Goal: Task Accomplishment & Management: Complete application form

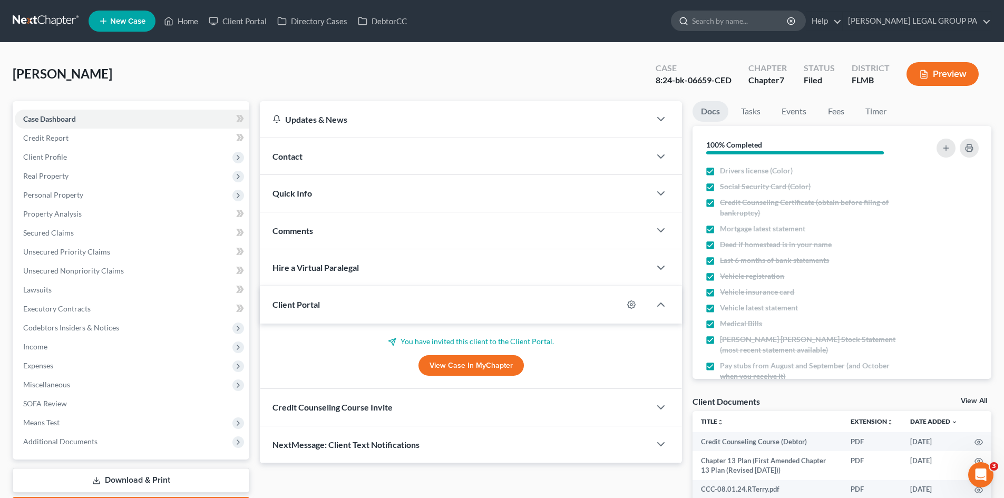
click at [785, 15] on input "search" at bounding box center [740, 21] width 96 height 20
type input "kain"
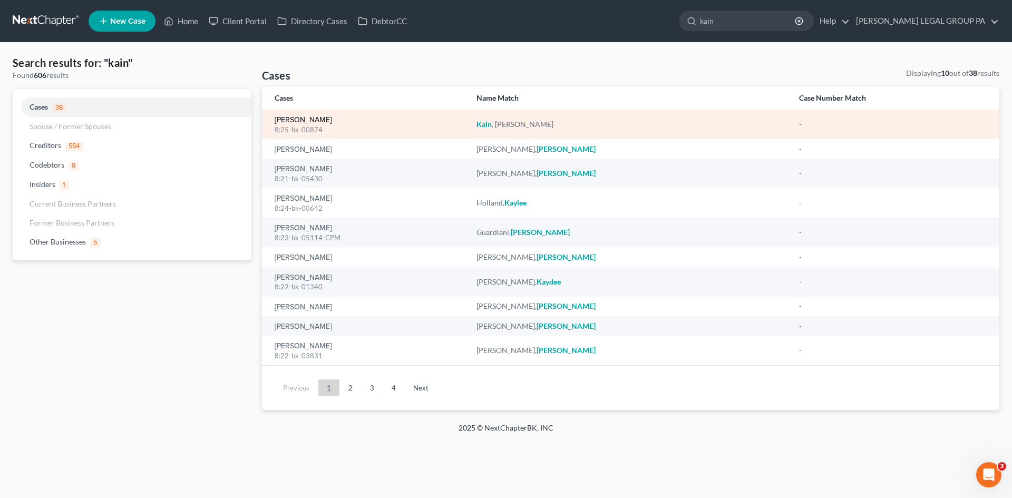
click at [317, 119] on link "[PERSON_NAME]" at bounding box center [303, 120] width 57 height 7
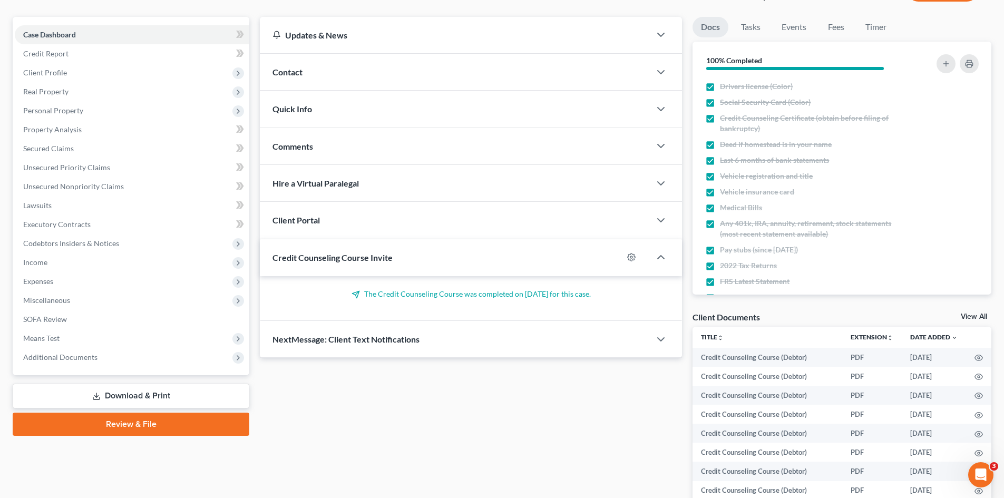
scroll to position [105, 0]
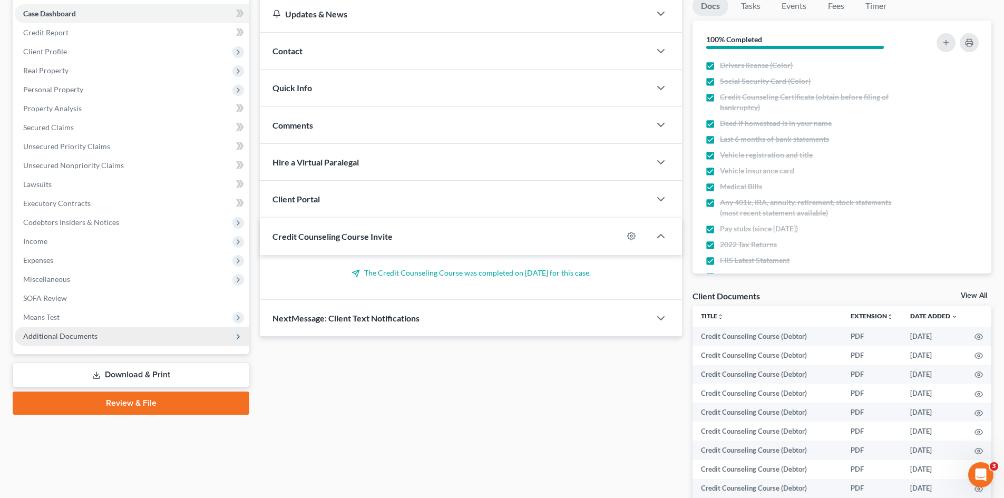
click at [96, 336] on span "Additional Documents" at bounding box center [132, 336] width 235 height 19
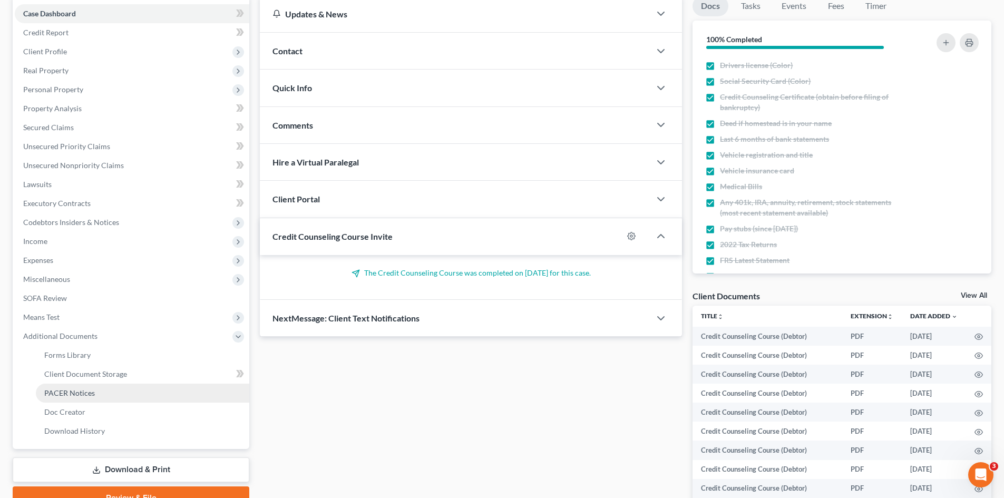
click at [95, 397] on link "PACER Notices" at bounding box center [143, 393] width 214 height 19
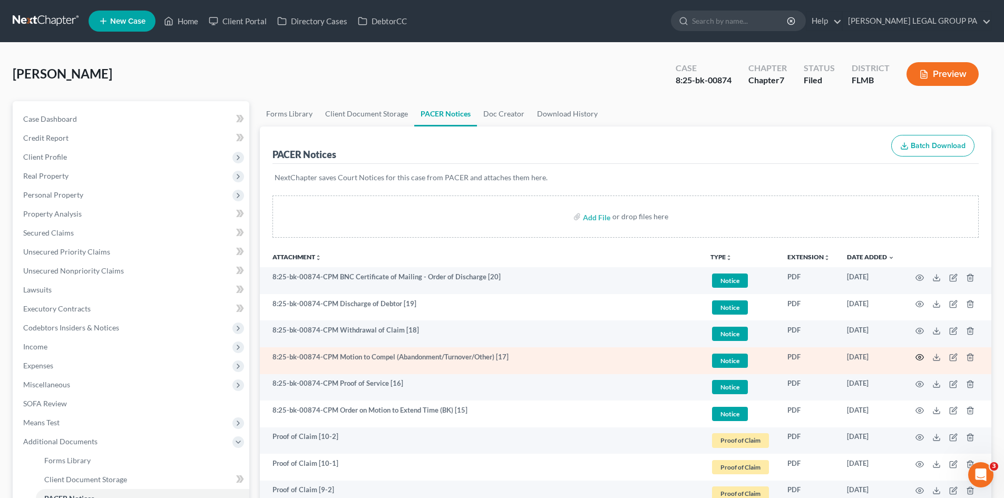
click at [919, 356] on circle "button" at bounding box center [920, 357] width 2 height 2
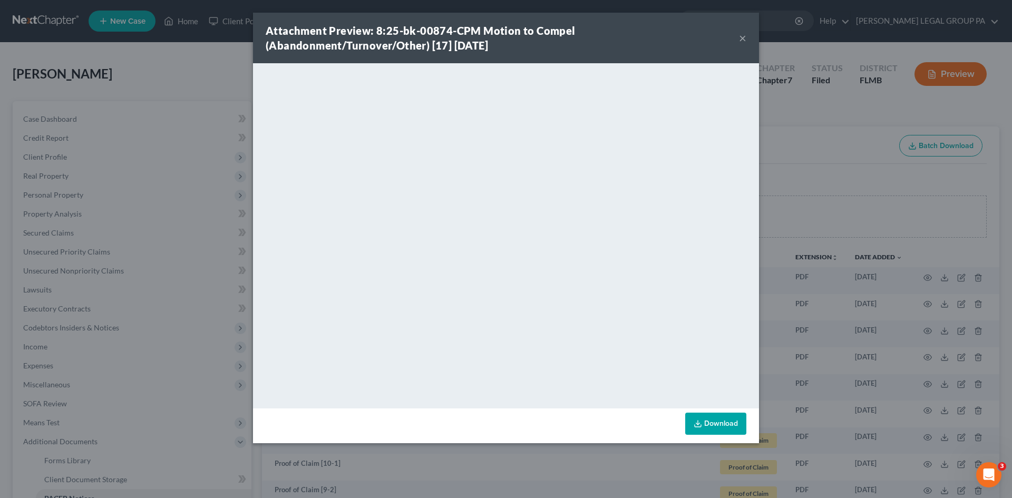
click at [742, 35] on button "×" at bounding box center [742, 38] width 7 height 13
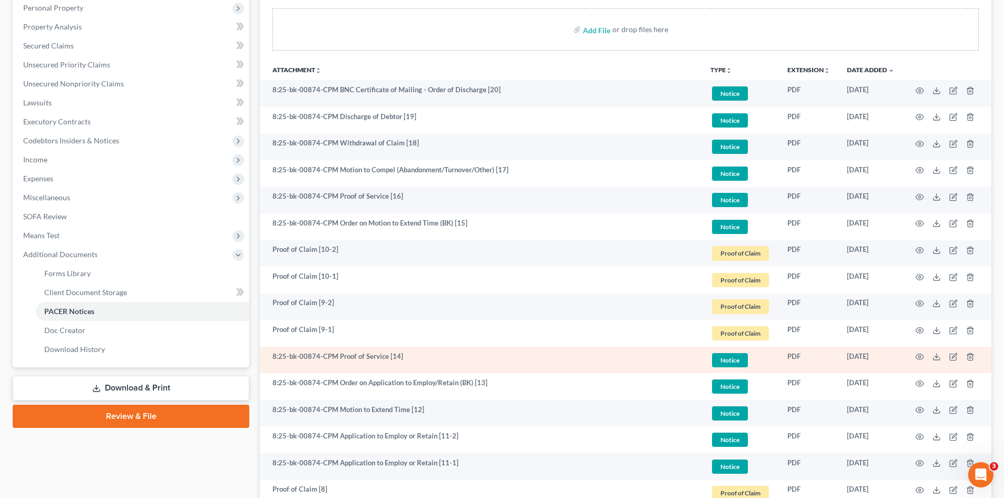
scroll to position [211, 0]
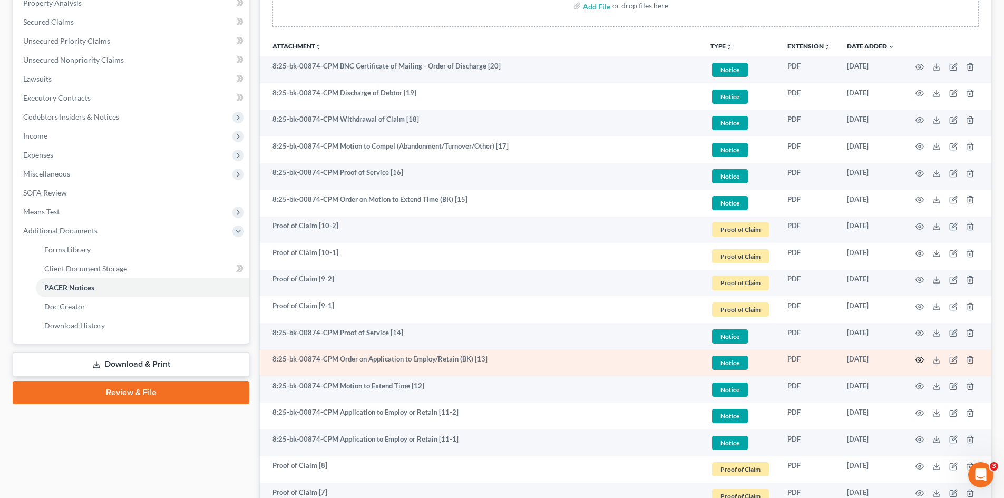
click at [918, 361] on icon "button" at bounding box center [920, 360] width 8 height 8
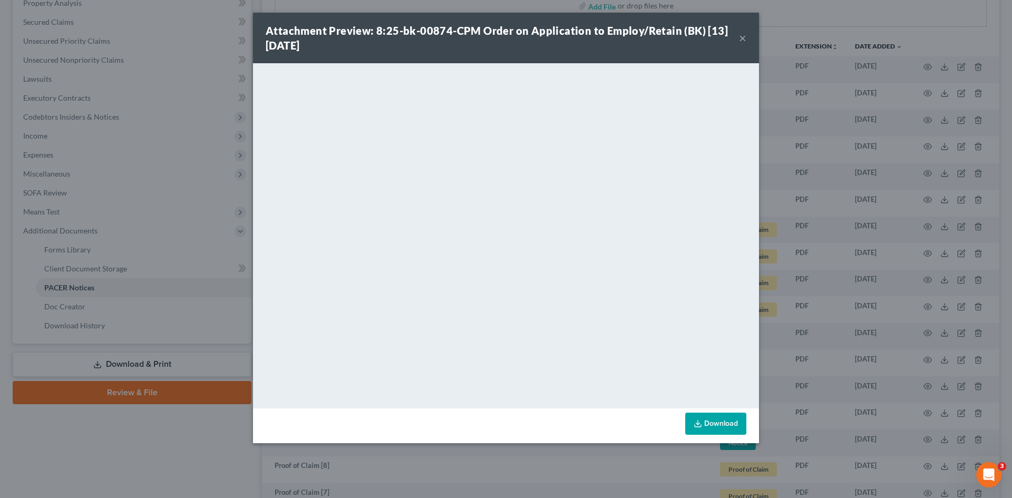
click at [743, 41] on button "×" at bounding box center [742, 38] width 7 height 13
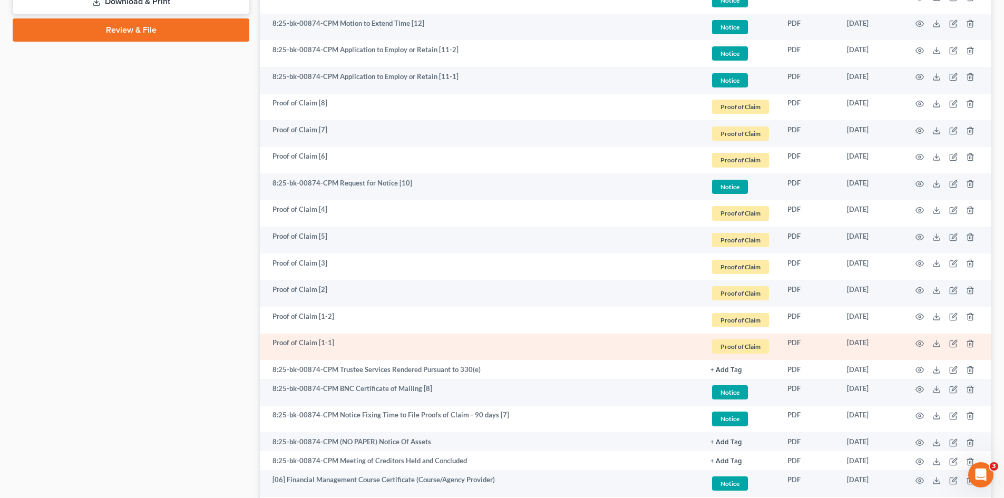
scroll to position [633, 0]
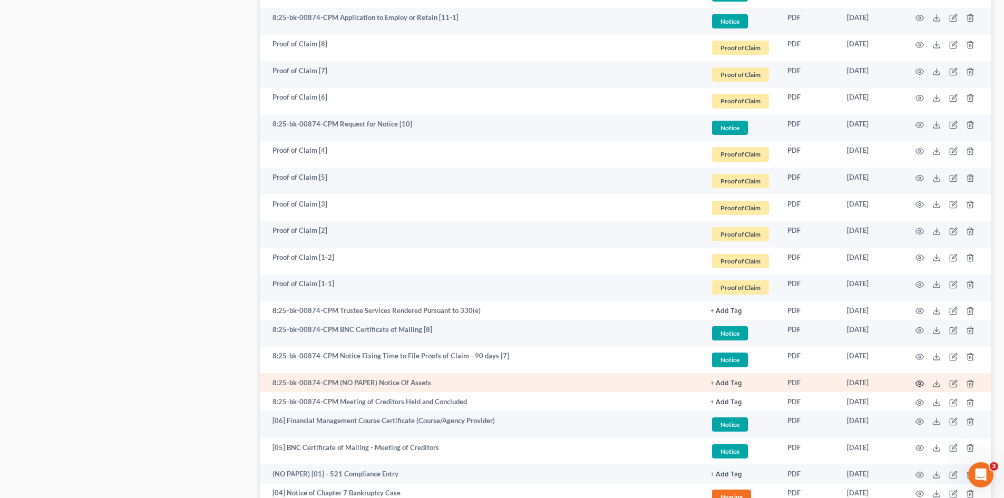
click at [920, 383] on circle "button" at bounding box center [920, 384] width 2 height 2
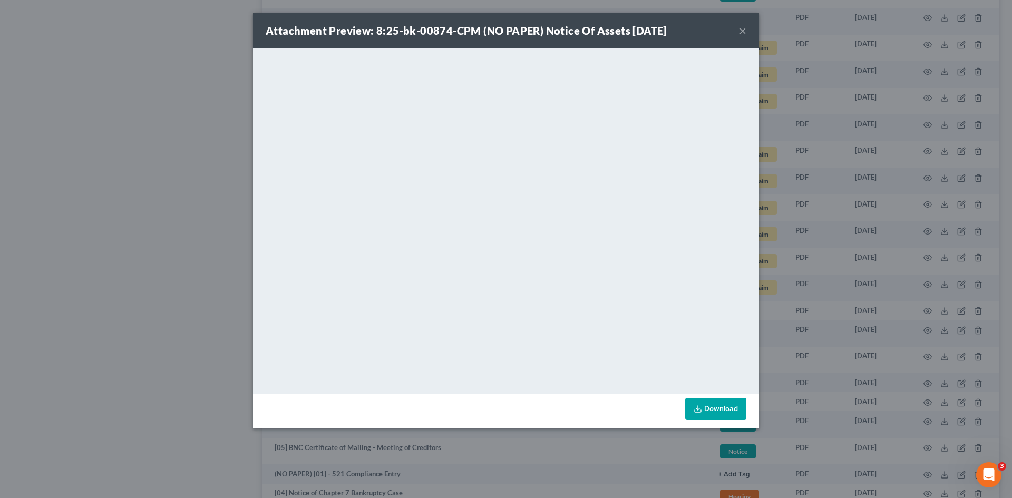
click at [741, 33] on button "×" at bounding box center [742, 30] width 7 height 13
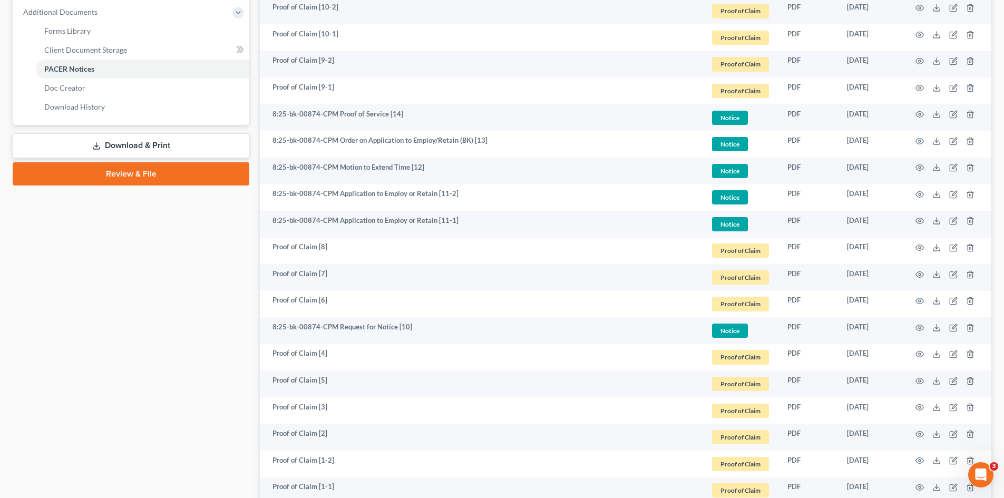
scroll to position [422, 0]
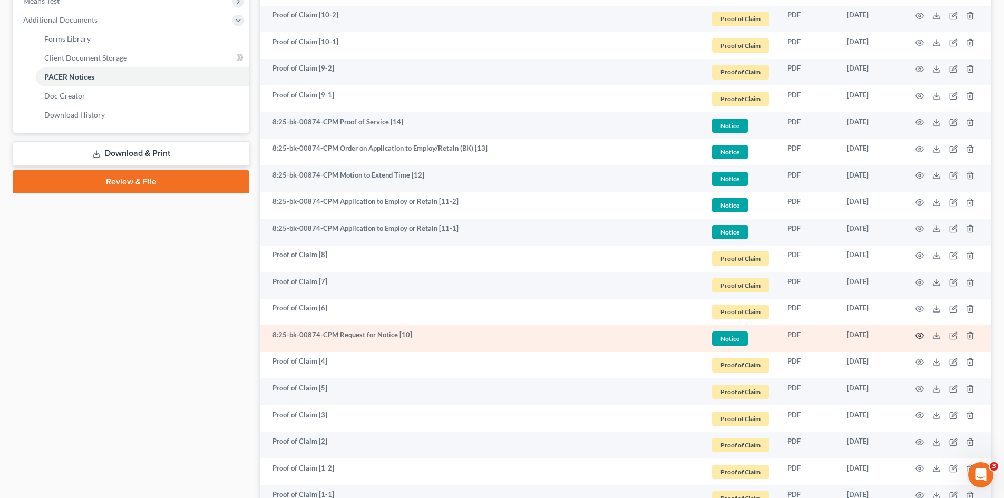
click at [918, 336] on icon "button" at bounding box center [920, 336] width 8 height 8
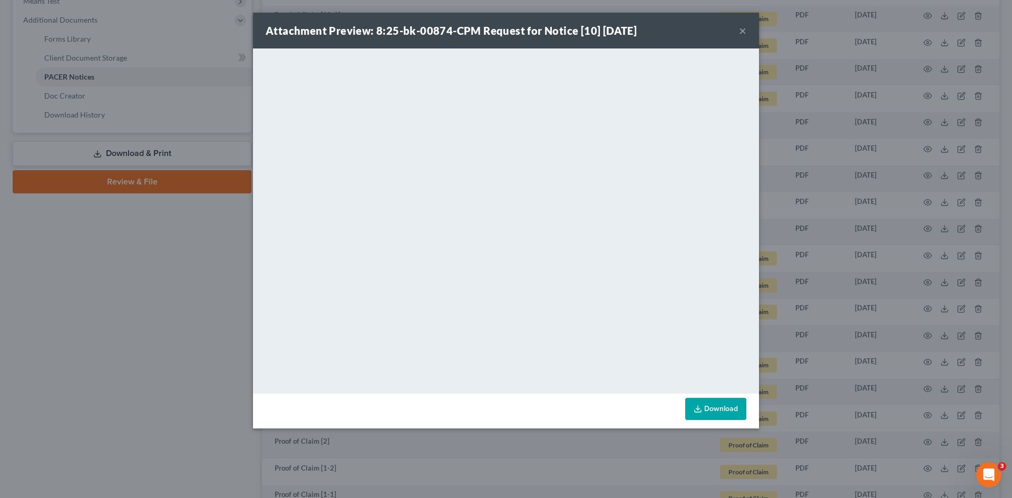
click at [742, 32] on button "×" at bounding box center [742, 30] width 7 height 13
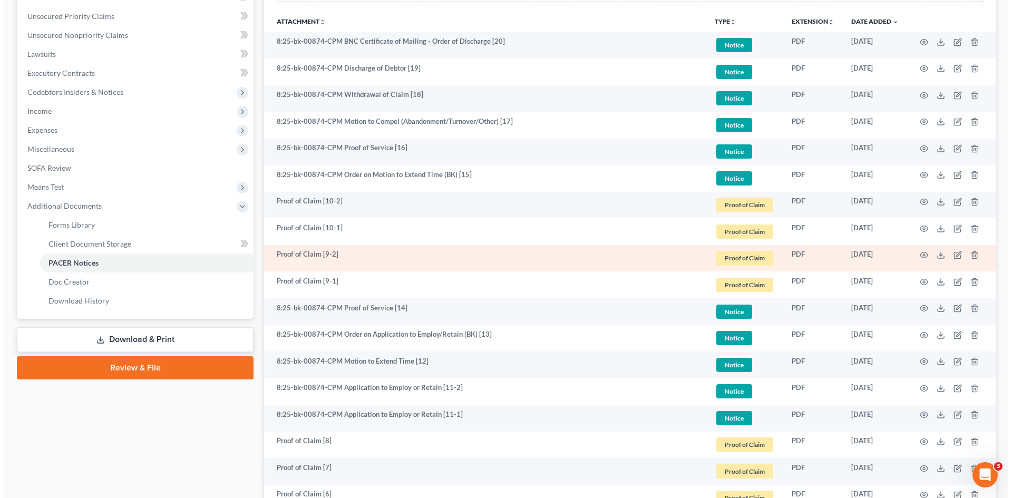
scroll to position [211, 0]
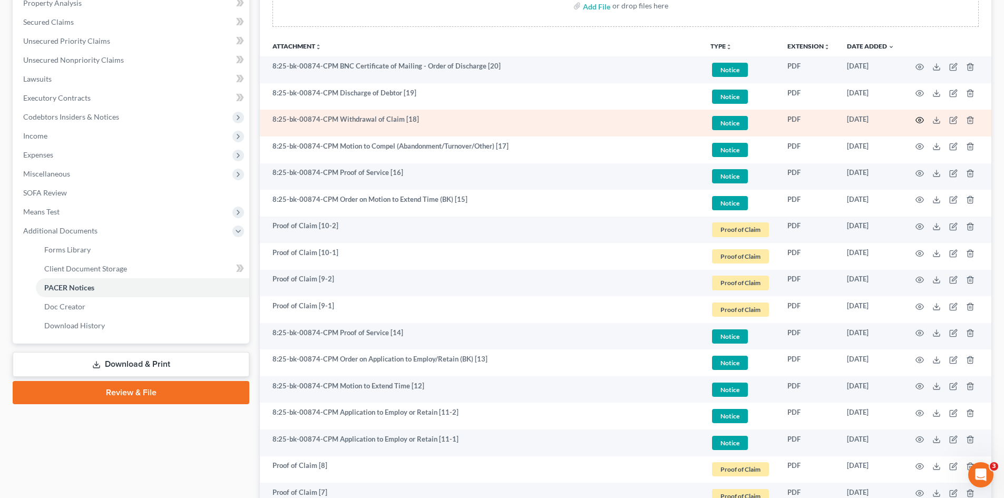
click at [922, 120] on icon "button" at bounding box center [920, 120] width 8 height 8
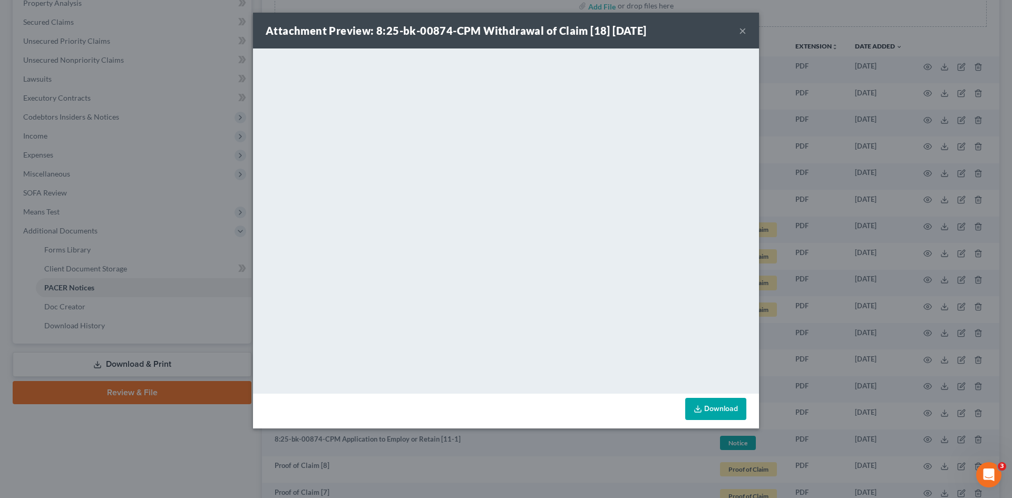
click at [742, 27] on button "×" at bounding box center [742, 30] width 7 height 13
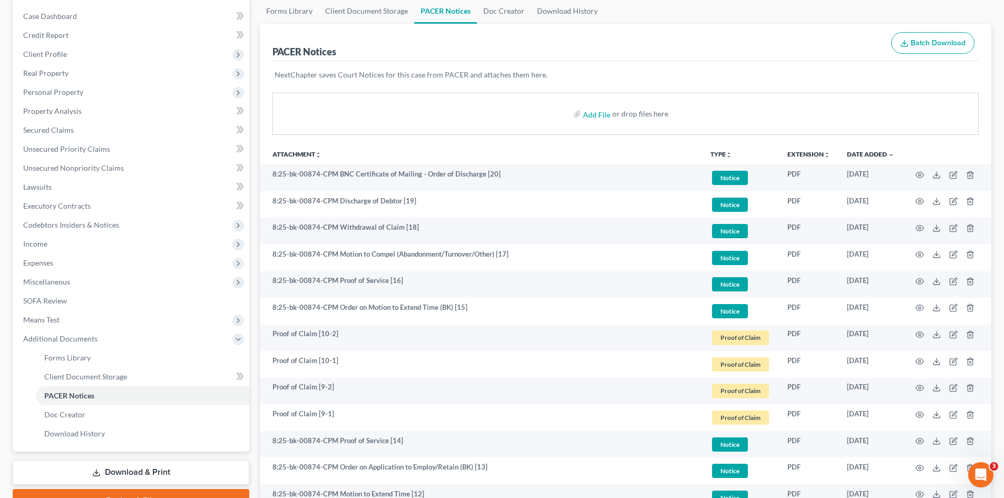
scroll to position [0, 0]
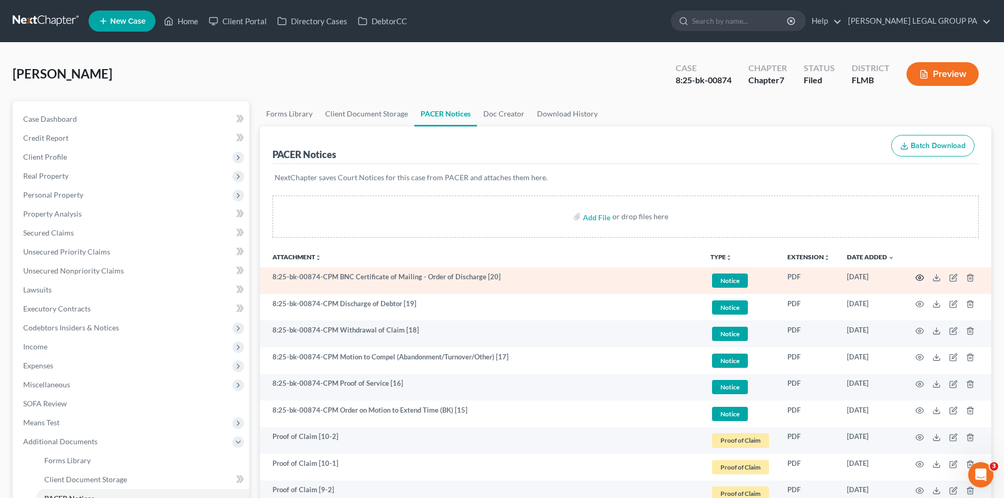
click at [921, 277] on icon "button" at bounding box center [920, 278] width 8 height 8
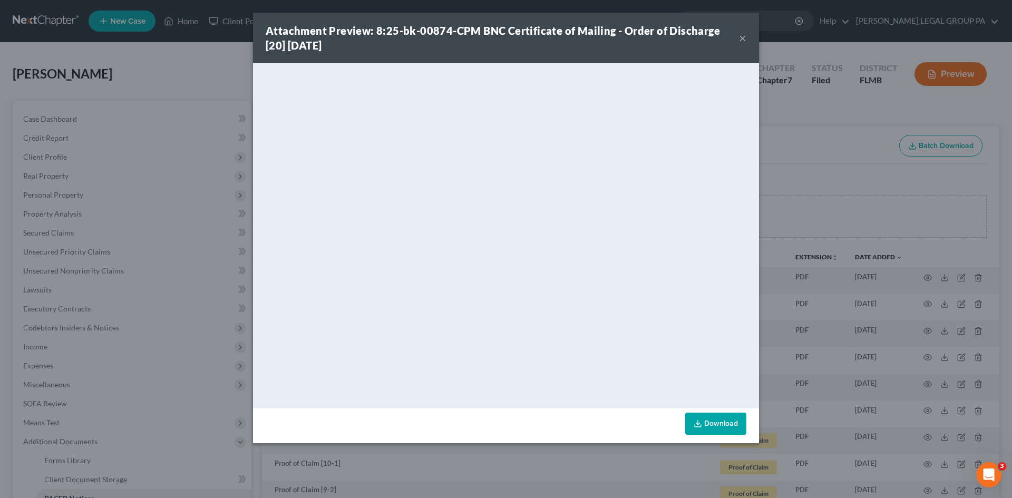
click at [744, 33] on button "×" at bounding box center [742, 38] width 7 height 13
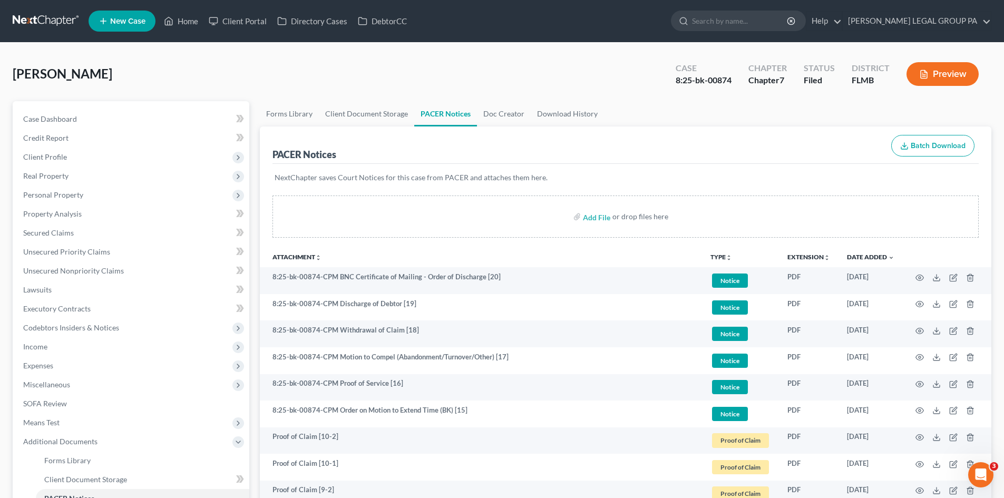
scroll to position [53, 0]
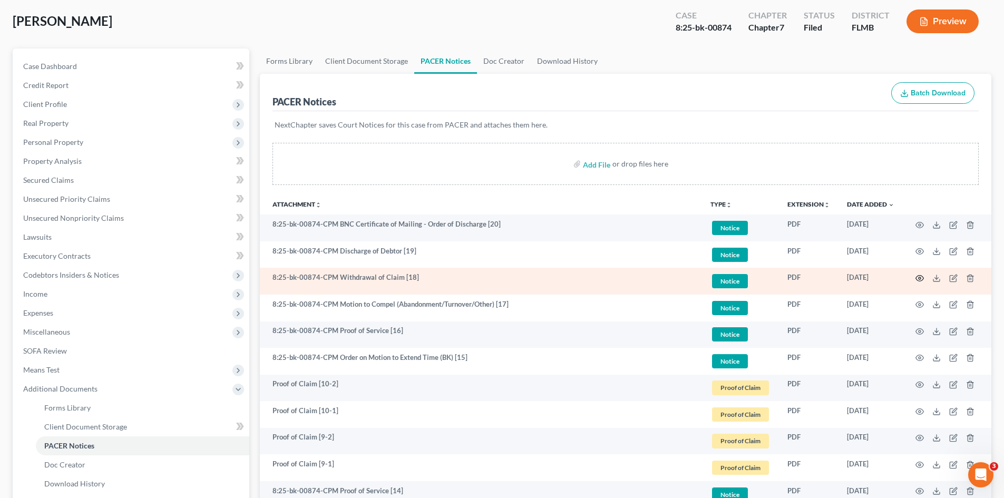
click at [916, 279] on icon "button" at bounding box center [920, 278] width 8 height 8
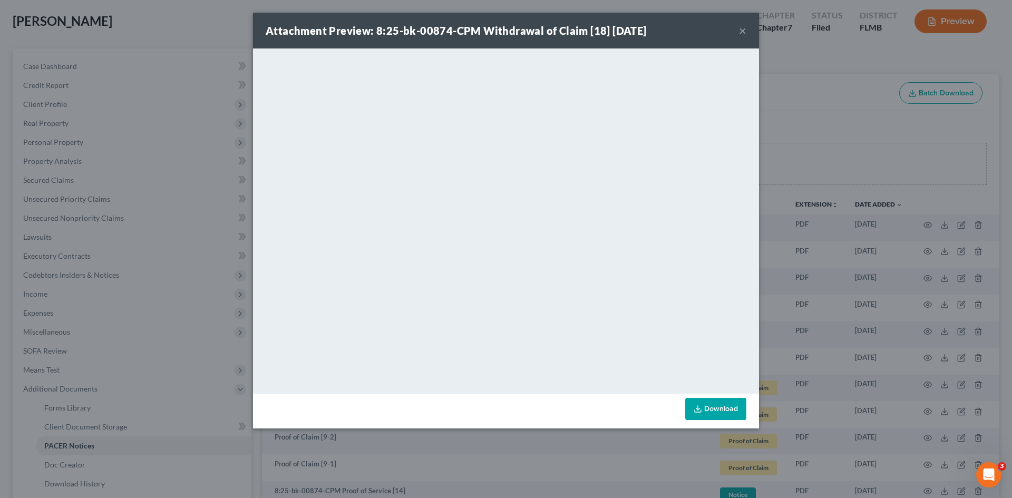
click at [743, 32] on button "×" at bounding box center [742, 30] width 7 height 13
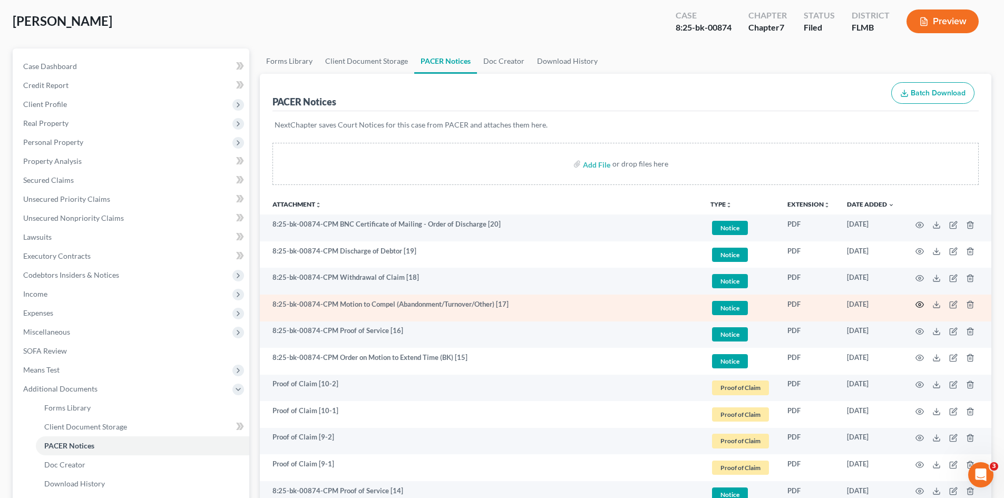
click at [923, 305] on icon "button" at bounding box center [920, 305] width 8 height 8
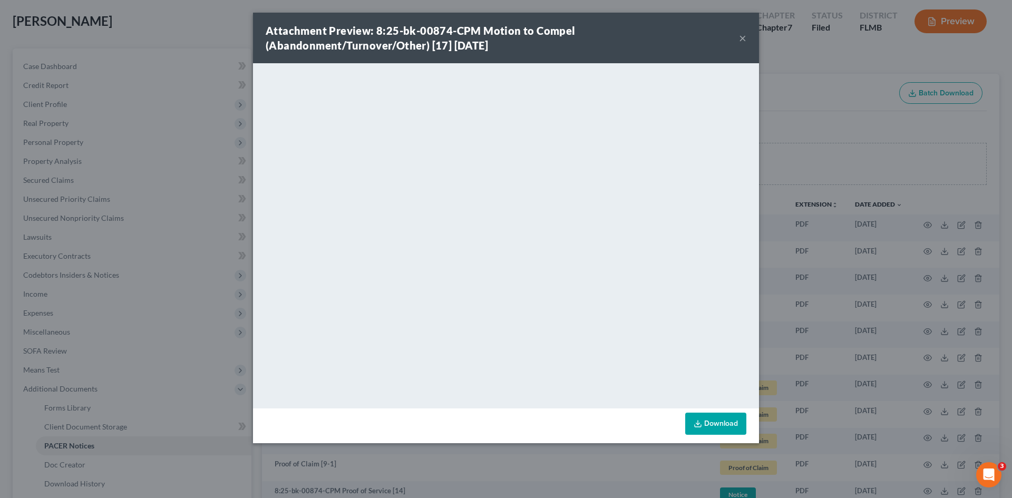
click at [745, 34] on button "×" at bounding box center [742, 38] width 7 height 13
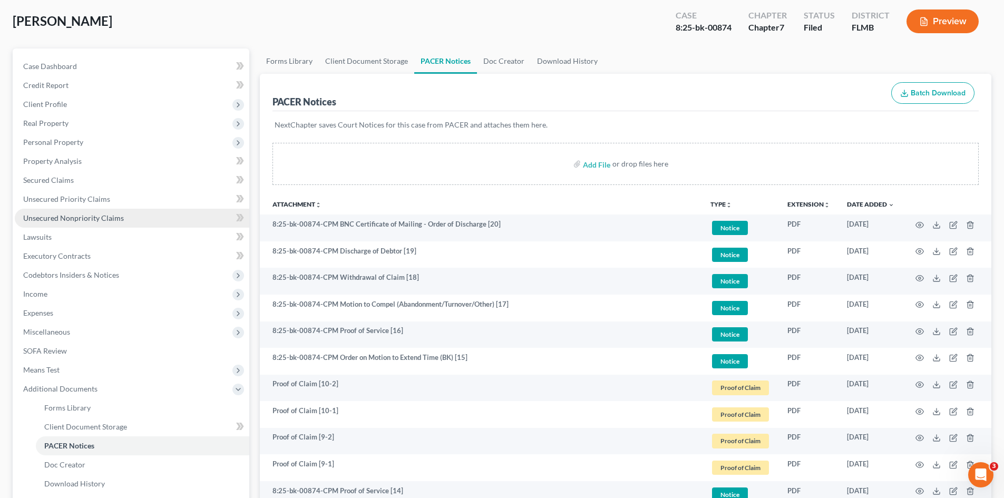
click at [134, 215] on link "Unsecured Nonpriority Claims" at bounding box center [132, 218] width 235 height 19
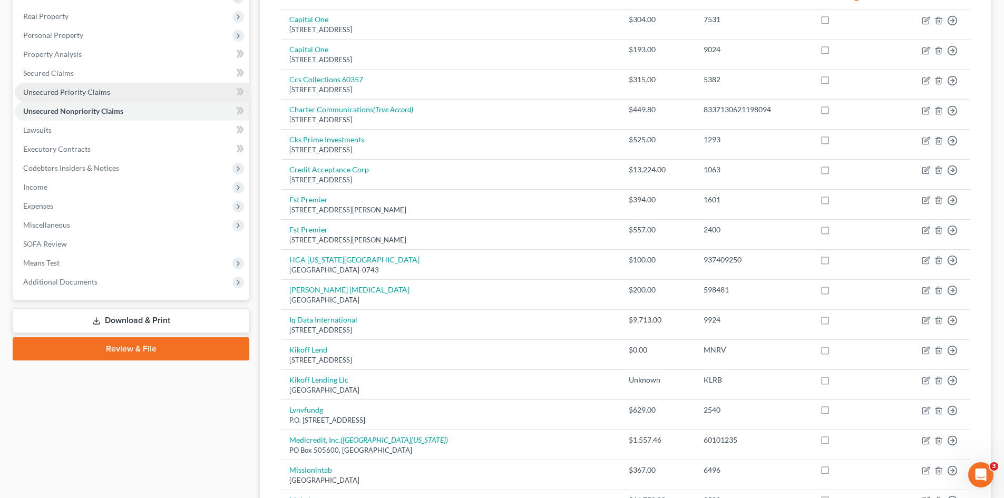
click at [71, 97] on link "Unsecured Priority Claims" at bounding box center [132, 92] width 235 height 19
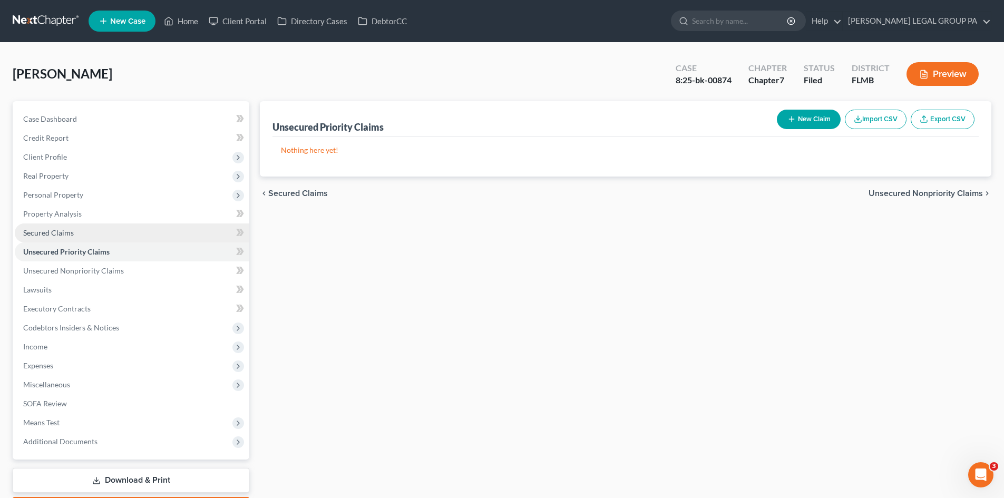
click at [70, 230] on span "Secured Claims" at bounding box center [48, 232] width 51 height 9
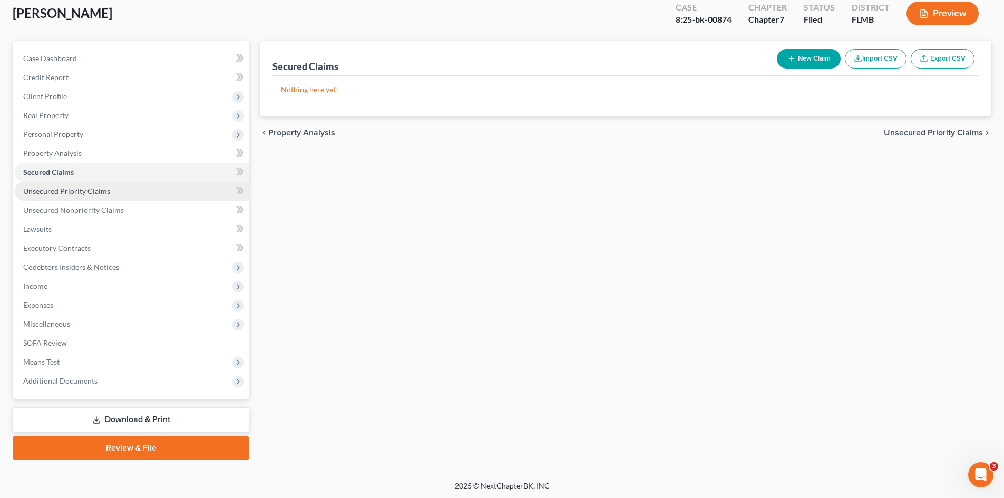
scroll to position [62, 0]
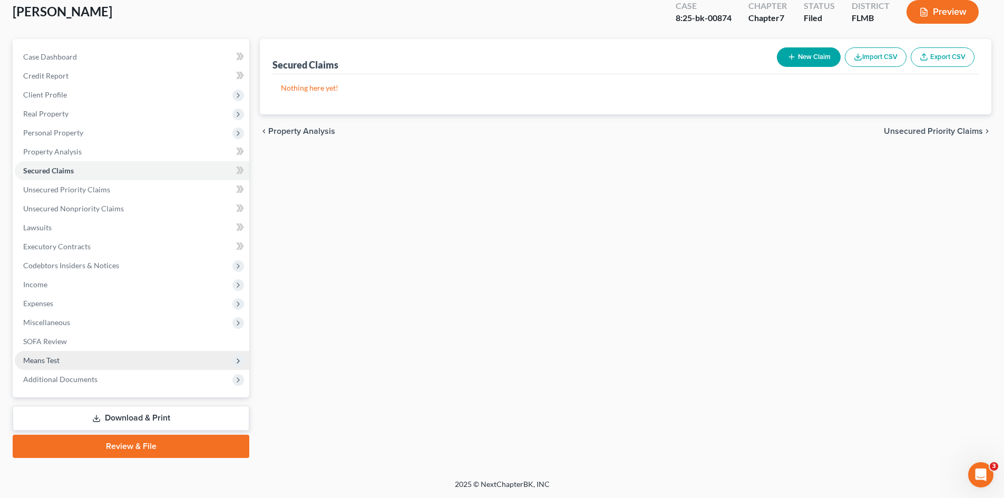
click at [95, 361] on span "Means Test" at bounding box center [132, 360] width 235 height 19
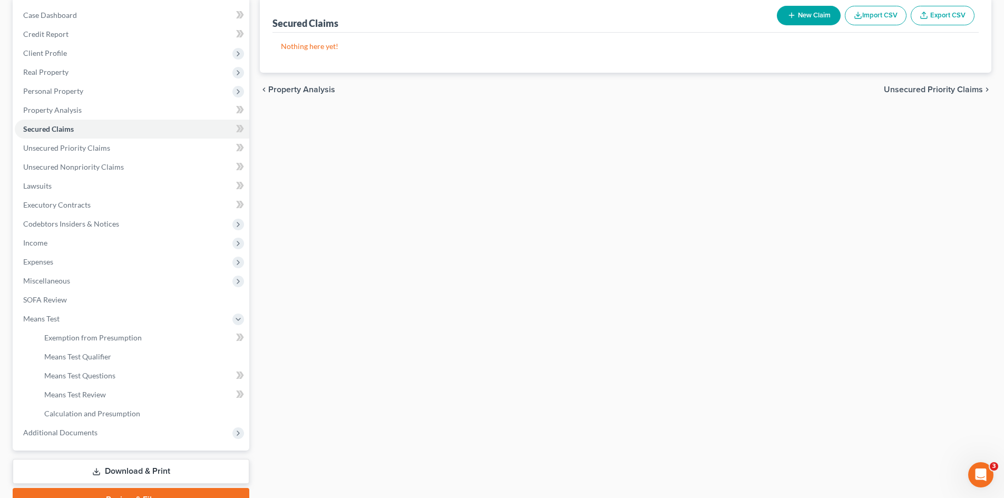
scroll to position [157, 0]
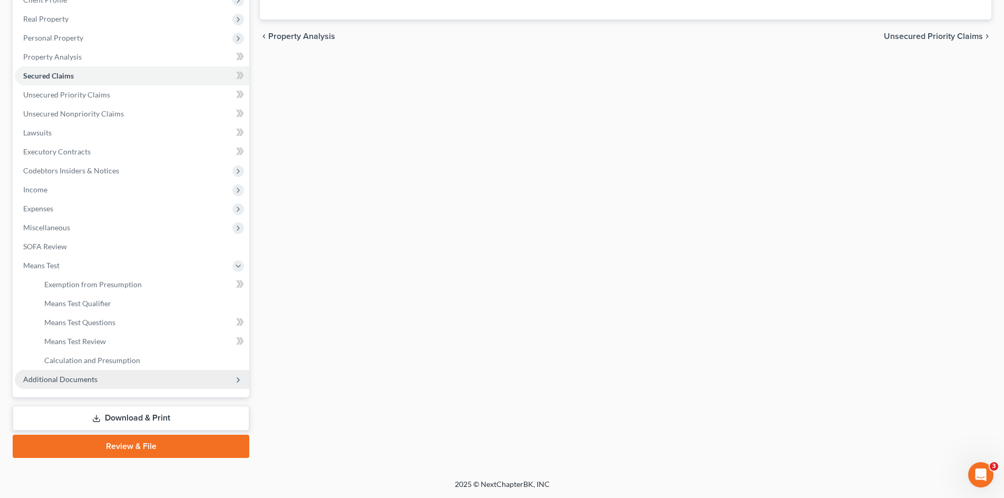
click at [100, 372] on span "Additional Documents" at bounding box center [132, 379] width 235 height 19
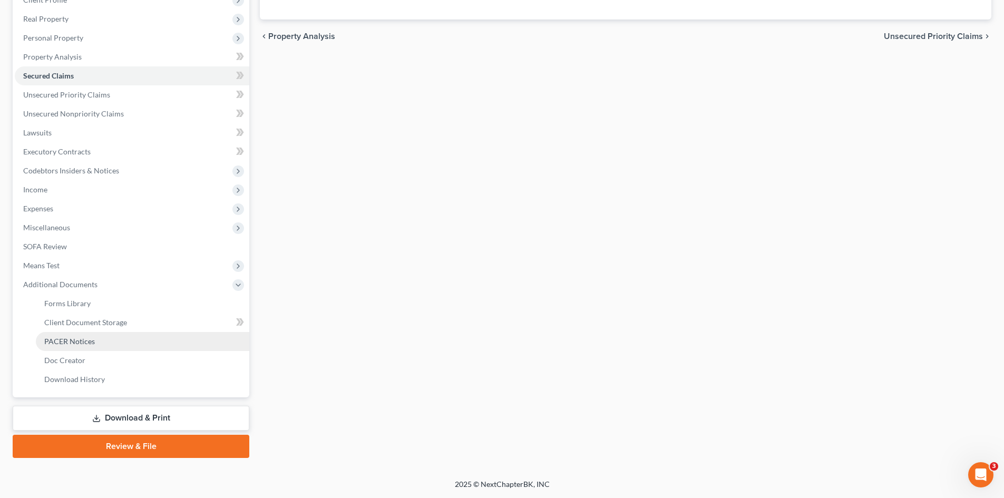
click at [111, 340] on link "PACER Notices" at bounding box center [143, 341] width 214 height 19
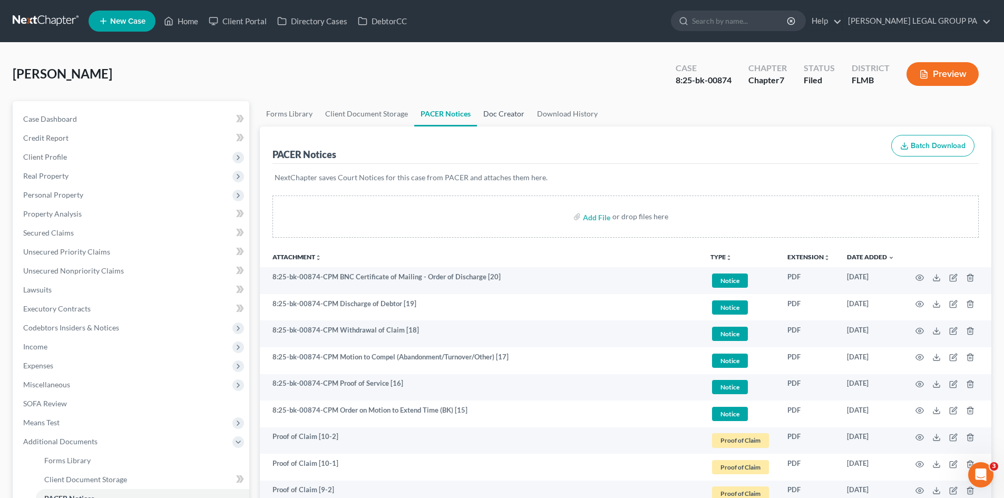
click at [500, 110] on link "Doc Creator" at bounding box center [504, 113] width 54 height 25
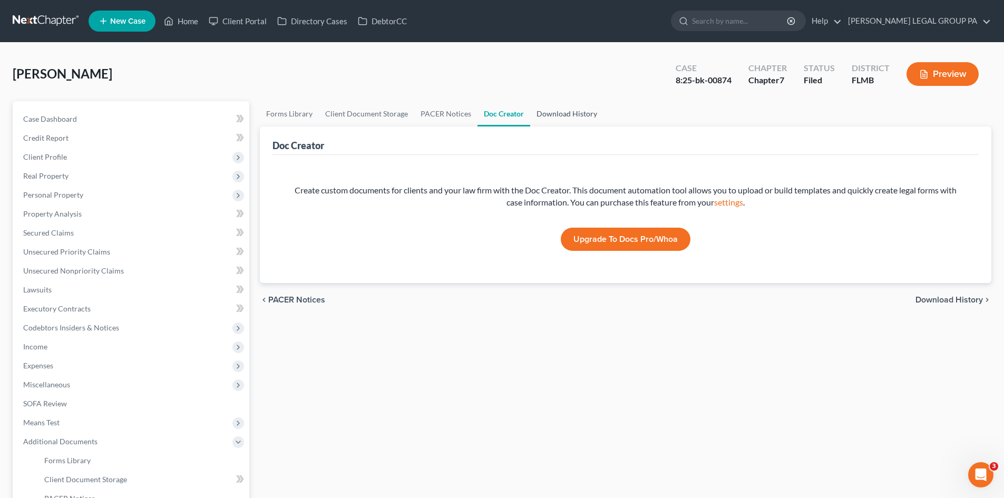
click at [573, 110] on link "Download History" at bounding box center [566, 113] width 73 height 25
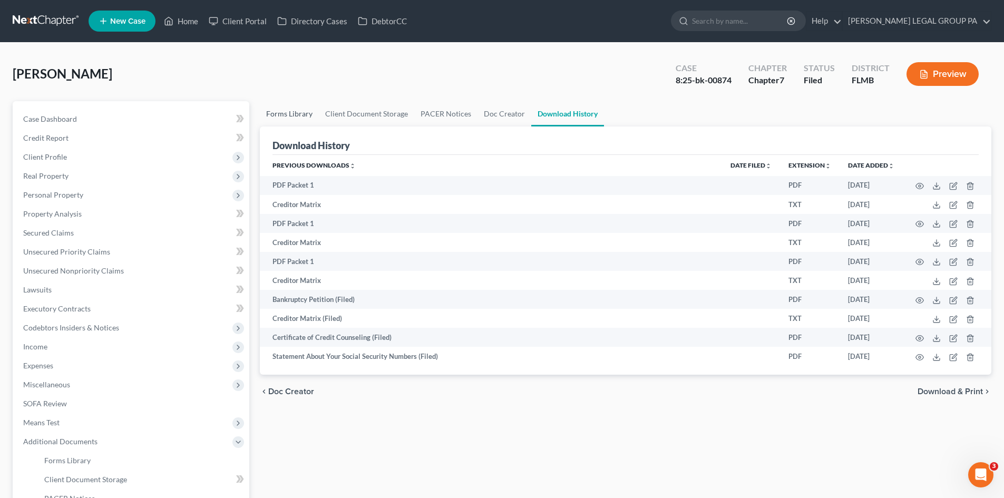
click at [288, 108] on link "Forms Library" at bounding box center [289, 113] width 59 height 25
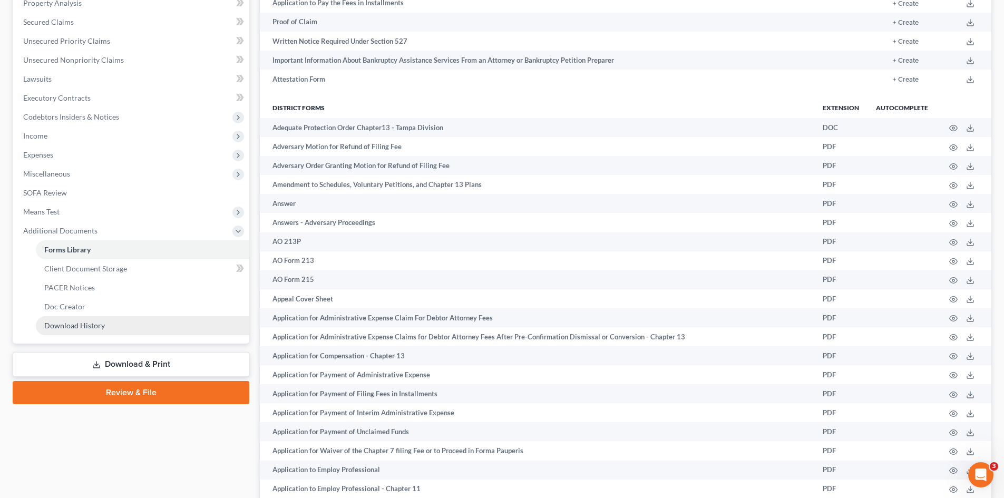
click at [115, 328] on link "Download History" at bounding box center [143, 325] width 214 height 19
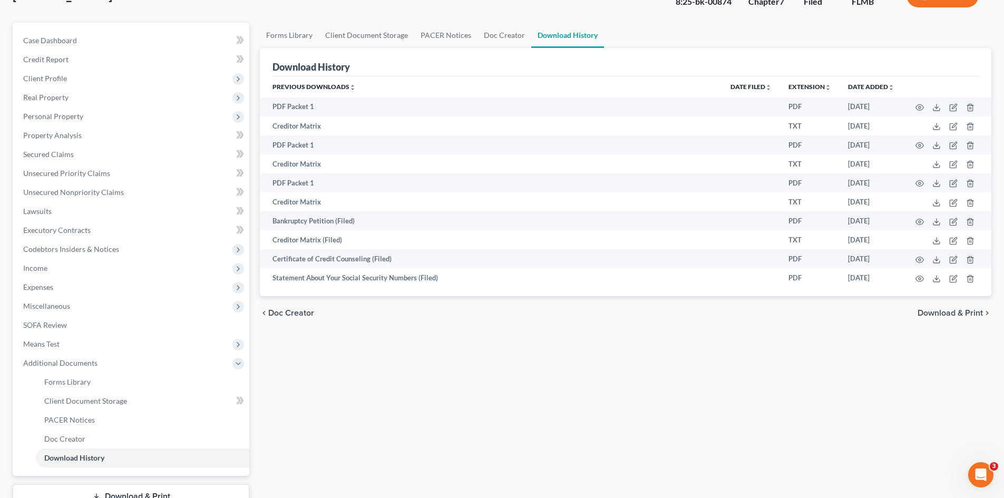
scroll to position [157, 0]
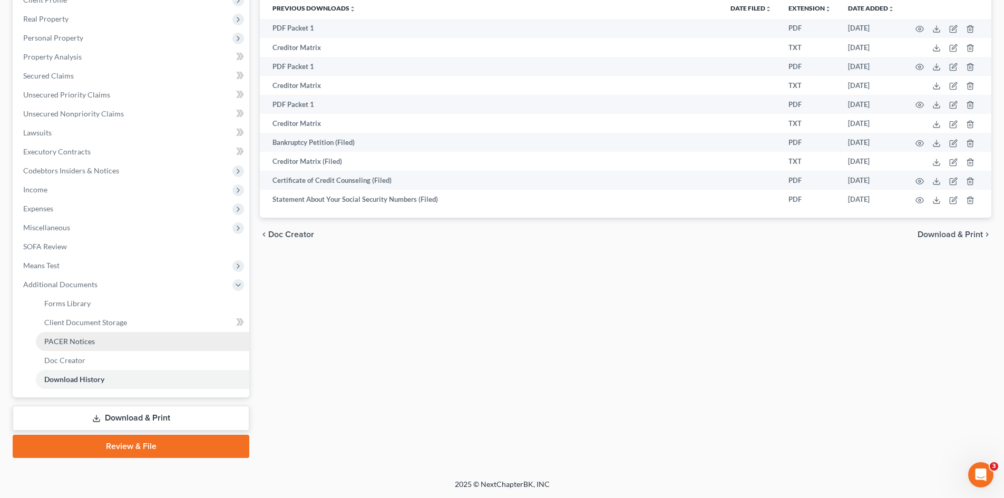
click at [99, 335] on link "PACER Notices" at bounding box center [143, 341] width 214 height 19
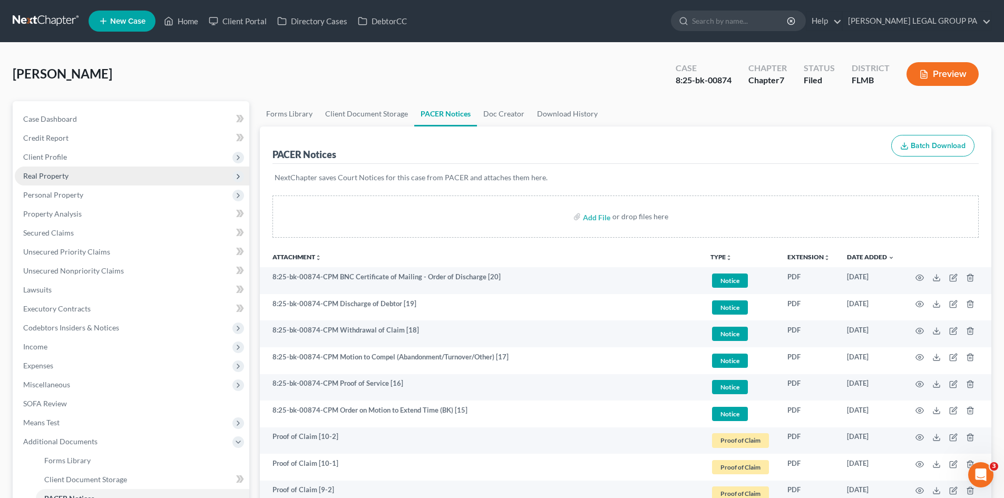
click at [79, 181] on span "Real Property" at bounding box center [132, 176] width 235 height 19
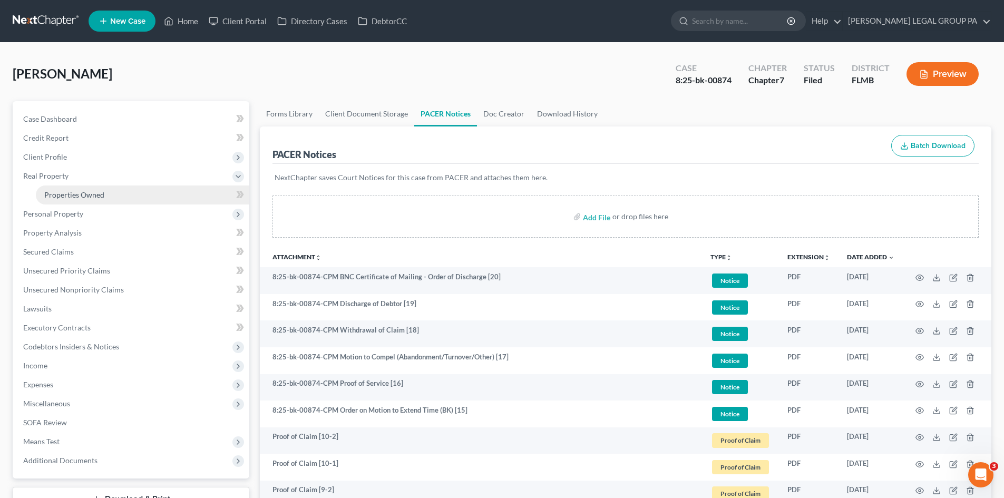
click at [86, 190] on span "Properties Owned" at bounding box center [74, 194] width 60 height 9
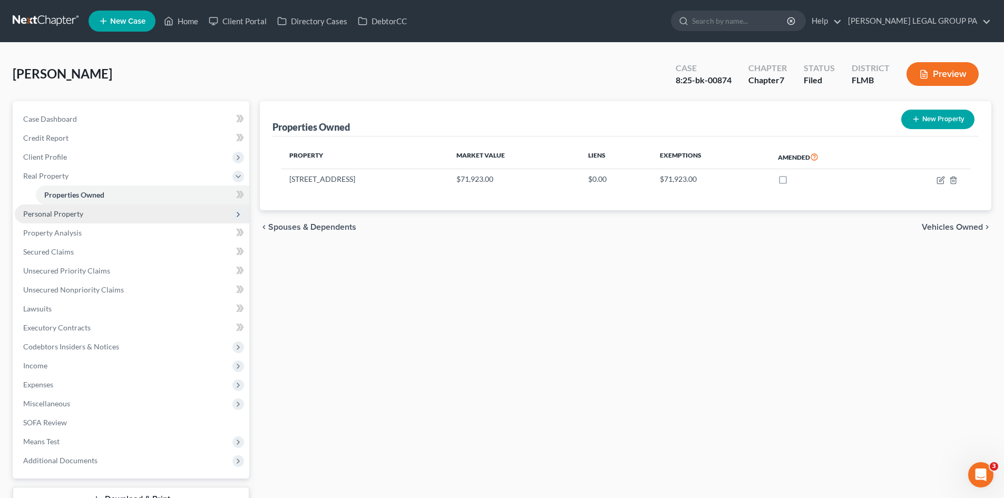
click at [71, 210] on span "Personal Property" at bounding box center [53, 213] width 60 height 9
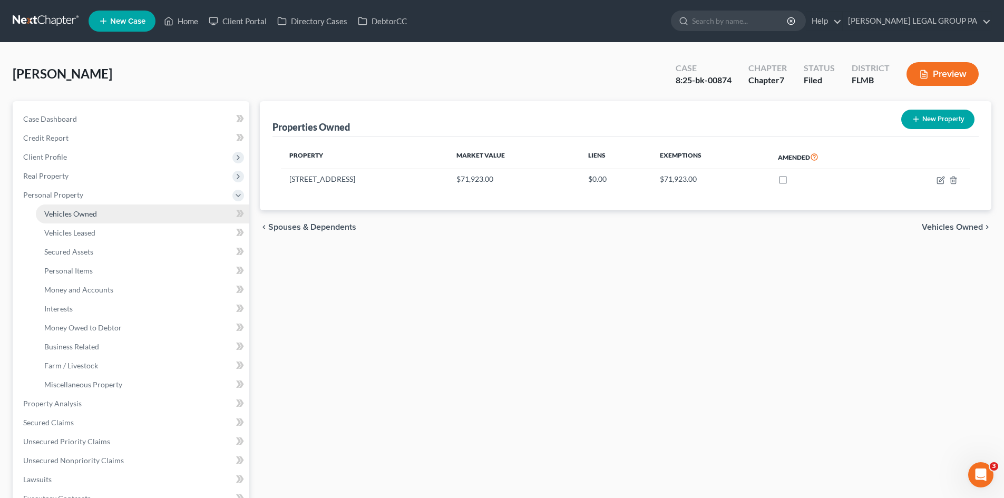
click at [94, 214] on span "Vehicles Owned" at bounding box center [70, 213] width 53 height 9
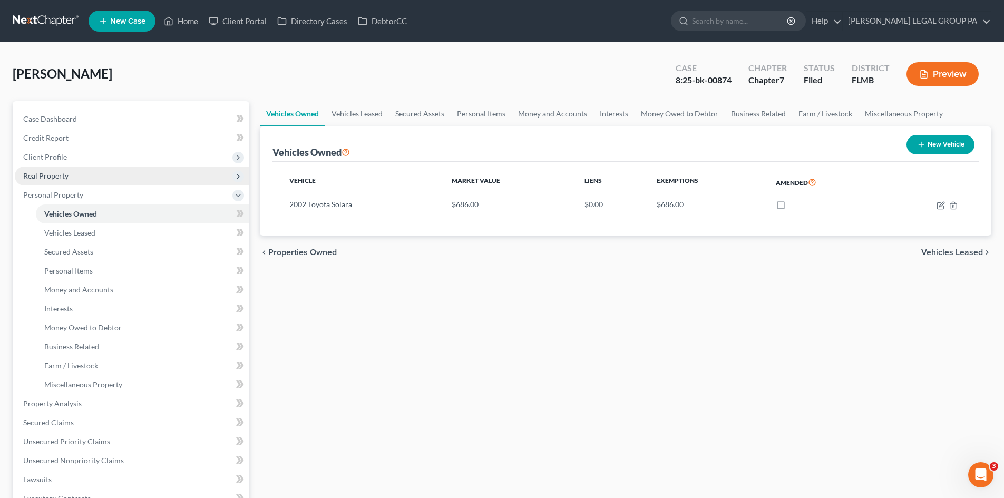
click at [81, 172] on span "Real Property" at bounding box center [132, 176] width 235 height 19
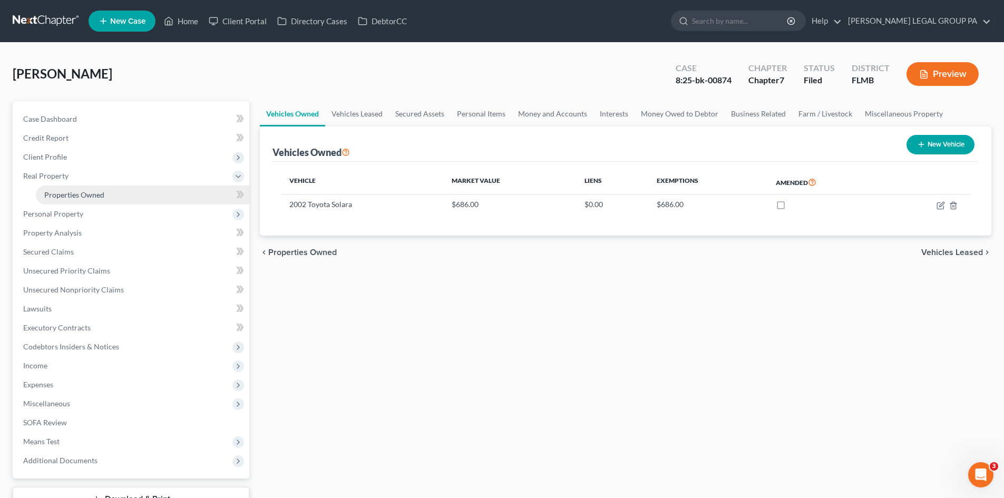
click at [92, 192] on span "Properties Owned" at bounding box center [74, 194] width 60 height 9
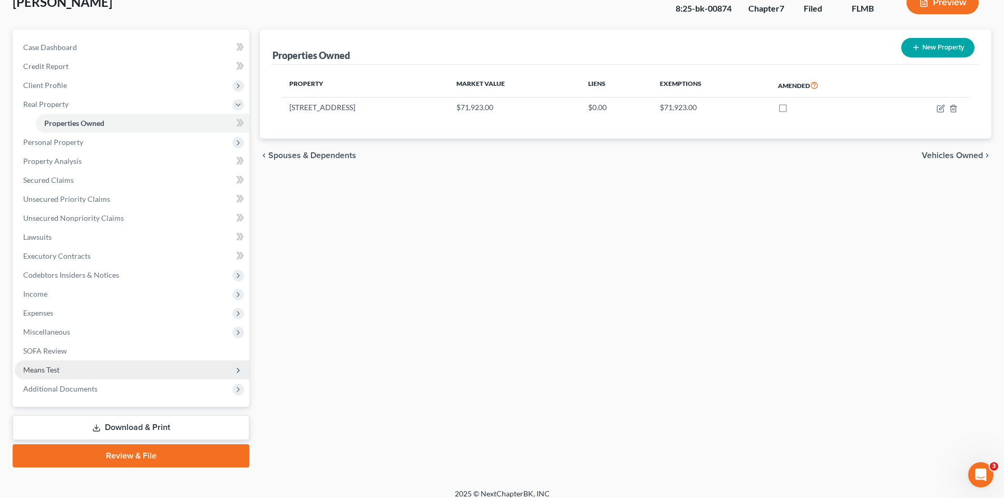
scroll to position [81, 0]
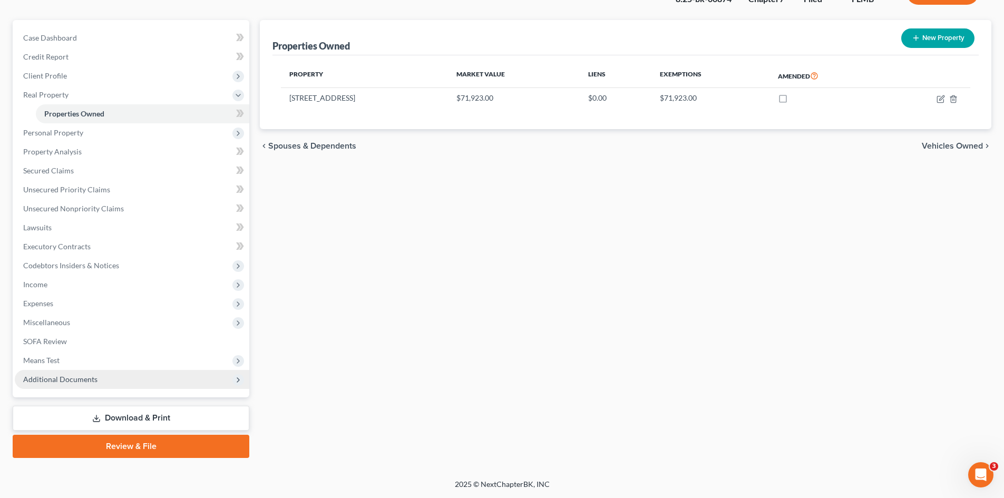
click at [79, 373] on span "Additional Documents" at bounding box center [132, 379] width 235 height 19
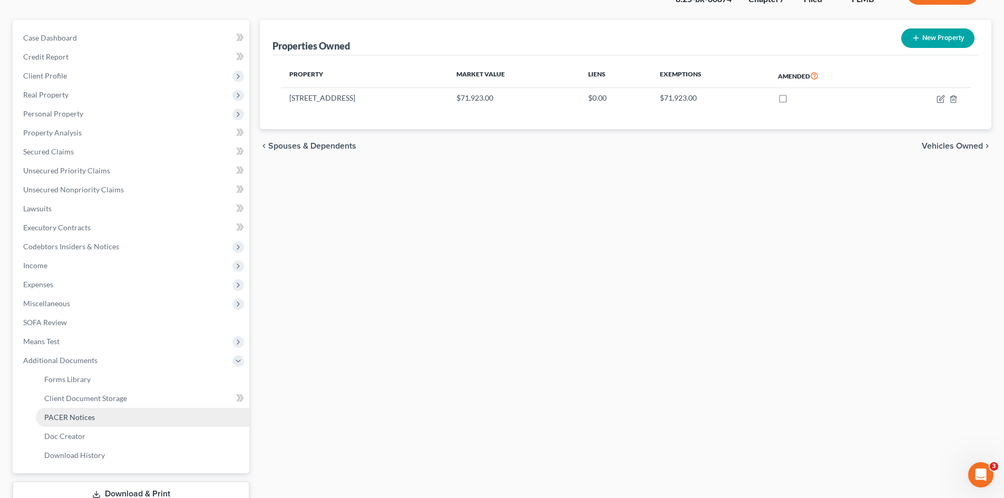
click at [94, 422] on link "PACER Notices" at bounding box center [143, 417] width 214 height 19
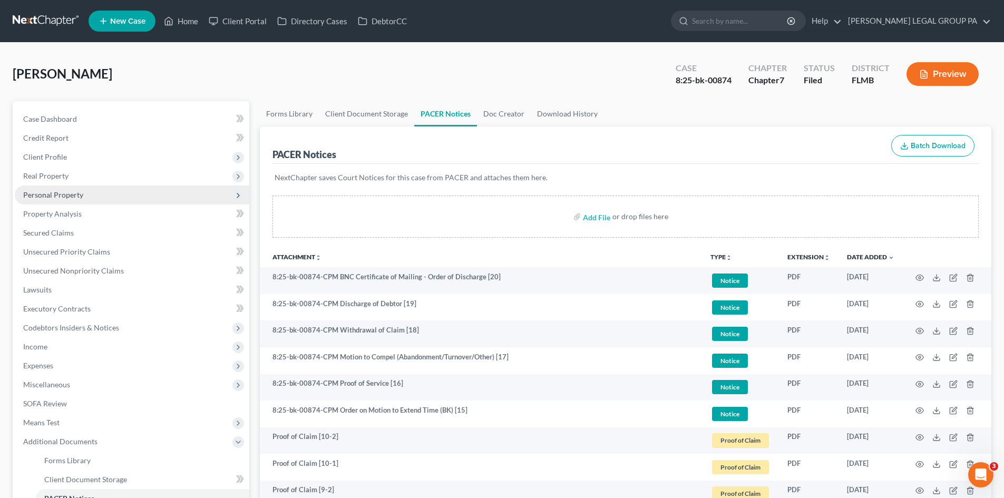
click at [78, 198] on span "Personal Property" at bounding box center [53, 194] width 60 height 9
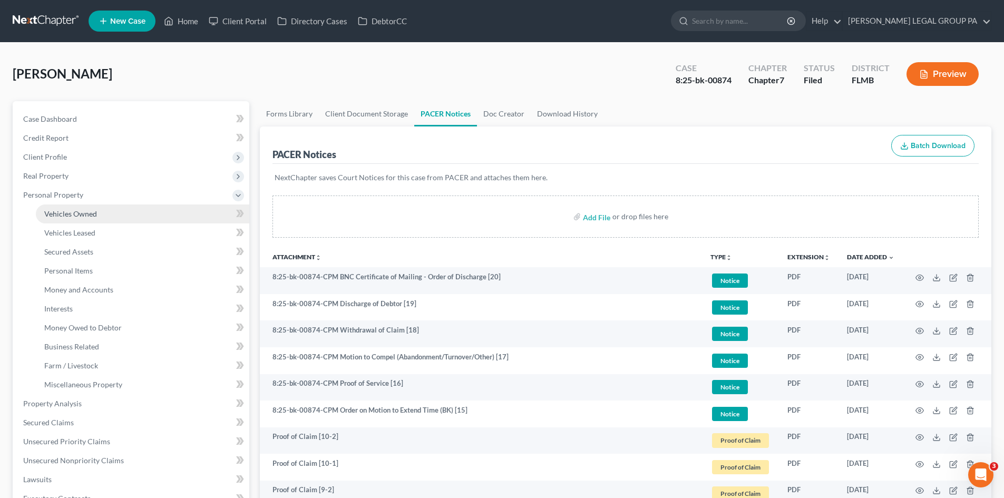
click at [88, 212] on span "Vehicles Owned" at bounding box center [70, 213] width 53 height 9
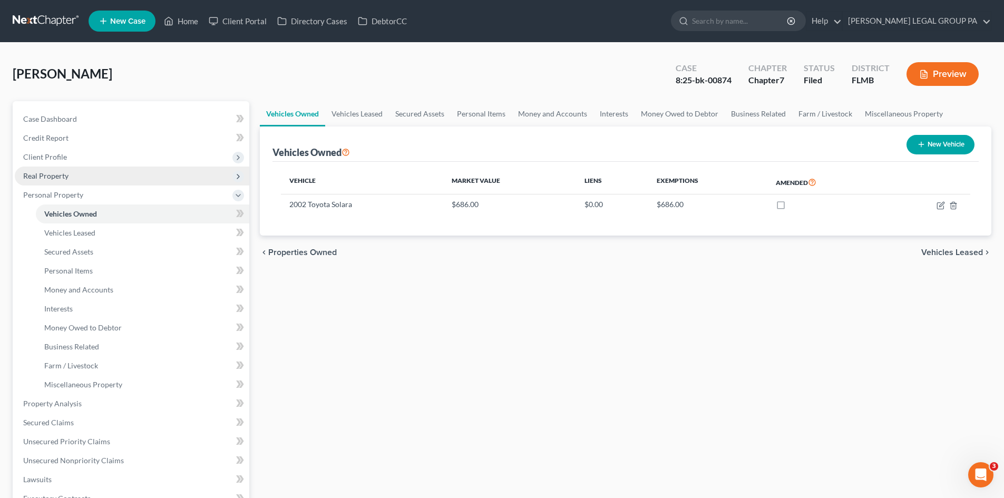
click at [81, 178] on span "Real Property" at bounding box center [132, 176] width 235 height 19
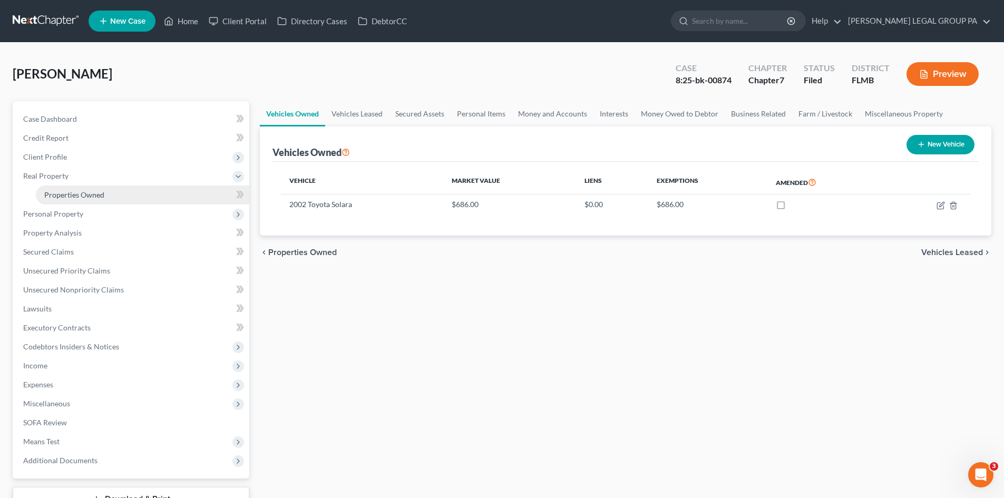
click at [91, 192] on span "Properties Owned" at bounding box center [74, 194] width 60 height 9
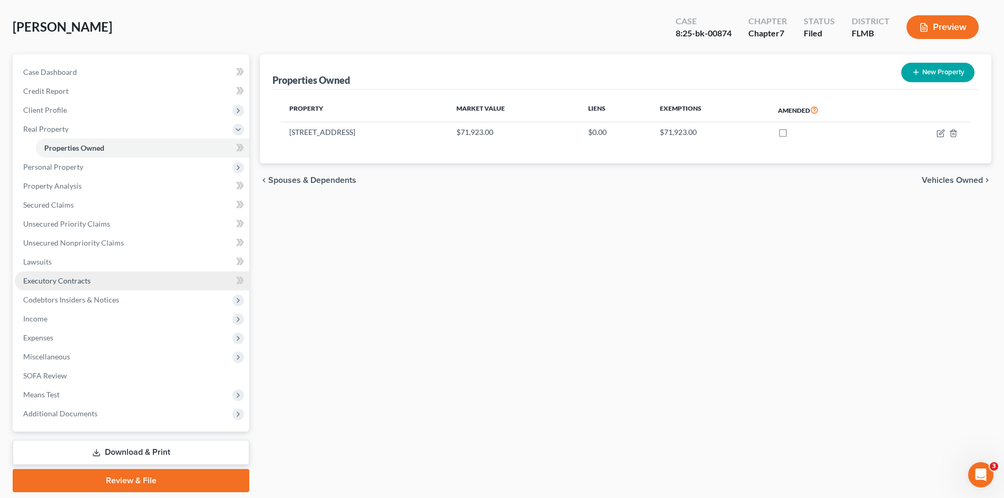
scroll to position [81, 0]
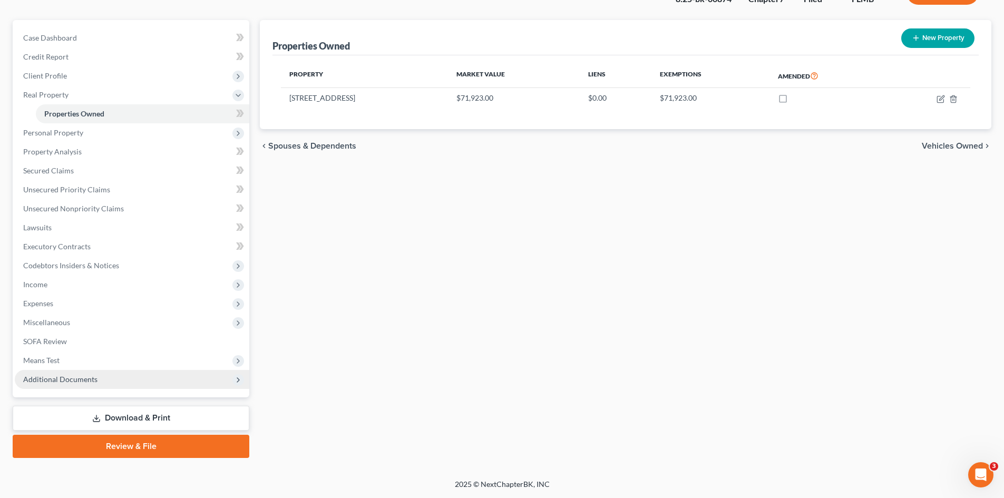
click at [98, 378] on span "Additional Documents" at bounding box center [132, 379] width 235 height 19
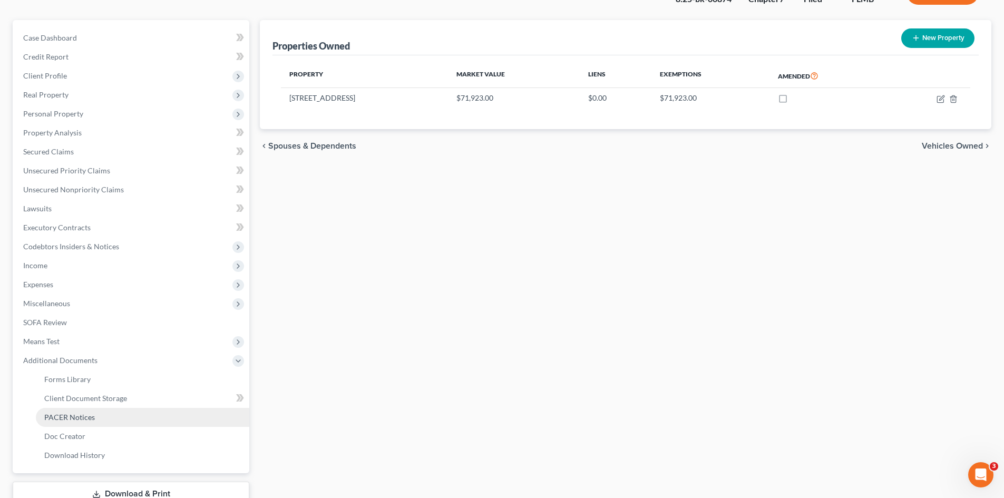
click at [106, 417] on link "PACER Notices" at bounding box center [143, 417] width 214 height 19
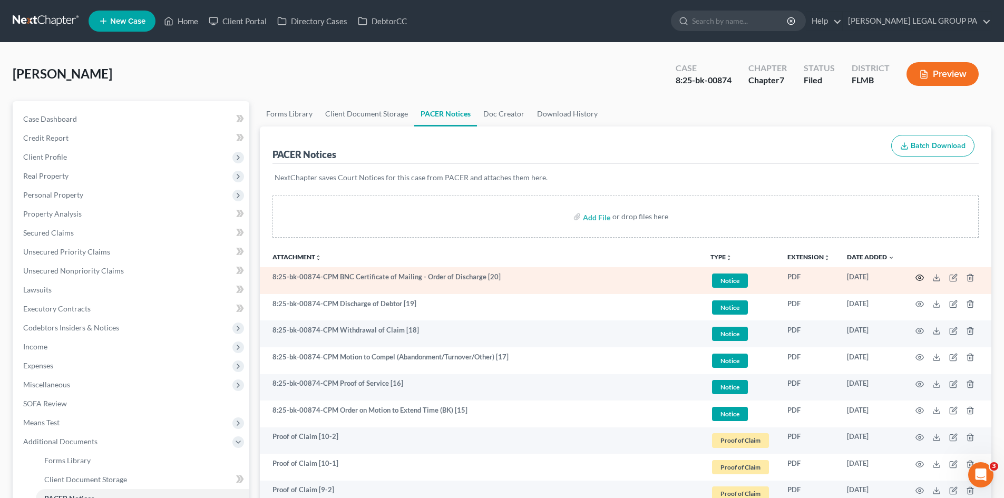
click at [917, 278] on icon "button" at bounding box center [920, 278] width 8 height 6
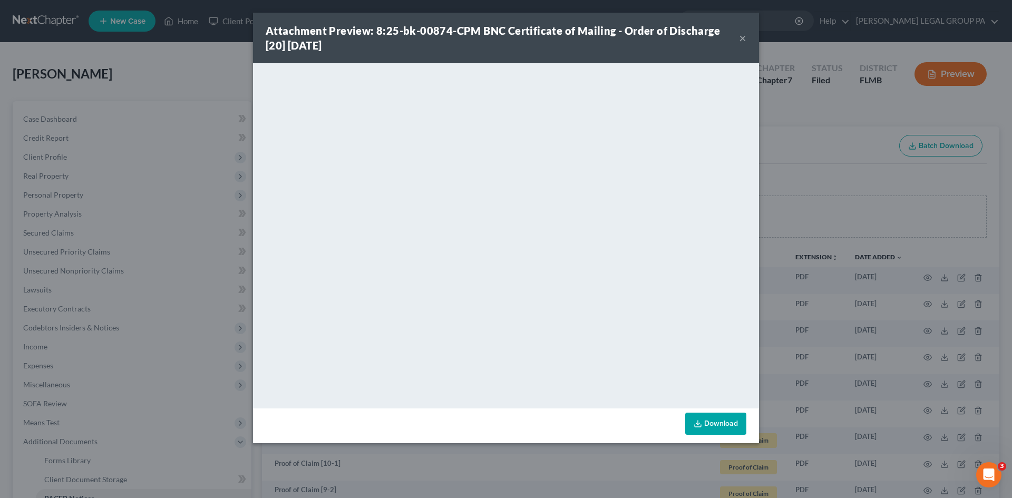
click at [743, 37] on button "×" at bounding box center [742, 38] width 7 height 13
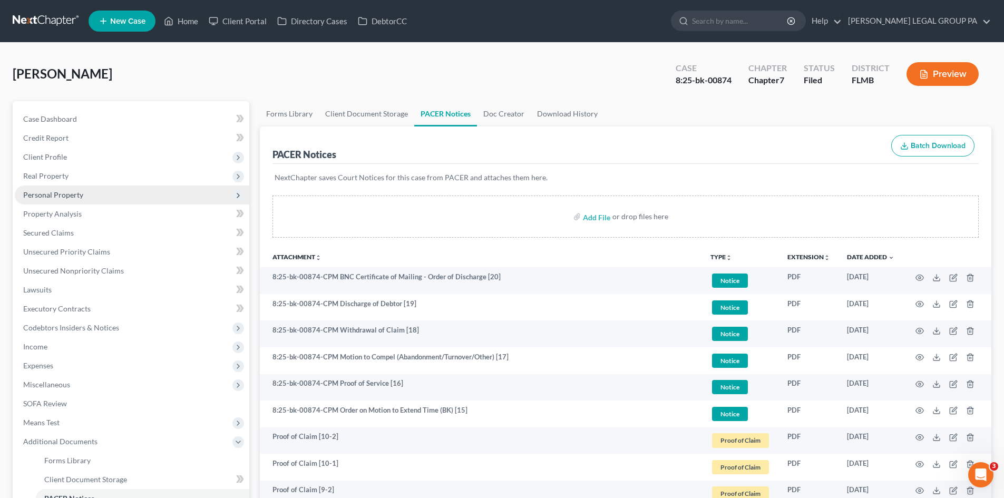
click at [73, 200] on span "Personal Property" at bounding box center [132, 195] width 235 height 19
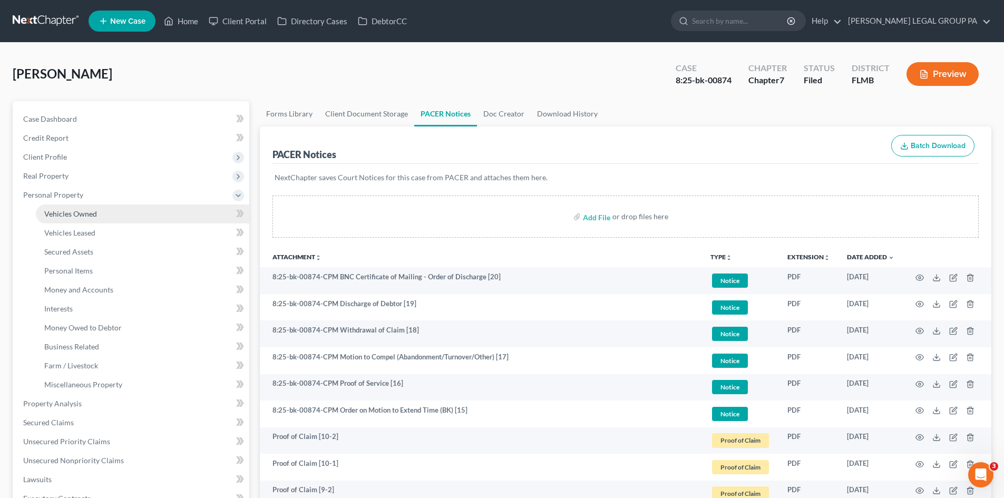
drag, startPoint x: 86, startPoint y: 210, endPoint x: 113, endPoint y: 209, distance: 26.9
click at [86, 210] on span "Vehicles Owned" at bounding box center [70, 213] width 53 height 9
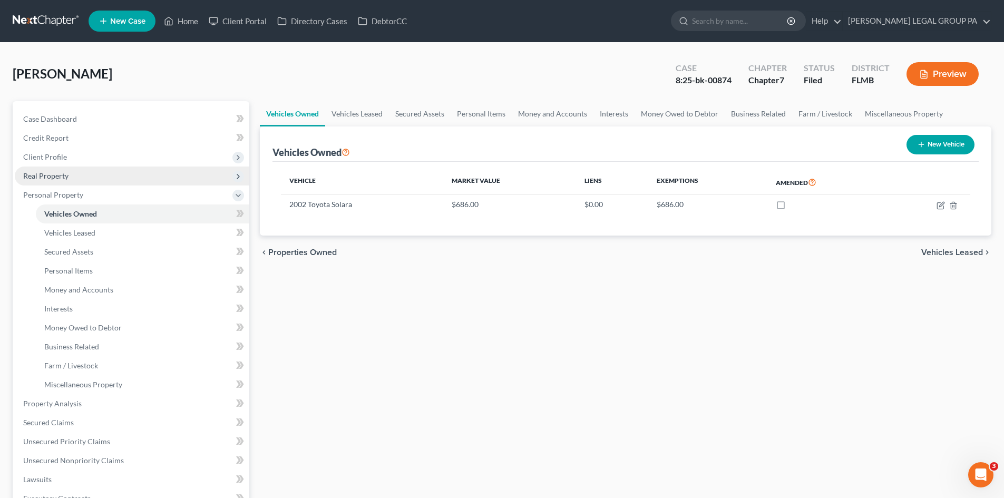
click at [82, 174] on span "Real Property" at bounding box center [132, 176] width 235 height 19
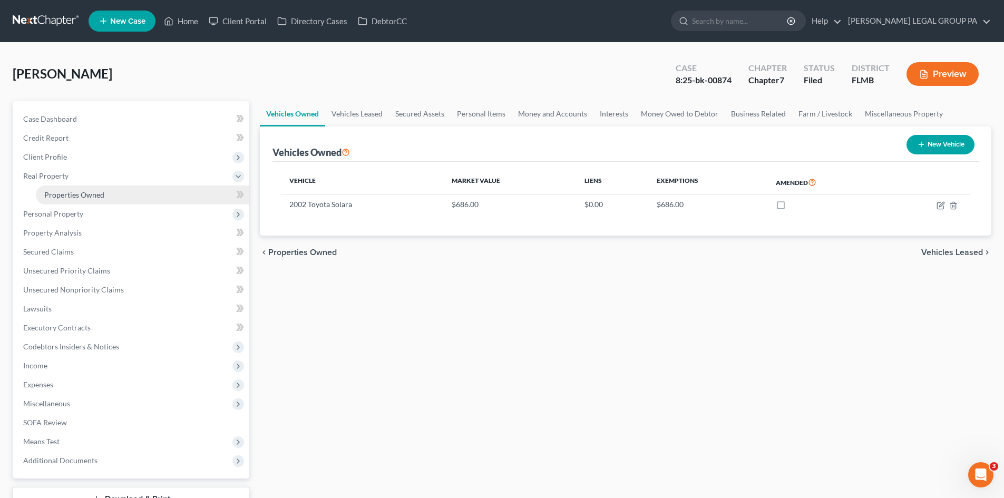
click at [75, 187] on link "Properties Owned" at bounding box center [143, 195] width 214 height 19
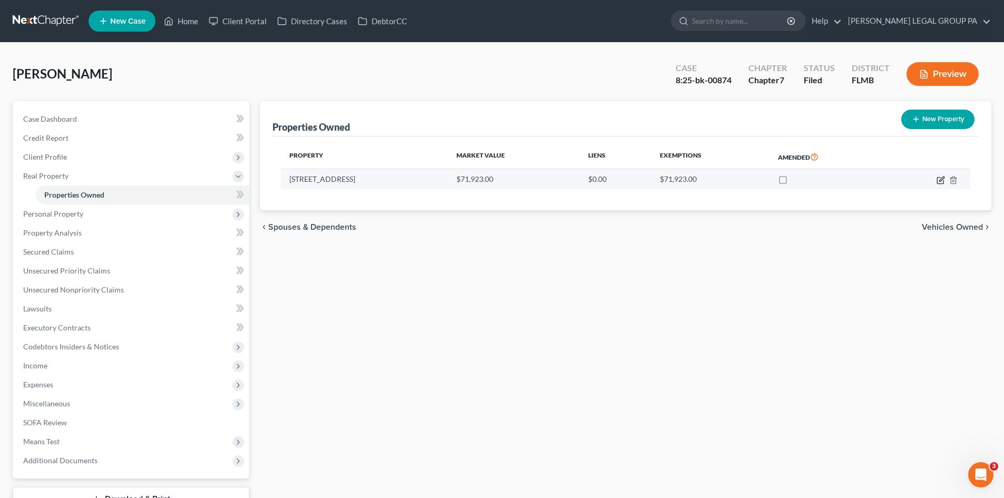
click at [942, 181] on icon "button" at bounding box center [941, 180] width 8 height 8
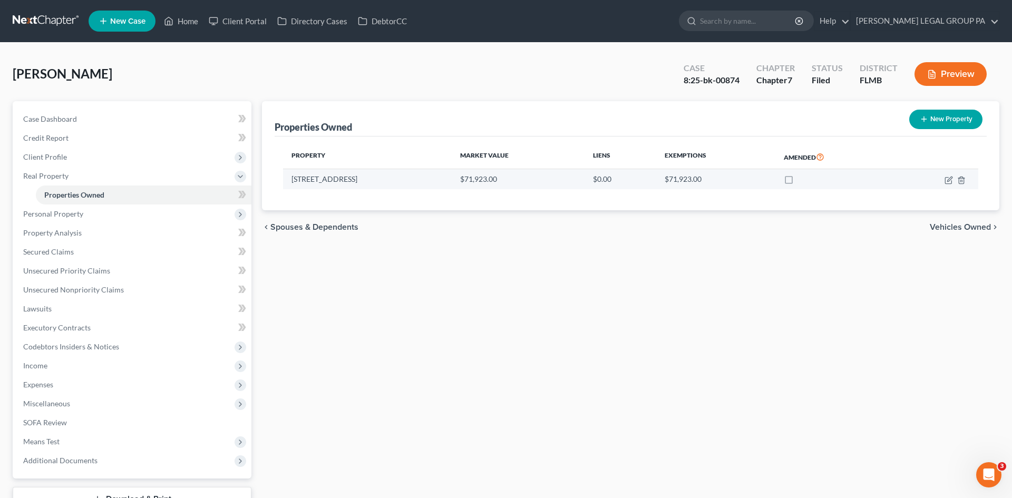
select select "9"
select select "50"
select select "3"
select select "1"
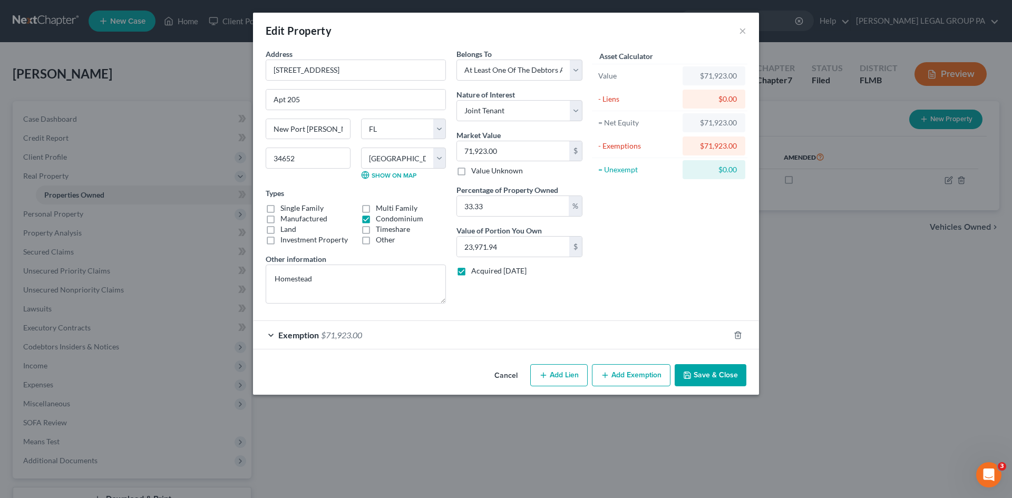
click at [345, 339] on span "$71,923.00" at bounding box center [341, 335] width 41 height 10
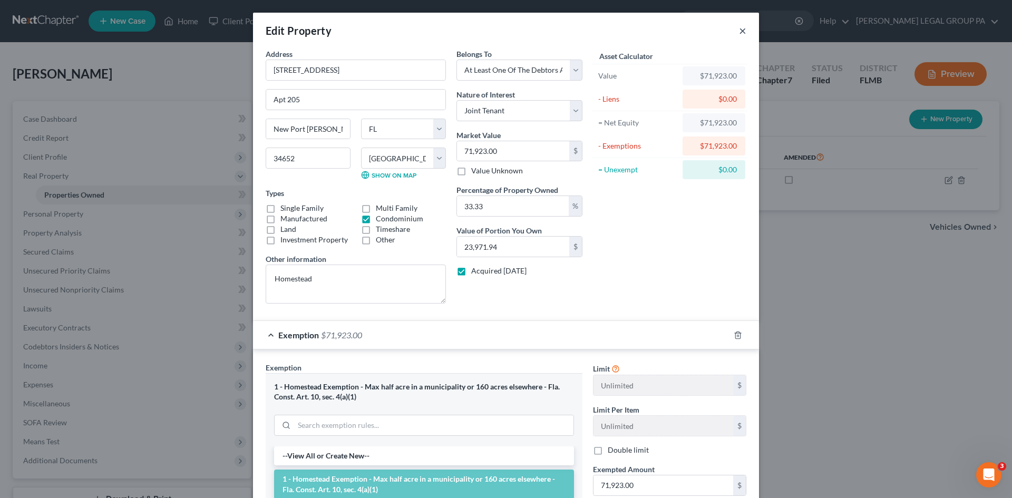
click at [739, 31] on button "×" at bounding box center [742, 30] width 7 height 13
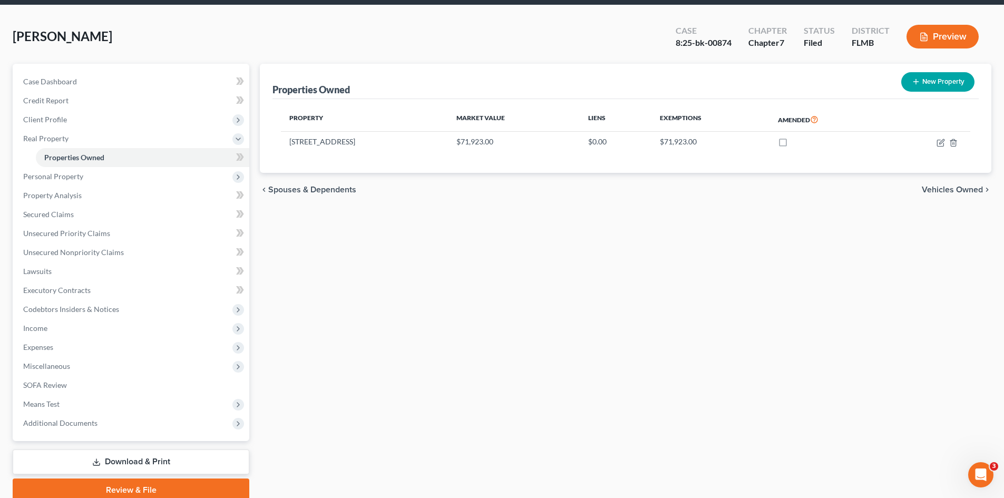
scroll to position [81, 0]
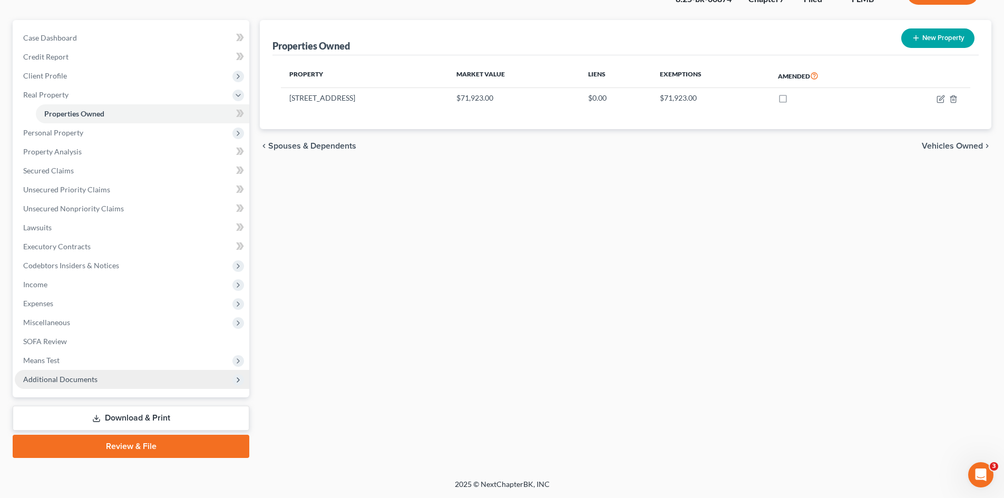
click at [74, 373] on span "Additional Documents" at bounding box center [132, 379] width 235 height 19
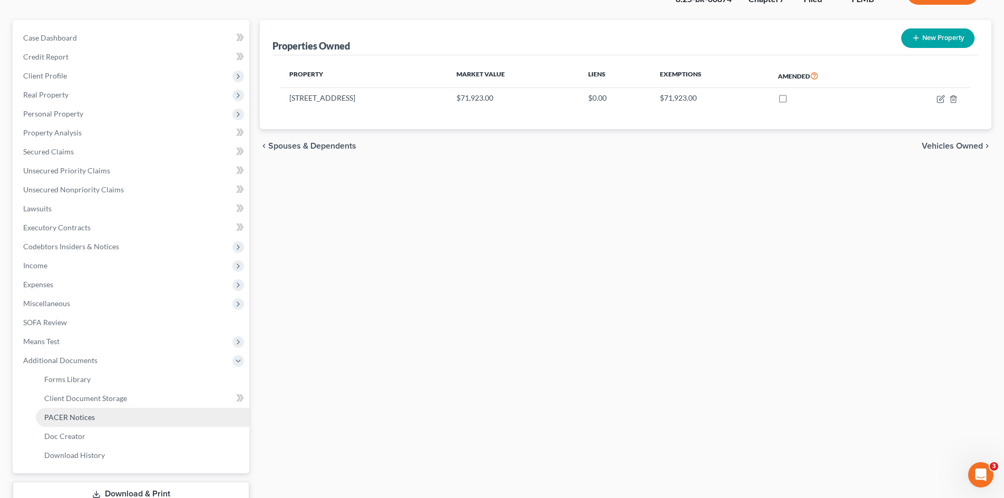
click at [97, 413] on link "PACER Notices" at bounding box center [143, 417] width 214 height 19
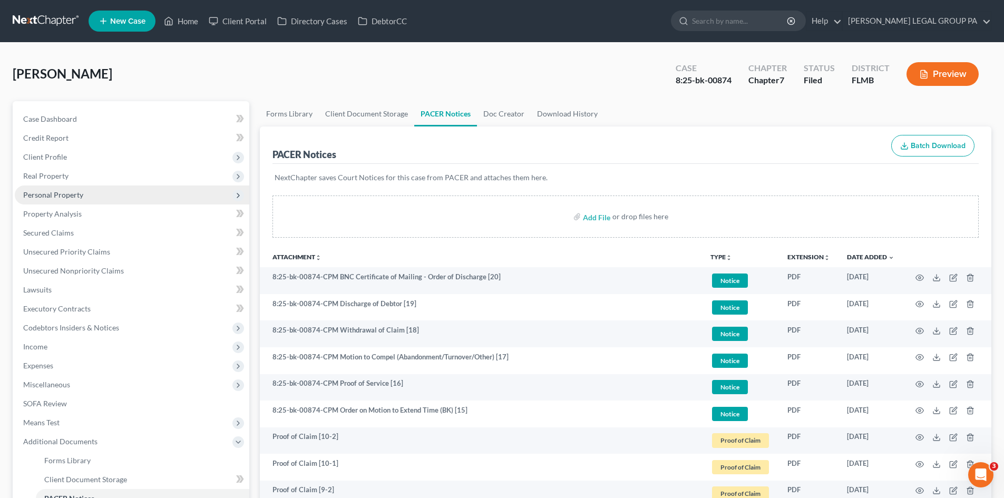
click at [89, 203] on span "Personal Property" at bounding box center [132, 195] width 235 height 19
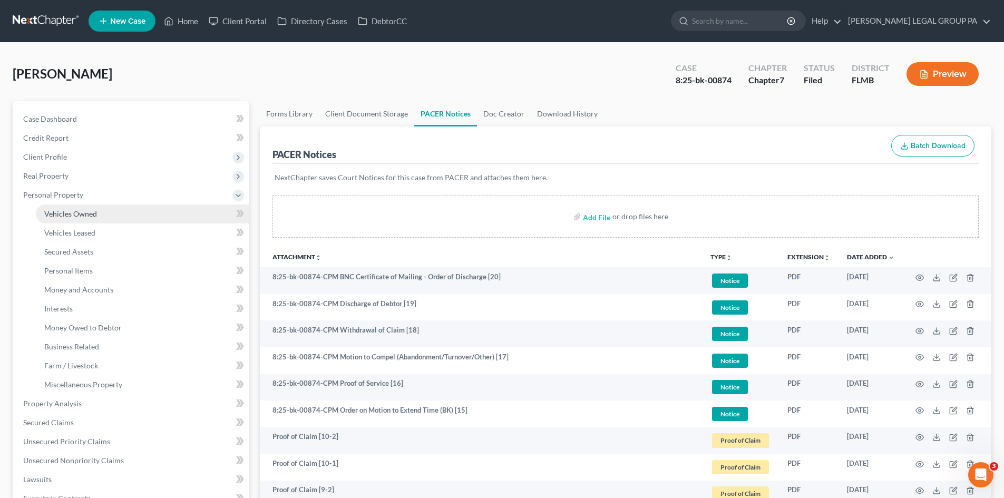
drag, startPoint x: 108, startPoint y: 213, endPoint x: 113, endPoint y: 213, distance: 5.8
click at [108, 213] on link "Vehicles Owned" at bounding box center [143, 214] width 214 height 19
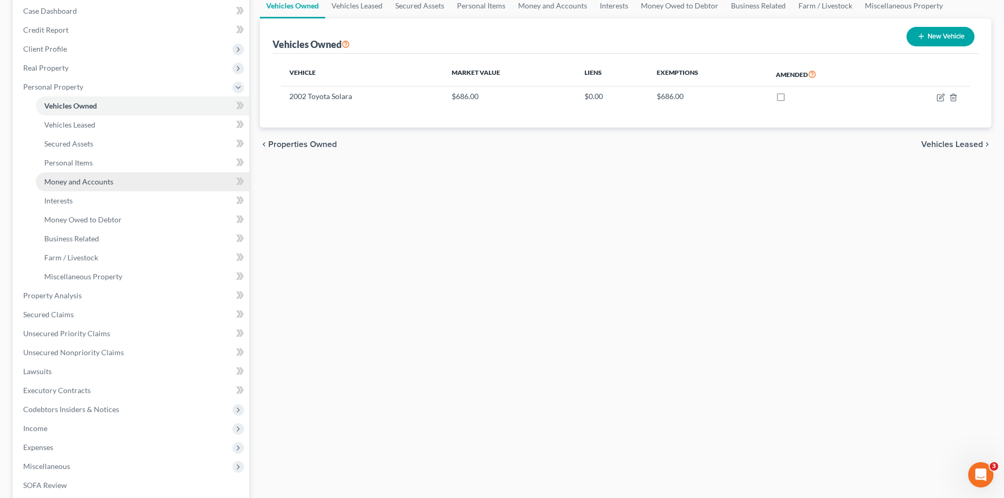
scroll to position [252, 0]
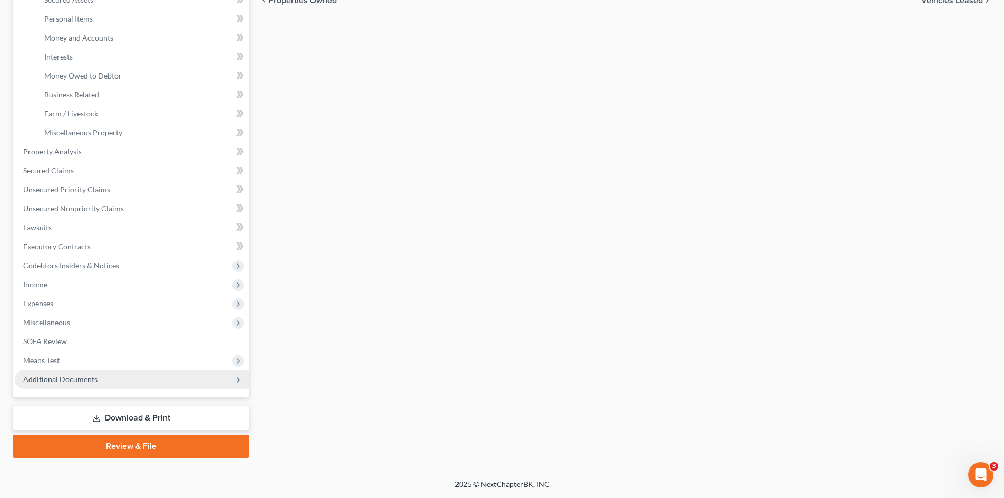
click at [92, 376] on span "Additional Documents" at bounding box center [60, 379] width 74 height 9
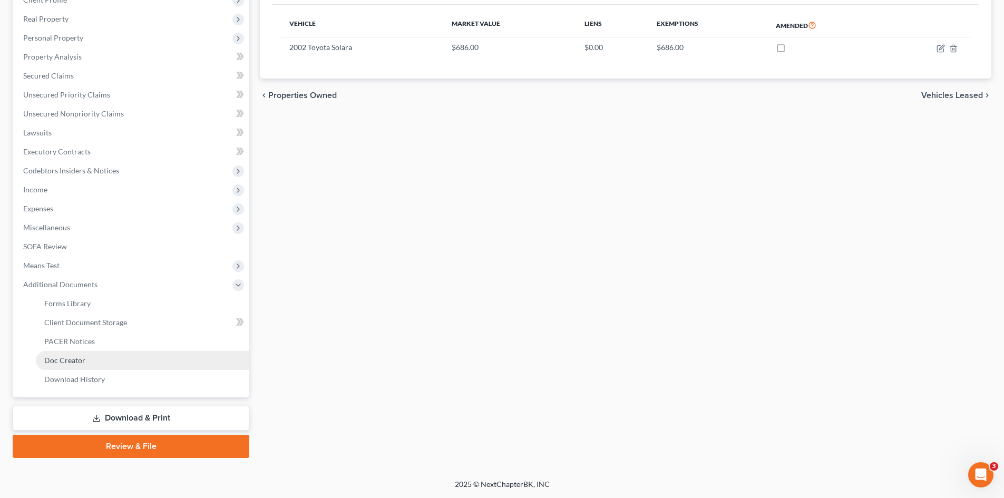
scroll to position [157, 0]
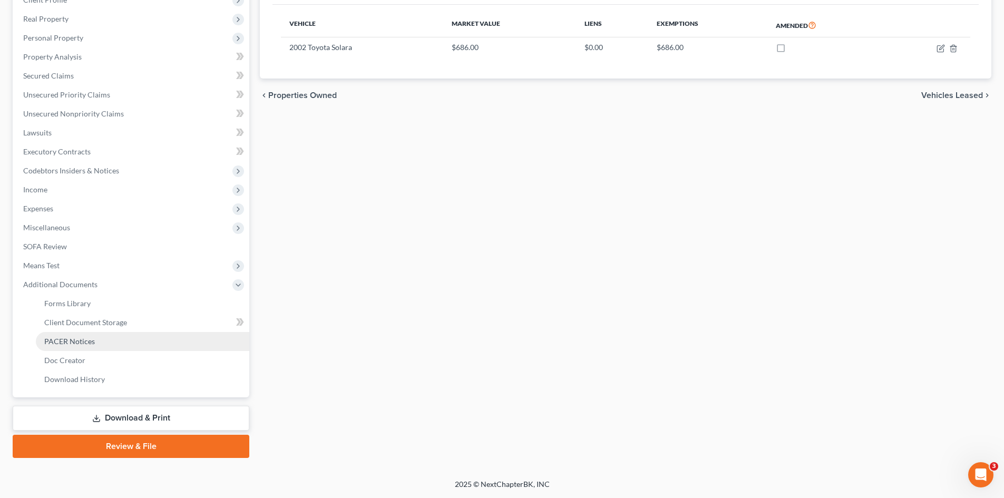
drag, startPoint x: 99, startPoint y: 345, endPoint x: 119, endPoint y: 341, distance: 20.0
click at [100, 344] on link "PACER Notices" at bounding box center [143, 341] width 214 height 19
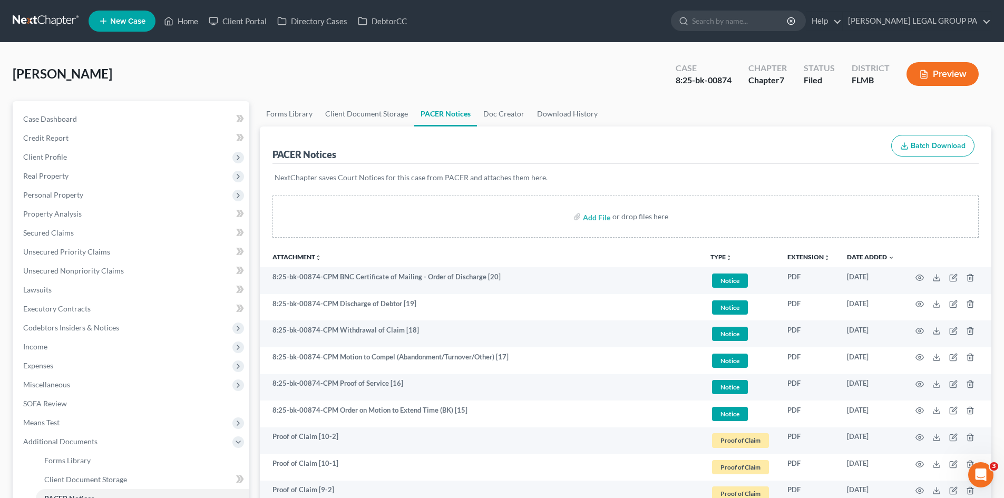
scroll to position [53, 0]
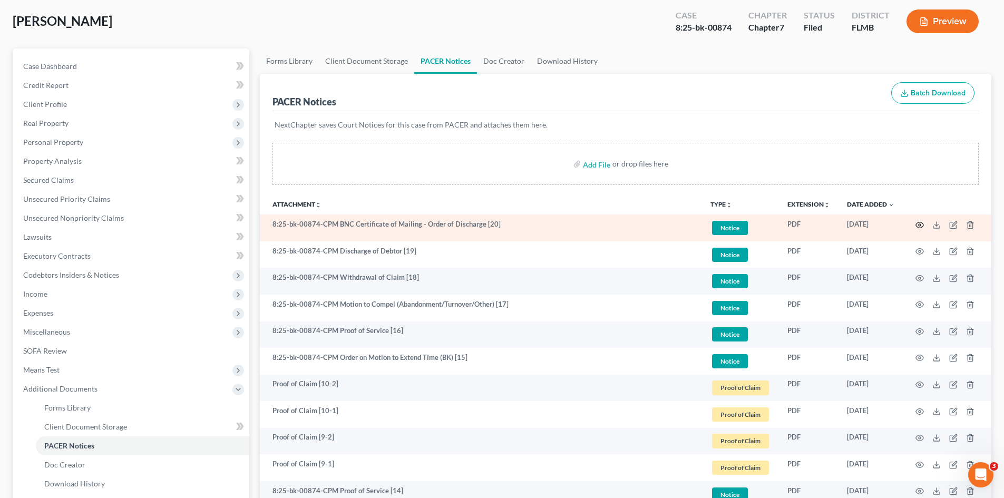
click at [917, 224] on icon "button" at bounding box center [920, 225] width 8 height 8
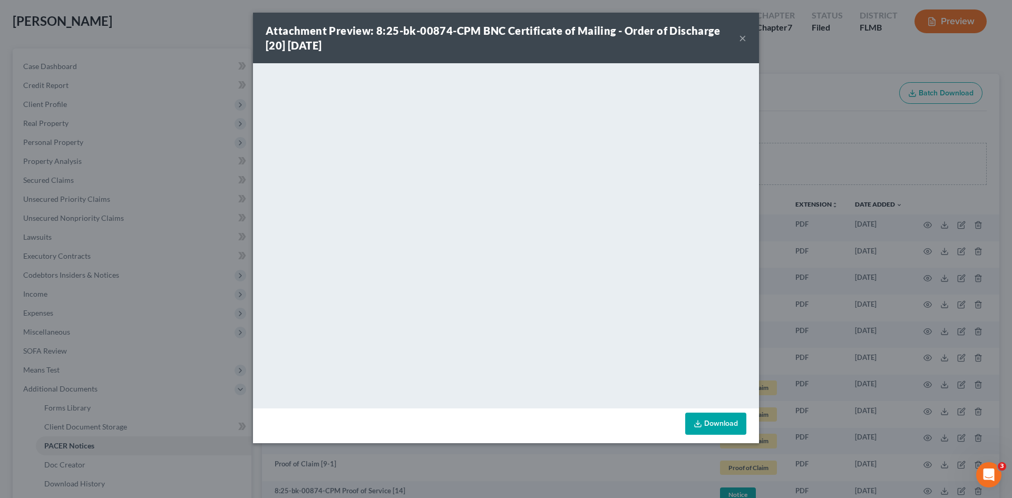
click at [742, 40] on button "×" at bounding box center [742, 38] width 7 height 13
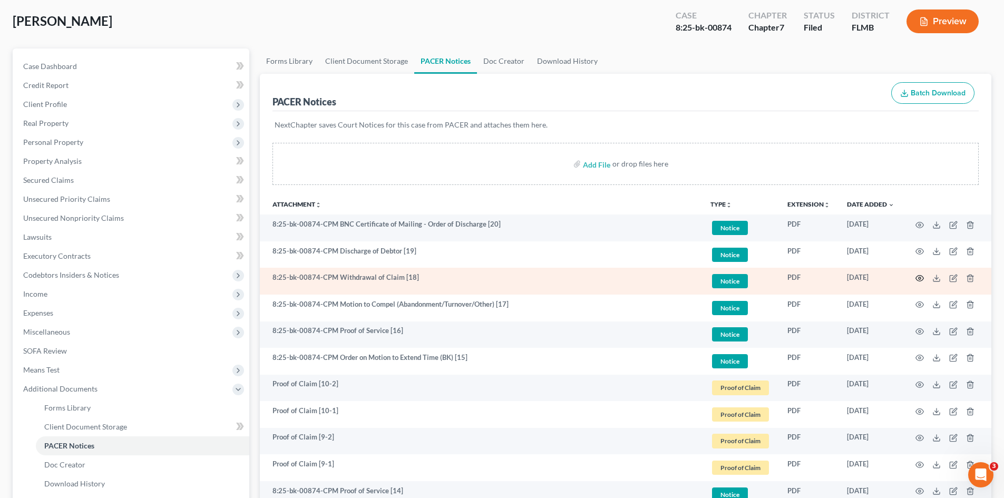
click at [922, 280] on icon "button" at bounding box center [920, 278] width 8 height 8
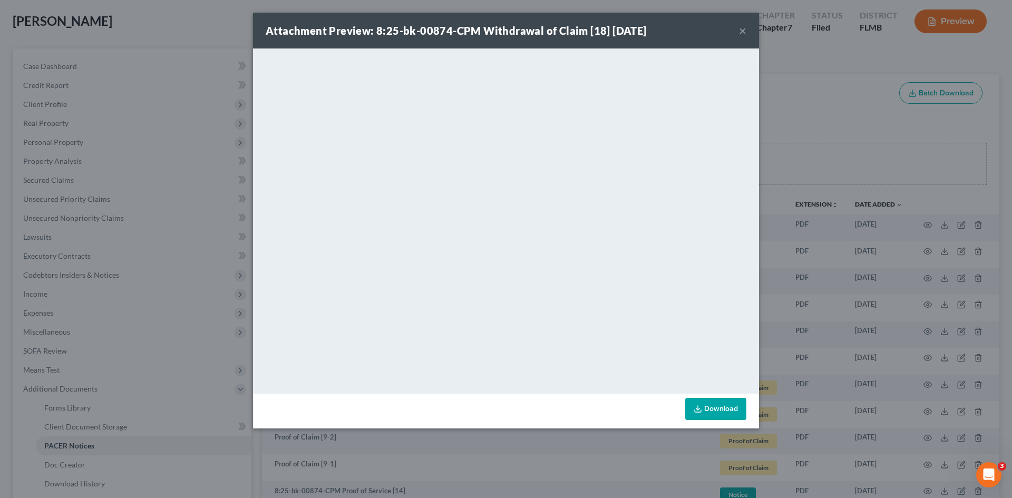
click at [743, 27] on button "×" at bounding box center [742, 30] width 7 height 13
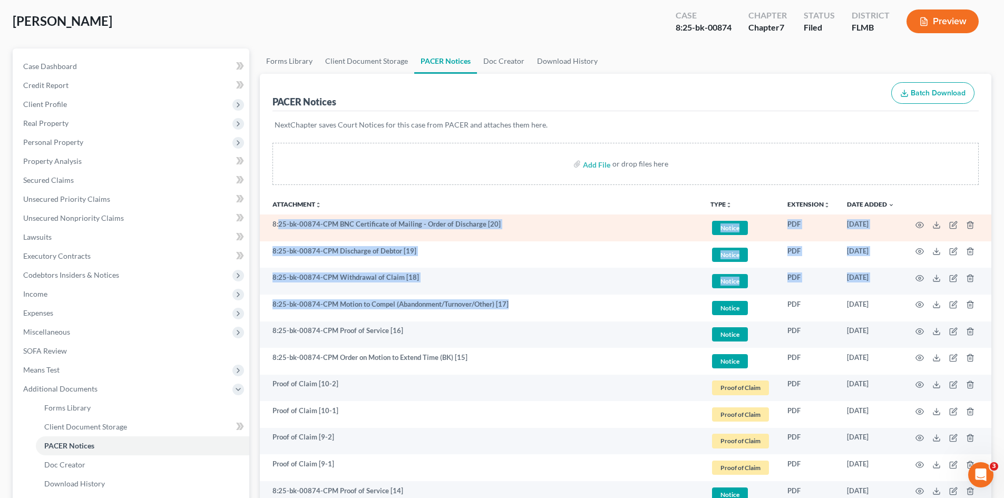
drag, startPoint x: 511, startPoint y: 307, endPoint x: 279, endPoint y: 233, distance: 243.3
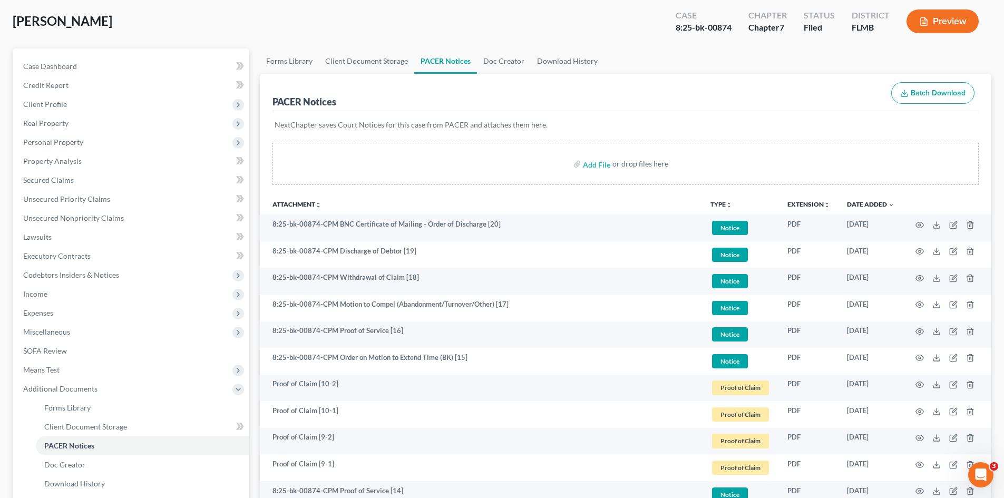
click at [633, 117] on div "NextChapter saves Court Notices for this case from PACER and attaches them here." at bounding box center [626, 131] width 706 height 40
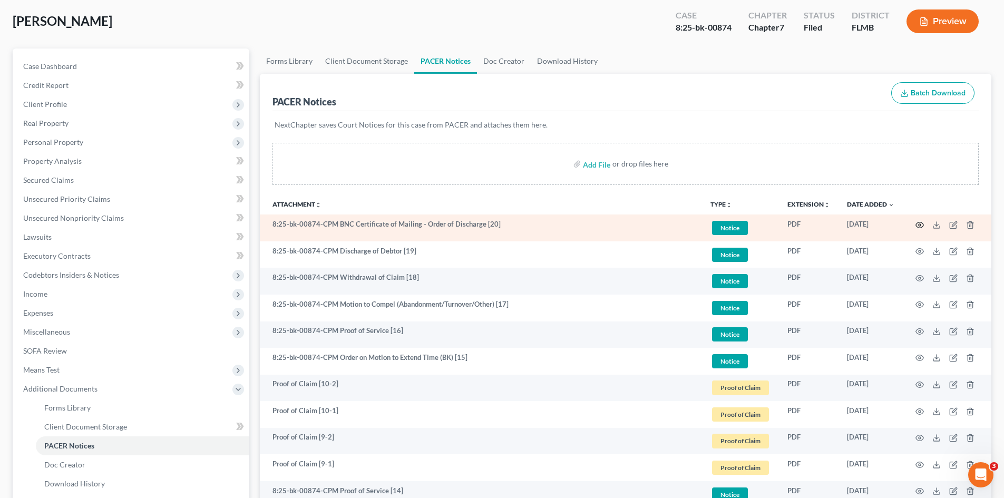
click at [923, 225] on icon "button" at bounding box center [920, 225] width 8 height 8
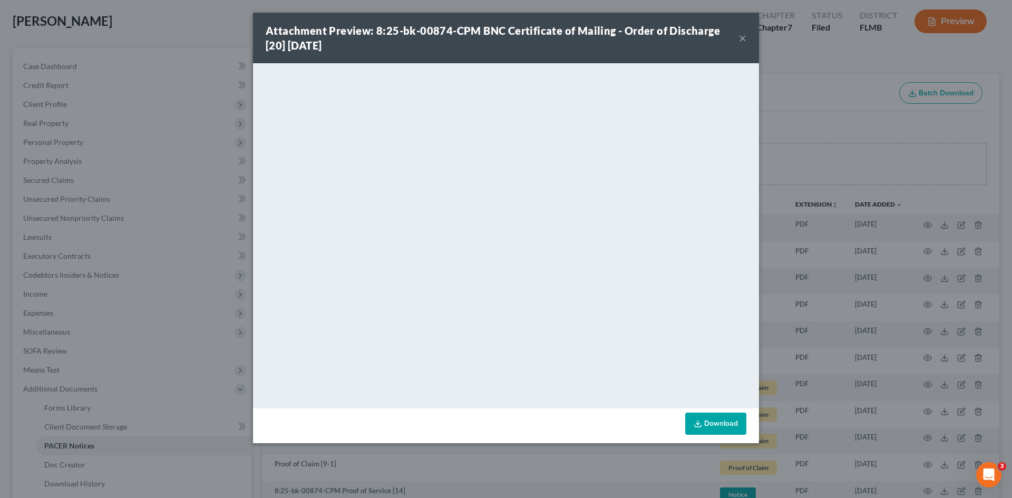
click at [738, 36] on div "Attachment Preview: 8:25-bk-00874-CPM BNC Certificate of Mailing - Order of Dis…" at bounding box center [502, 38] width 473 height 30
click at [743, 42] on button "×" at bounding box center [742, 38] width 7 height 13
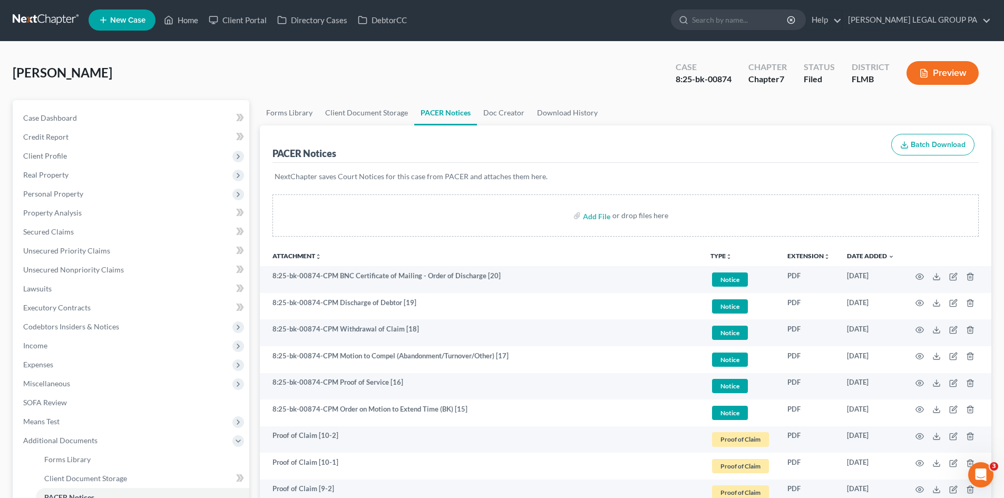
scroll to position [0, 0]
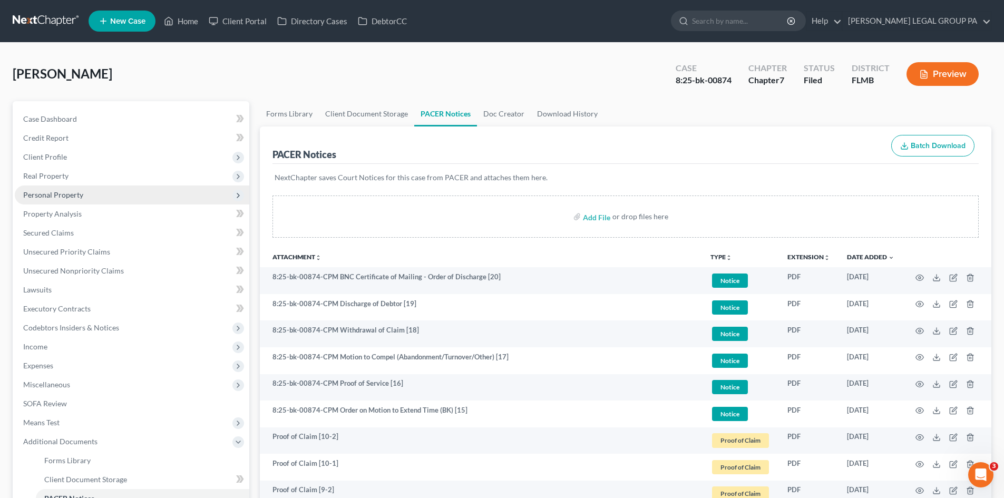
click at [90, 198] on span "Personal Property" at bounding box center [132, 195] width 235 height 19
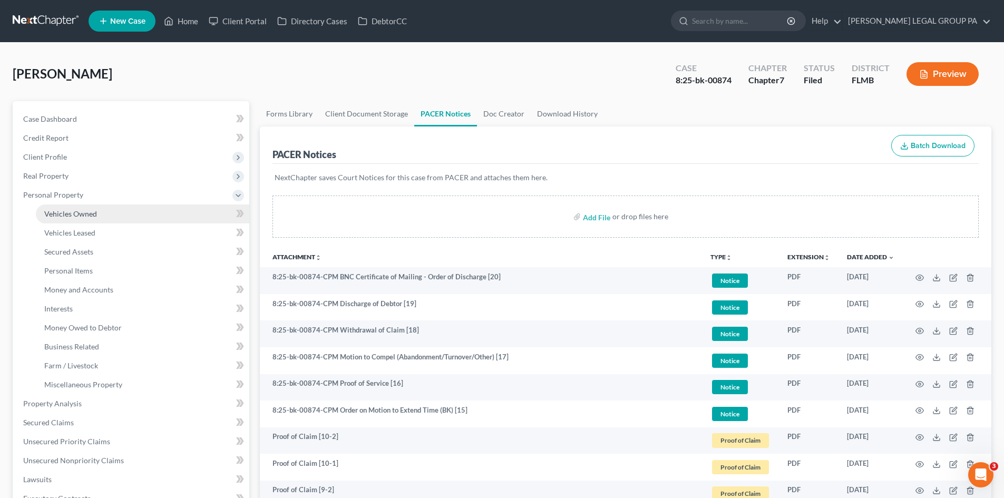
click at [92, 211] on span "Vehicles Owned" at bounding box center [70, 213] width 53 height 9
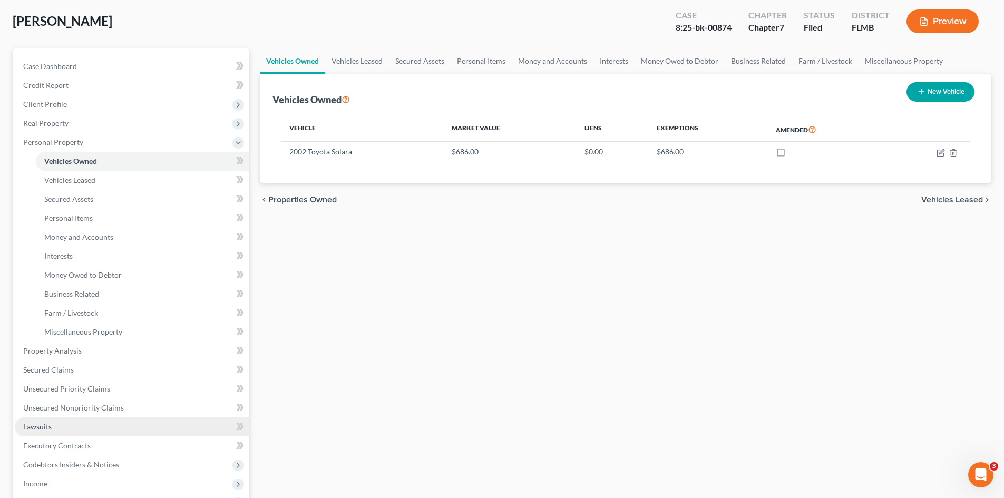
click at [89, 429] on link "Lawsuits" at bounding box center [132, 427] width 235 height 19
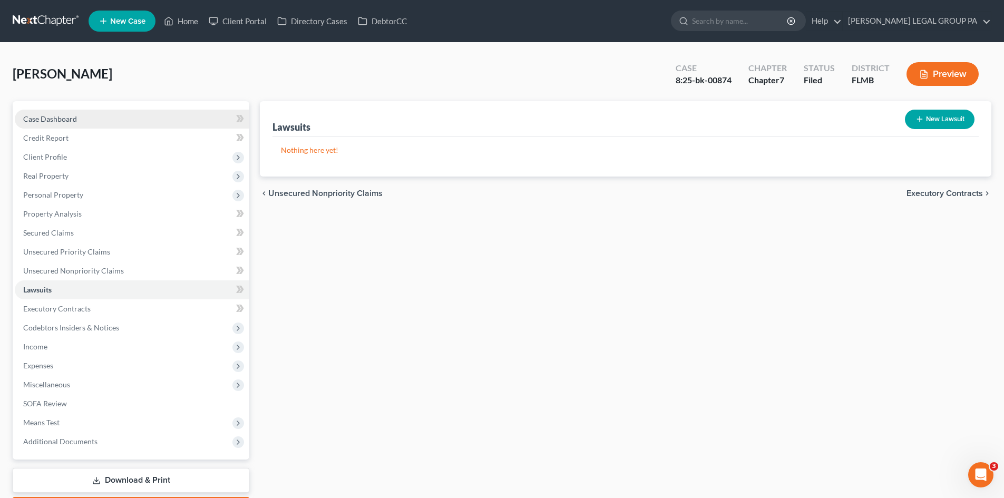
click at [108, 118] on link "Case Dashboard" at bounding box center [132, 119] width 235 height 19
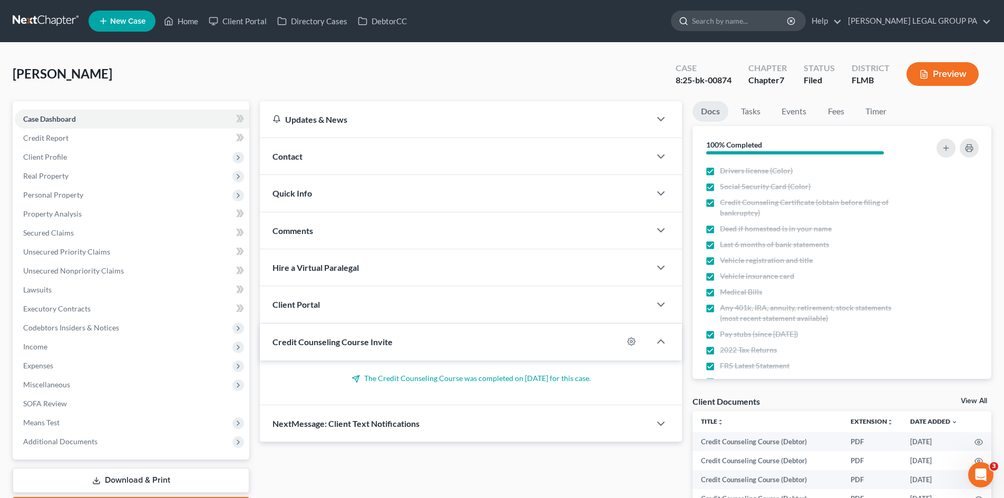
click at [766, 25] on input "search" at bounding box center [740, 21] width 96 height 20
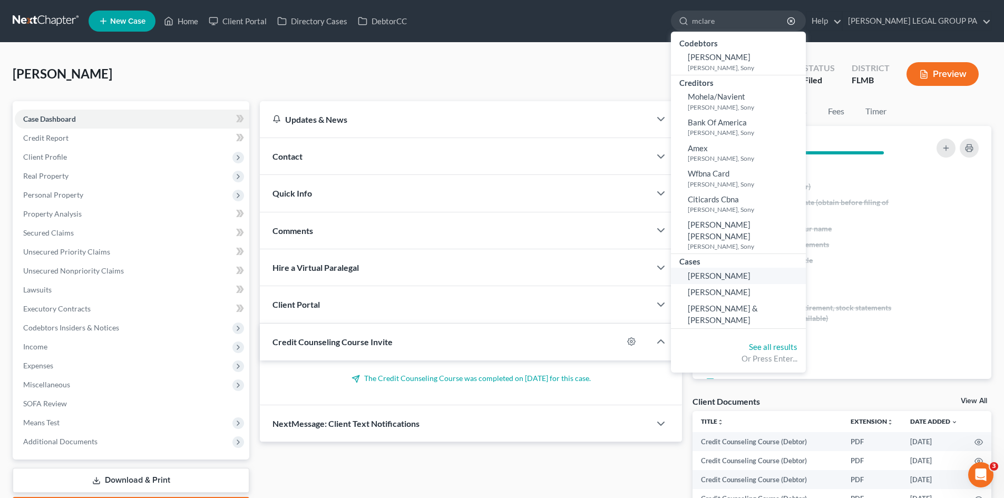
type input "mclare"
click at [739, 271] on span "[PERSON_NAME]" at bounding box center [719, 275] width 63 height 9
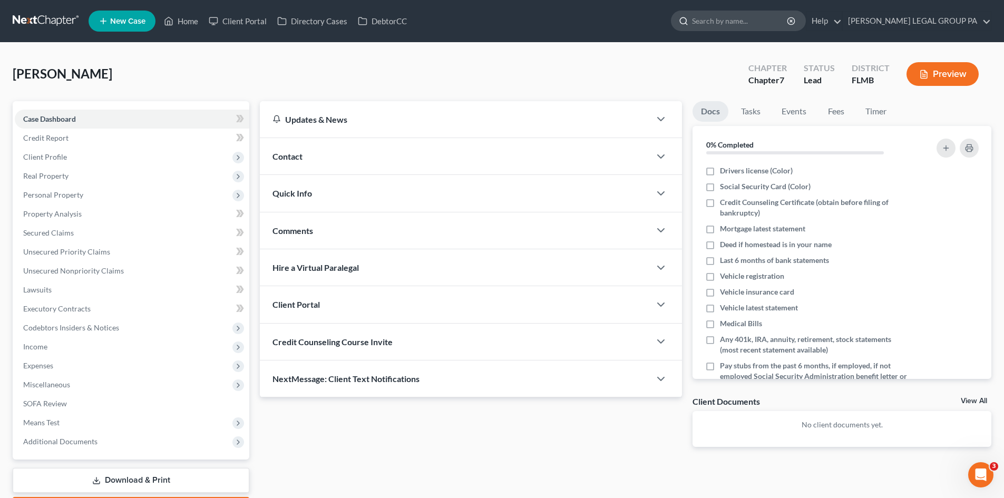
click at [767, 21] on input "search" at bounding box center [740, 21] width 96 height 20
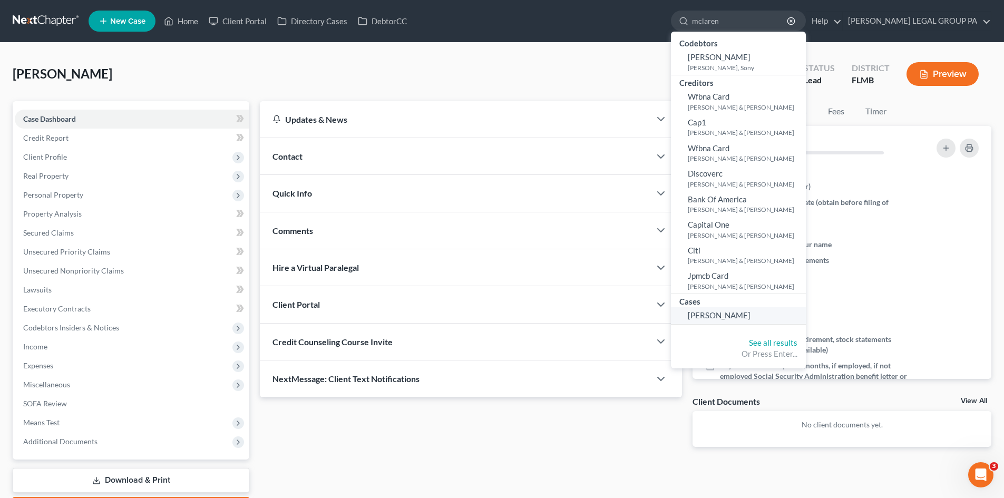
type input "mclaren"
click at [751, 314] on span "[PERSON_NAME]" at bounding box center [719, 315] width 63 height 9
click at [786, 28] on input "mclaren" at bounding box center [740, 21] width 96 height 20
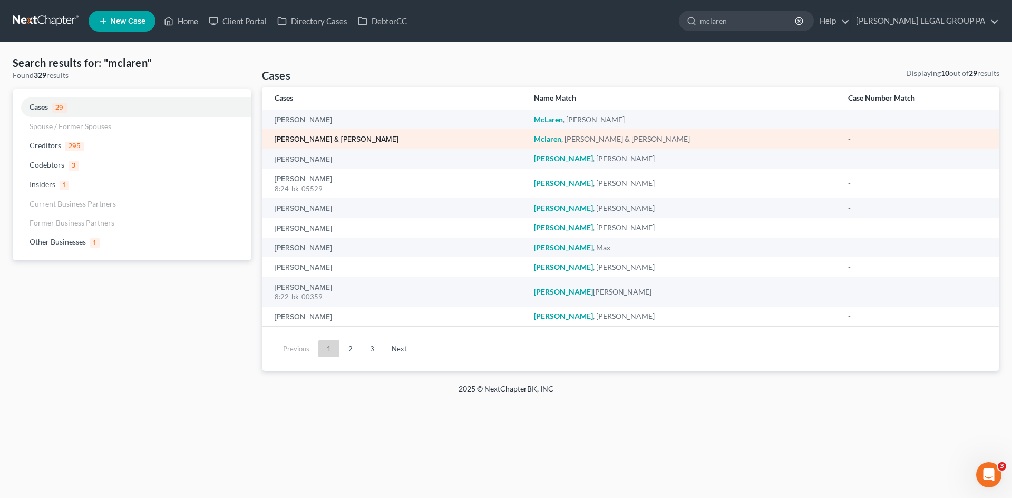
click at [320, 136] on link "[PERSON_NAME] & [PERSON_NAME]" at bounding box center [337, 139] width 124 height 7
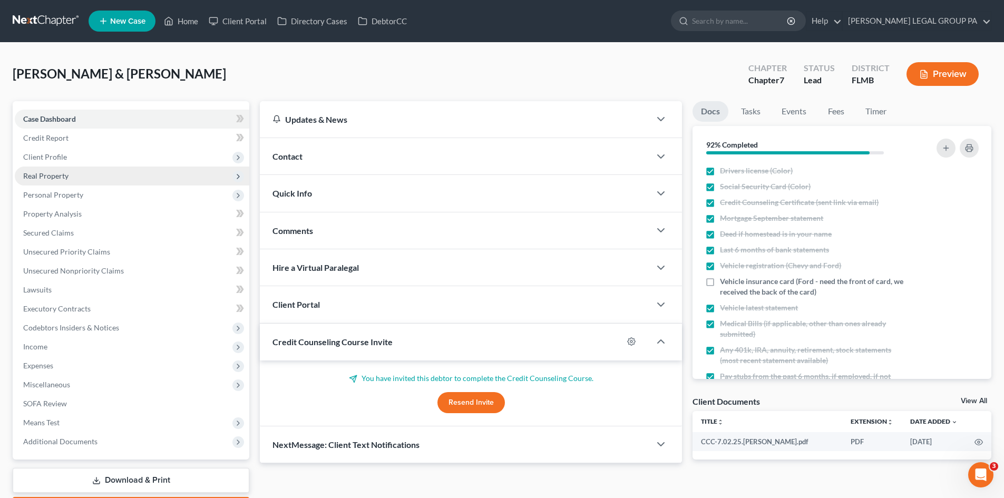
click at [86, 178] on span "Real Property" at bounding box center [132, 176] width 235 height 19
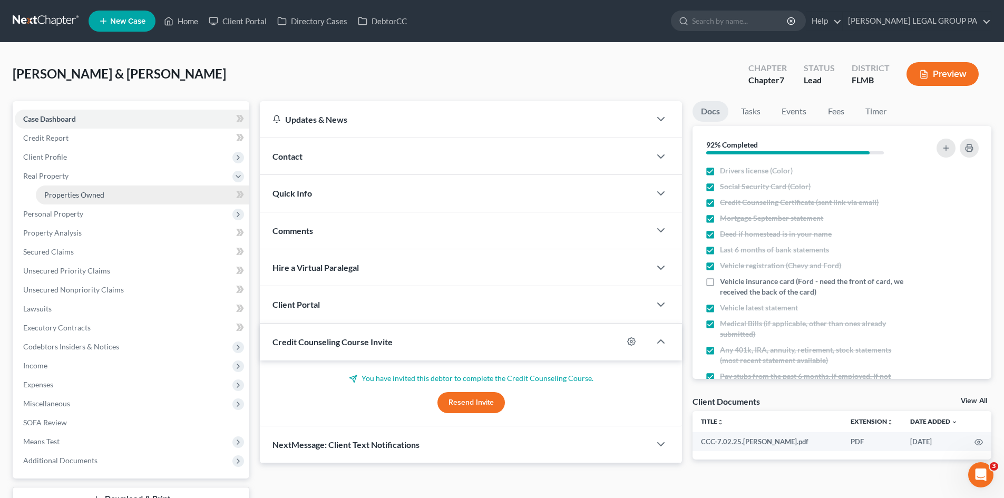
click at [94, 190] on span "Properties Owned" at bounding box center [74, 194] width 60 height 9
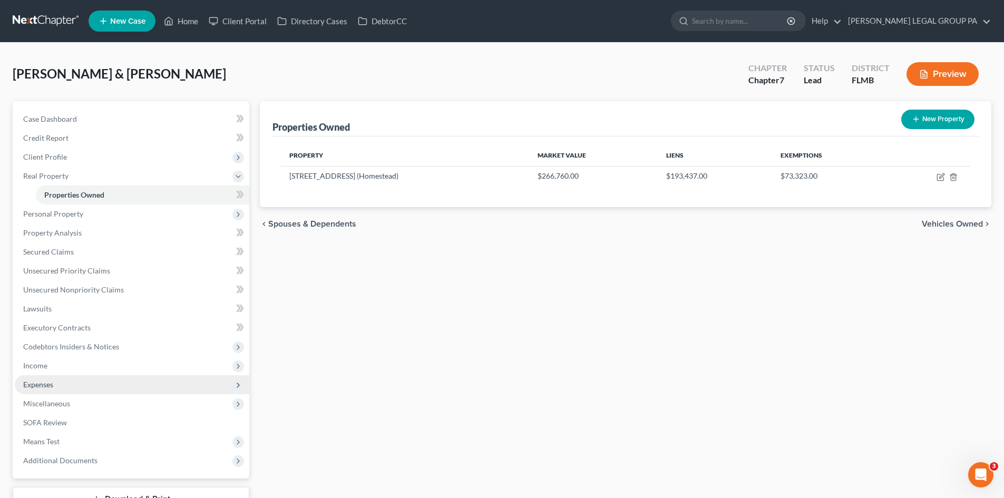
click at [67, 388] on span "Expenses" at bounding box center [132, 384] width 235 height 19
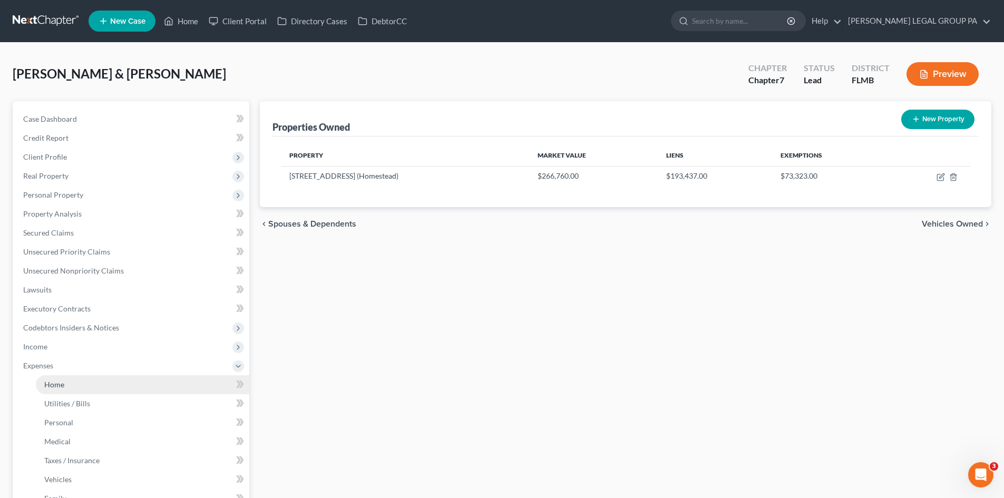
click at [72, 393] on link "Home" at bounding box center [143, 384] width 214 height 19
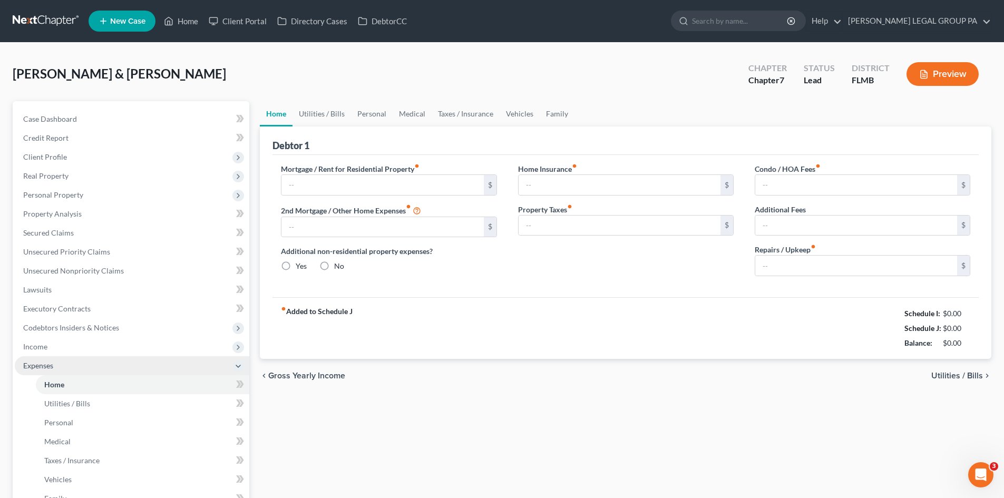
type input "1,225.00"
type input "0.00"
radio input "true"
type input "0.00"
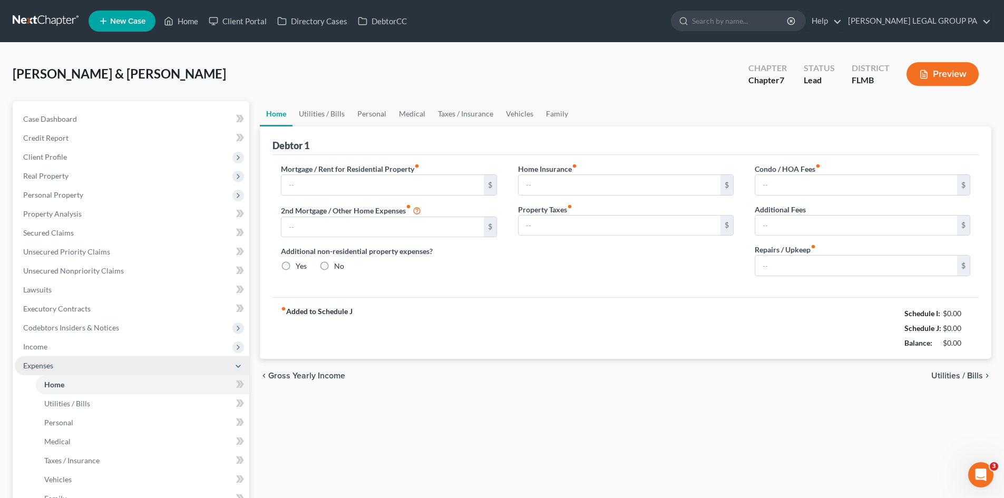
type input "60.00"
type input "0.00"
type input "250.00"
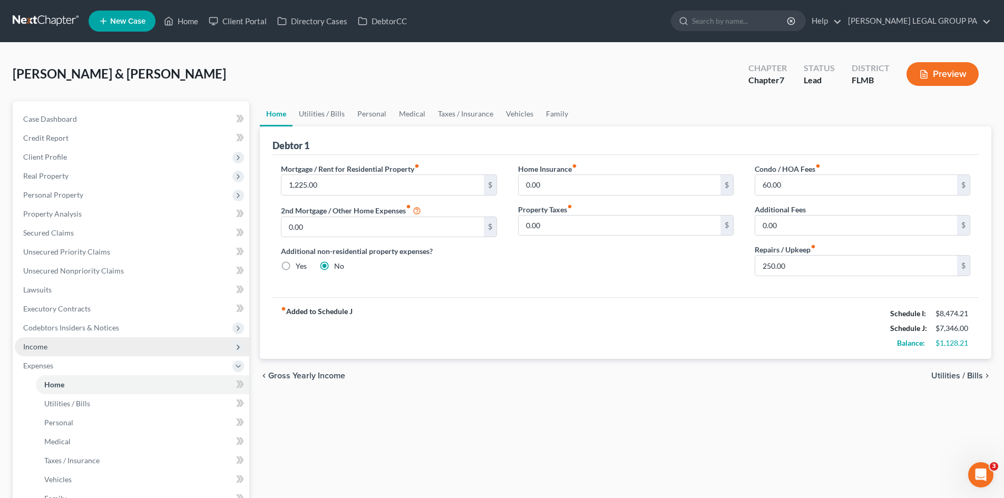
click at [65, 347] on span "Income" at bounding box center [132, 346] width 235 height 19
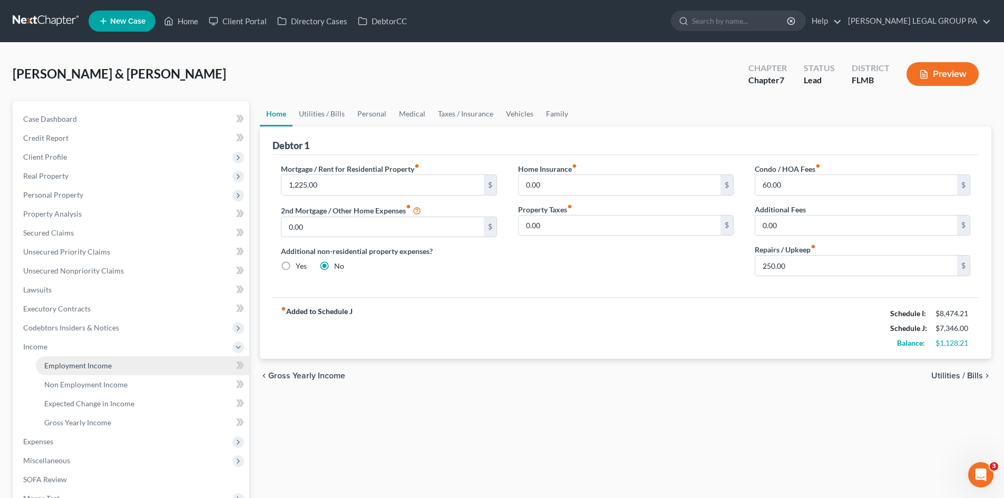
click at [74, 363] on span "Employment Income" at bounding box center [77, 365] width 67 height 9
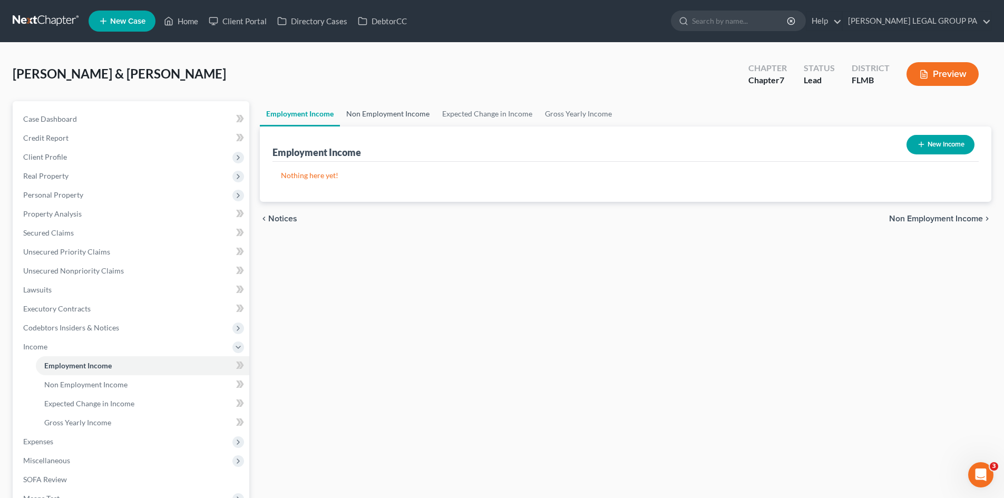
click at [385, 115] on link "Non Employment Income" at bounding box center [388, 113] width 96 height 25
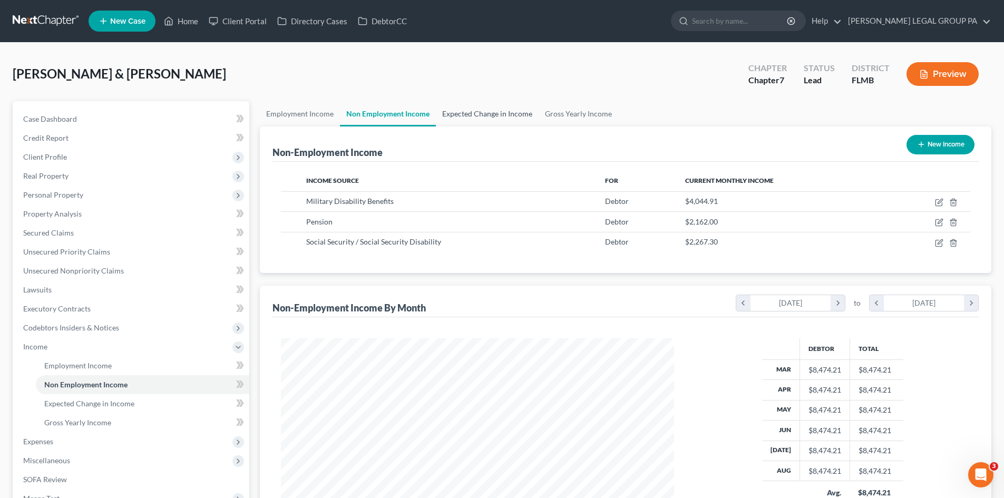
scroll to position [197, 414]
click at [463, 111] on link "Expected Change in Income" at bounding box center [487, 113] width 103 height 25
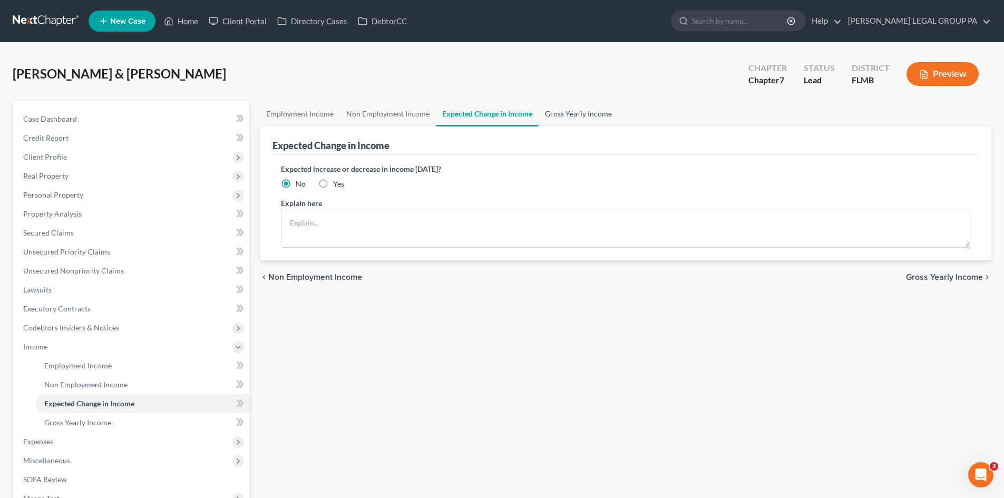
click at [583, 112] on link "Gross Yearly Income" at bounding box center [579, 113] width 80 height 25
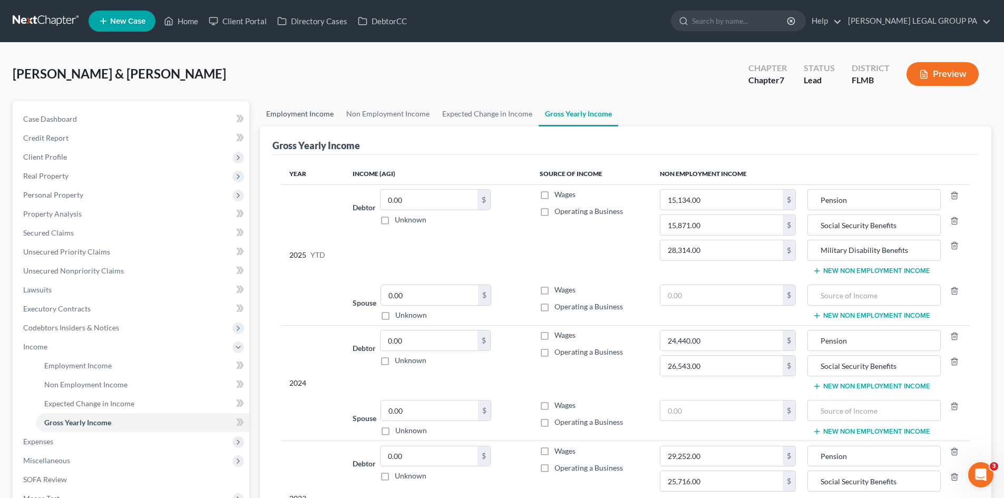
click at [316, 116] on link "Employment Income" at bounding box center [300, 113] width 80 height 25
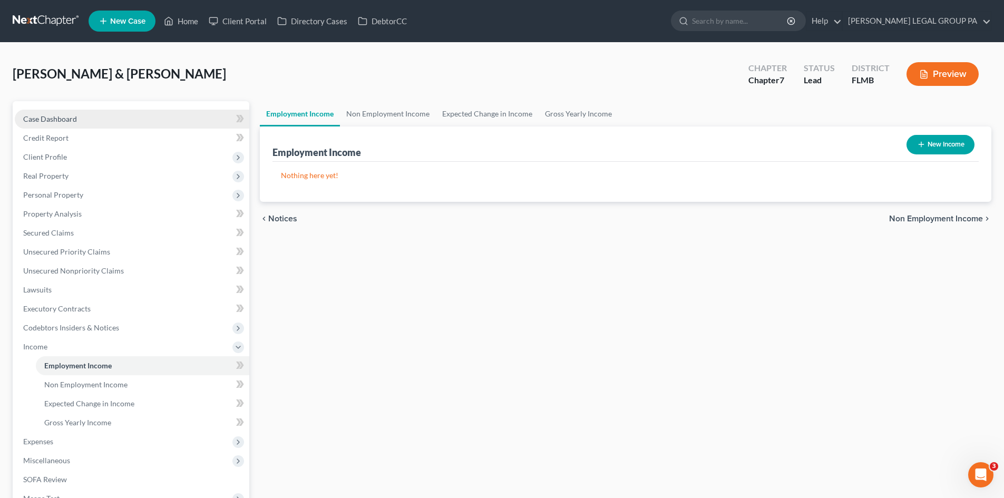
click at [151, 127] on link "Case Dashboard" at bounding box center [132, 119] width 235 height 19
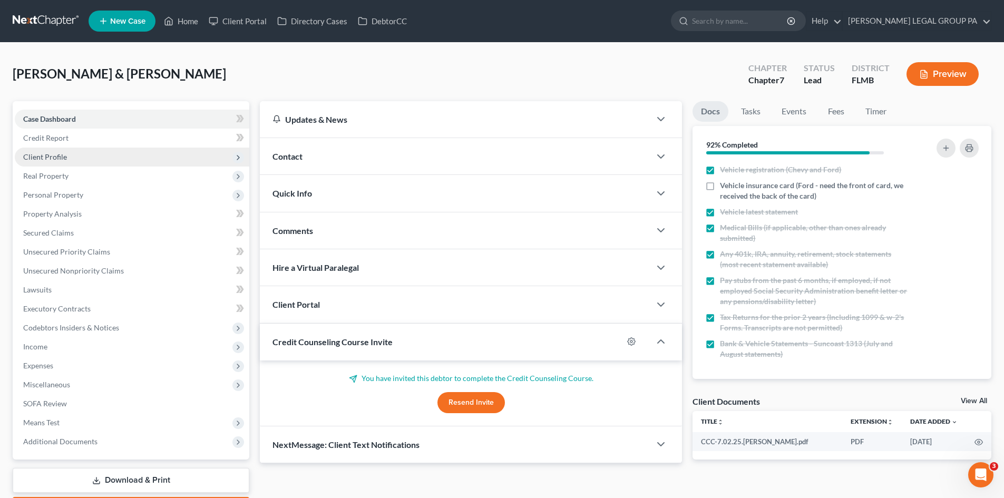
click at [104, 161] on span "Client Profile" at bounding box center [132, 157] width 235 height 19
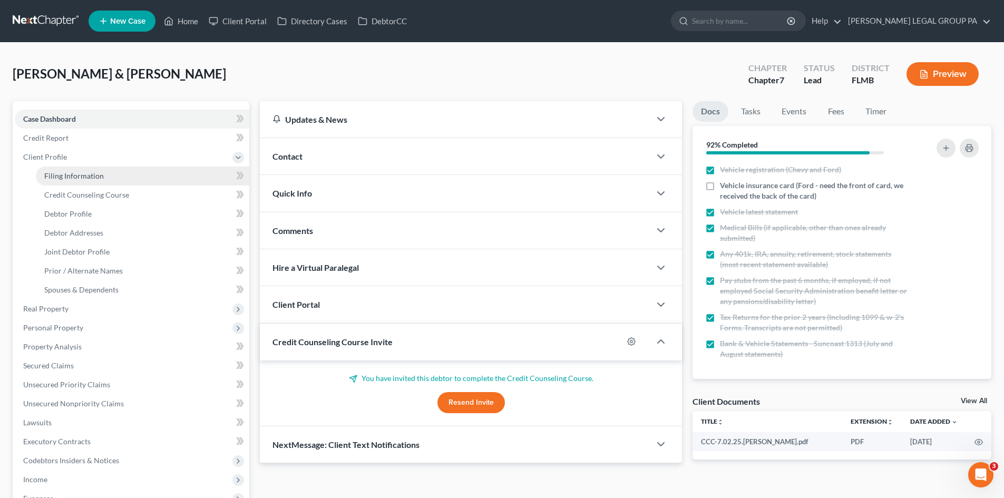
click at [101, 171] on span "Filing Information" at bounding box center [74, 175] width 60 height 9
select select "1"
select select "0"
select select "9"
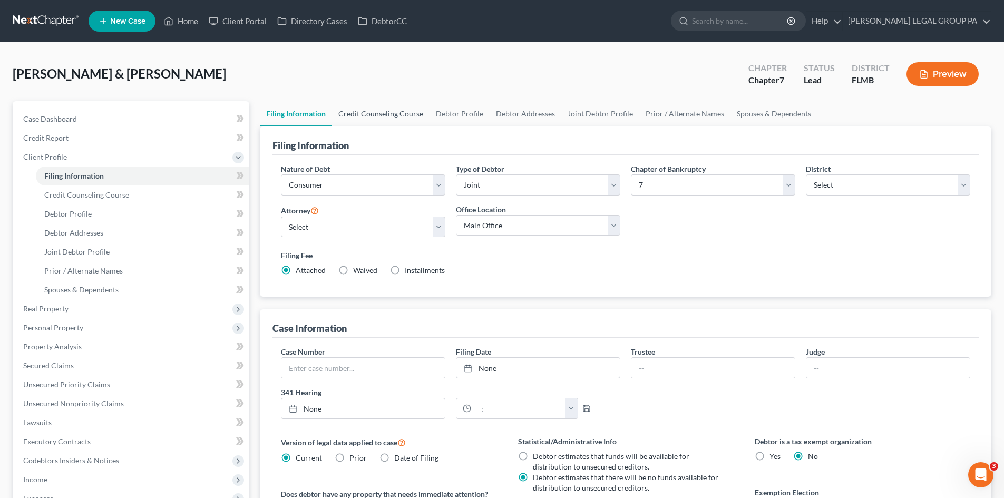
click at [370, 117] on link "Credit Counseling Course" at bounding box center [381, 113] width 98 height 25
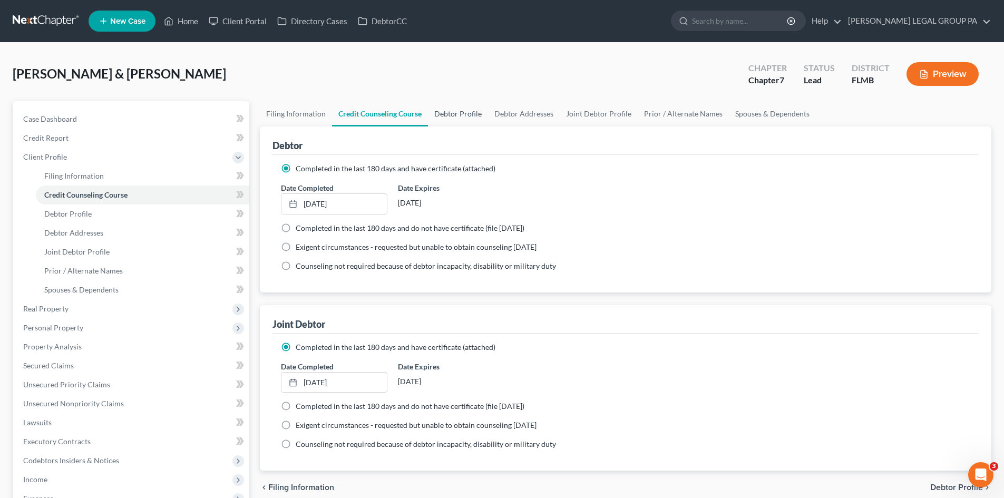
click at [471, 111] on link "Debtor Profile" at bounding box center [458, 113] width 60 height 25
select select "1"
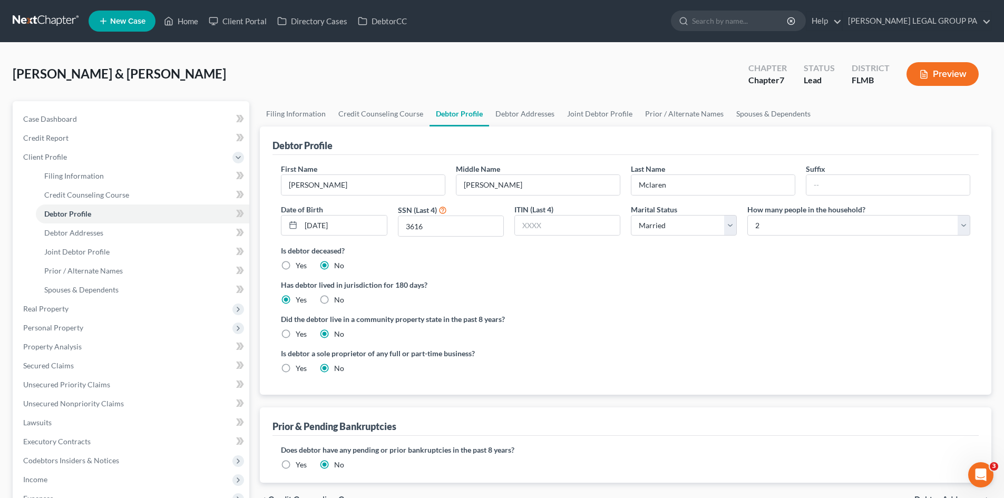
radio input "true"
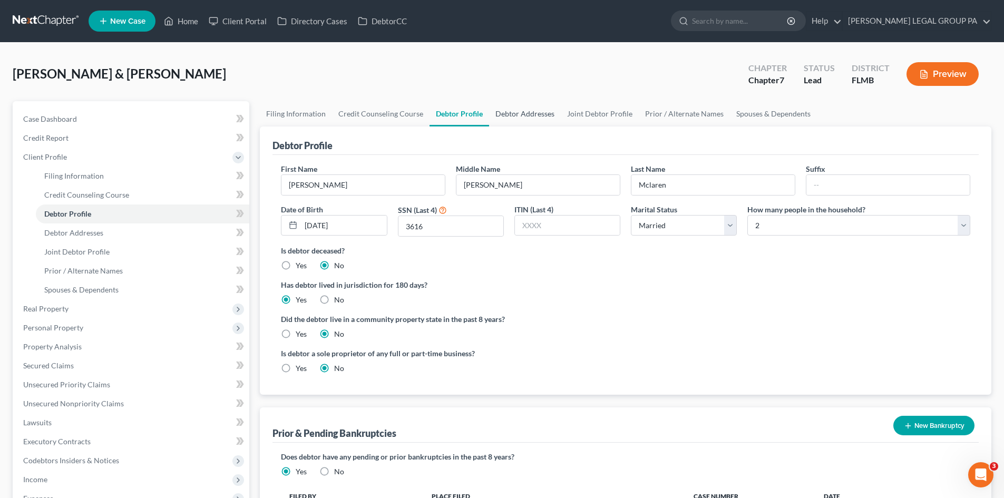
click at [527, 109] on link "Debtor Addresses" at bounding box center [525, 113] width 72 height 25
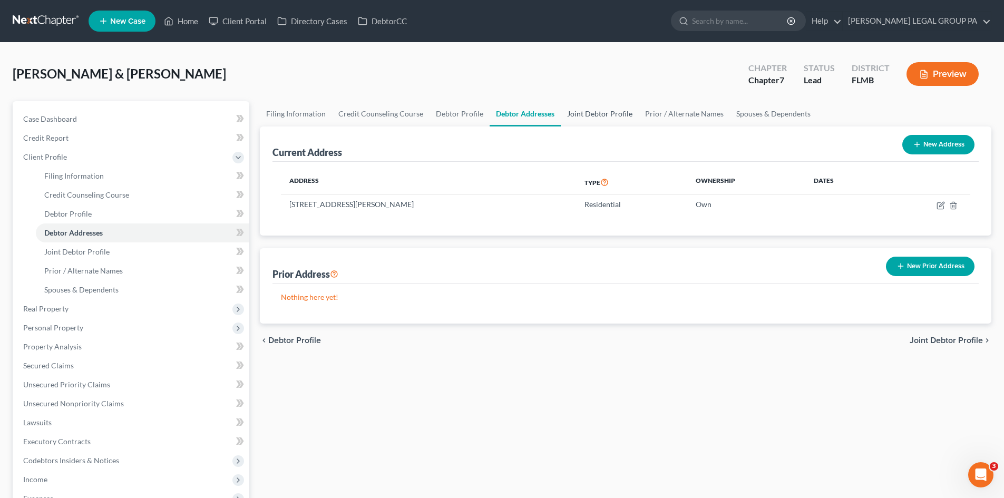
click at [586, 113] on link "Joint Debtor Profile" at bounding box center [600, 113] width 78 height 25
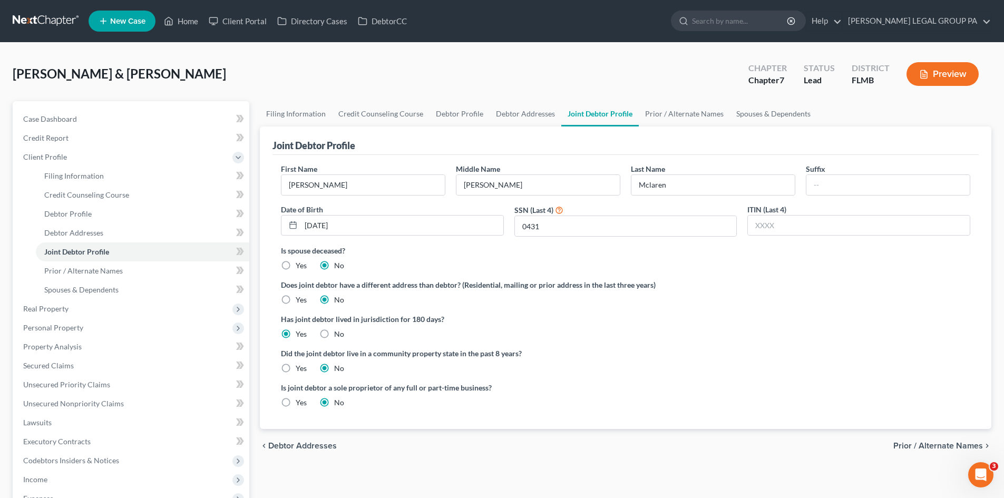
click at [631, 120] on link "Joint Debtor Profile" at bounding box center [600, 113] width 78 height 25
click at [676, 115] on link "Prior / Alternate Names" at bounding box center [684, 113] width 91 height 25
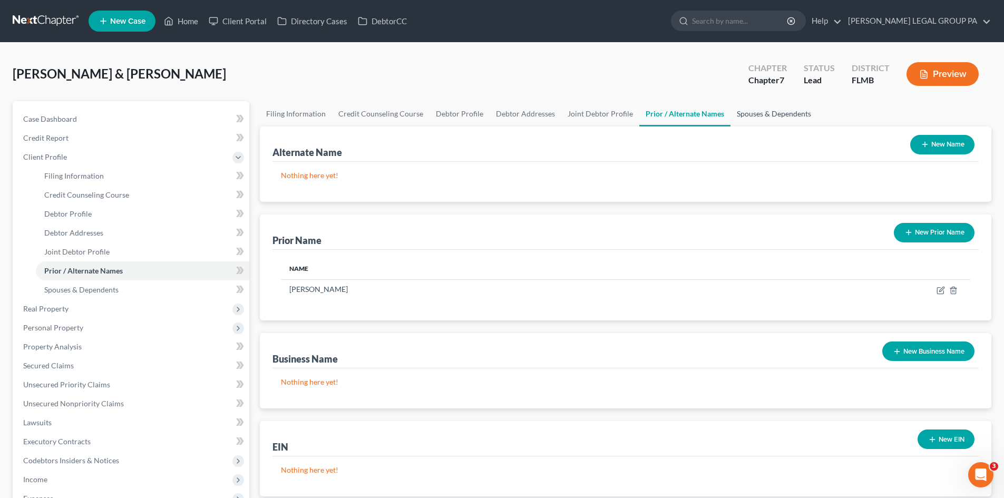
click at [754, 115] on link "Spouses & Dependents" at bounding box center [774, 113] width 87 height 25
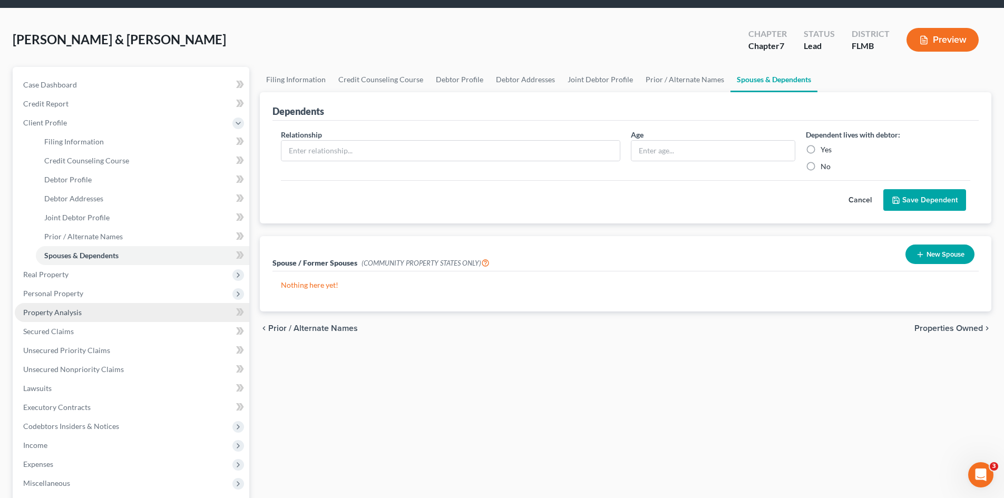
scroll to position [53, 0]
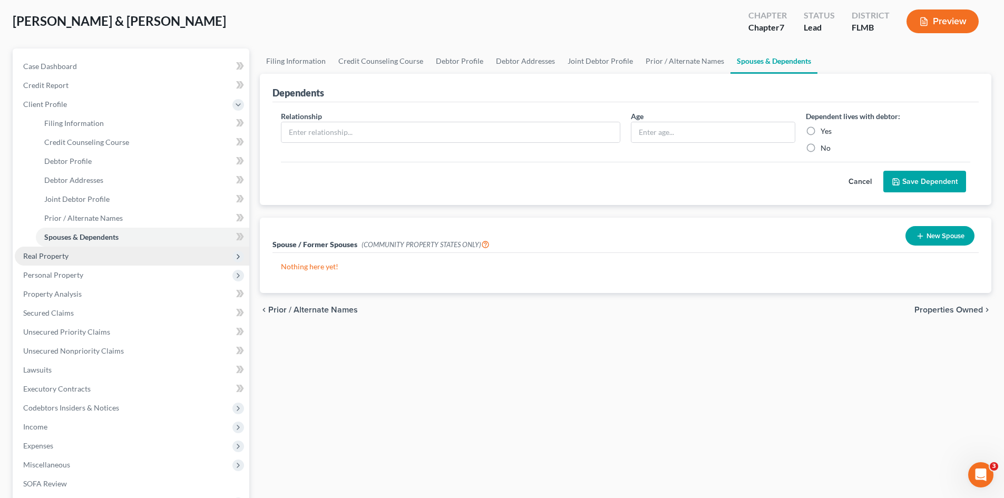
click at [90, 257] on span "Real Property" at bounding box center [132, 256] width 235 height 19
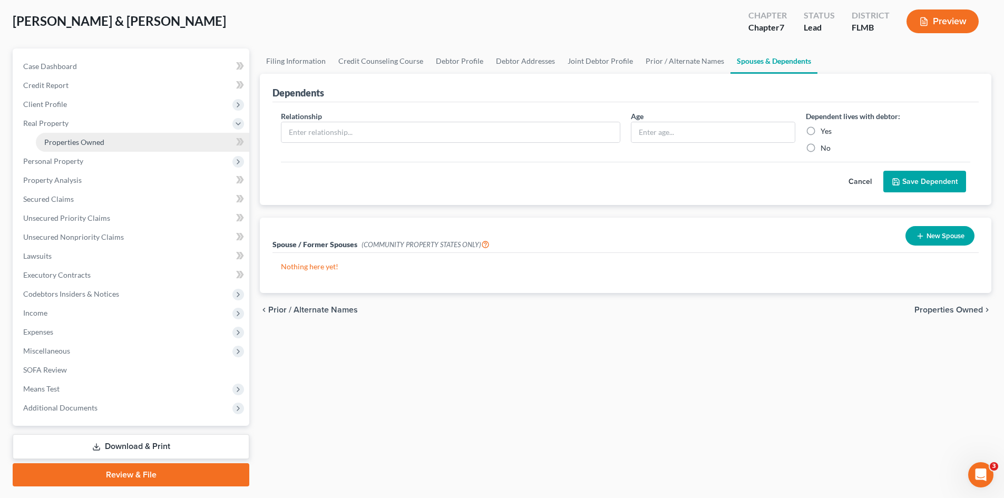
click at [100, 148] on link "Properties Owned" at bounding box center [143, 142] width 214 height 19
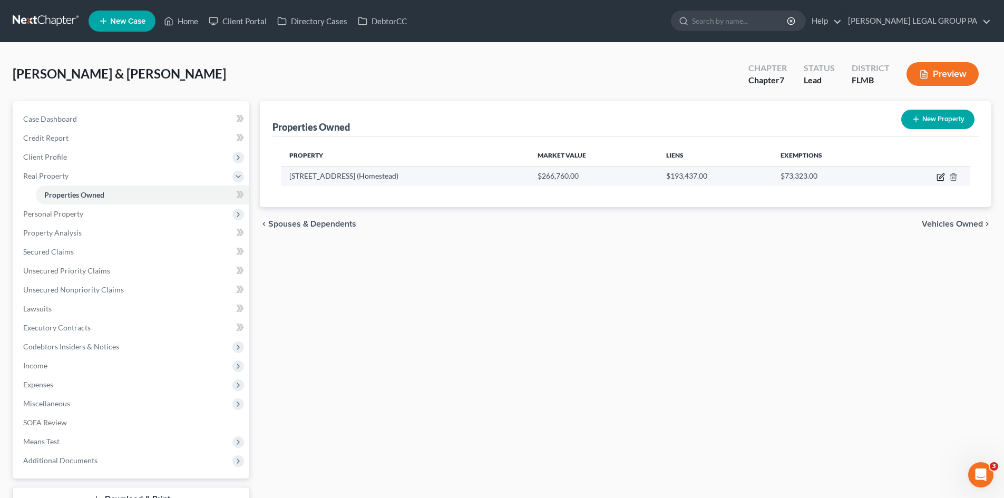
click at [940, 180] on icon "button" at bounding box center [941, 177] width 8 height 8
select select "9"
select select "50"
select select "2"
select select "0"
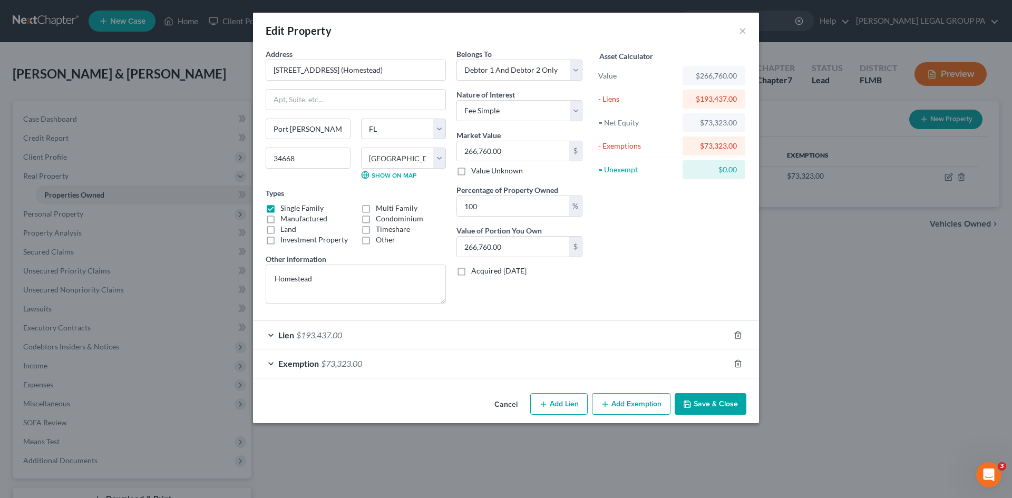
click at [397, 337] on div "Lien $193,437.00" at bounding box center [491, 335] width 477 height 28
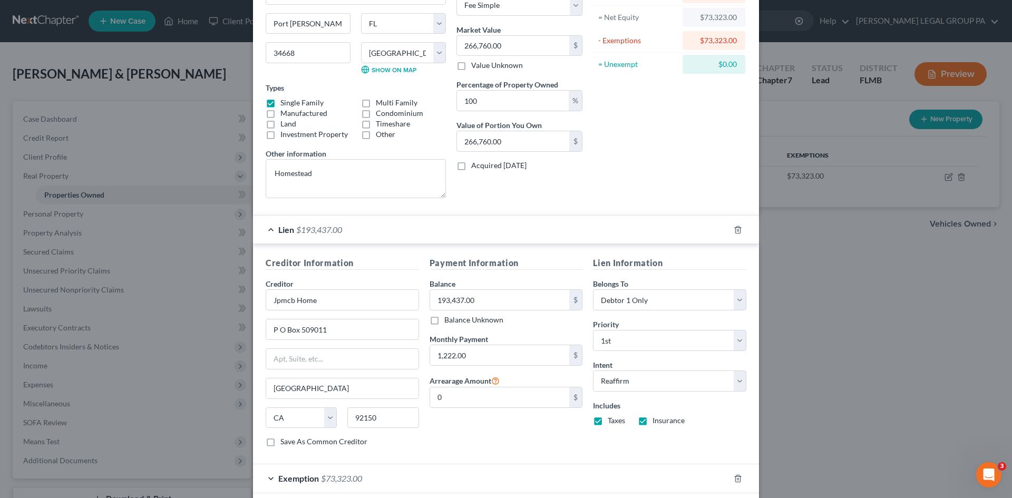
scroll to position [158, 0]
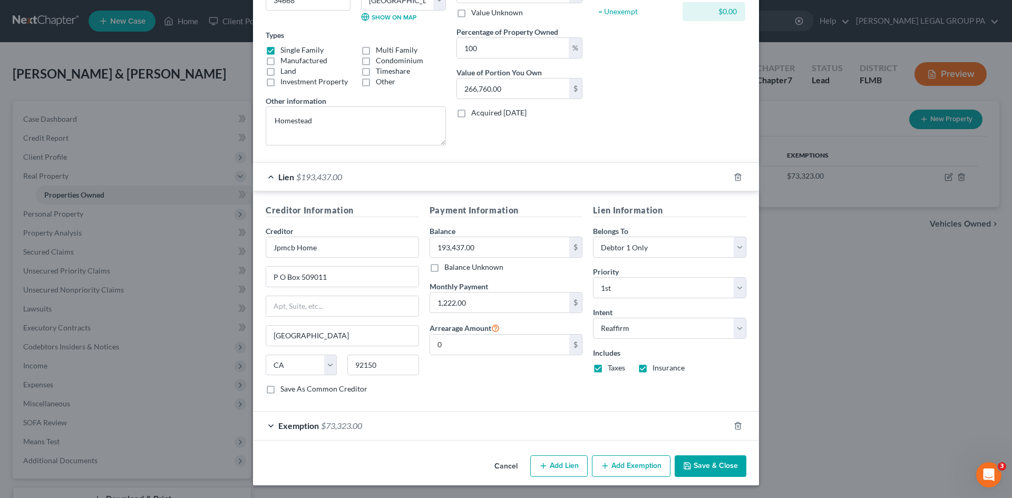
click at [403, 430] on div "Exemption $73,323.00" at bounding box center [491, 426] width 477 height 28
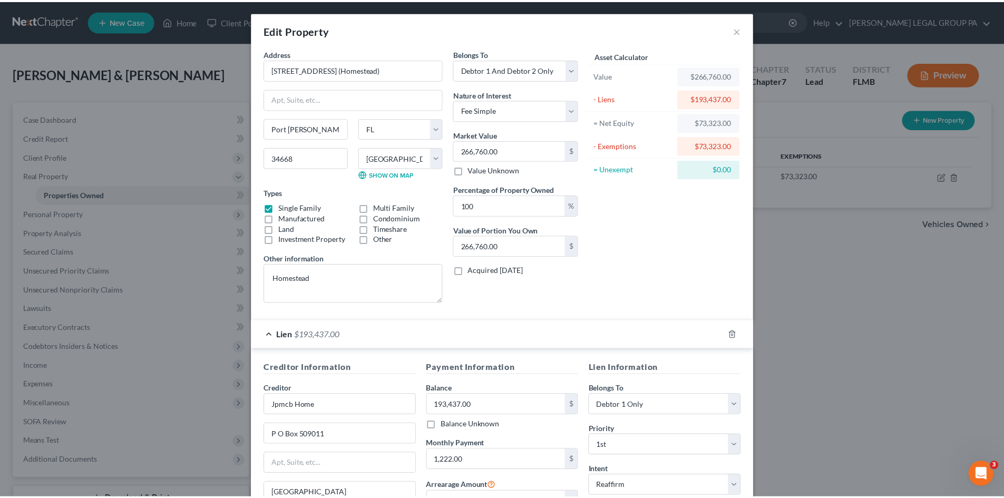
scroll to position [0, 0]
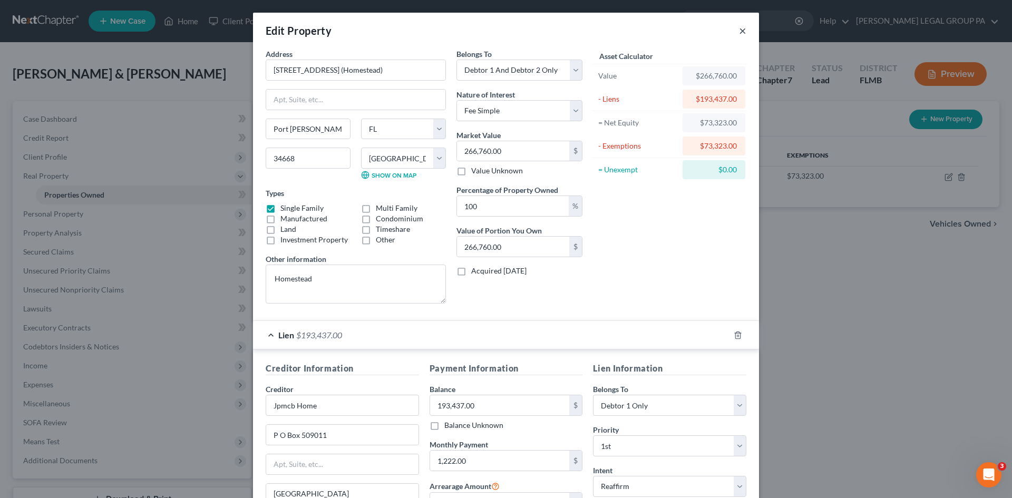
click at [742, 29] on button "×" at bounding box center [742, 30] width 7 height 13
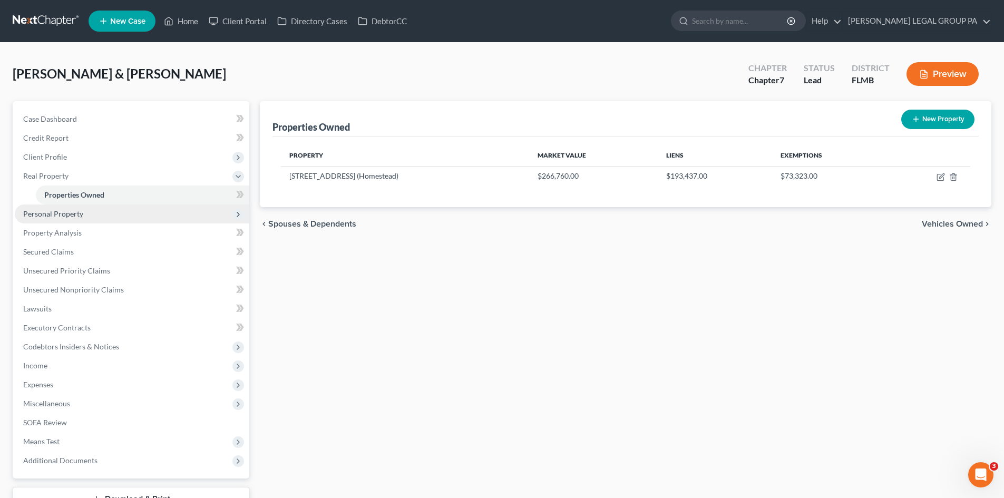
click at [111, 211] on span "Personal Property" at bounding box center [132, 214] width 235 height 19
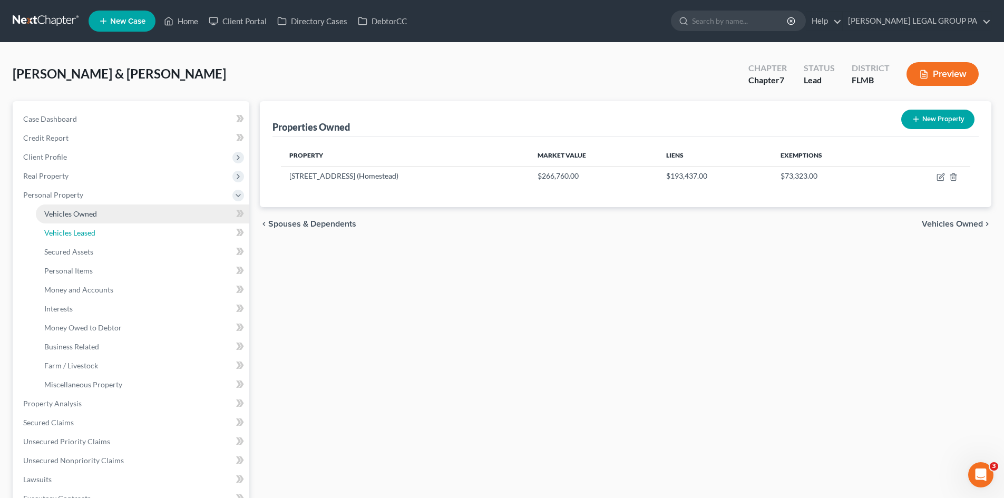
click at [106, 226] on link "Vehicles Leased" at bounding box center [143, 233] width 214 height 19
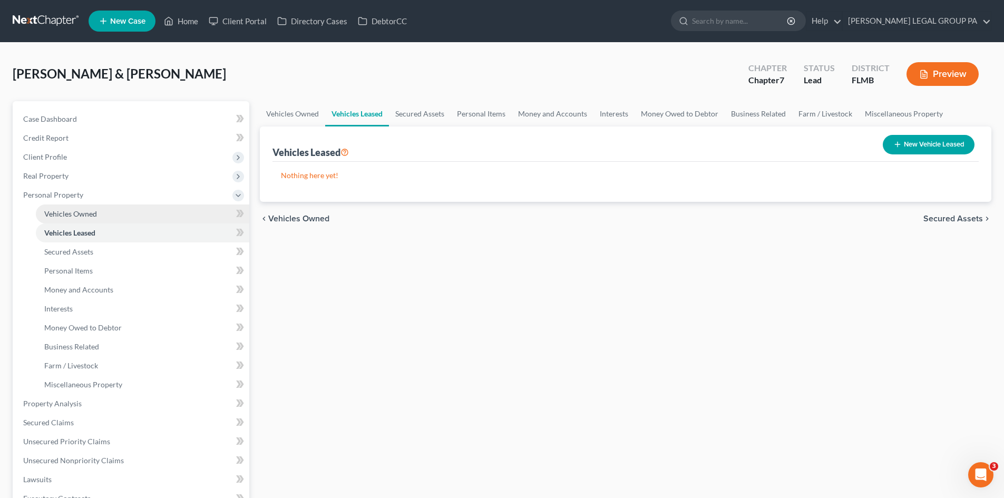
click at [110, 211] on link "Vehicles Owned" at bounding box center [143, 214] width 214 height 19
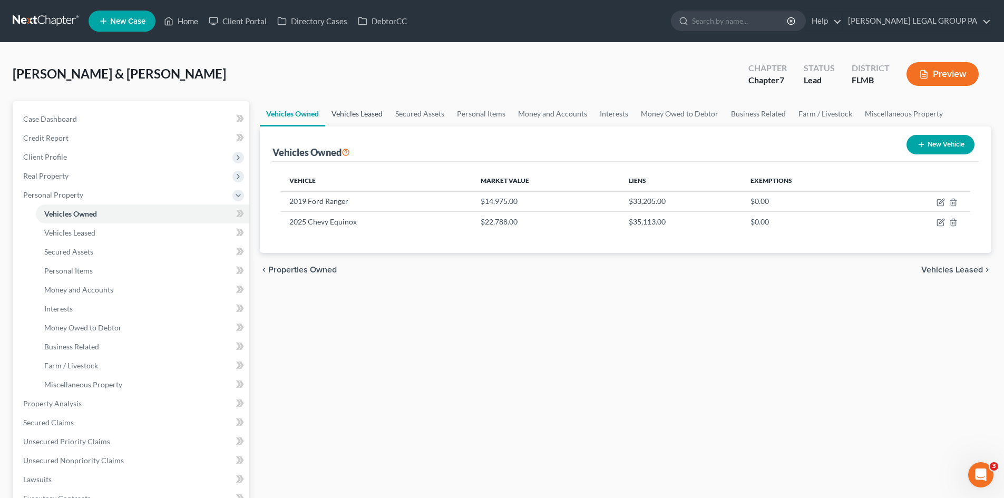
click at [367, 113] on link "Vehicles Leased" at bounding box center [357, 113] width 64 height 25
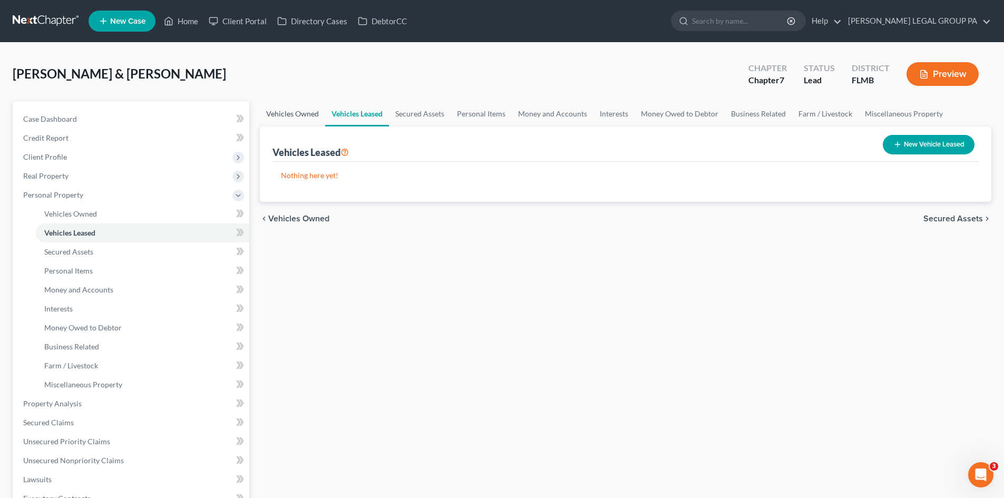
click at [301, 112] on link "Vehicles Owned" at bounding box center [292, 113] width 65 height 25
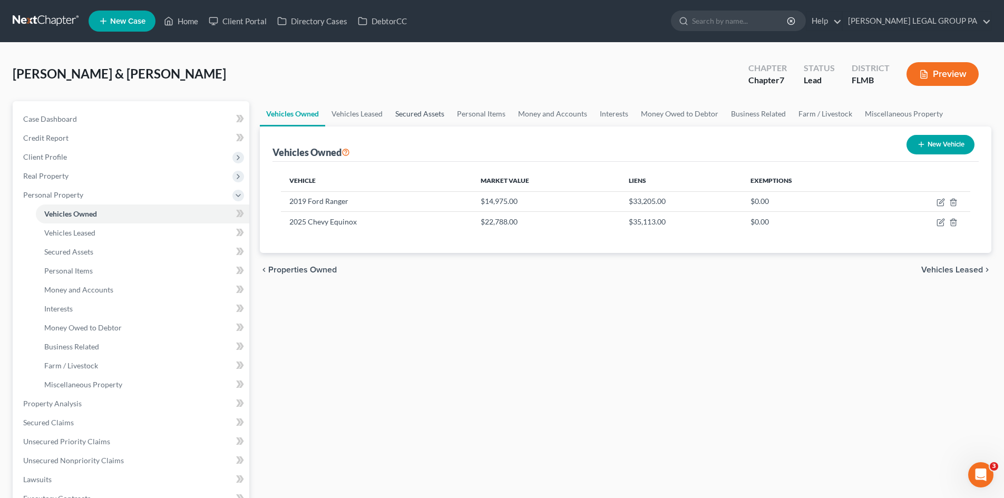
click at [433, 112] on link "Secured Assets" at bounding box center [420, 113] width 62 height 25
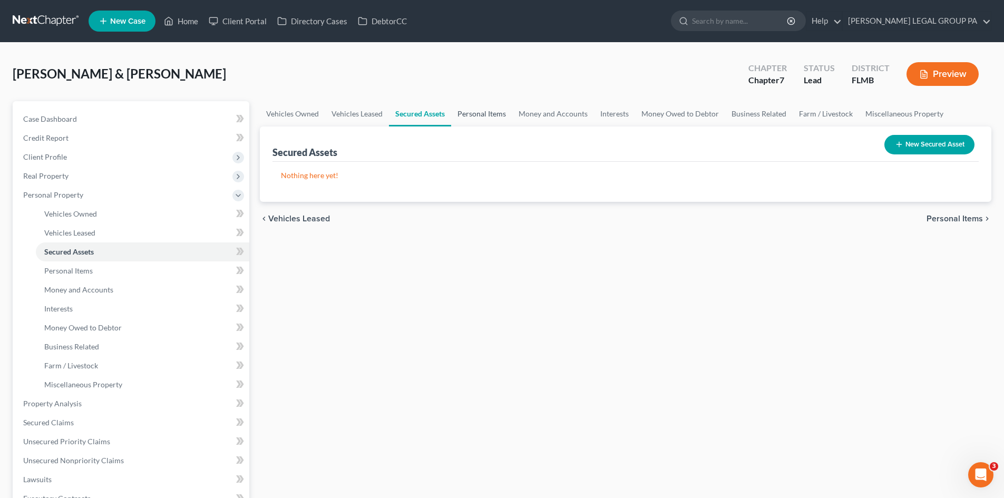
click at [492, 111] on link "Personal Items" at bounding box center [481, 113] width 61 height 25
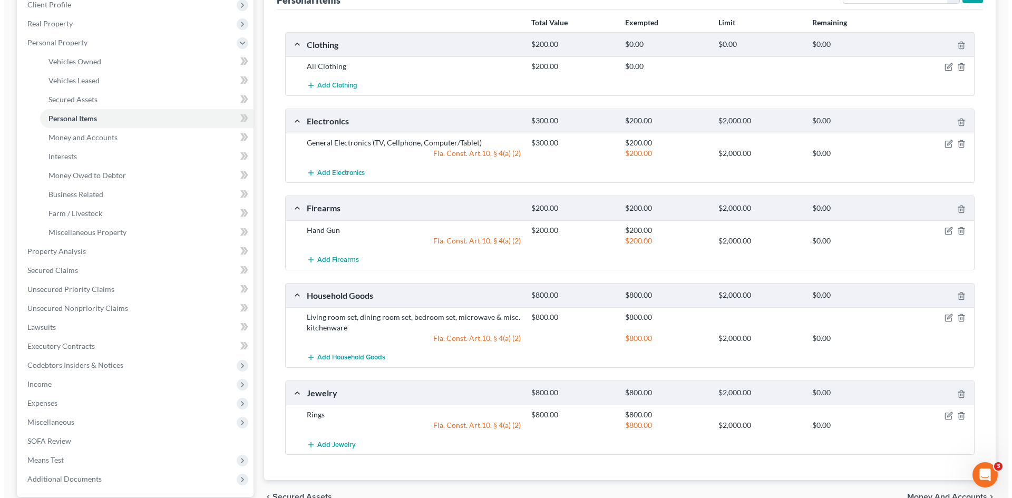
scroll to position [158, 0]
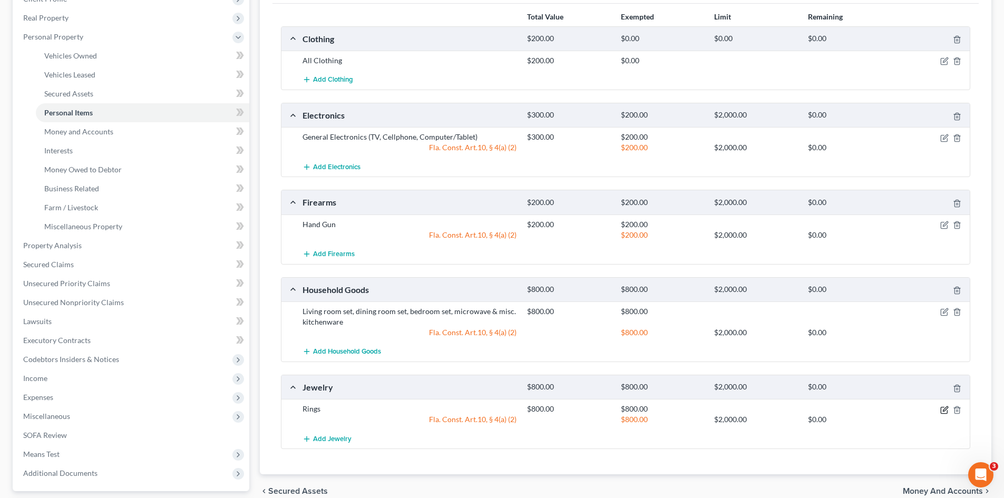
click at [944, 409] on icon "button" at bounding box center [945, 410] width 8 height 8
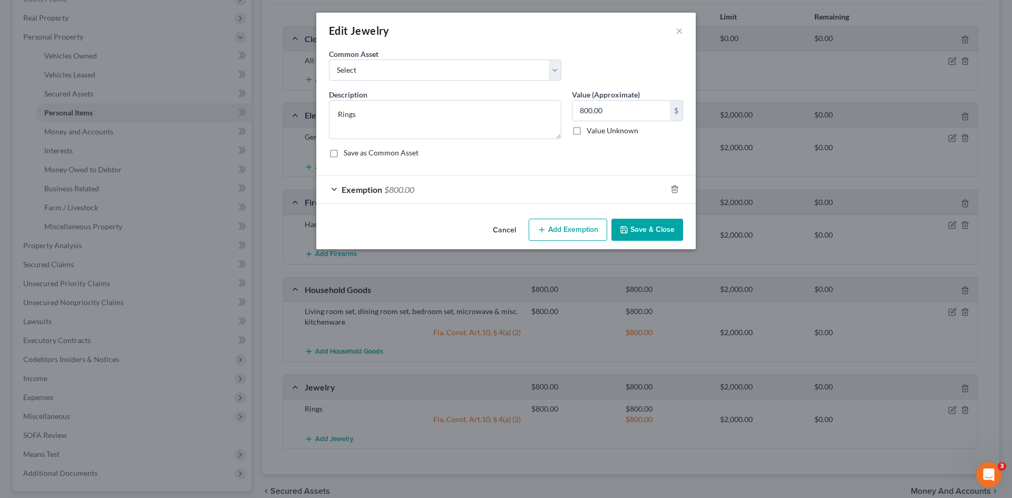
click at [447, 199] on div "Exemption $800.00" at bounding box center [491, 190] width 350 height 28
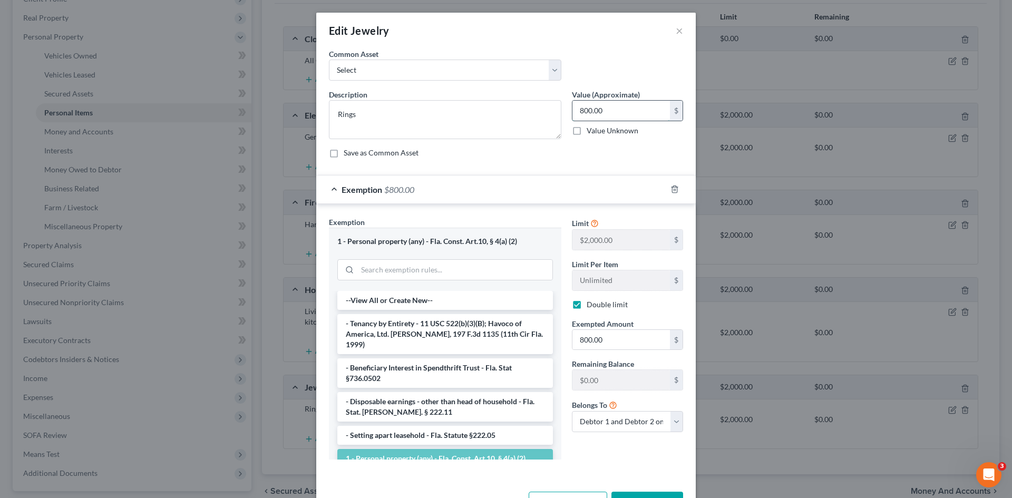
click at [650, 110] on input "800.00" at bounding box center [622, 111] width 98 height 20
type input "400.00"
click at [623, 331] on input "800.00" at bounding box center [622, 340] width 98 height 20
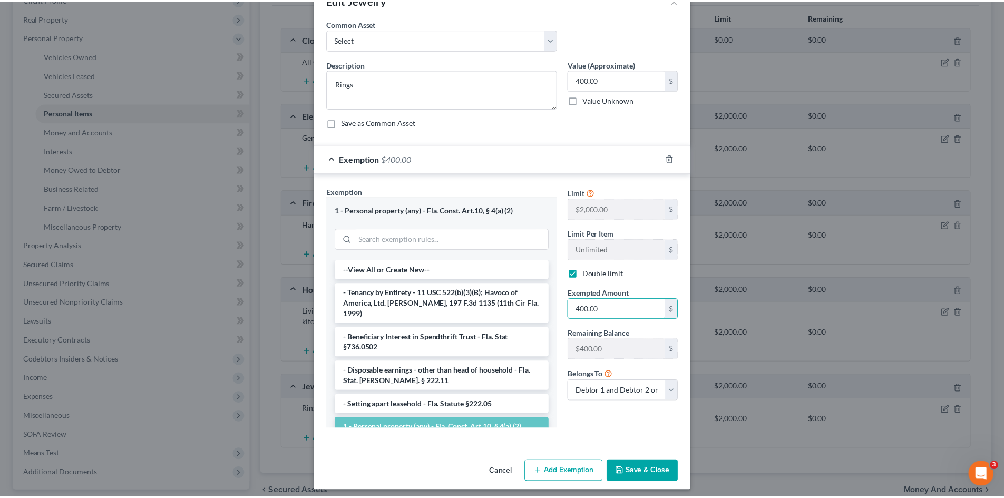
scroll to position [36, 0]
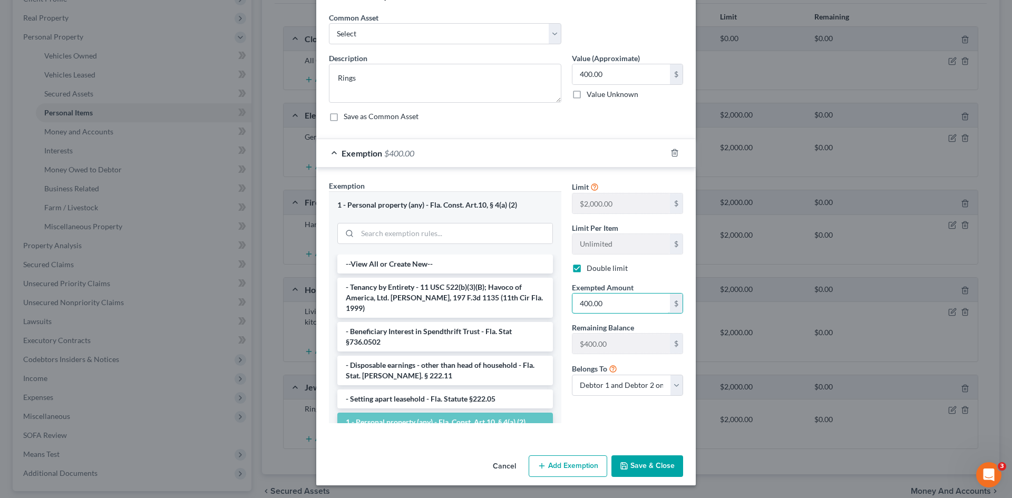
type input "400.00"
click at [636, 466] on button "Save & Close" at bounding box center [648, 467] width 72 height 22
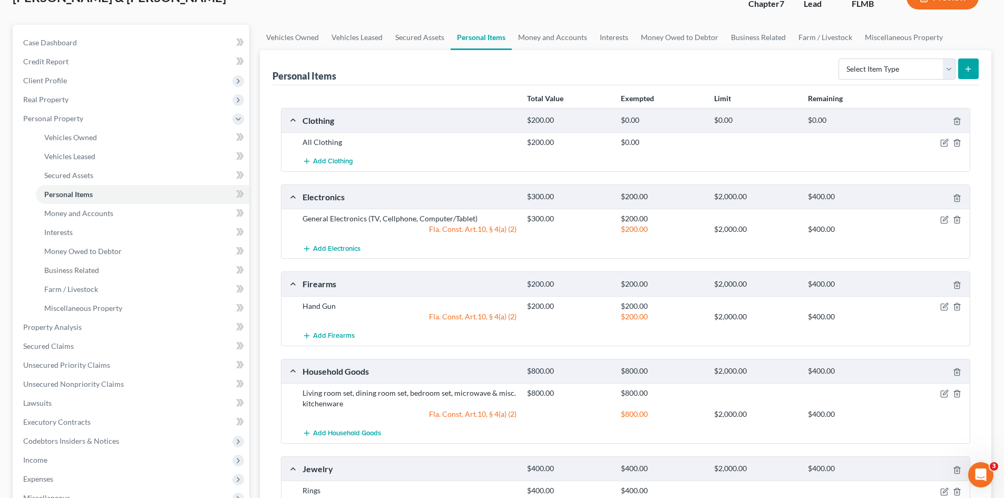
scroll to position [53, 0]
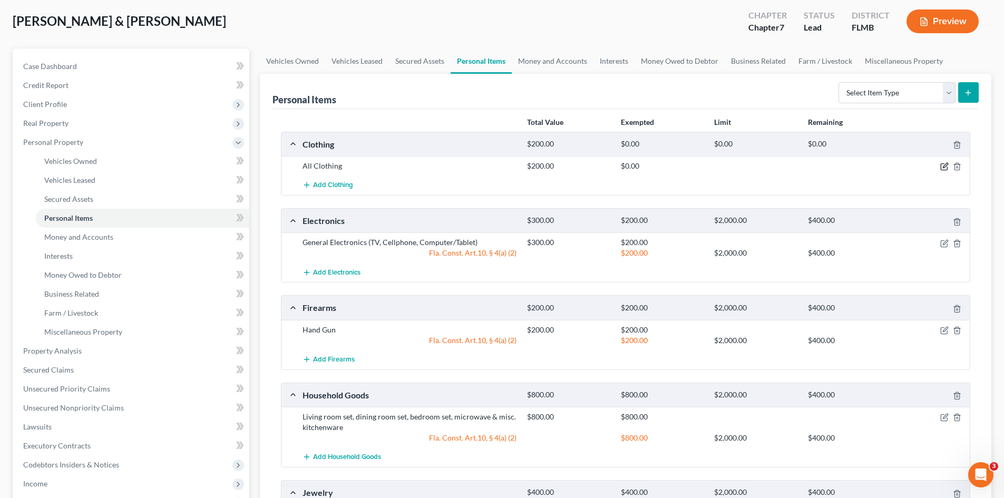
click at [943, 167] on icon "button" at bounding box center [945, 166] width 8 height 8
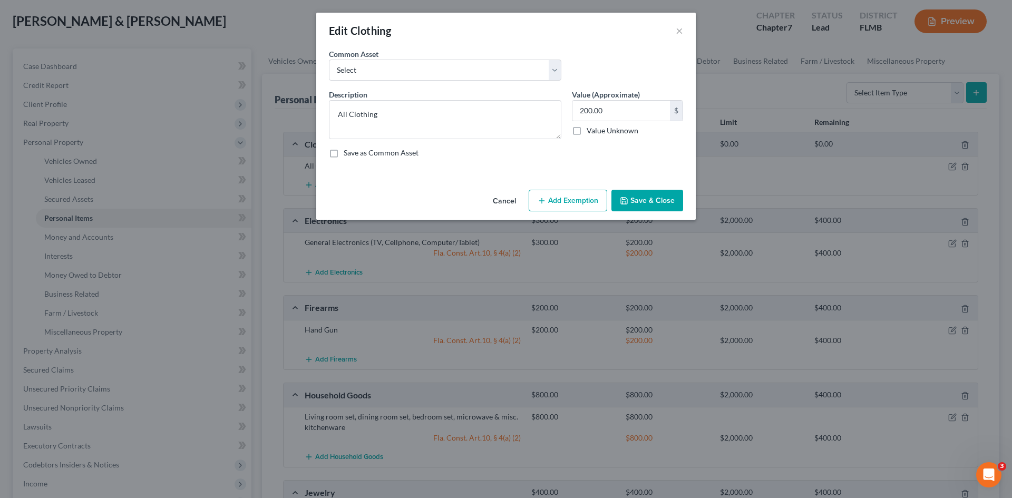
click at [591, 200] on button "Add Exemption" at bounding box center [568, 201] width 79 height 22
select select "2"
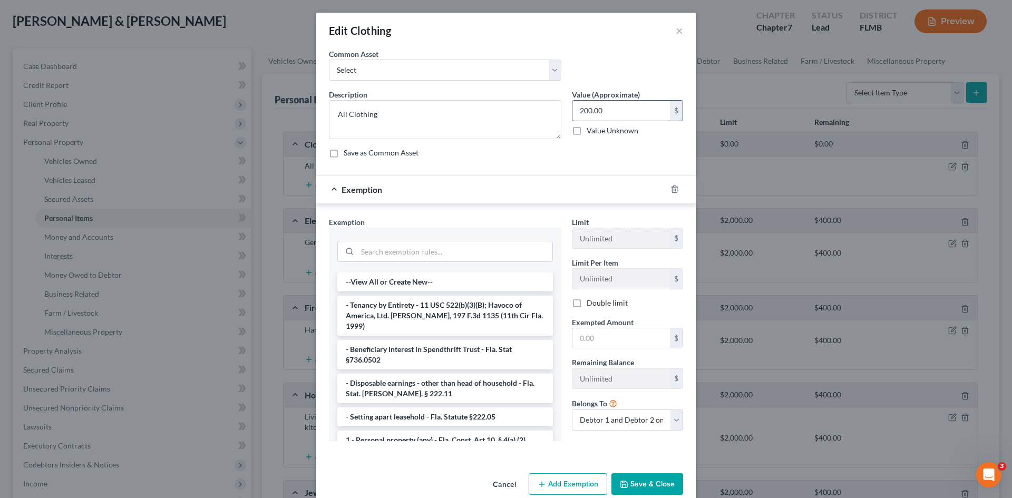
click at [635, 114] on input "200.00" at bounding box center [622, 111] width 98 height 20
type input "100.00"
click at [398, 250] on input "search" at bounding box center [454, 251] width 195 height 20
click at [432, 434] on li "1 - Personal property (any) - Fla. Const. Art.10, § 4(a) (2)" at bounding box center [445, 440] width 216 height 19
checkbox input "true"
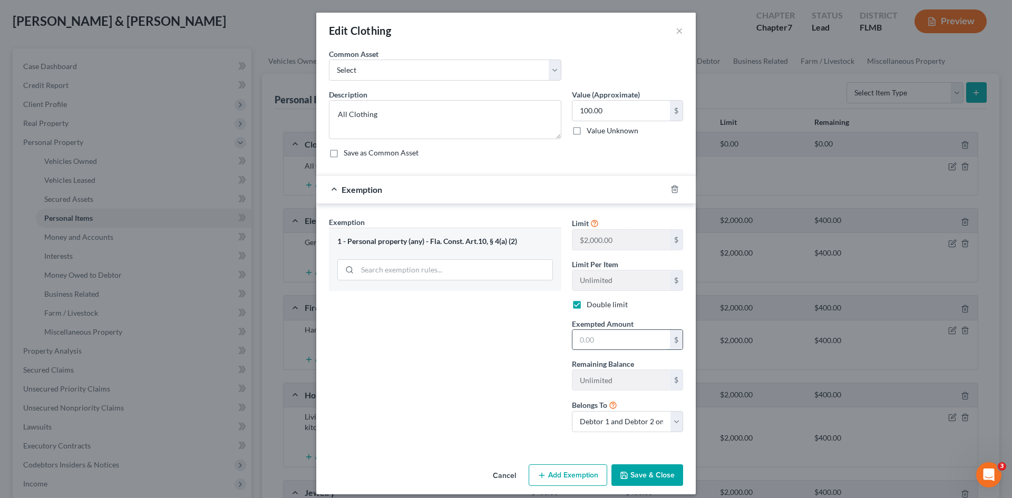
click at [617, 338] on input "text" at bounding box center [622, 340] width 98 height 20
type input "100.00"
click at [659, 471] on button "Save & Close" at bounding box center [648, 475] width 72 height 22
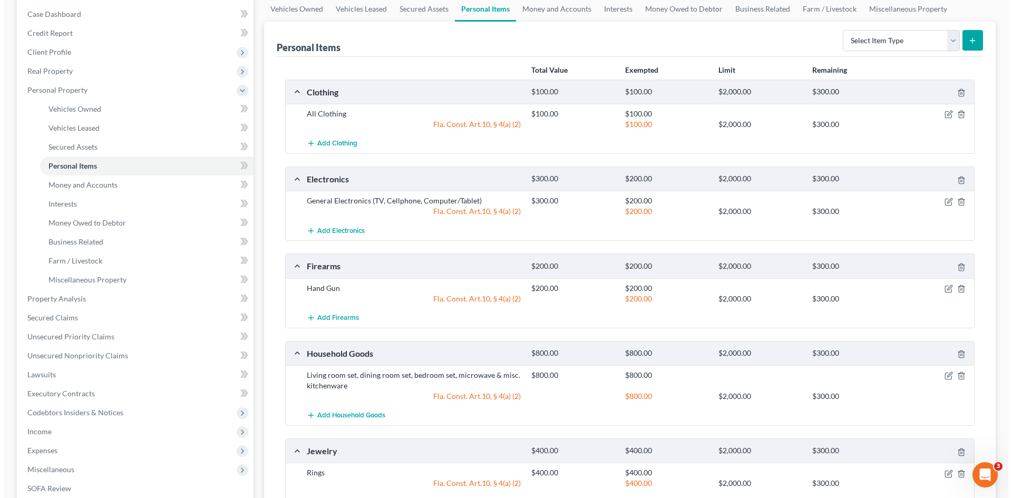
scroll to position [105, 0]
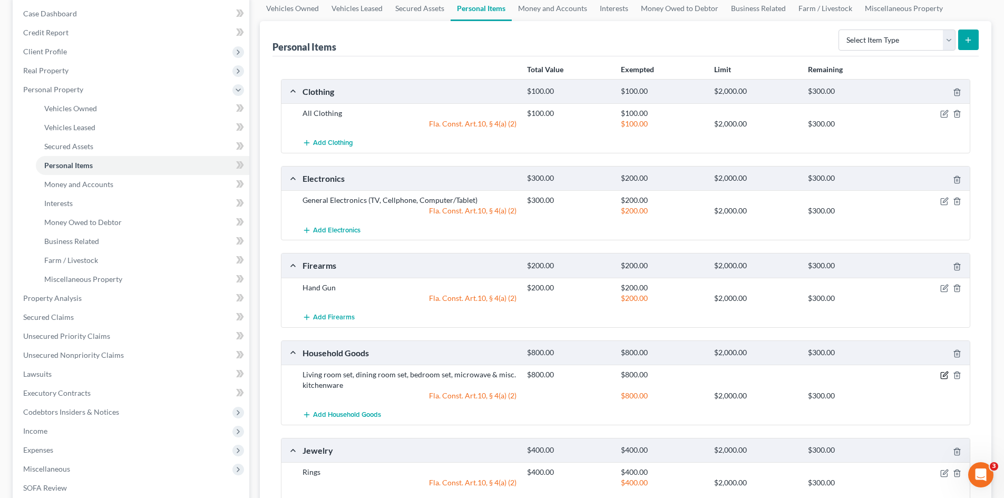
click at [944, 376] on icon "button" at bounding box center [945, 375] width 8 height 8
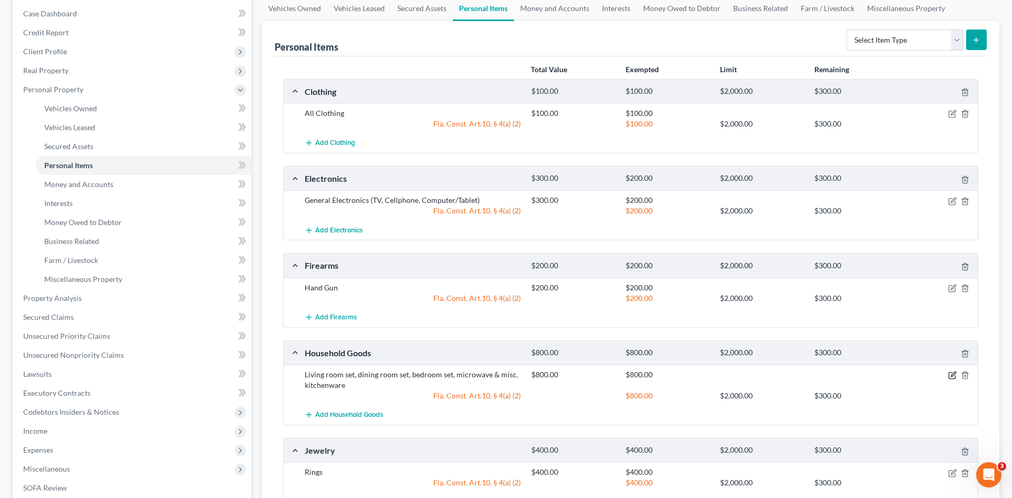
select select "2"
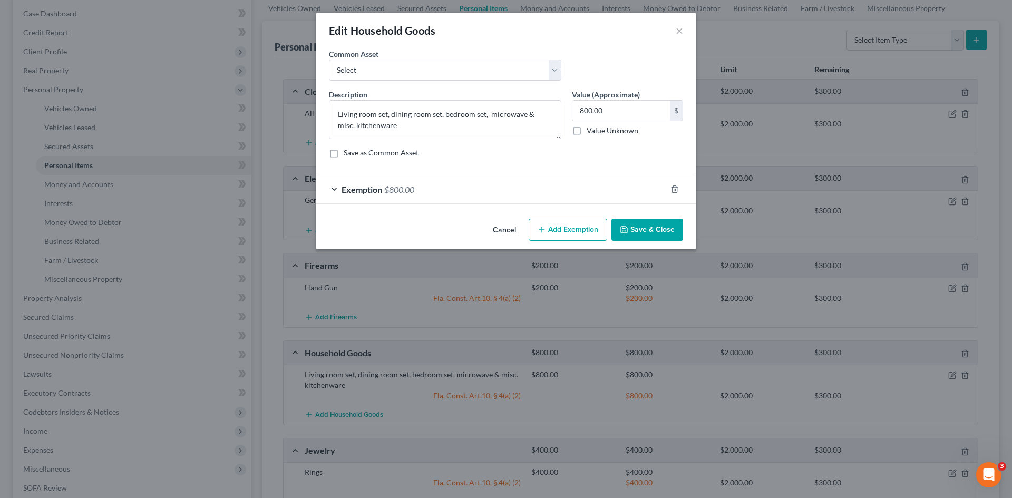
checkbox input "true"
drag, startPoint x: 469, startPoint y: 192, endPoint x: 590, endPoint y: 131, distance: 136.0
click at [470, 192] on div "Exemption $800.00" at bounding box center [491, 190] width 350 height 28
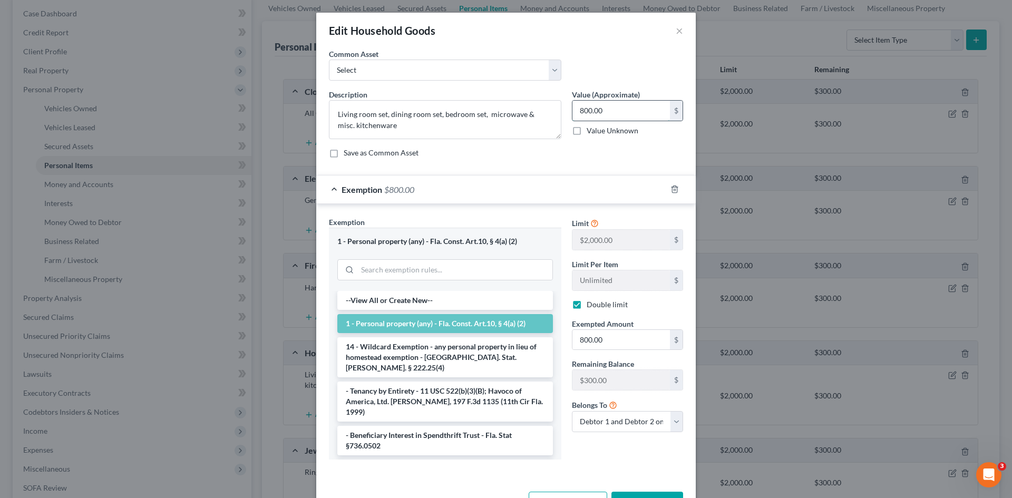
click at [612, 110] on input "800.00" at bounding box center [622, 111] width 98 height 20
type input "1,000.00"
click at [621, 331] on input "800.00" at bounding box center [622, 340] width 98 height 20
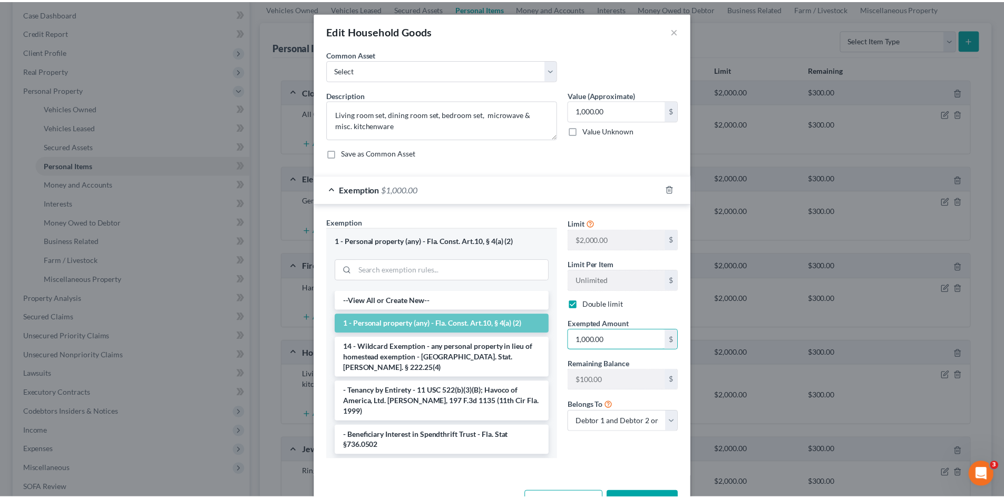
scroll to position [36, 0]
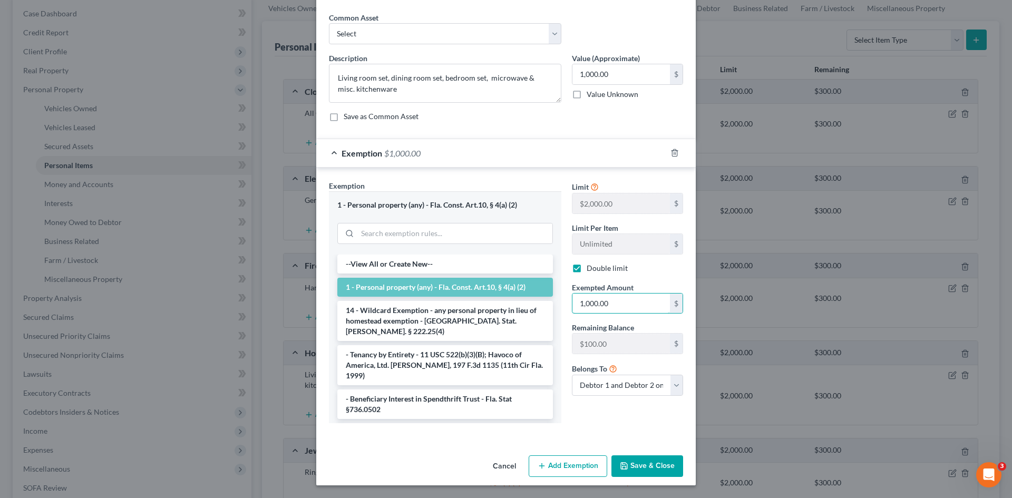
type input "1,000.00"
click at [653, 465] on button "Save & Close" at bounding box center [648, 467] width 72 height 22
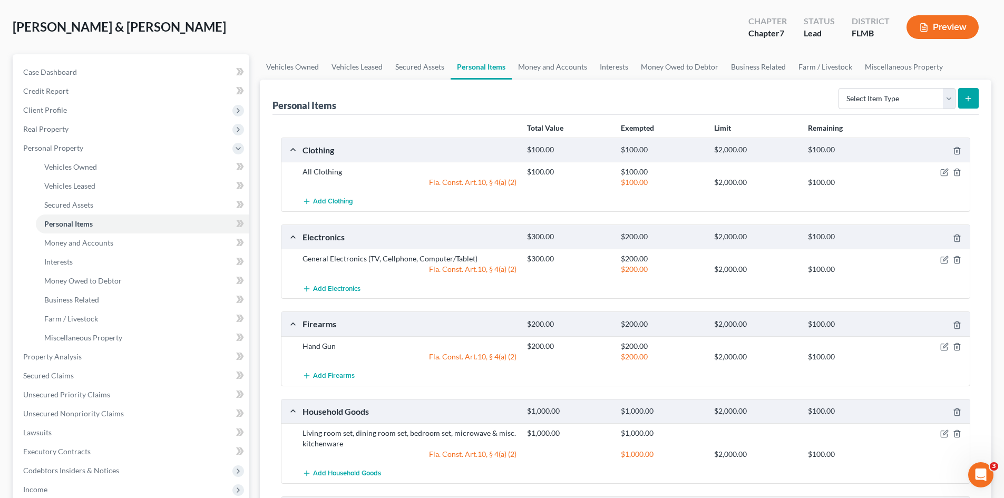
scroll to position [0, 0]
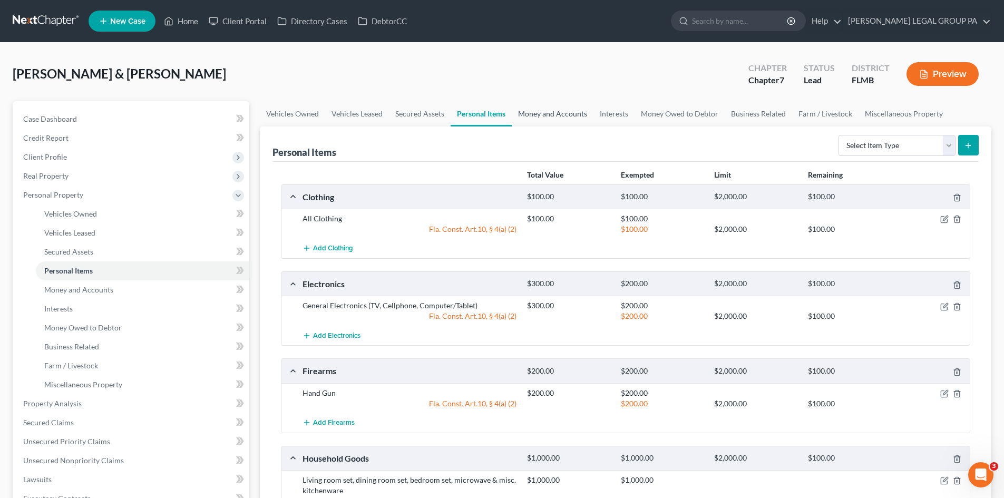
click at [551, 106] on link "Money and Accounts" at bounding box center [553, 113] width 82 height 25
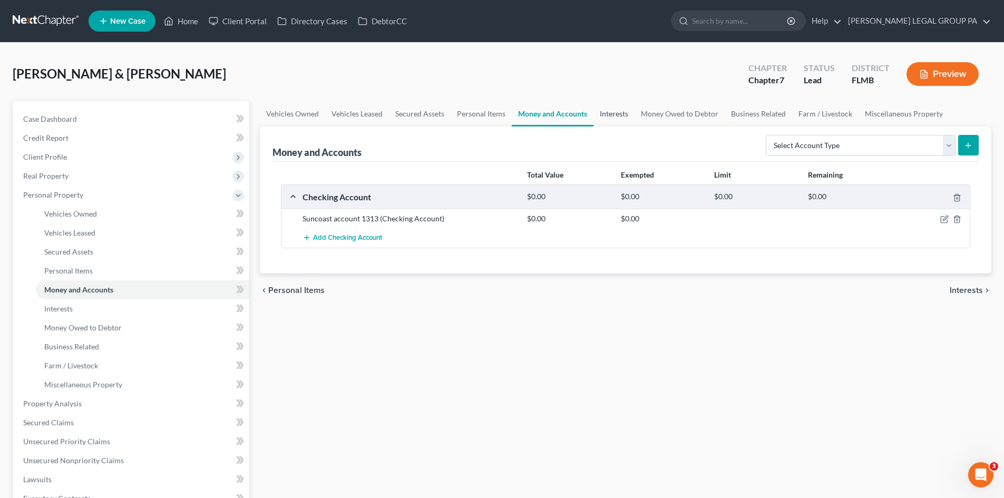
click at [622, 113] on link "Interests" at bounding box center [614, 113] width 41 height 25
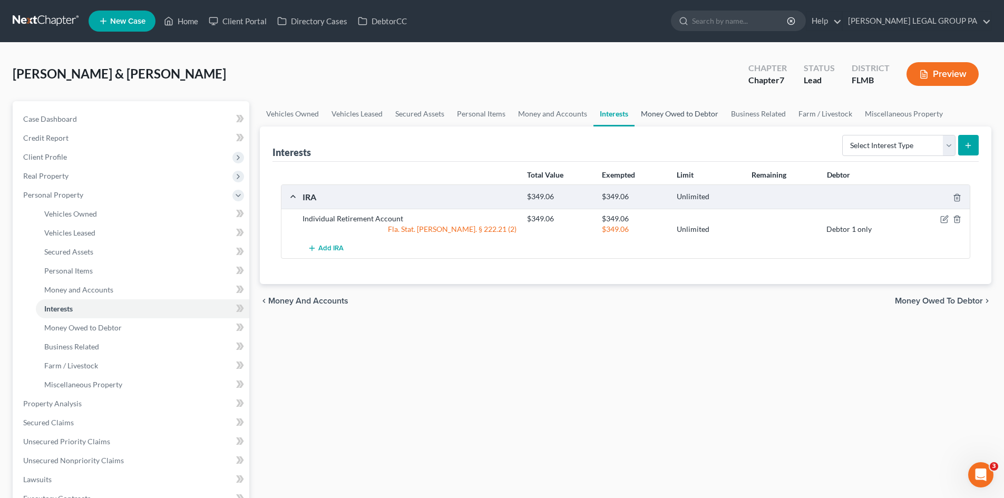
click at [683, 109] on link "Money Owed to Debtor" at bounding box center [680, 113] width 90 height 25
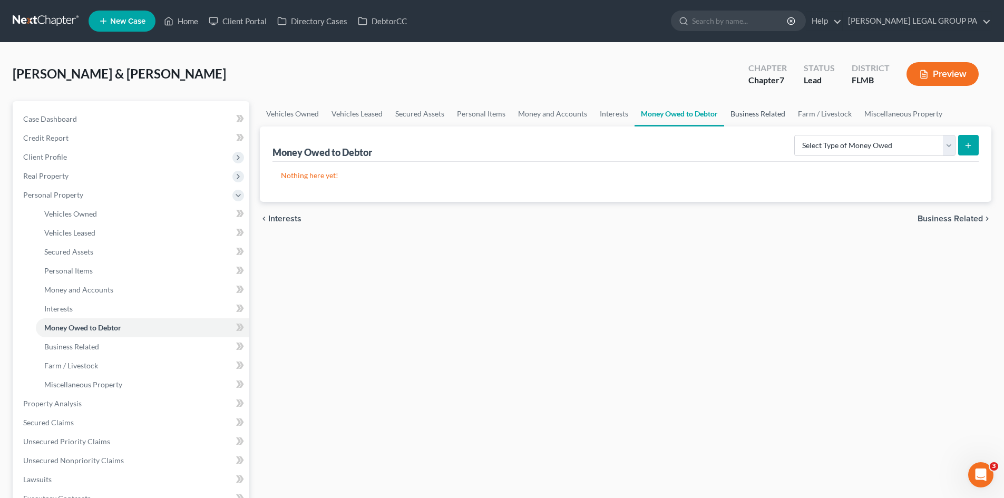
click at [755, 109] on link "Business Related" at bounding box center [757, 113] width 67 height 25
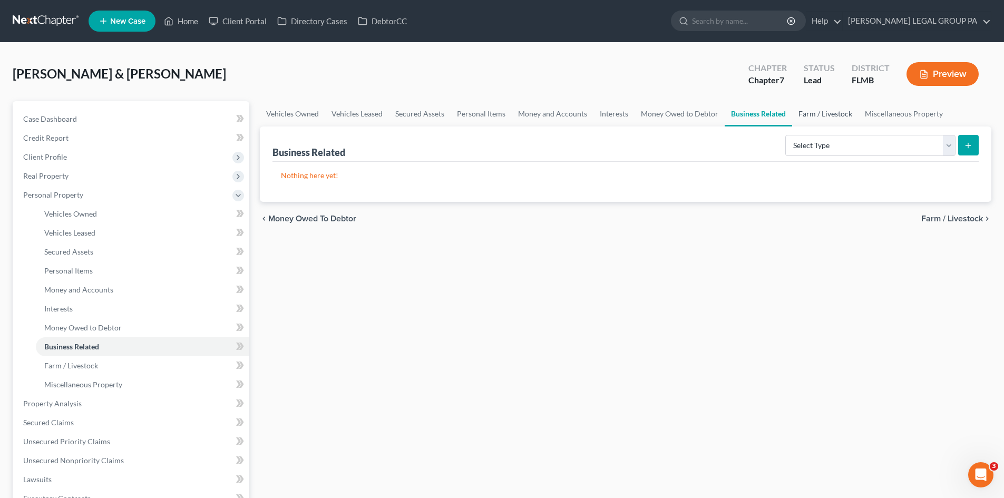
click at [828, 109] on link "Farm / Livestock" at bounding box center [825, 113] width 66 height 25
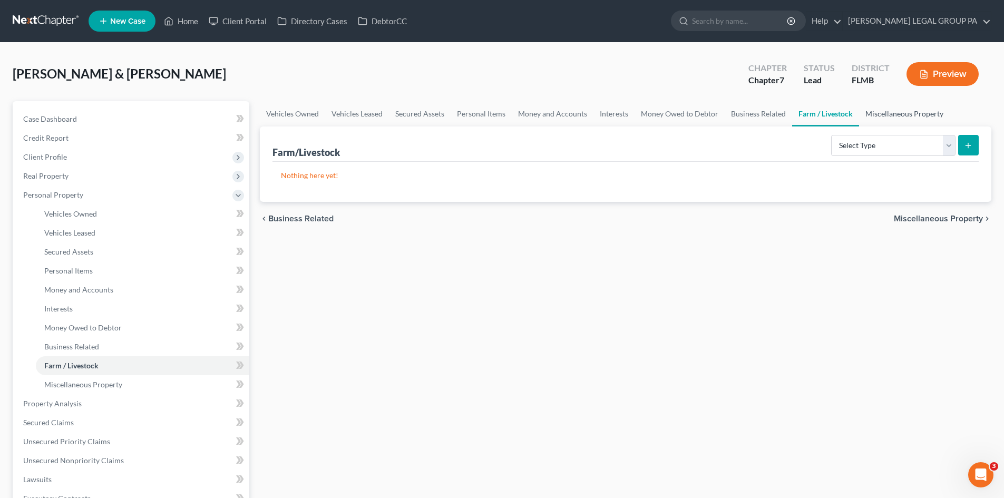
click at [915, 117] on link "Miscellaneous Property" at bounding box center [904, 113] width 91 height 25
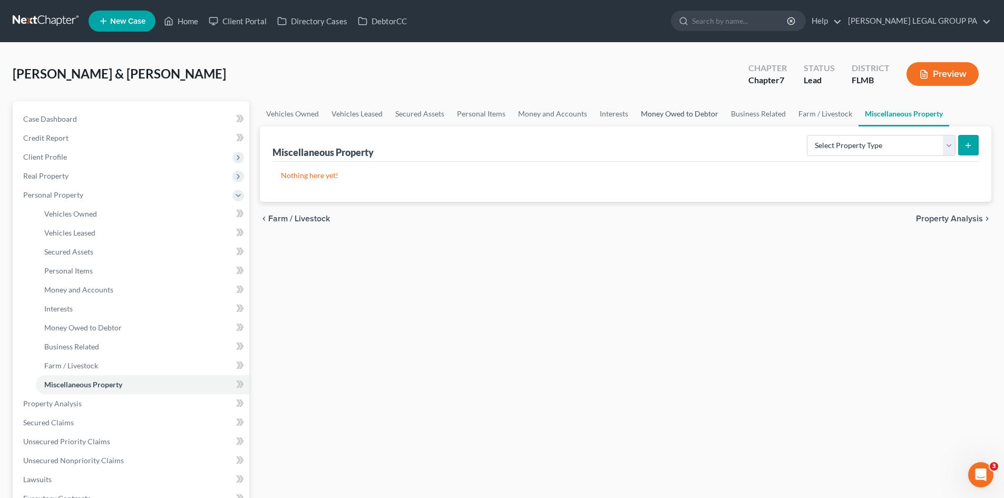
click at [701, 119] on link "Money Owed to Debtor" at bounding box center [680, 113] width 90 height 25
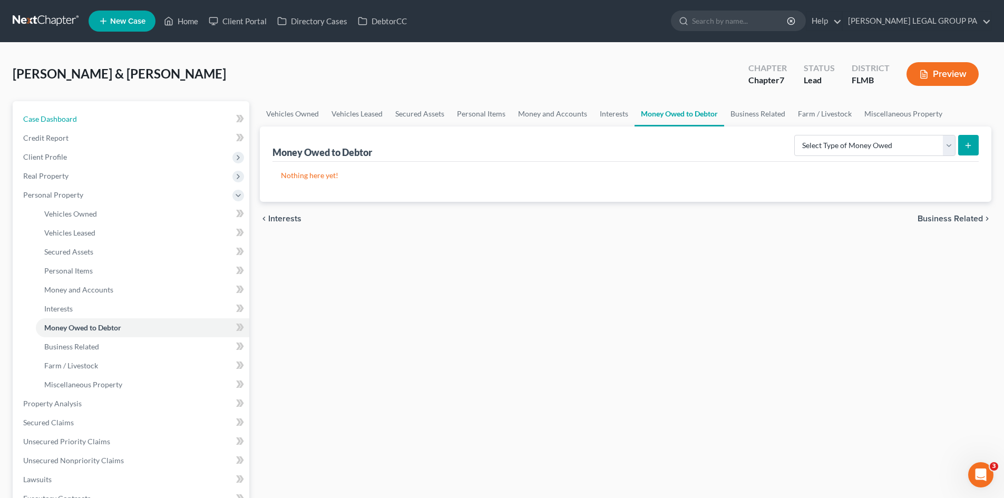
drag, startPoint x: 128, startPoint y: 117, endPoint x: 428, endPoint y: 153, distance: 301.6
click at [128, 117] on link "Case Dashboard" at bounding box center [132, 119] width 235 height 19
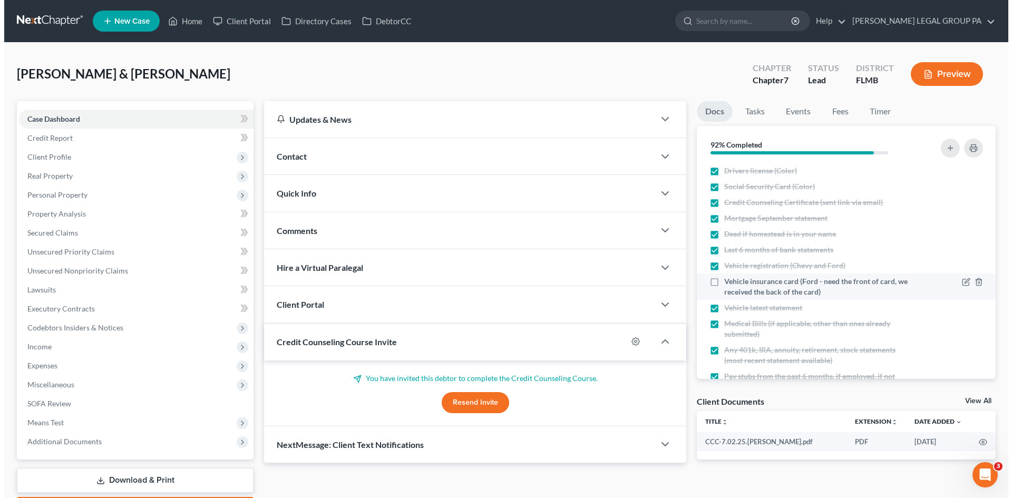
scroll to position [96, 0]
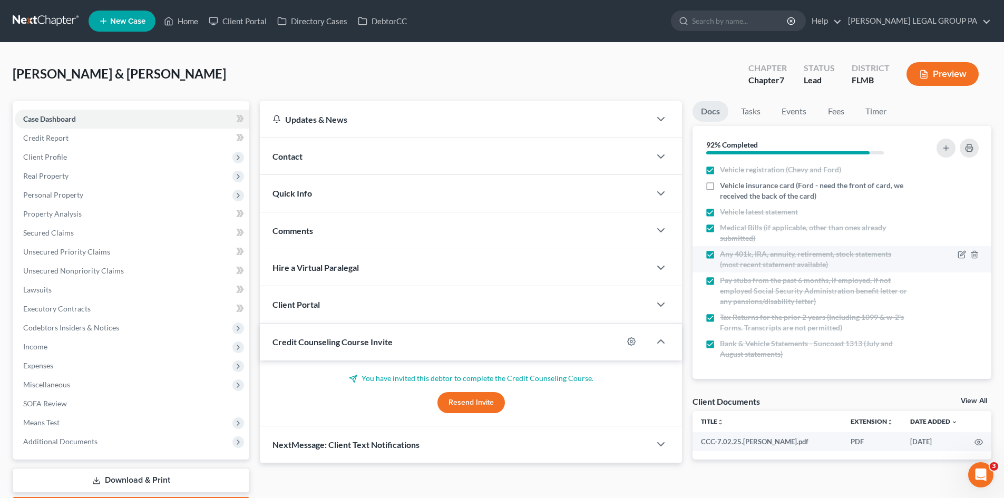
click at [720, 257] on label "Any 401k, IRA, annuity, retirement, stock statements (most recent statement ava…" at bounding box center [814, 259] width 188 height 21
click at [724, 256] on input "Any 401k, IRA, annuity, retirement, stock statements (most recent statement ava…" at bounding box center [727, 252] width 7 height 7
checkbox input "false"
click at [958, 254] on icon "button" at bounding box center [962, 254] width 8 height 8
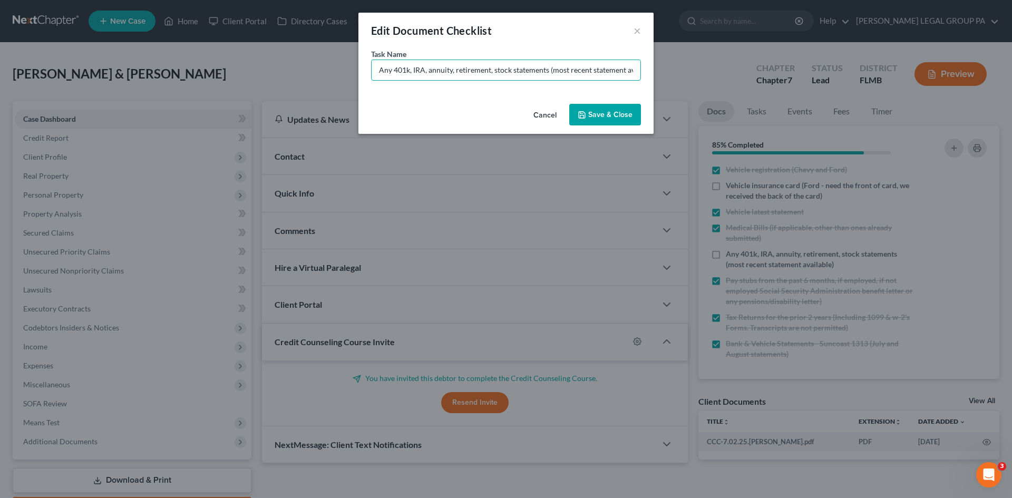
drag, startPoint x: 413, startPoint y: 67, endPoint x: 159, endPoint y: 65, distance: 254.1
click at [167, 65] on div "Edit Document Checklist × Task Name * Any 401k, IRA, annuity, retirement, stock…" at bounding box center [506, 249] width 1012 height 498
drag, startPoint x: 391, startPoint y: 70, endPoint x: 774, endPoint y: 78, distance: 383.4
click at [774, 78] on div "Edit Document Checklist × Task Name * IRA, annuity, retirement, stock statement…" at bounding box center [506, 249] width 1012 height 498
type input "IRA current balance"
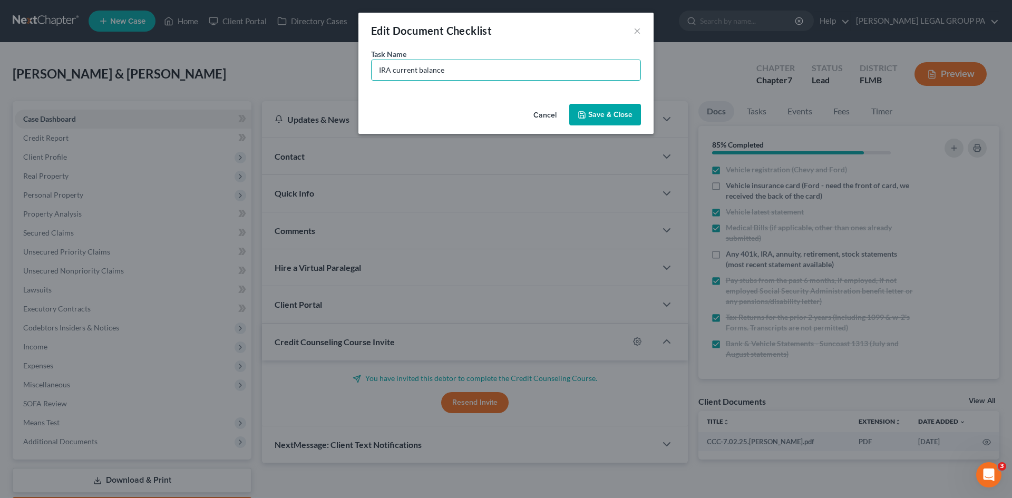
click at [614, 118] on button "Save & Close" at bounding box center [605, 115] width 72 height 22
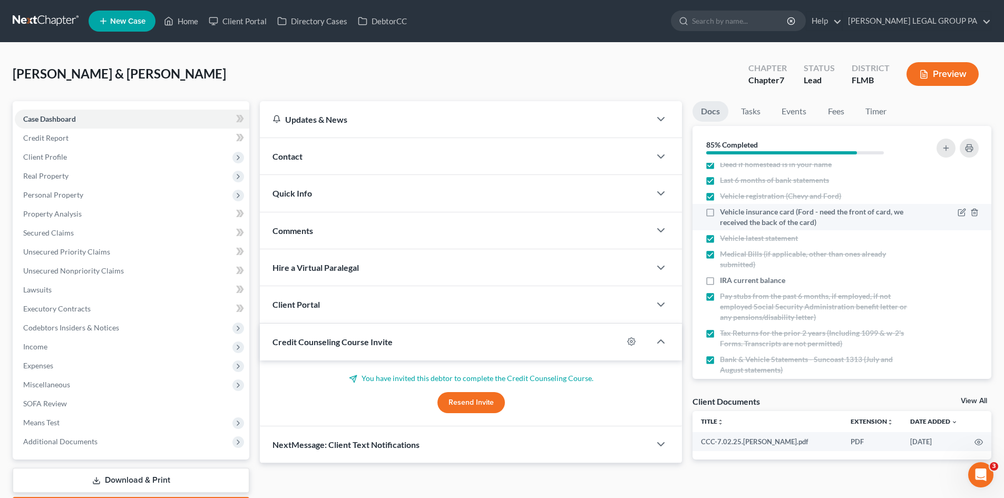
scroll to position [85, 0]
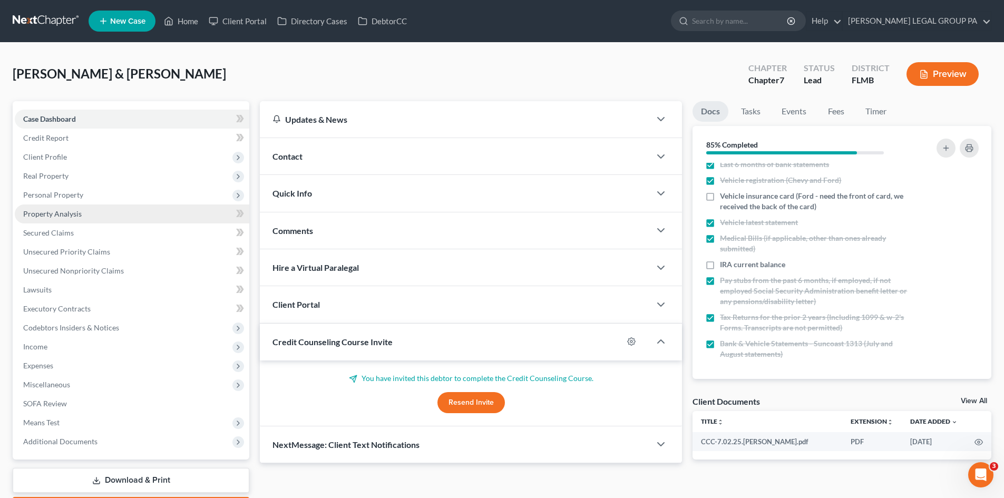
drag, startPoint x: 94, startPoint y: 201, endPoint x: 91, endPoint y: 212, distance: 11.5
click at [94, 201] on span "Personal Property" at bounding box center [132, 195] width 235 height 19
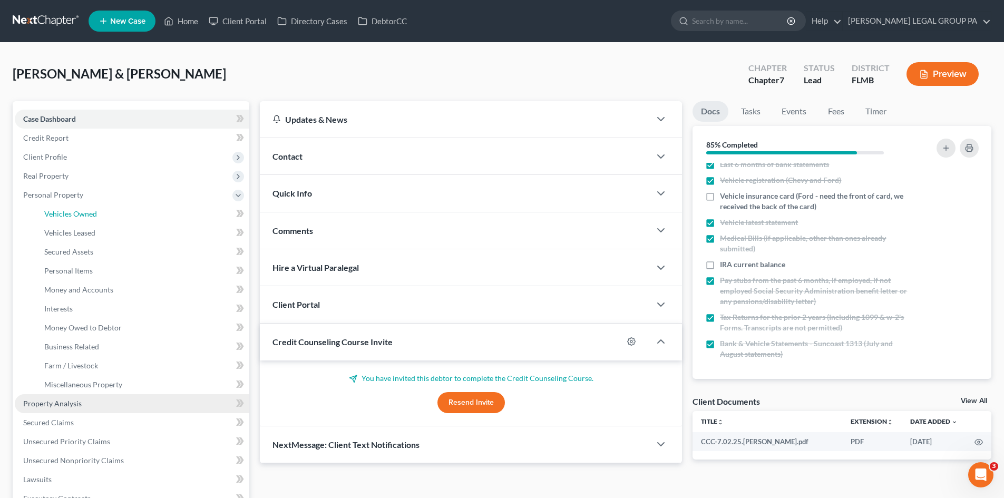
click at [91, 212] on span "Vehicles Owned" at bounding box center [70, 213] width 53 height 9
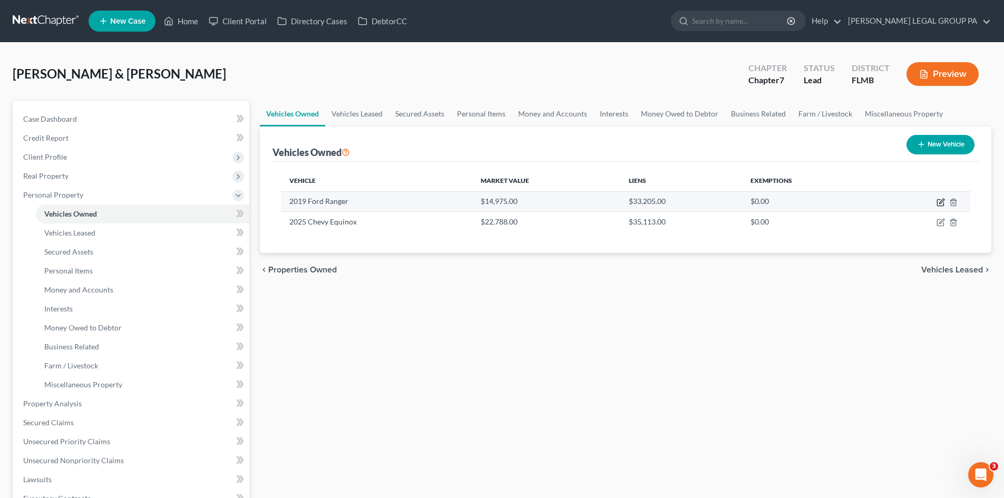
click at [942, 199] on icon "button" at bounding box center [941, 202] width 8 height 8
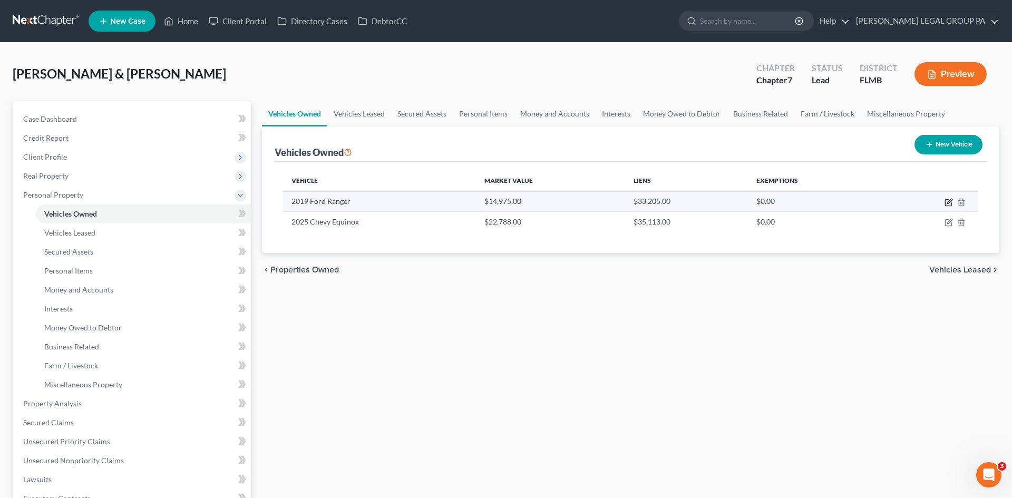
select select "0"
select select "7"
select select "2"
select select "0"
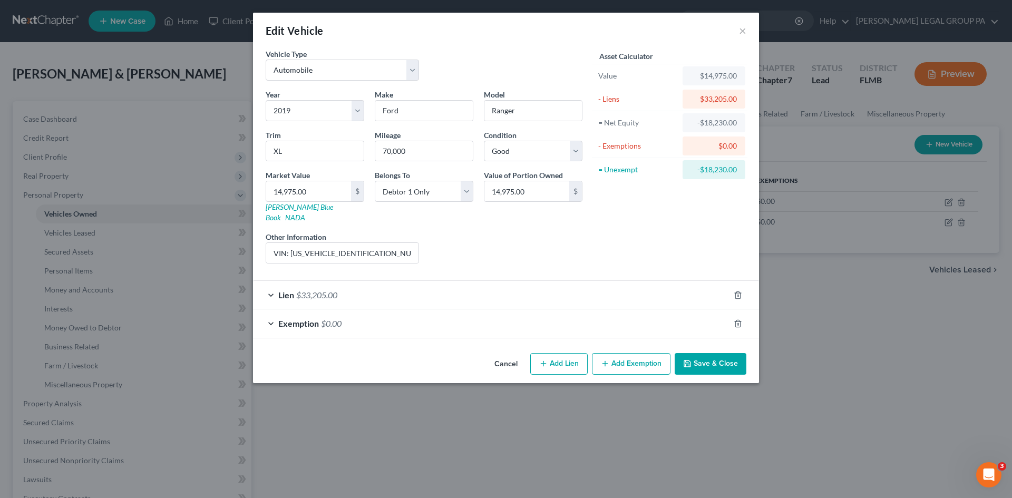
click at [480, 312] on div "Exemption $0.00" at bounding box center [491, 323] width 477 height 28
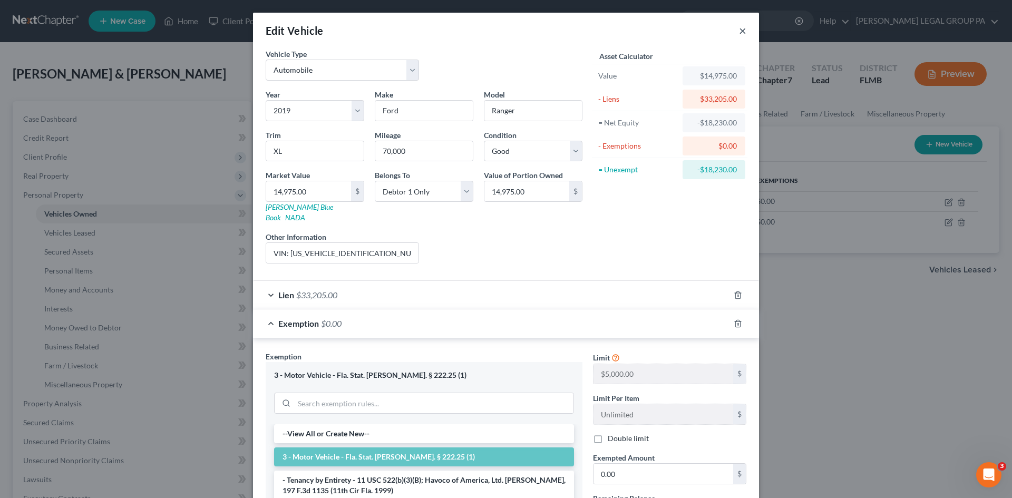
click at [739, 31] on button "×" at bounding box center [742, 30] width 7 height 13
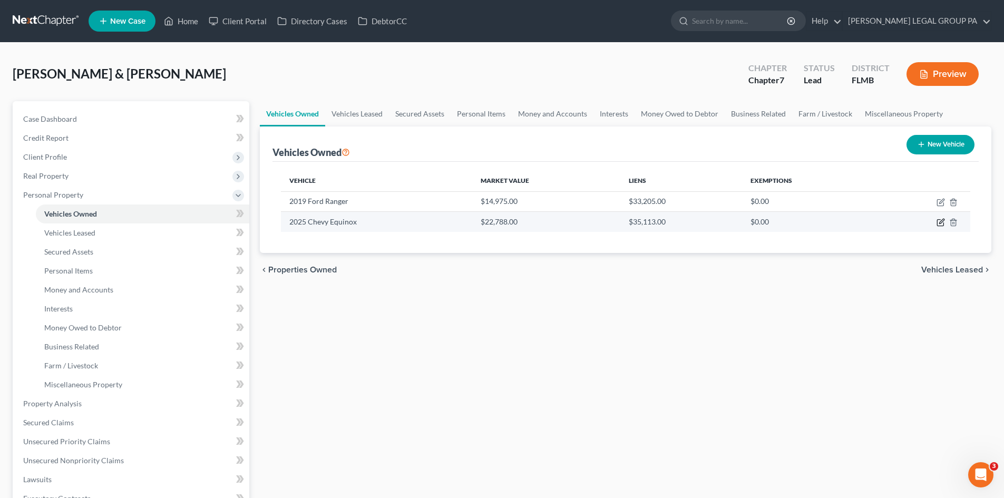
click at [939, 221] on icon "button" at bounding box center [941, 222] width 8 height 8
select select "0"
select select "1"
select select "2"
select select "0"
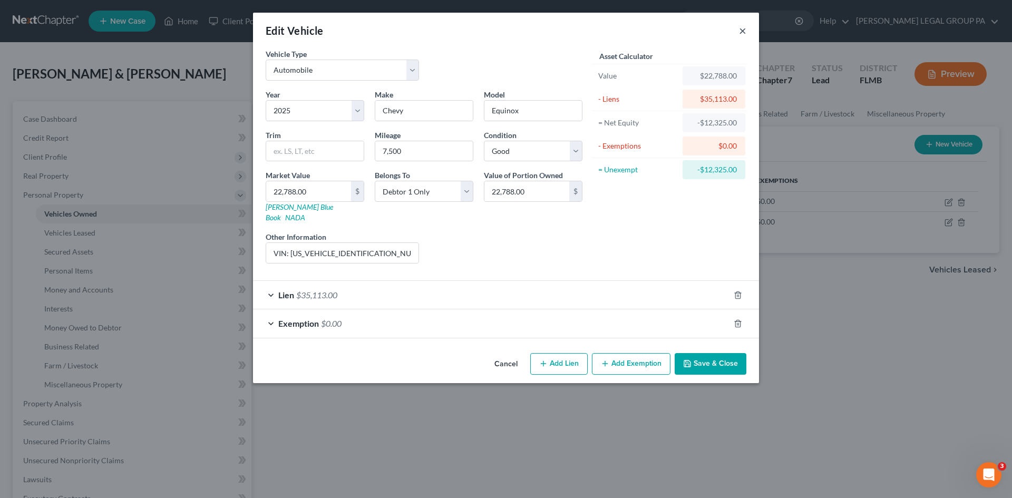
click at [741, 30] on button "×" at bounding box center [742, 30] width 7 height 13
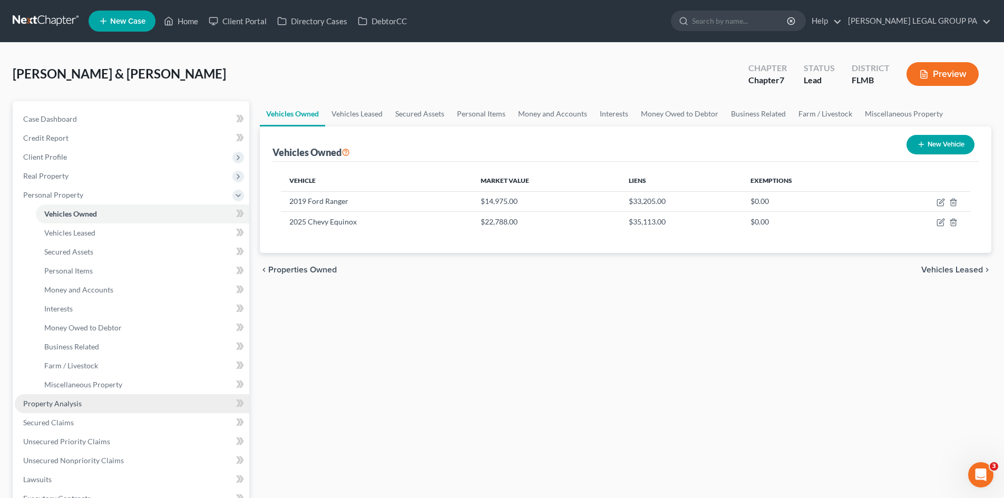
click at [59, 399] on span "Property Analysis" at bounding box center [52, 403] width 59 height 9
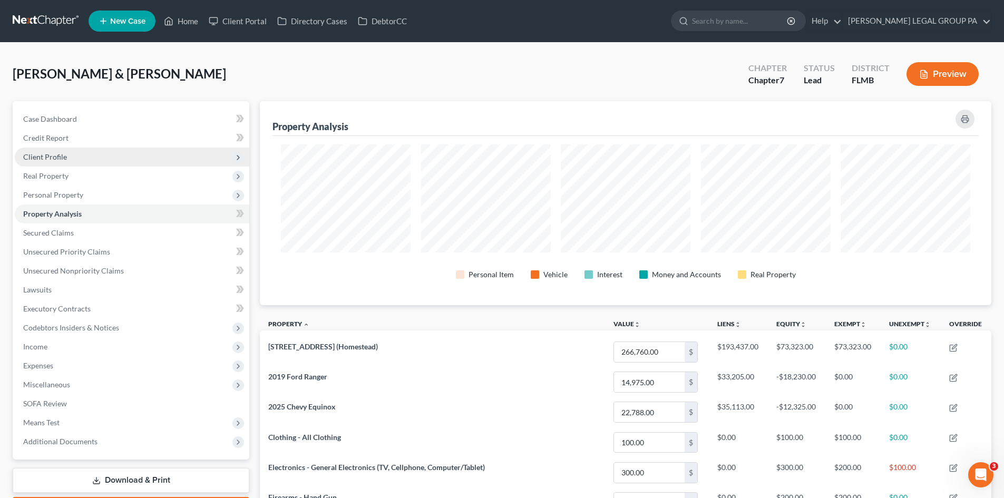
click at [75, 154] on span "Client Profile" at bounding box center [132, 157] width 235 height 19
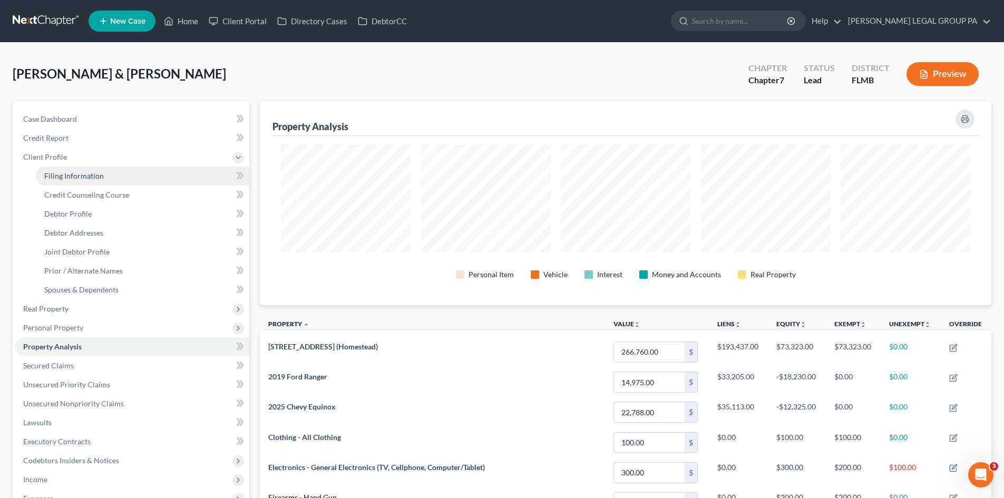
click at [75, 171] on span "Filing Information" at bounding box center [74, 175] width 60 height 9
select select "1"
select select "0"
select select "15"
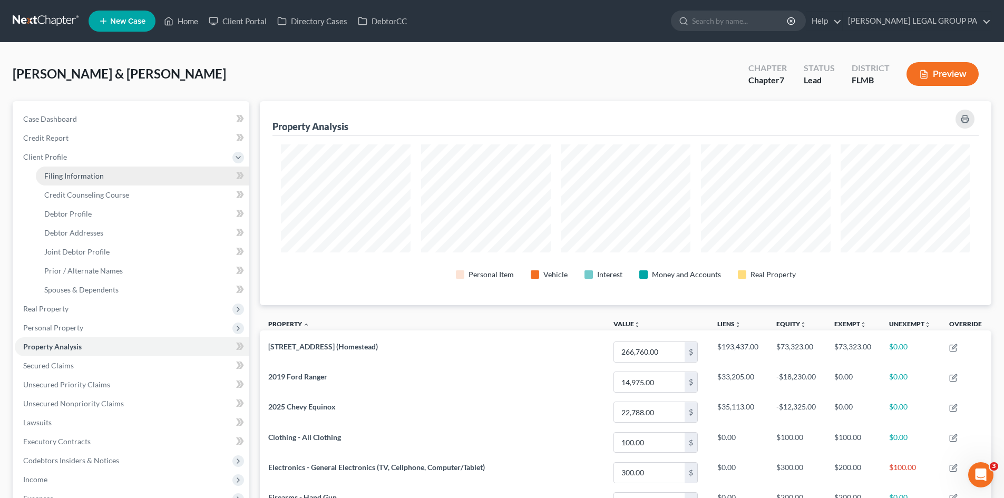
select select "0"
select select "9"
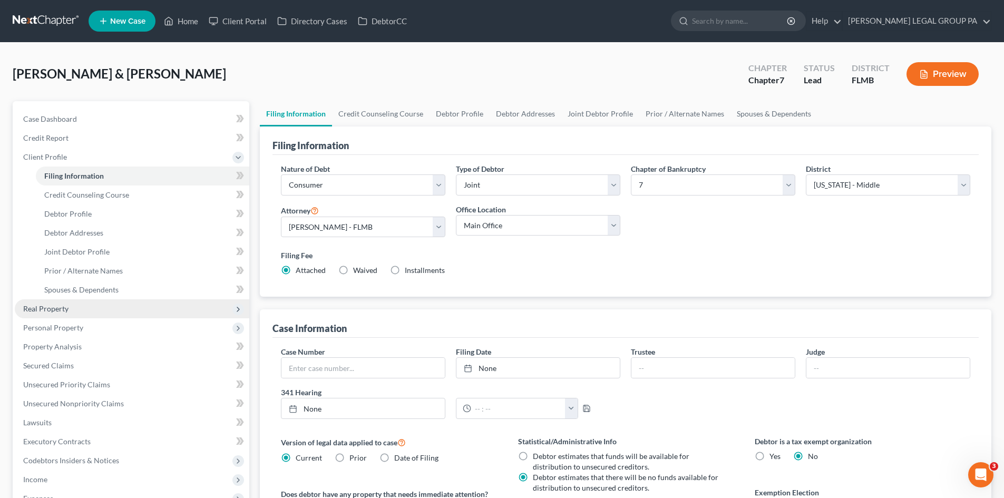
click at [67, 309] on span "Real Property" at bounding box center [45, 308] width 45 height 9
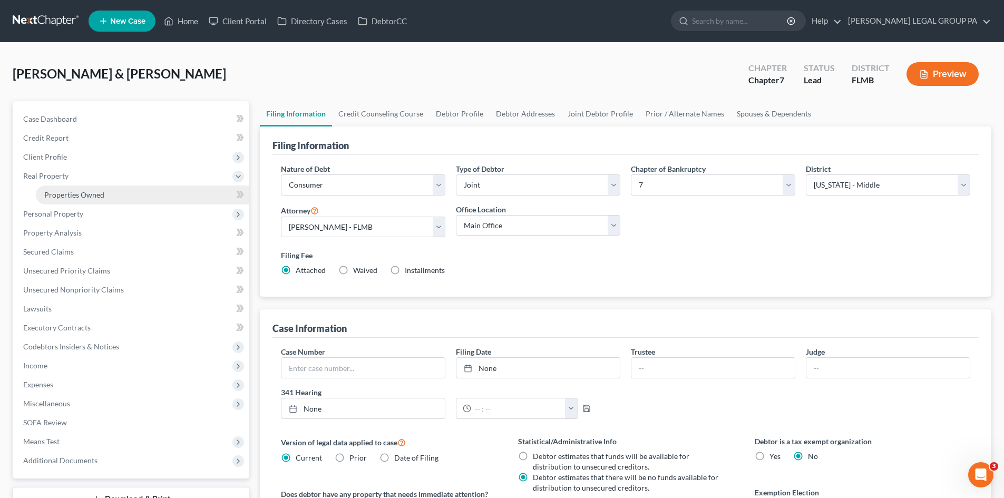
click at [96, 197] on span "Properties Owned" at bounding box center [74, 194] width 60 height 9
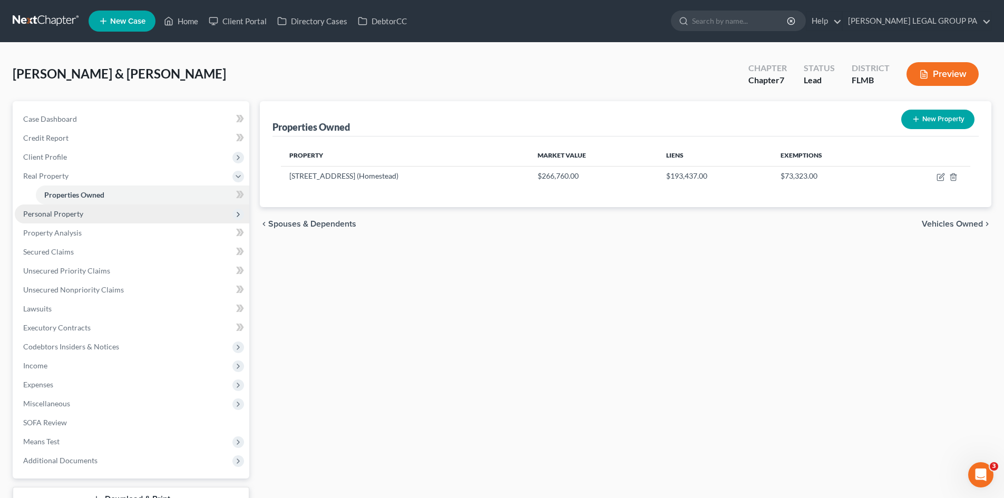
click at [91, 209] on span "Personal Property" at bounding box center [132, 214] width 235 height 19
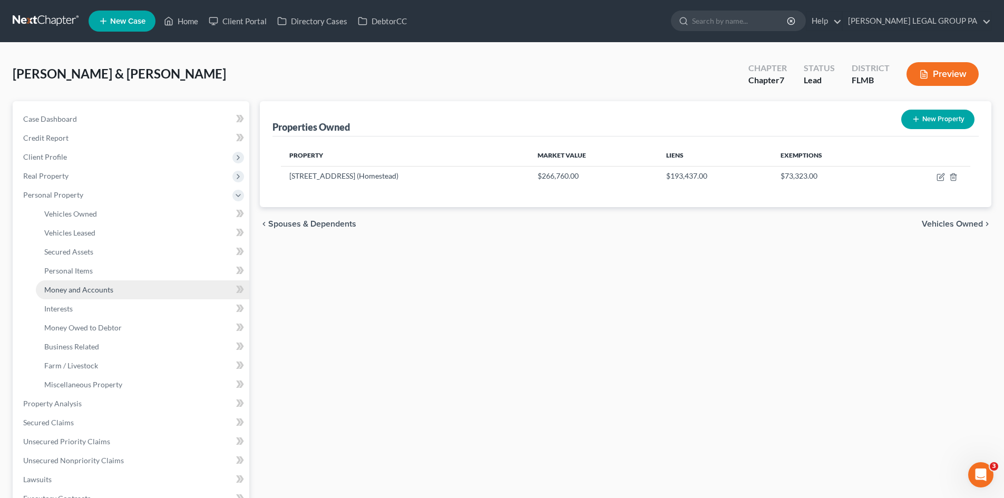
click at [112, 292] on link "Money and Accounts" at bounding box center [143, 289] width 214 height 19
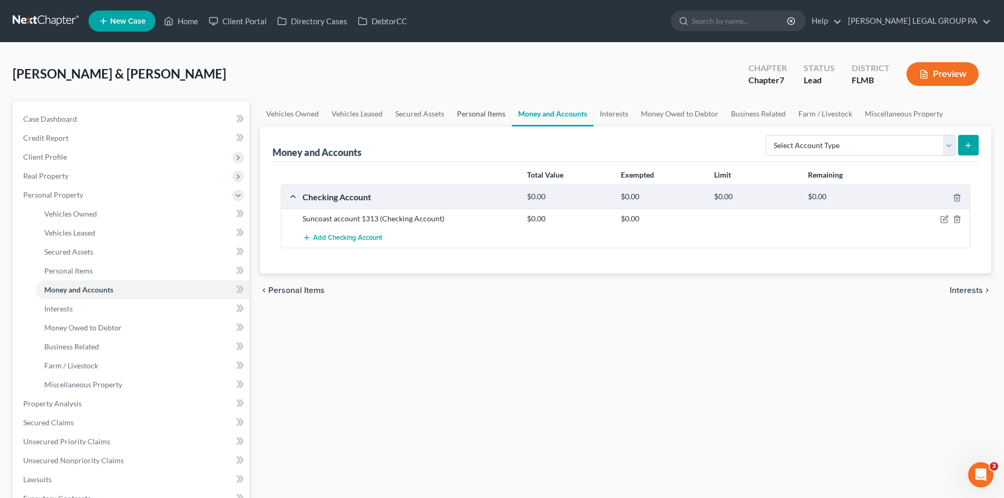
click at [492, 109] on link "Personal Items" at bounding box center [481, 113] width 61 height 25
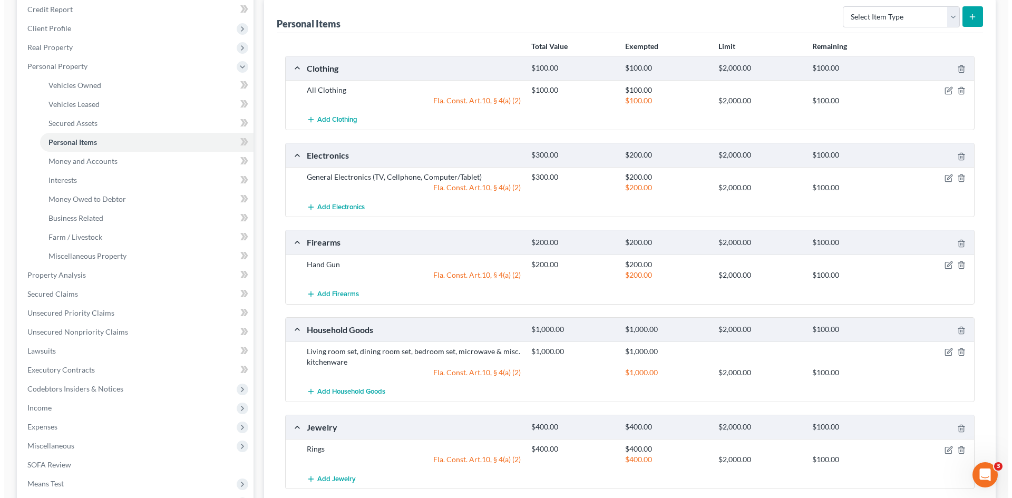
scroll to position [105, 0]
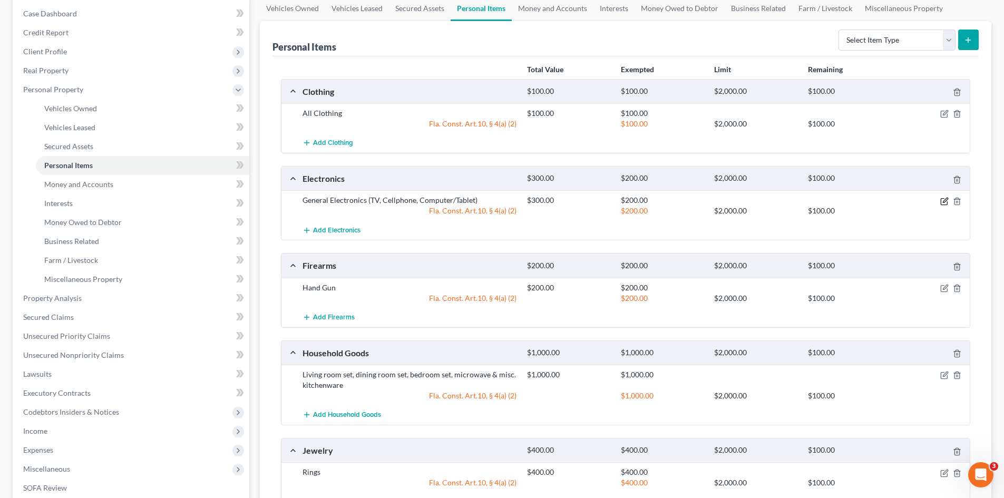
click at [943, 198] on icon "button" at bounding box center [945, 201] width 8 height 8
select select "2"
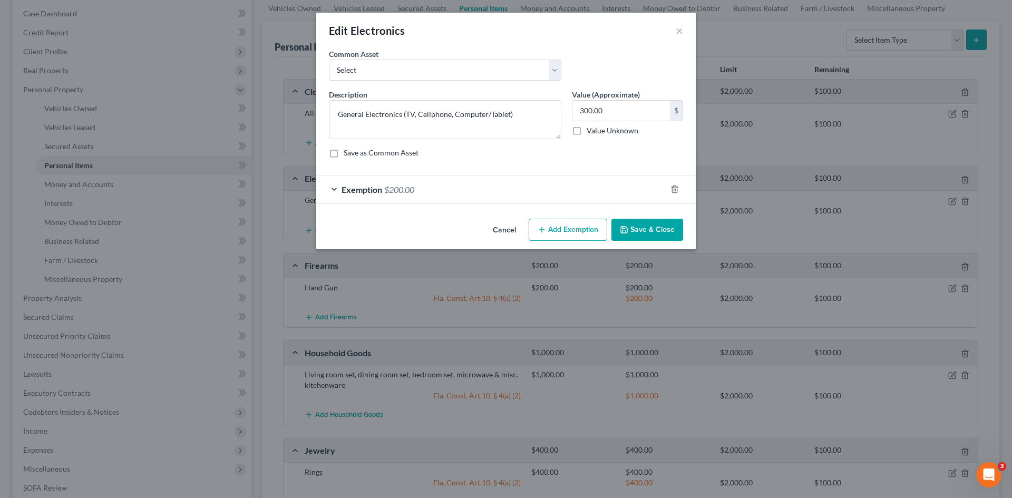
checkbox input "true"
click at [448, 191] on div "Exemption $200.00" at bounding box center [491, 190] width 350 height 28
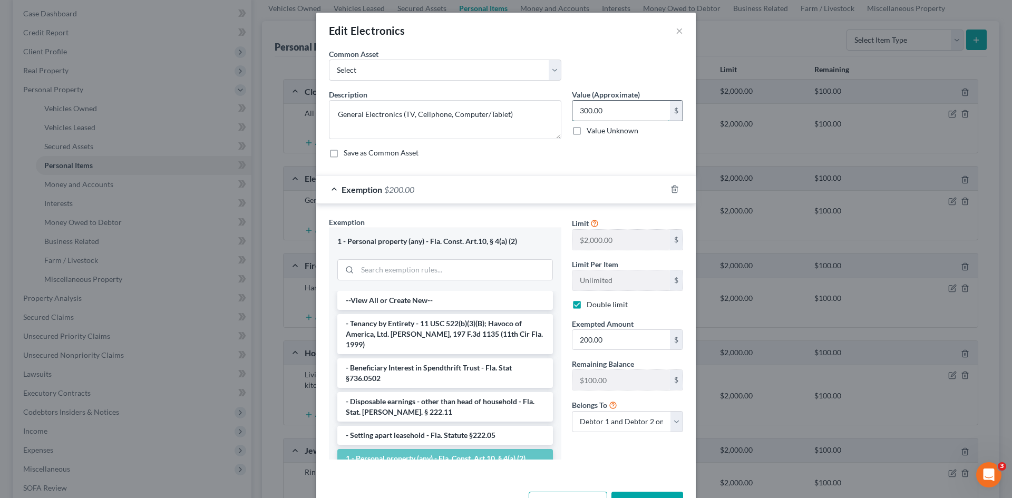
click at [631, 111] on input "300.00" at bounding box center [622, 111] width 98 height 20
type input "350.00"
click at [617, 337] on input "200.00" at bounding box center [622, 340] width 98 height 20
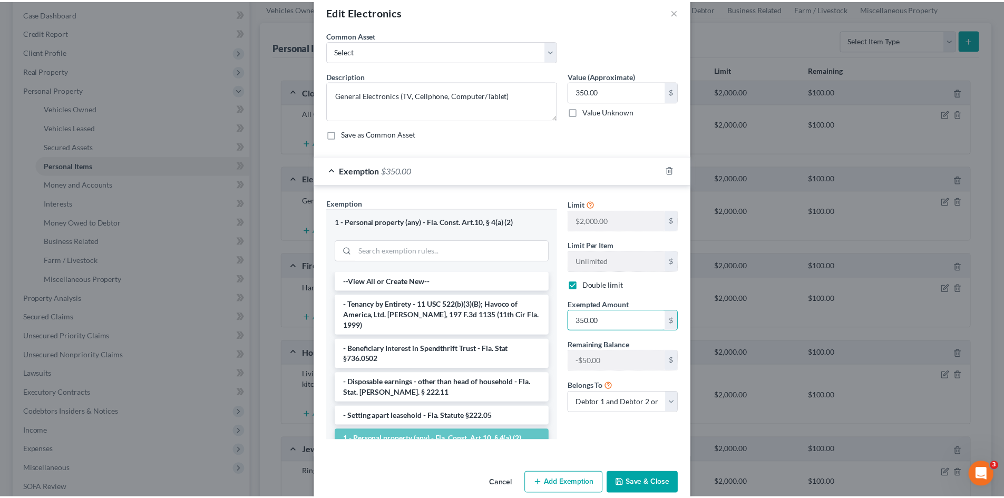
scroll to position [36, 0]
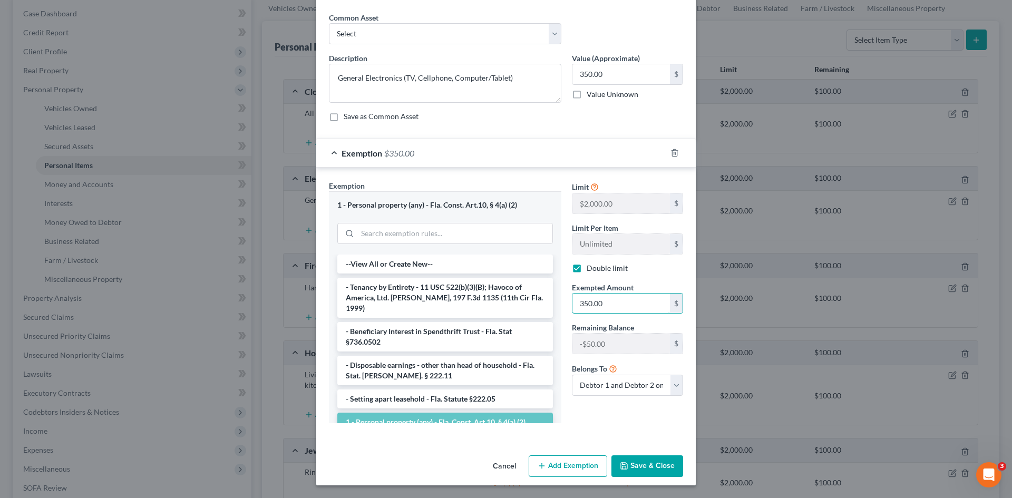
type input "350.00"
click at [660, 464] on button "Save & Close" at bounding box center [648, 467] width 72 height 22
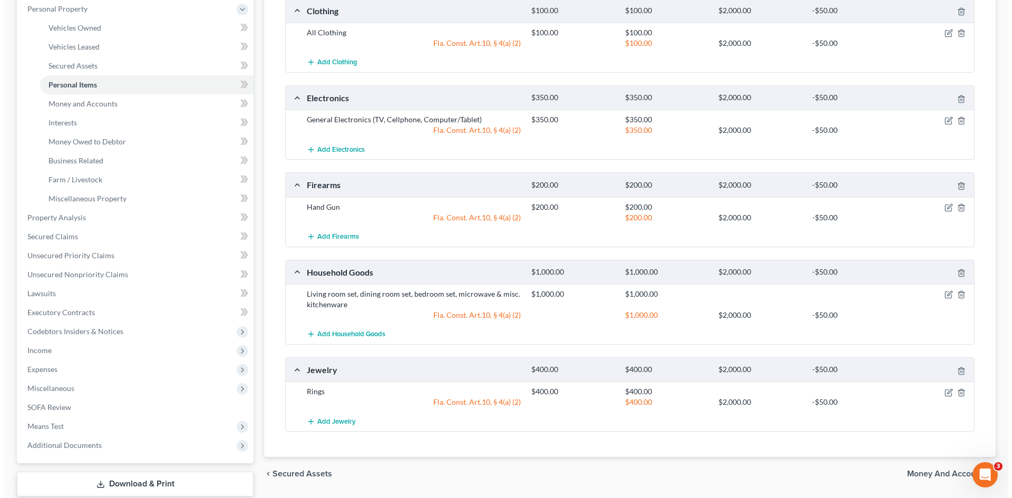
scroll to position [252, 0]
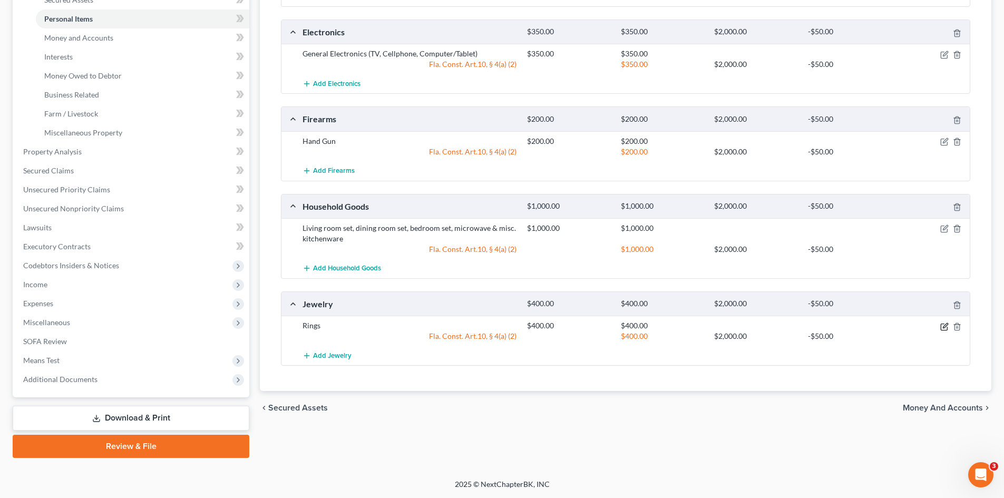
click at [942, 323] on icon "button" at bounding box center [945, 327] width 8 height 8
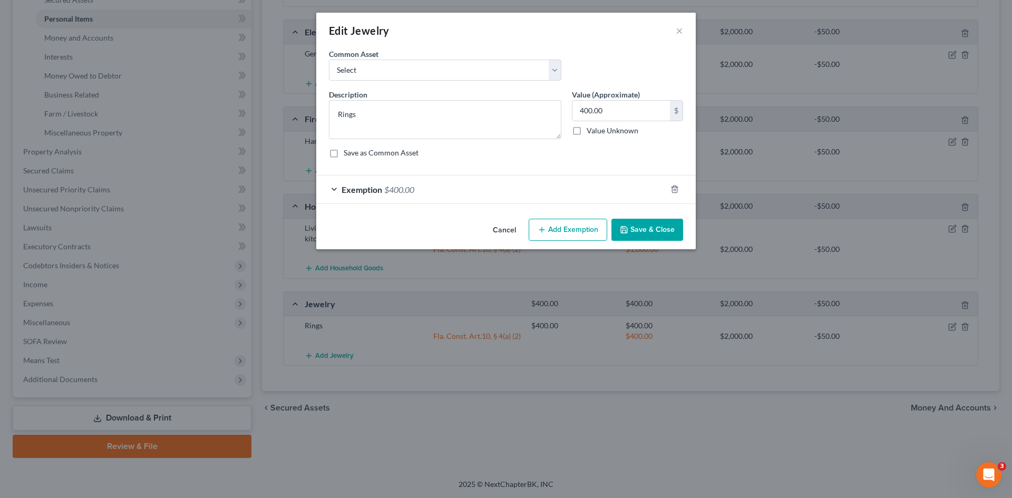
click at [457, 190] on div "Exemption $400.00" at bounding box center [491, 190] width 350 height 28
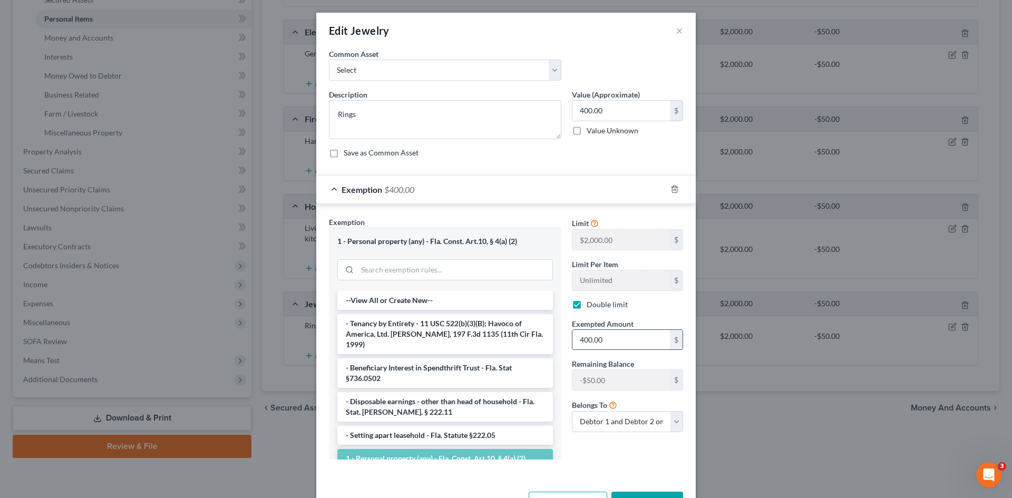
click at [606, 336] on input "400.00" at bounding box center [622, 340] width 98 height 20
click at [640, 108] on input "400.00" at bounding box center [622, 111] width 98 height 20
type input "500.00"
click at [637, 333] on input "400.00" at bounding box center [622, 340] width 98 height 20
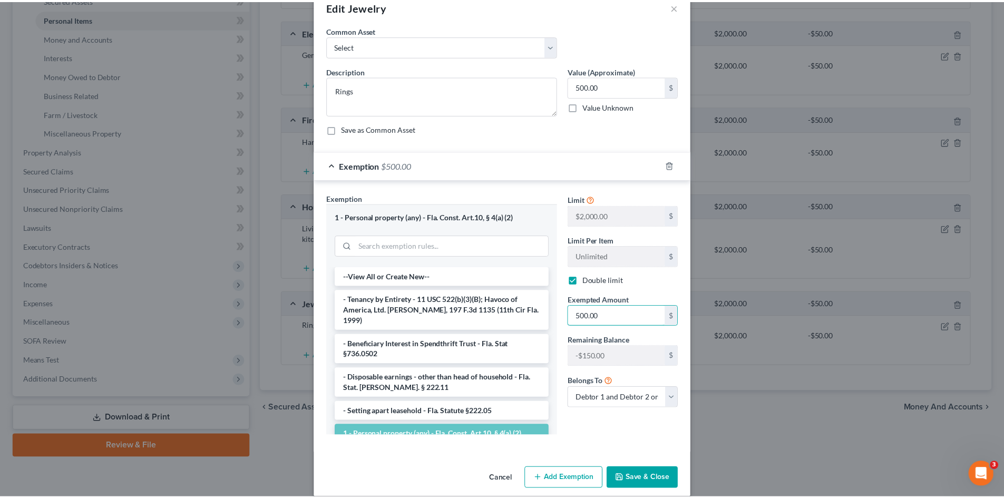
scroll to position [36, 0]
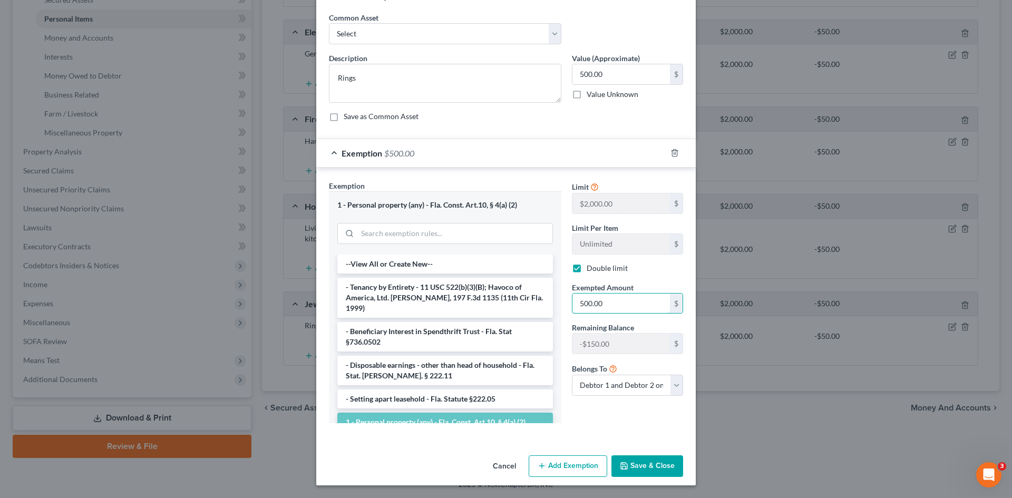
type input "500.00"
click at [665, 466] on button "Save & Close" at bounding box center [648, 467] width 72 height 22
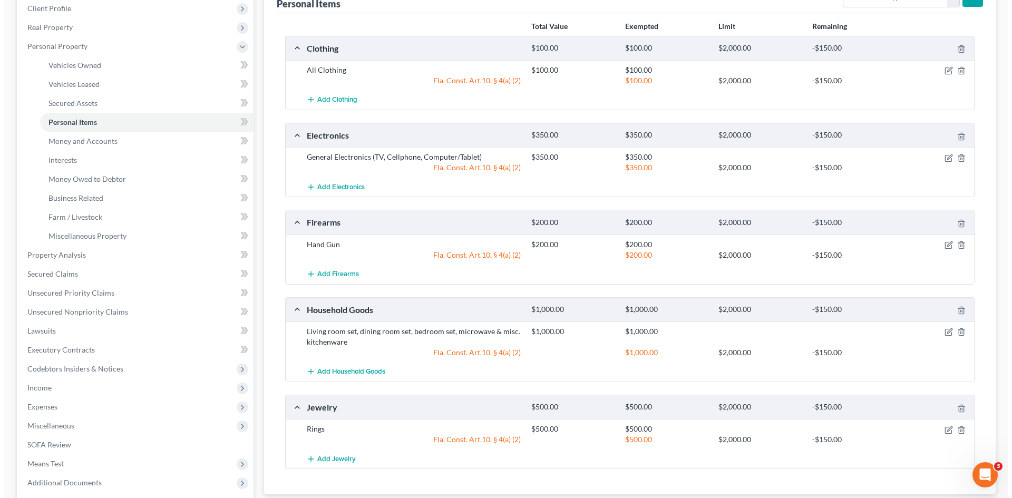
scroll to position [41, 0]
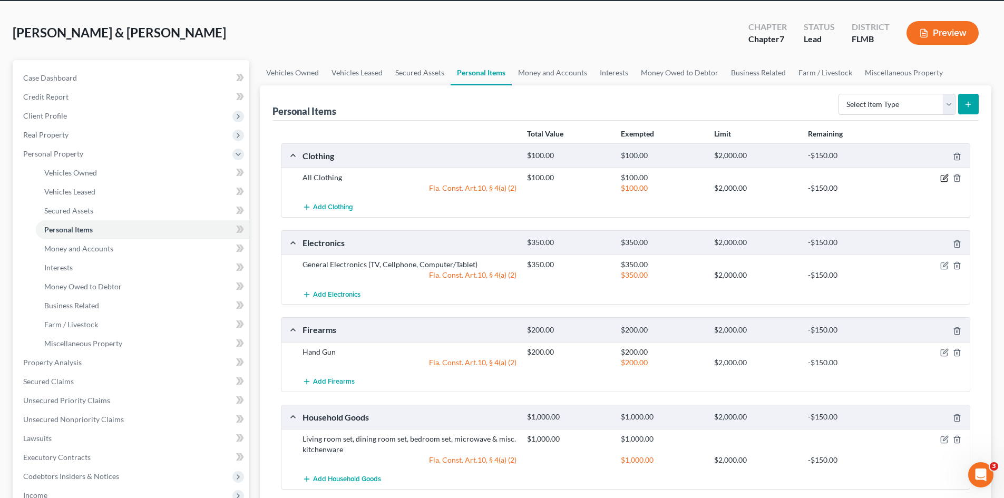
click at [944, 177] on icon "button" at bounding box center [945, 178] width 8 height 8
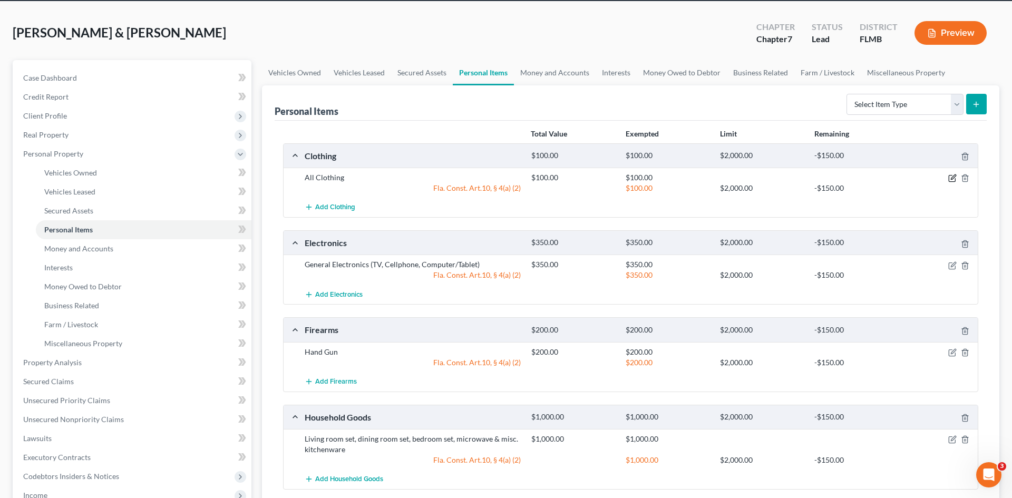
select select "2"
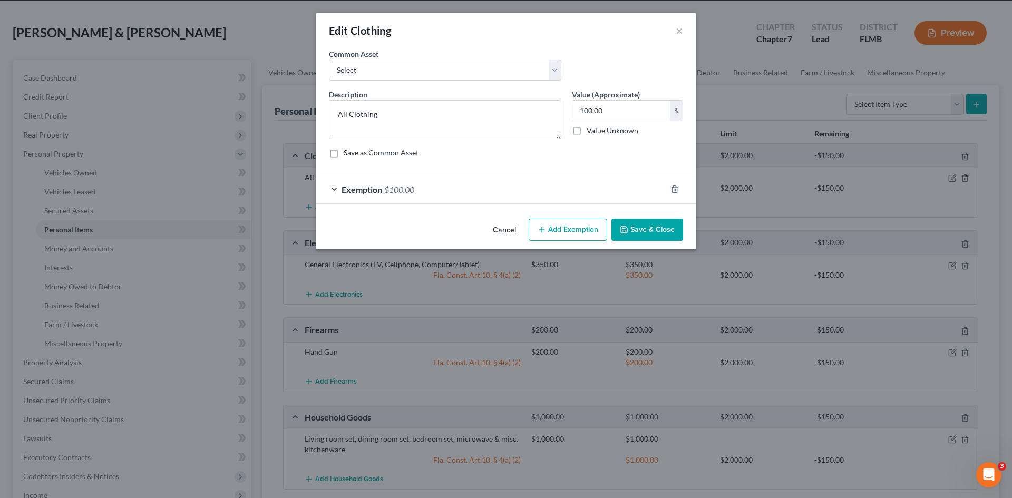
click at [467, 194] on div "Exemption $100.00" at bounding box center [491, 190] width 350 height 28
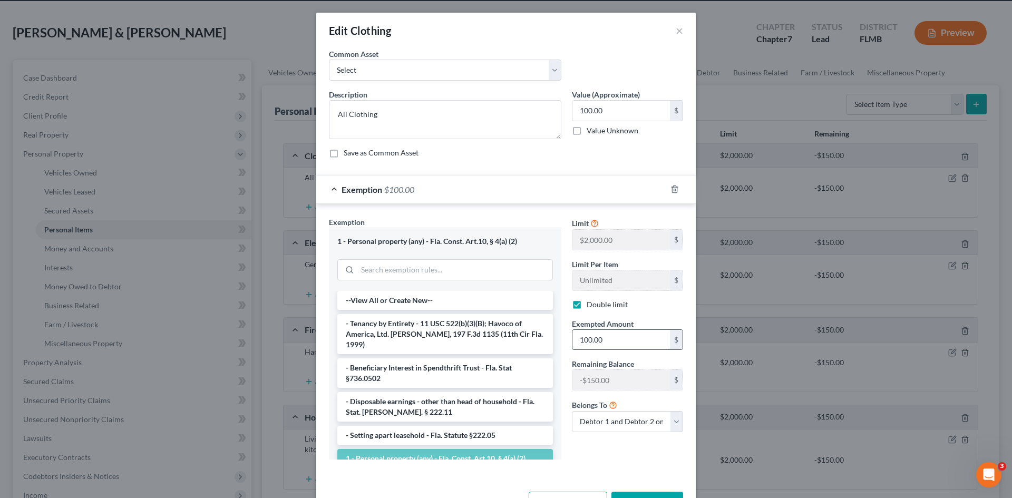
click at [623, 342] on input "100.00" at bounding box center [622, 340] width 98 height 20
type input "0.00"
click at [612, 112] on input "100.00" at bounding box center [622, 111] width 98 height 20
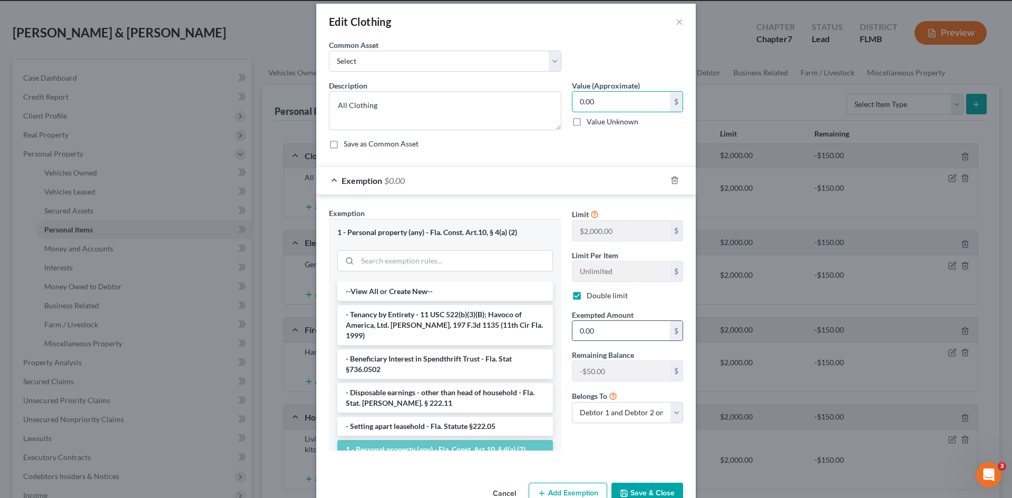
scroll to position [36, 0]
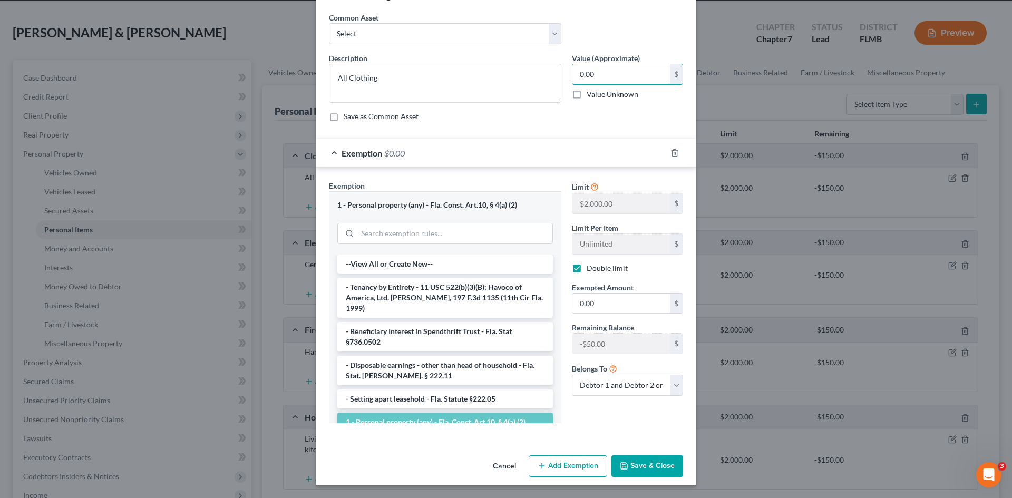
type input "0.00"
click at [655, 458] on button "Save & Close" at bounding box center [648, 467] width 72 height 22
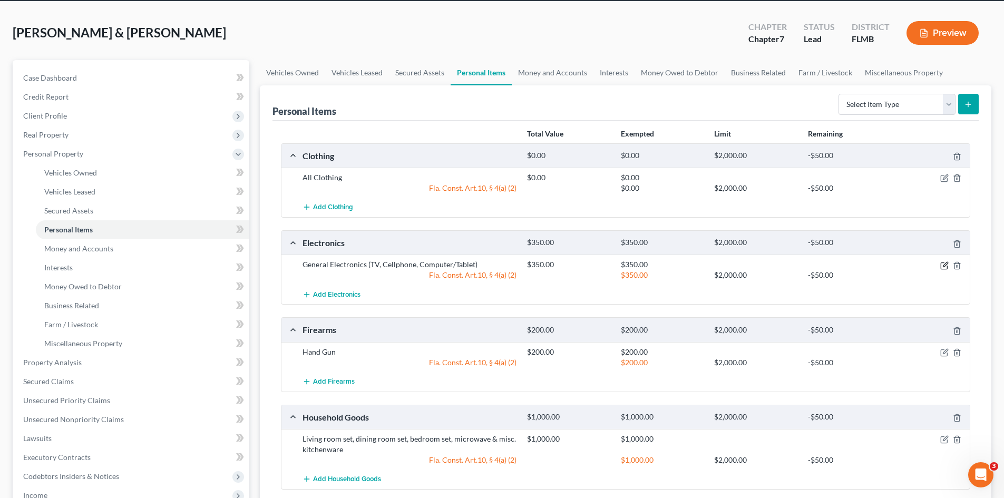
click at [944, 265] on icon "button" at bounding box center [945, 264] width 5 height 5
select select "2"
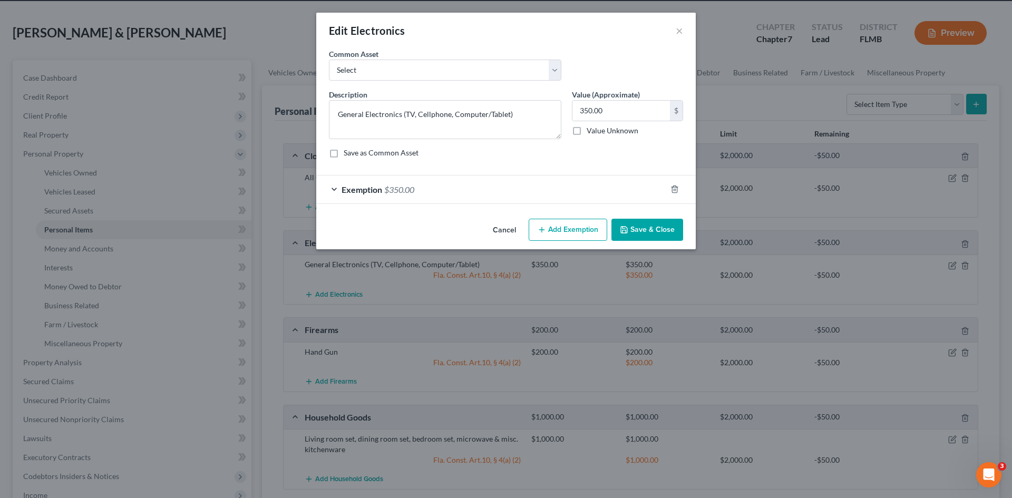
click at [506, 189] on div "Exemption $350.00" at bounding box center [491, 190] width 350 height 28
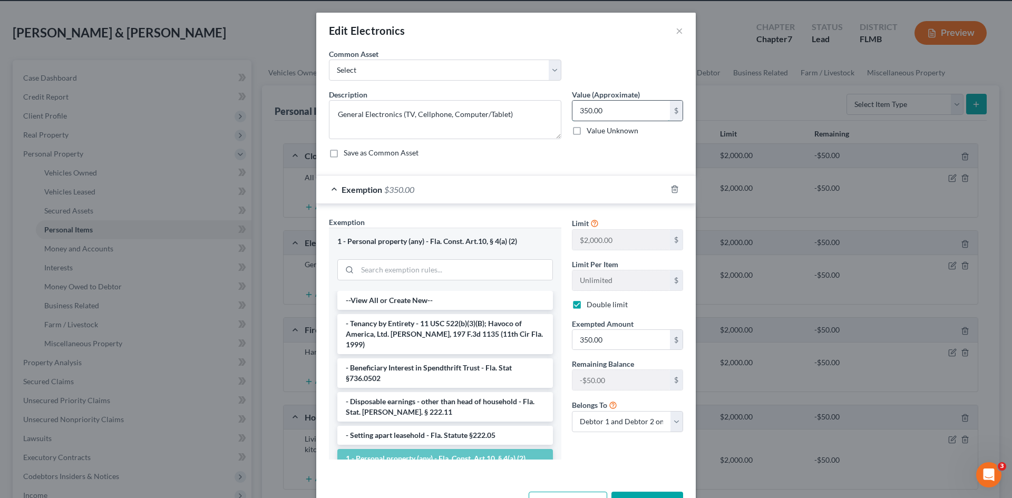
click at [604, 112] on input "350.00" at bounding box center [622, 111] width 98 height 20
type input "300.00"
click at [584, 338] on input "350.00" at bounding box center [622, 340] width 98 height 20
type input "300.00"
click at [588, 455] on div "Limit $2,000.00 $ Limit Per Item Unlimited $ Double limit Exempted Amount * 300…" at bounding box center [628, 342] width 122 height 251
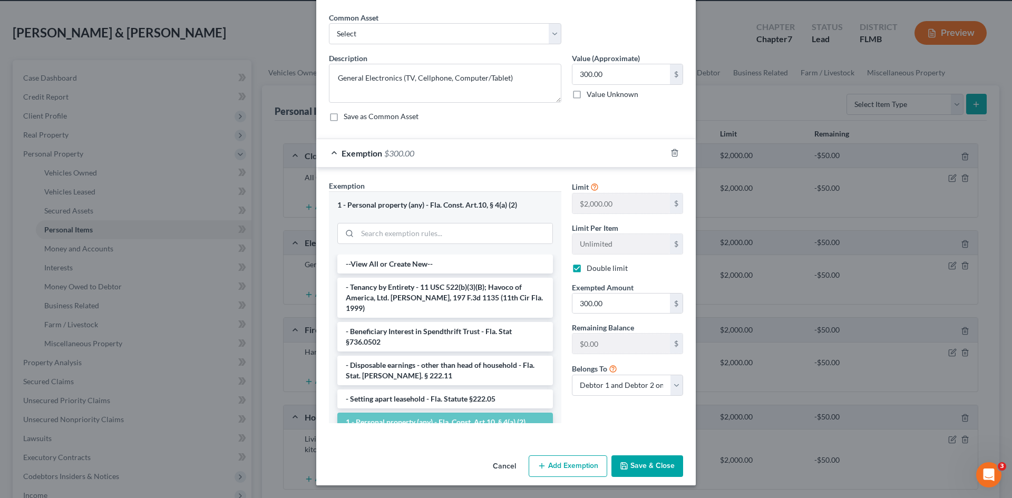
click at [645, 464] on button "Save & Close" at bounding box center [648, 467] width 72 height 22
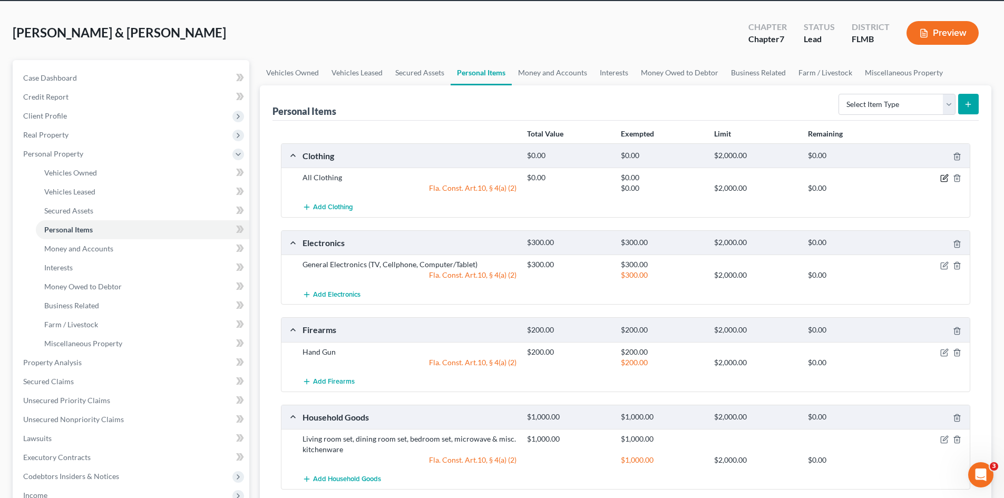
click at [946, 179] on icon "button" at bounding box center [945, 178] width 8 height 8
select select "2"
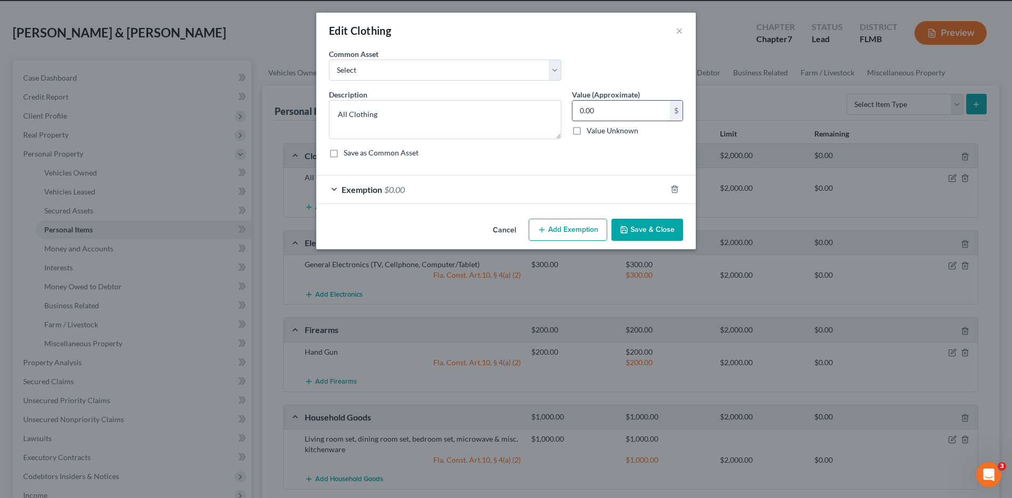
click at [584, 111] on input "0.00" at bounding box center [622, 111] width 98 height 20
type input "100.00"
click at [598, 195] on div "Exemption $0.00" at bounding box center [491, 190] width 350 height 28
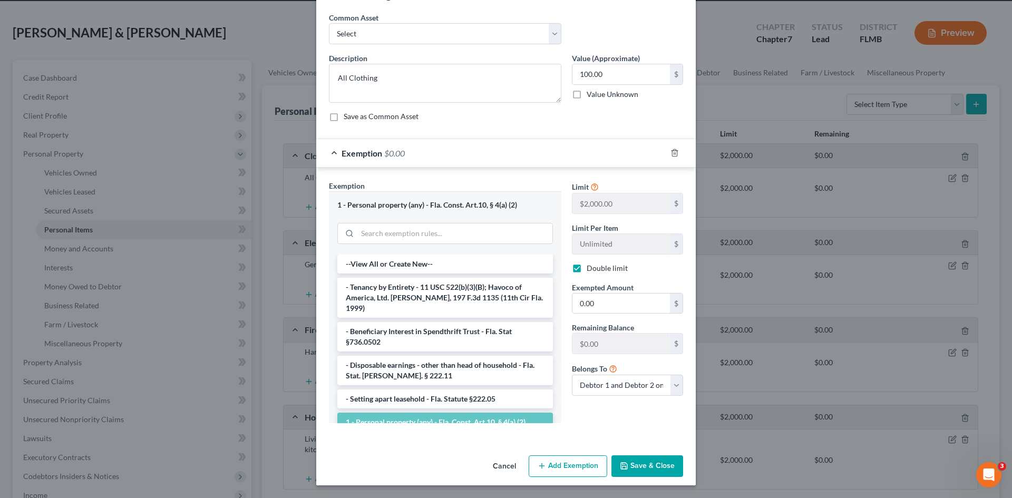
click at [656, 469] on button "Save & Close" at bounding box center [648, 467] width 72 height 22
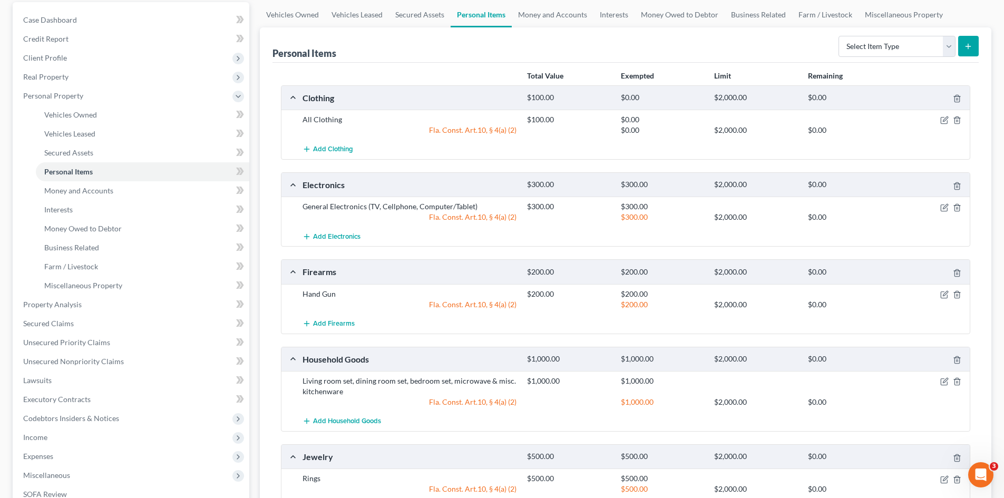
scroll to position [41, 0]
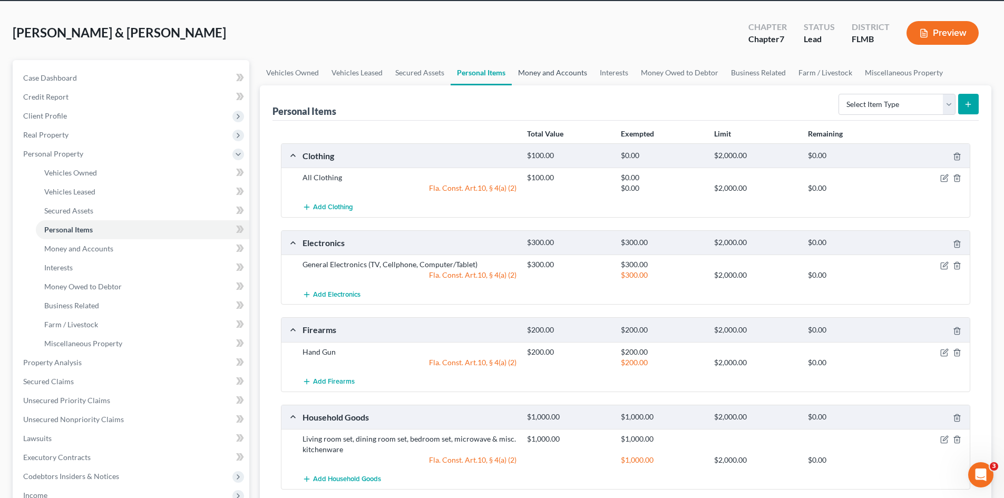
click at [547, 84] on link "Money and Accounts" at bounding box center [553, 72] width 82 height 25
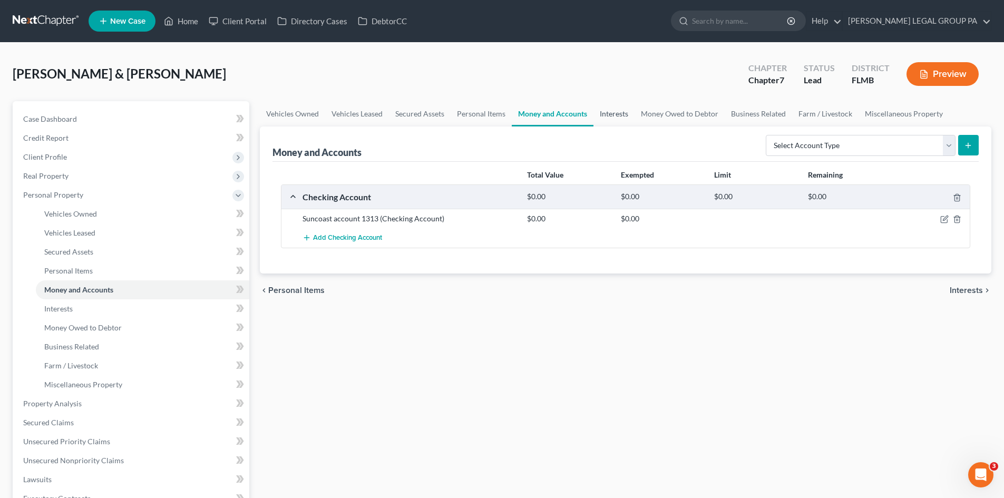
click at [630, 115] on link "Interests" at bounding box center [614, 113] width 41 height 25
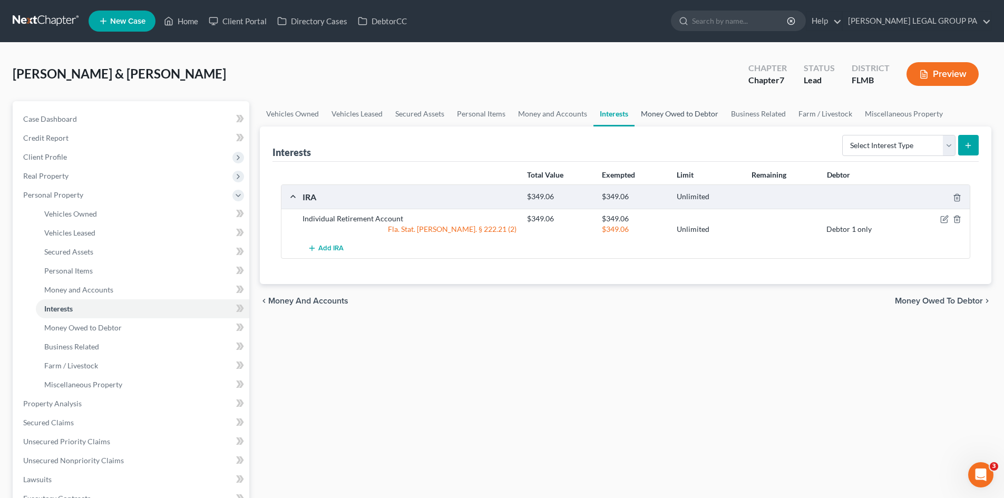
click at [669, 114] on link "Money Owed to Debtor" at bounding box center [680, 113] width 90 height 25
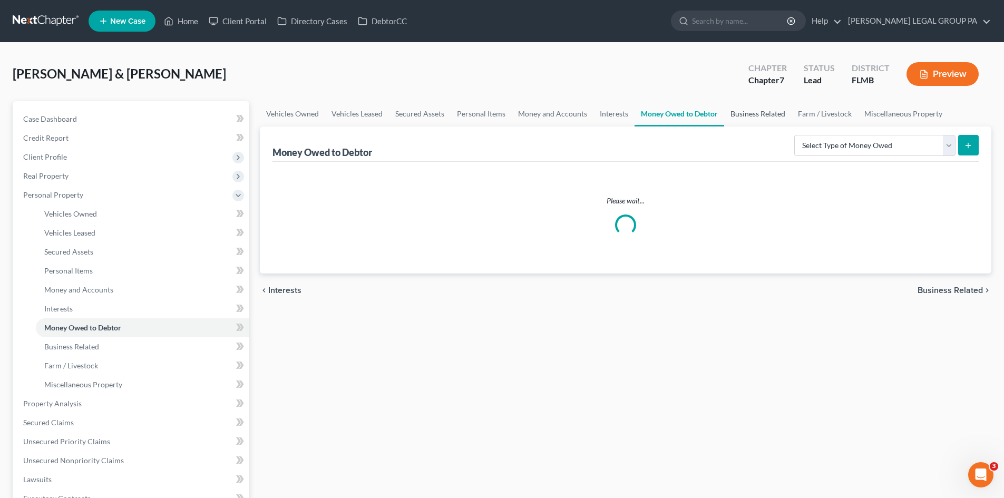
click at [760, 114] on link "Business Related" at bounding box center [757, 113] width 67 height 25
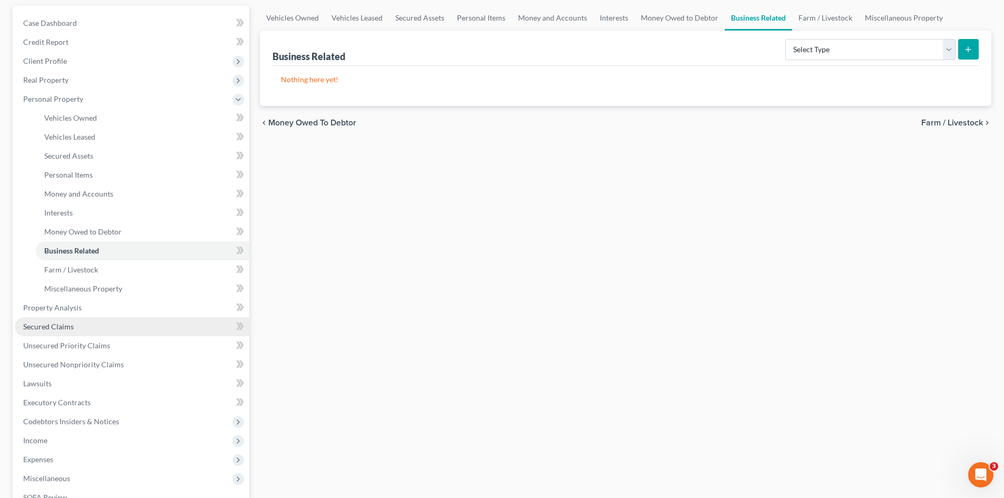
scroll to position [105, 0]
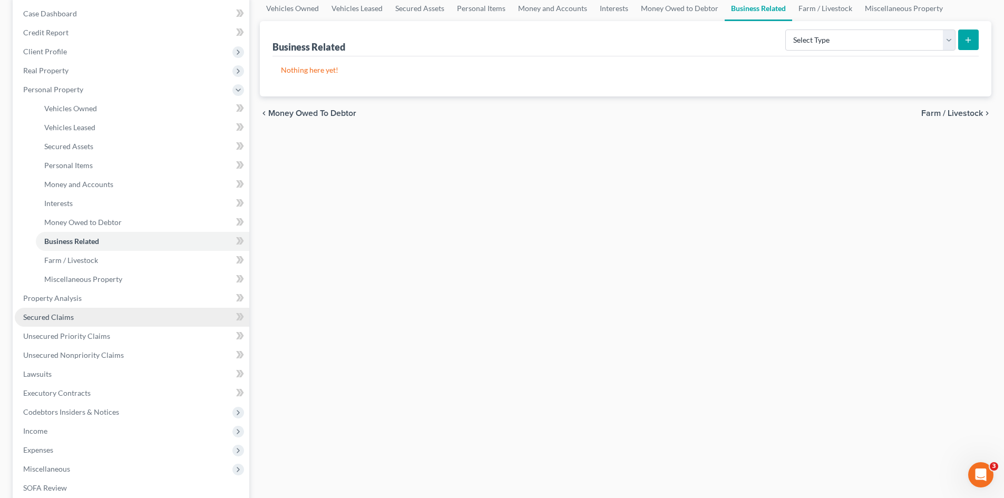
click at [76, 308] on link "Secured Claims" at bounding box center [132, 317] width 235 height 19
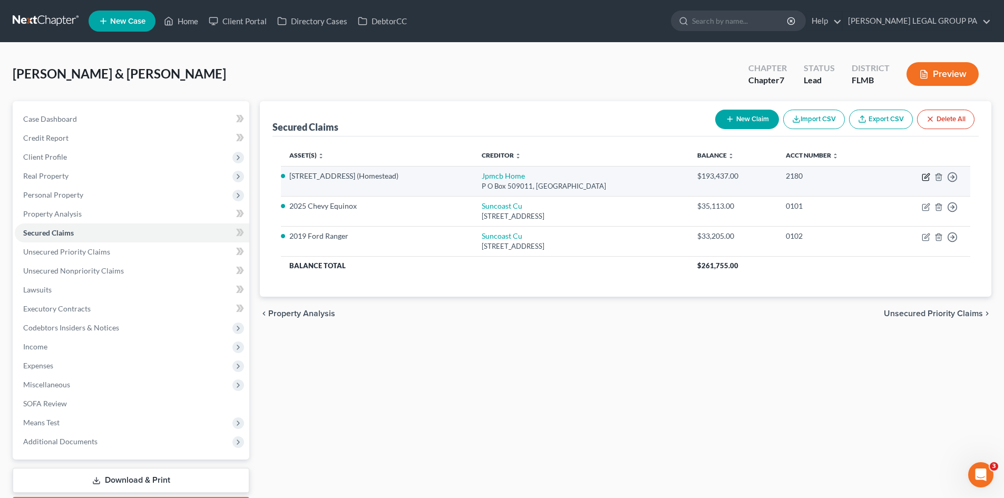
click at [925, 180] on icon "button" at bounding box center [926, 177] width 8 height 8
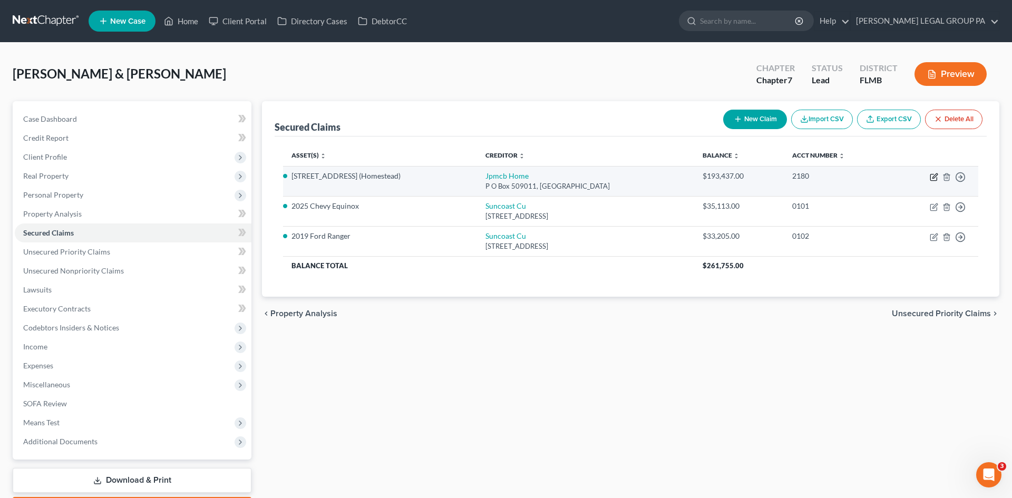
select select "4"
select select "10"
select select "2"
select select "0"
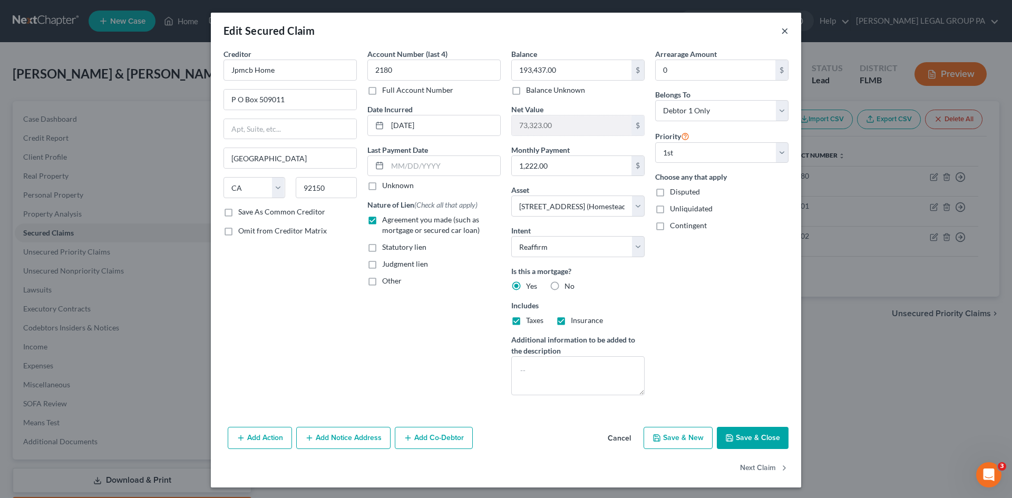
click at [781, 31] on button "×" at bounding box center [784, 30] width 7 height 13
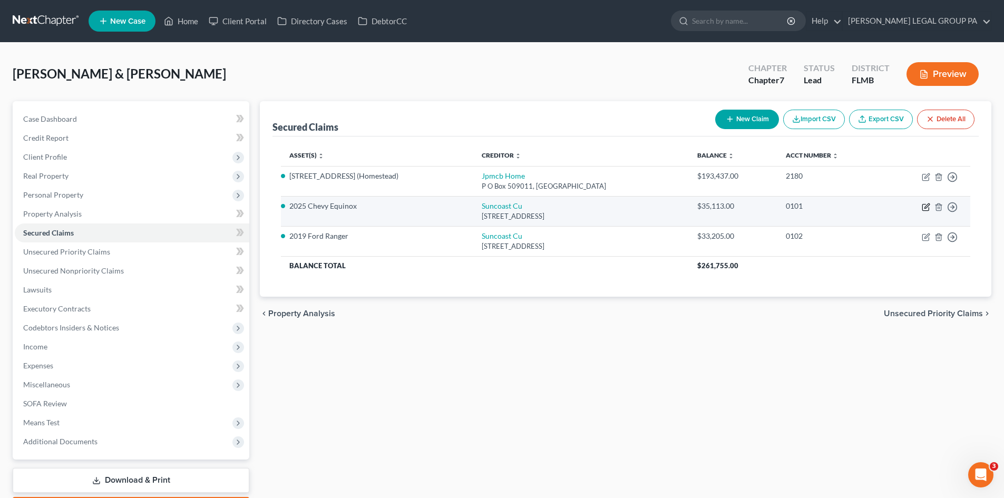
click at [927, 207] on icon "button" at bounding box center [927, 206] width 5 height 5
select select "9"
select select "11"
select select "2"
select select "0"
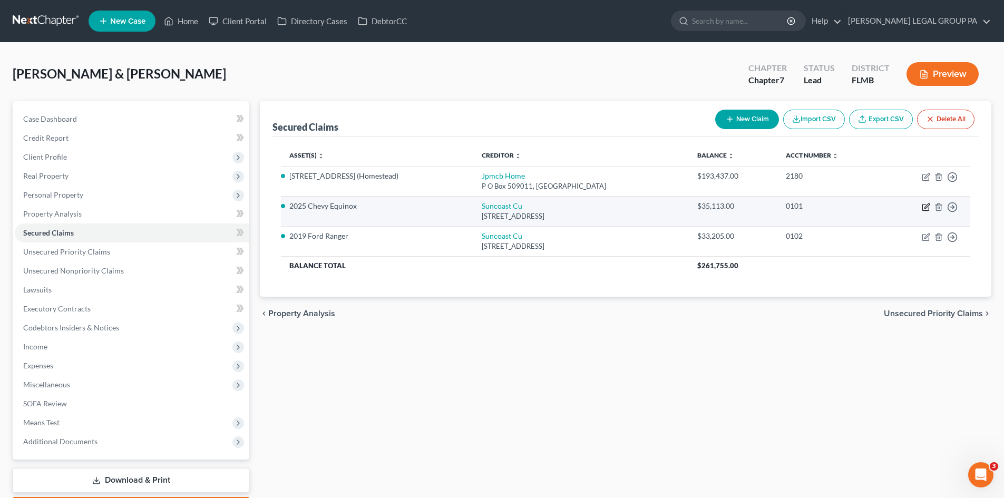
select select "0"
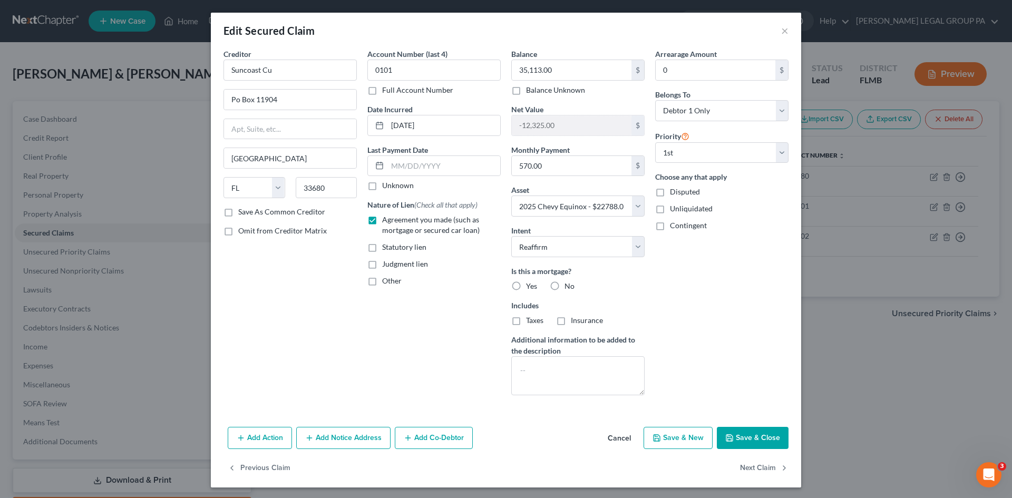
click at [565, 286] on label "No" at bounding box center [570, 286] width 10 height 11
click at [569, 286] on input "No" at bounding box center [572, 284] width 7 height 7
radio input "true"
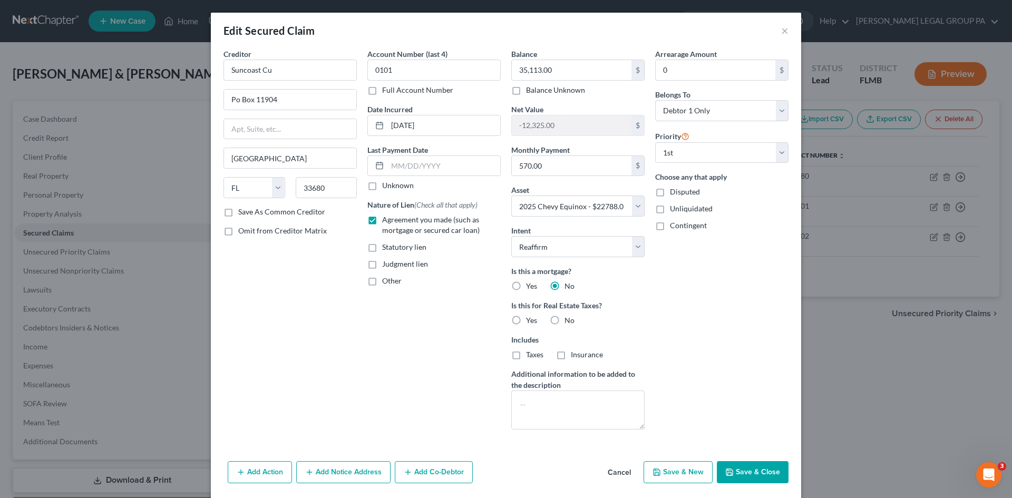
click at [565, 318] on label "No" at bounding box center [570, 320] width 10 height 11
click at [569, 318] on input "No" at bounding box center [572, 318] width 7 height 7
radio input "true"
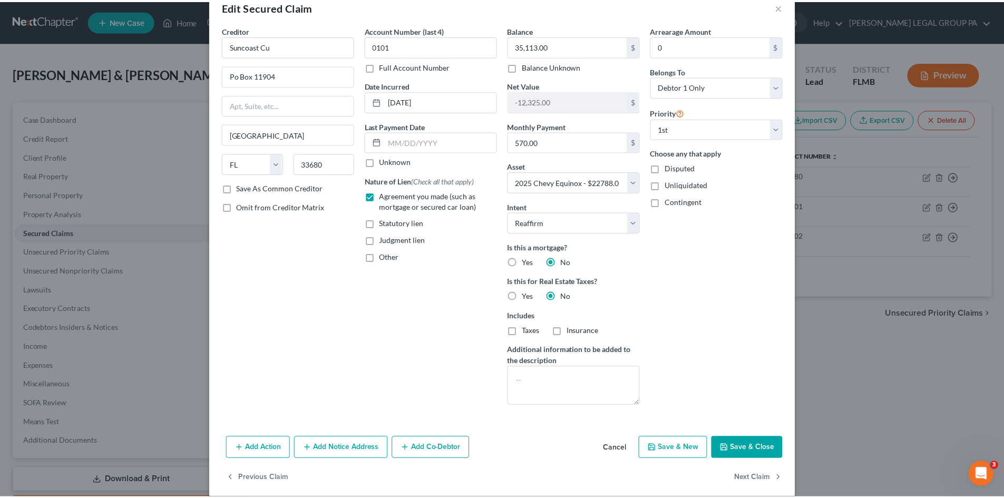
scroll to position [36, 0]
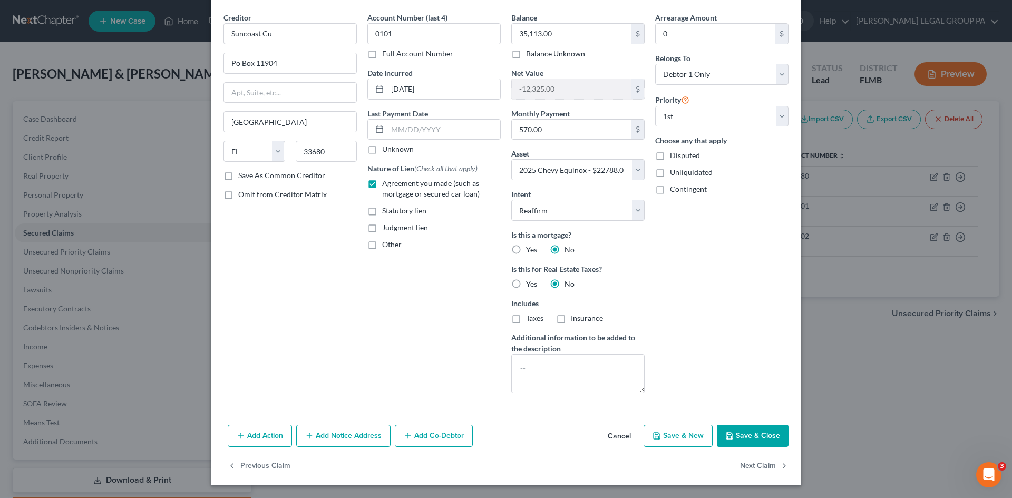
click at [754, 437] on button "Save & Close" at bounding box center [753, 436] width 72 height 22
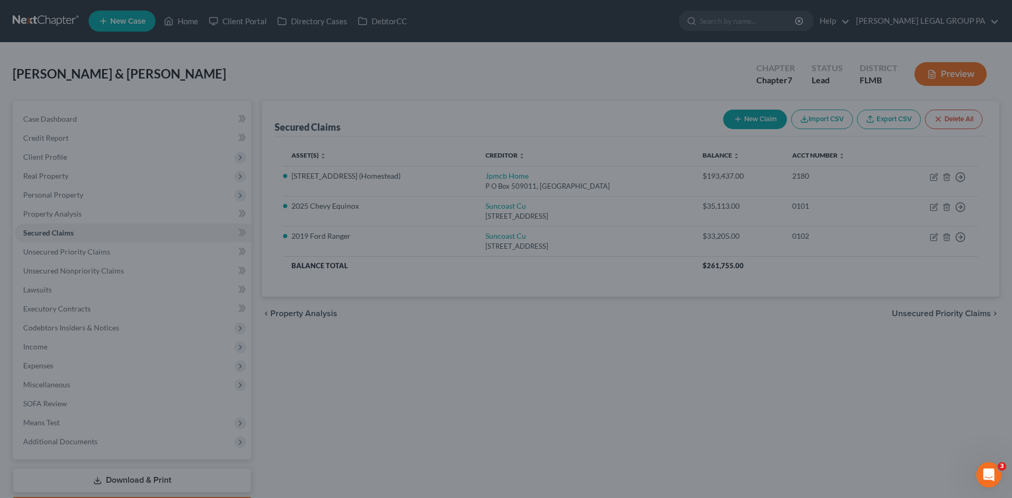
select select "11"
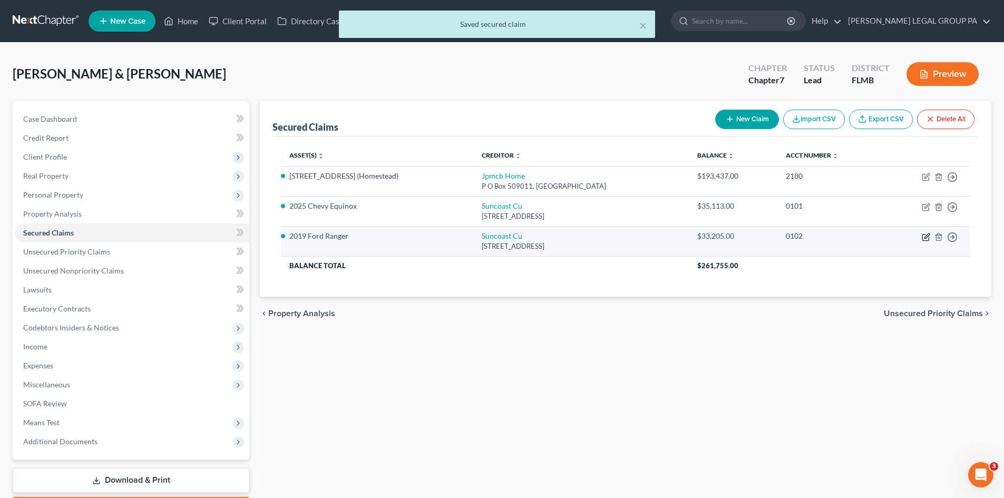
click at [927, 240] on icon "button" at bounding box center [926, 237] width 8 height 8
select select "9"
select select "4"
select select "2"
select select "0"
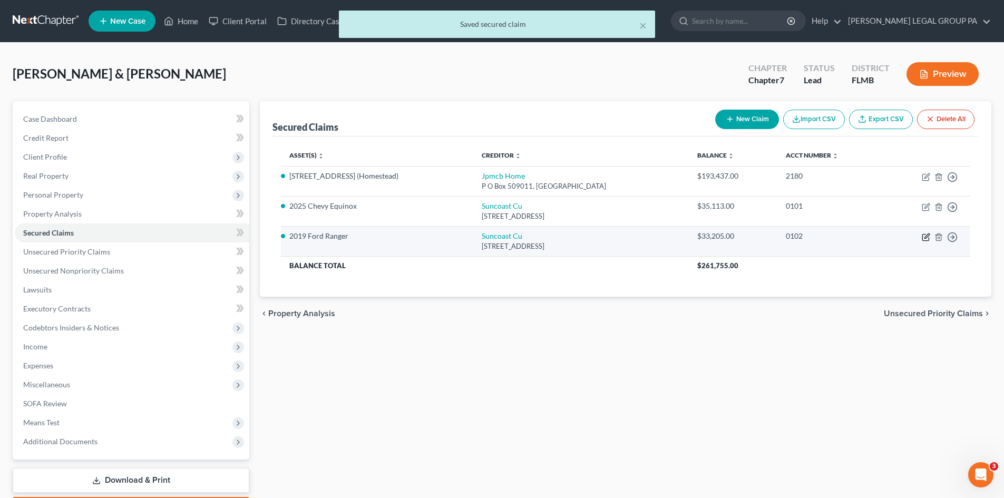
select select "0"
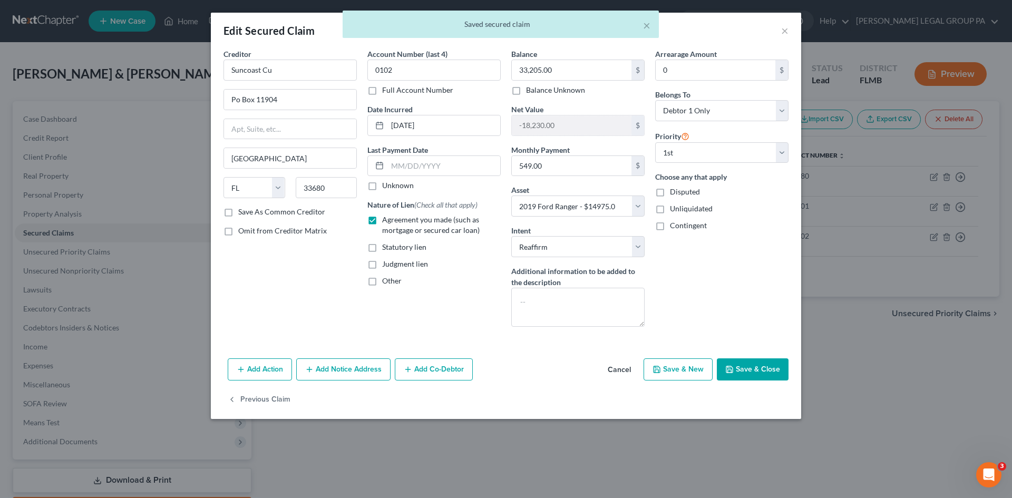
click at [786, 30] on div "× Saved secured claim" at bounding box center [501, 27] width 1012 height 33
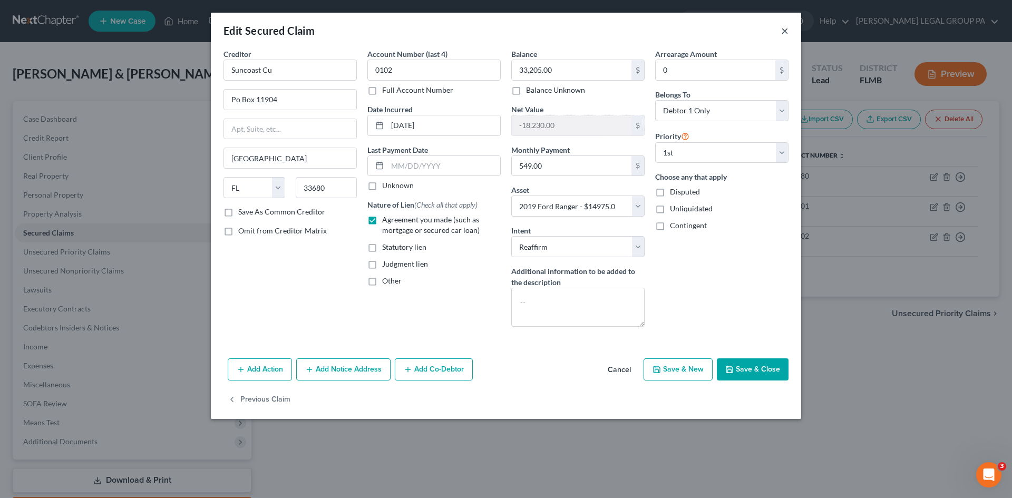
click at [785, 32] on button "×" at bounding box center [784, 30] width 7 height 13
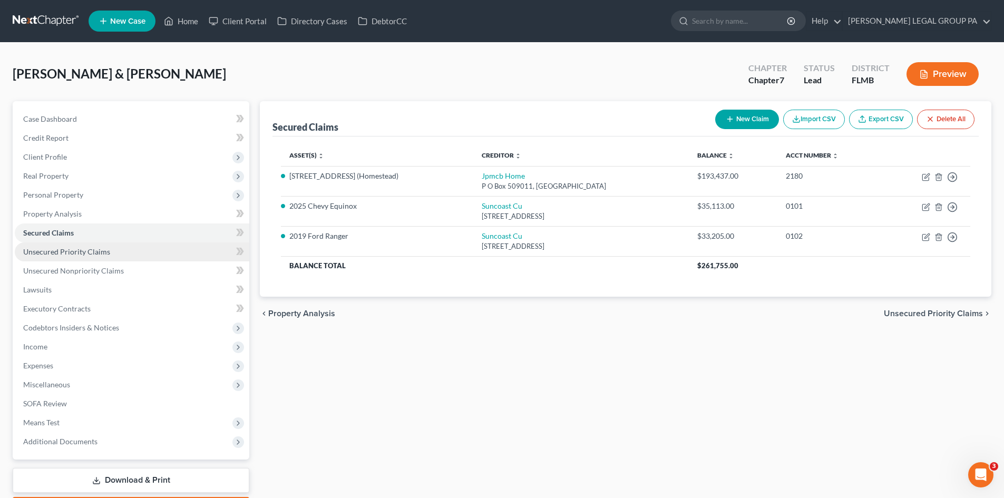
click at [53, 253] on span "Unsecured Priority Claims" at bounding box center [66, 251] width 87 height 9
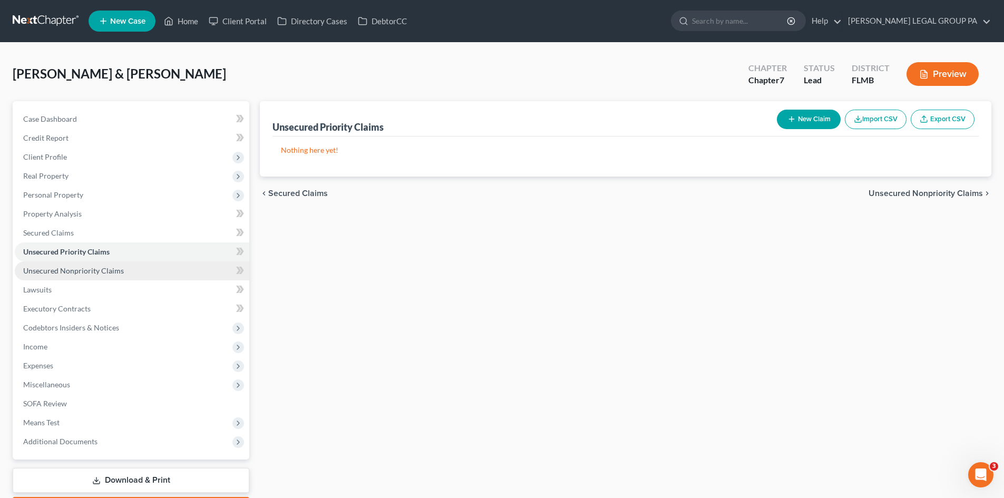
click at [55, 273] on span "Unsecured Nonpriority Claims" at bounding box center [73, 270] width 101 height 9
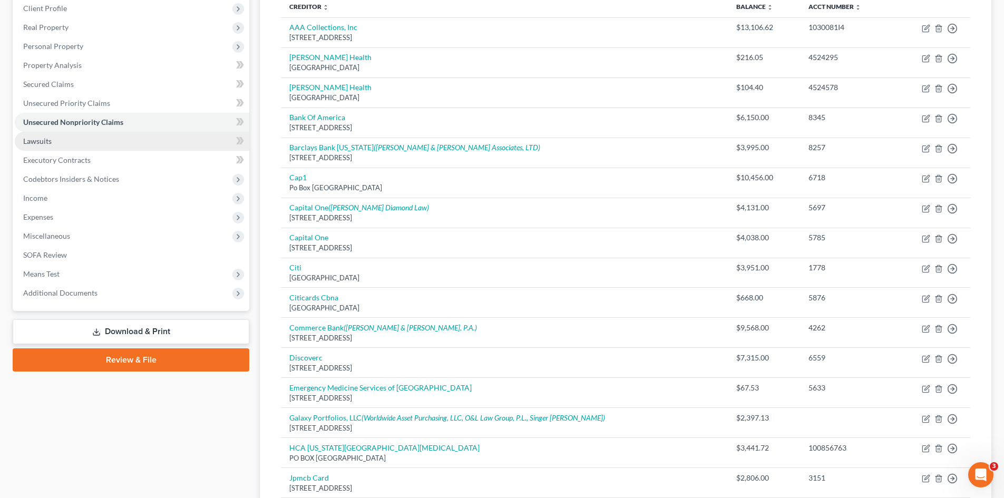
click at [83, 146] on link "Lawsuits" at bounding box center [132, 141] width 235 height 19
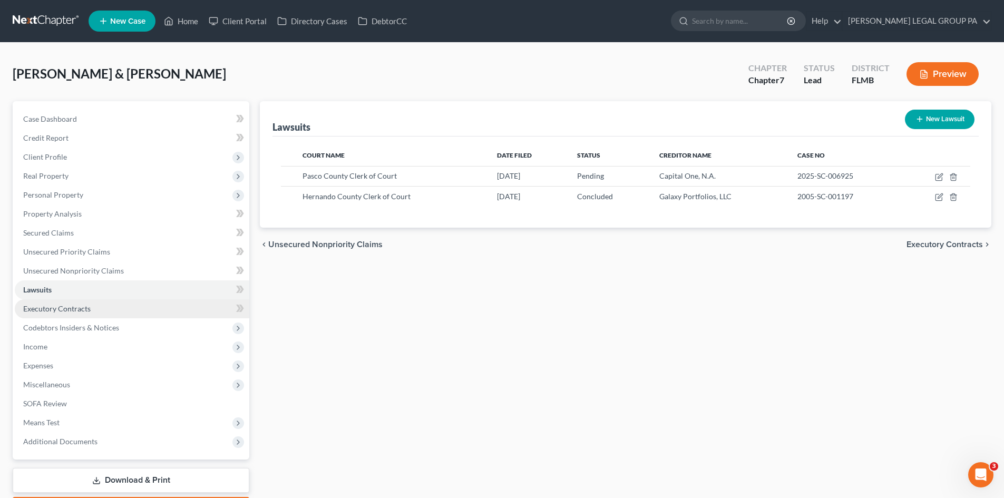
click at [51, 311] on span "Executory Contracts" at bounding box center [56, 308] width 67 height 9
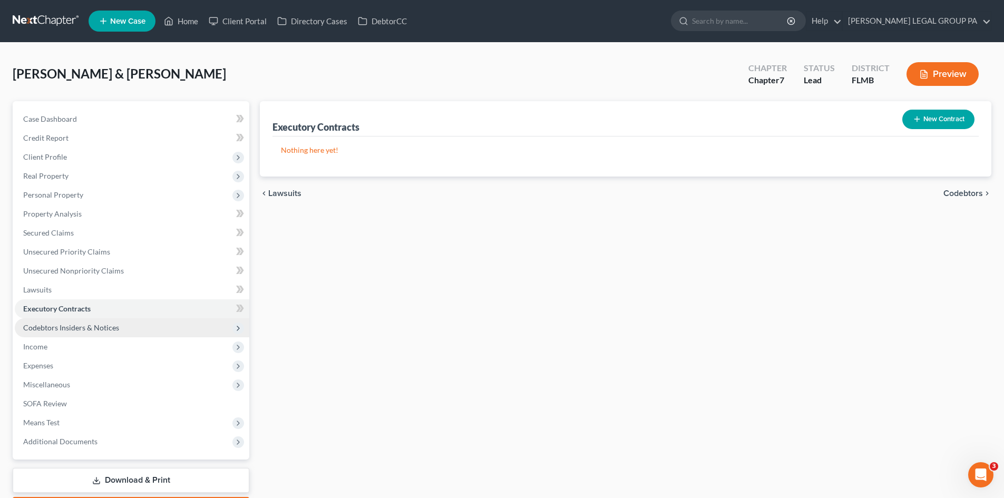
click at [59, 325] on span "Codebtors Insiders & Notices" at bounding box center [71, 327] width 96 height 9
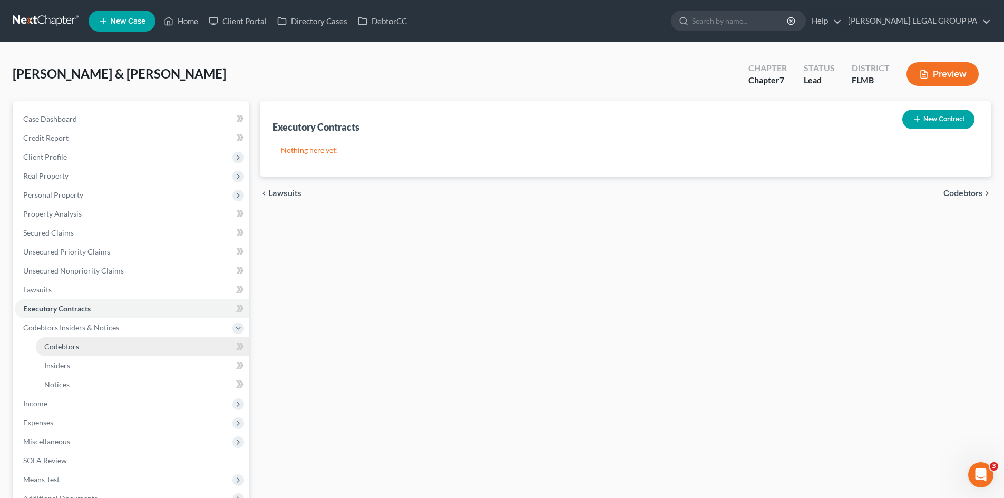
click at [64, 340] on link "Codebtors" at bounding box center [143, 346] width 214 height 19
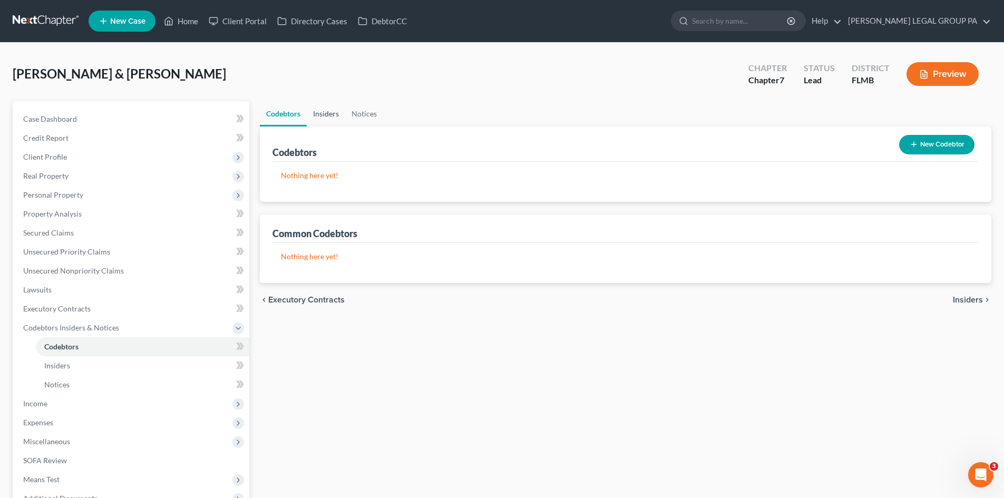
drag, startPoint x: 331, startPoint y: 101, endPoint x: 335, endPoint y: 107, distance: 7.9
click at [331, 101] on link "Insiders" at bounding box center [326, 113] width 38 height 25
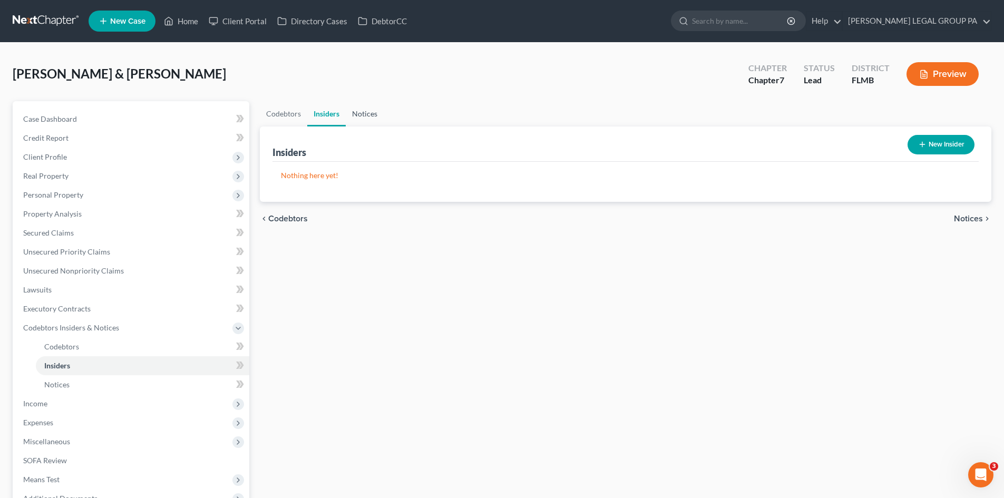
click at [357, 113] on link "Notices" at bounding box center [365, 113] width 38 height 25
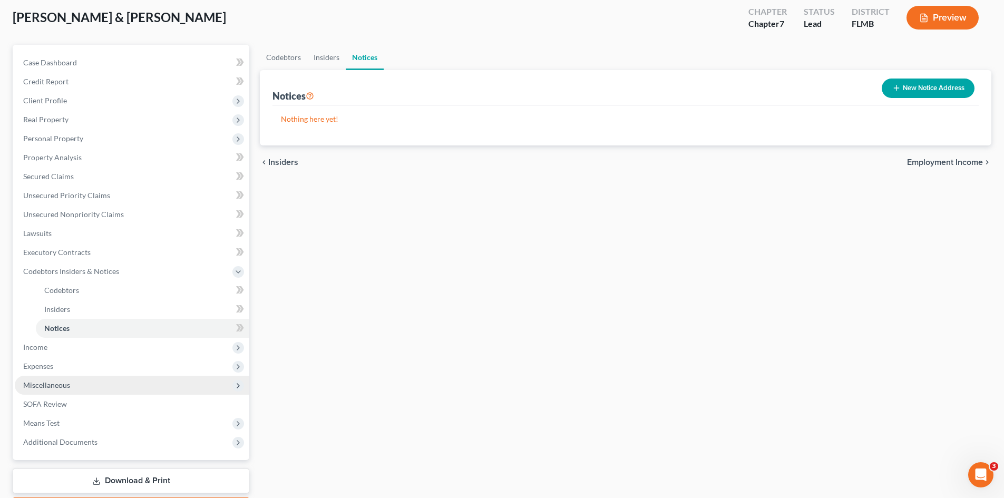
scroll to position [119, 0]
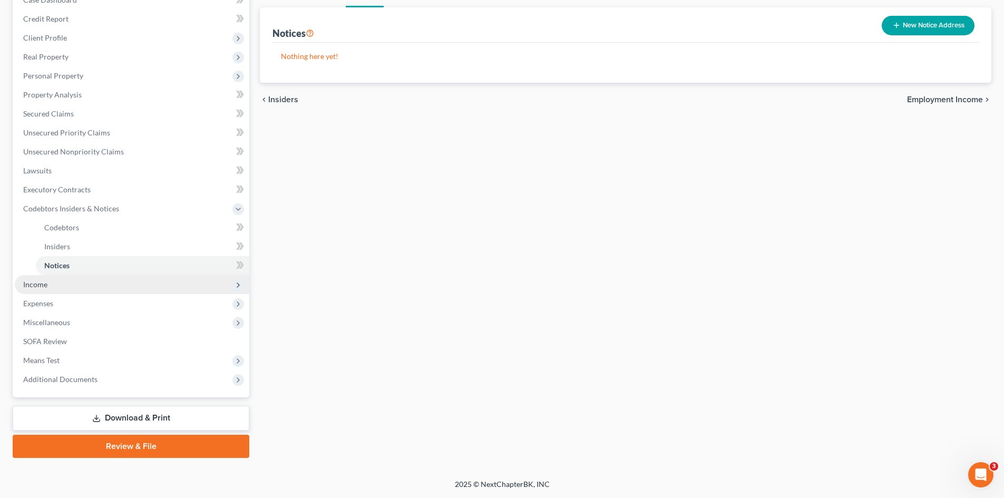
click at [45, 288] on span "Income" at bounding box center [35, 284] width 24 height 9
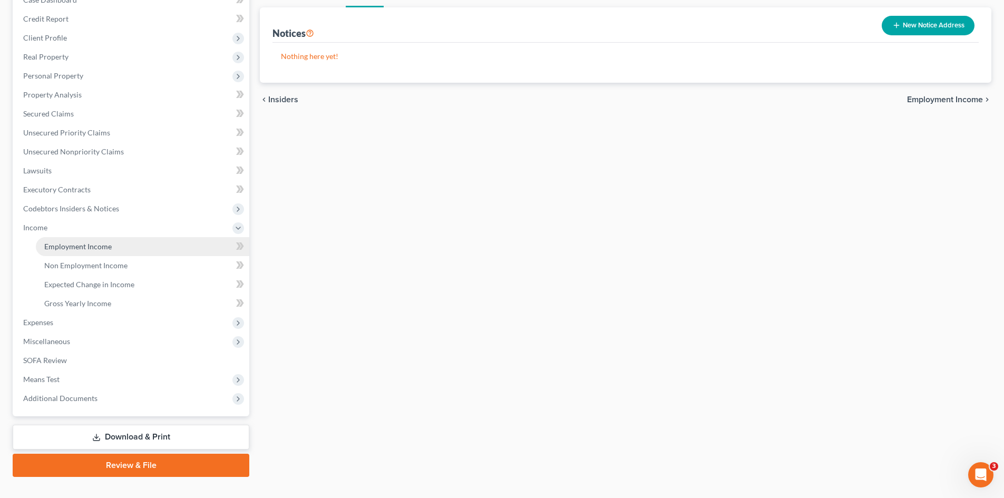
click at [73, 244] on span "Employment Income" at bounding box center [77, 246] width 67 height 9
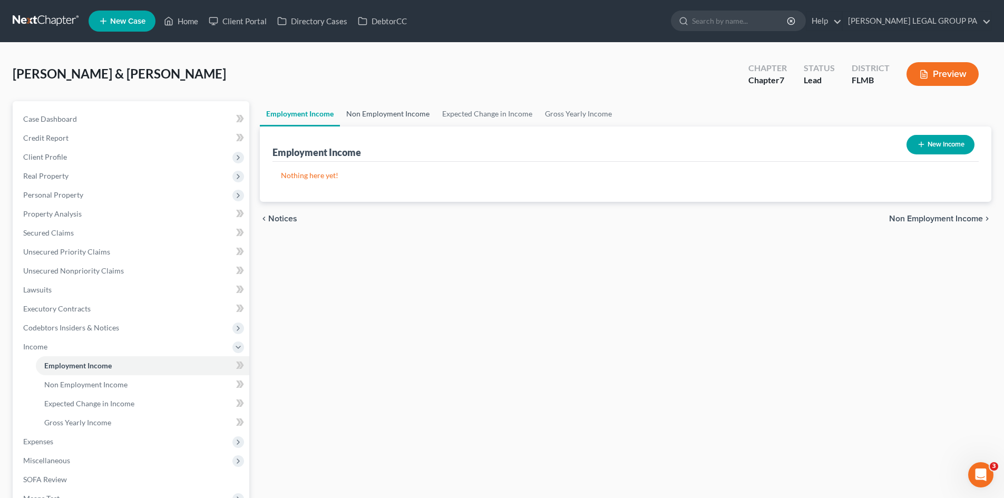
click at [386, 113] on link "Non Employment Income" at bounding box center [388, 113] width 96 height 25
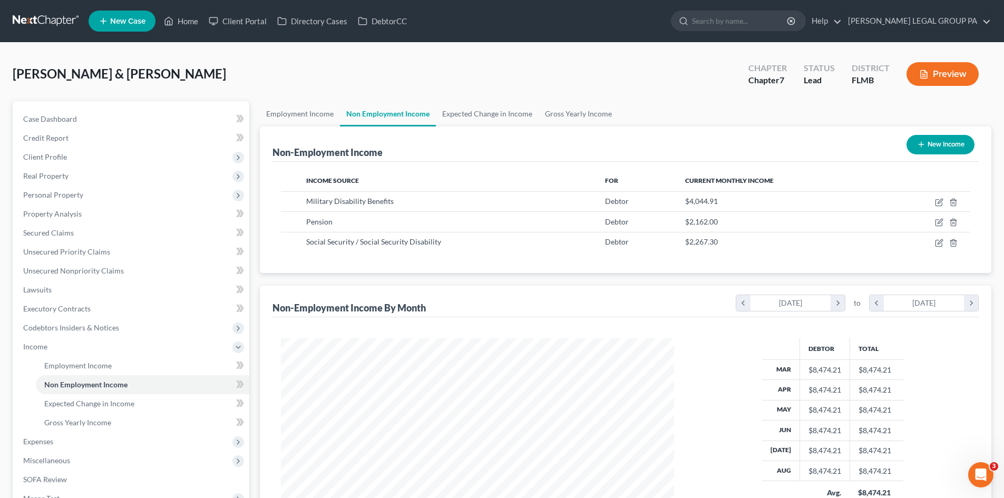
scroll to position [197, 414]
click at [454, 111] on link "Expected Change in Income" at bounding box center [487, 113] width 103 height 25
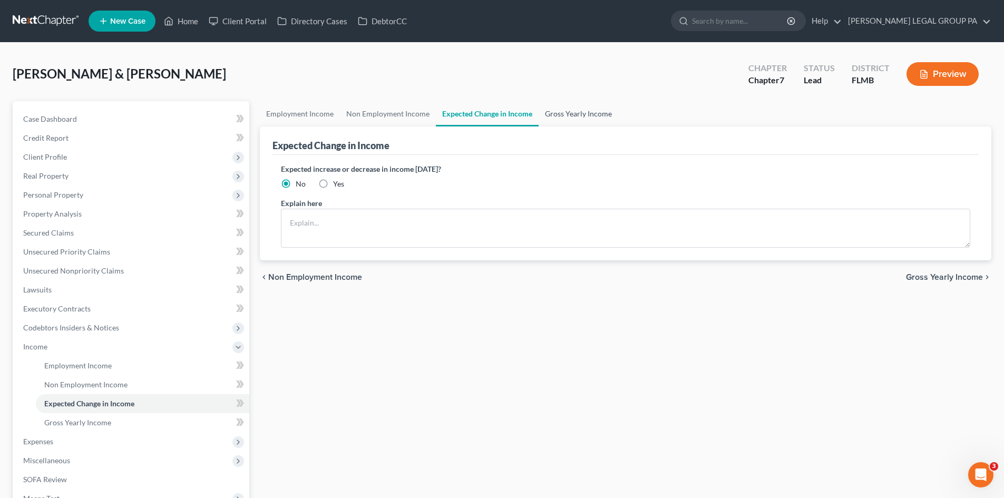
click at [582, 112] on link "Gross Yearly Income" at bounding box center [579, 113] width 80 height 25
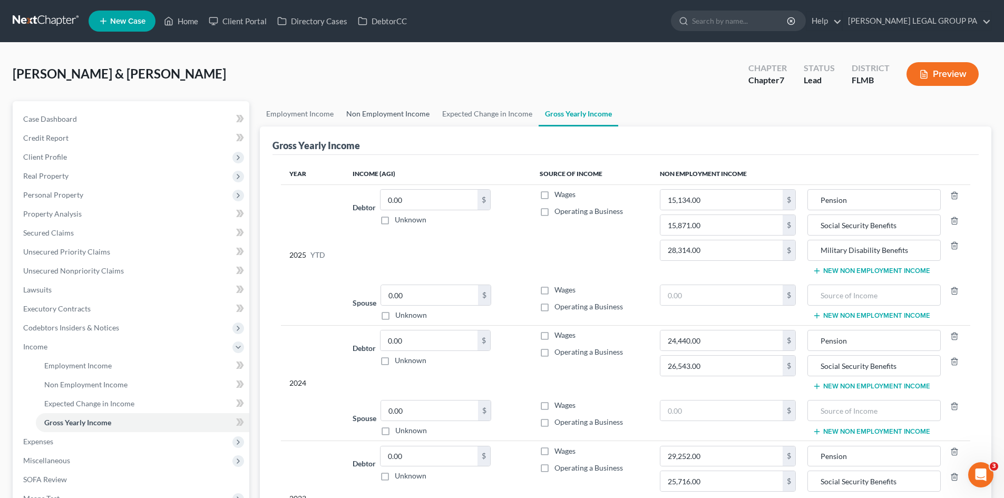
click at [412, 115] on link "Non Employment Income" at bounding box center [388, 113] width 96 height 25
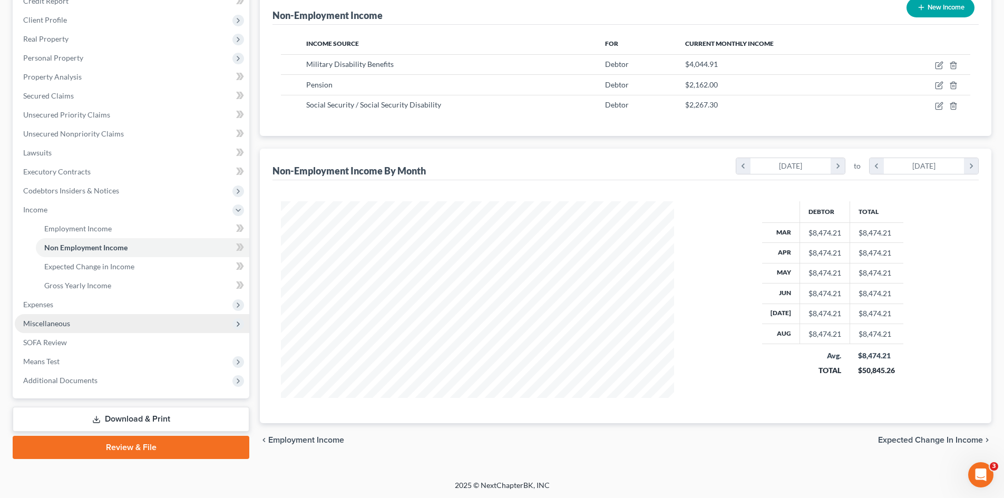
scroll to position [197, 414]
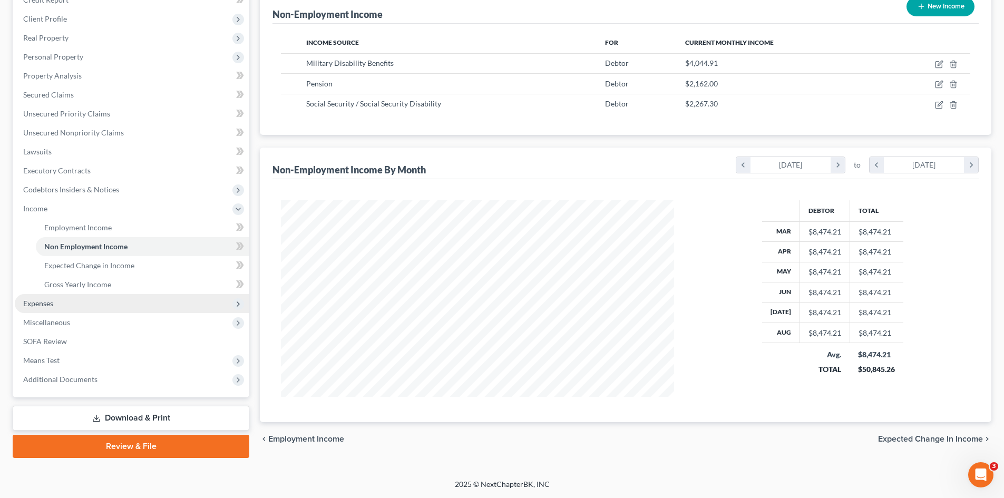
click at [60, 300] on span "Expenses" at bounding box center [132, 303] width 235 height 19
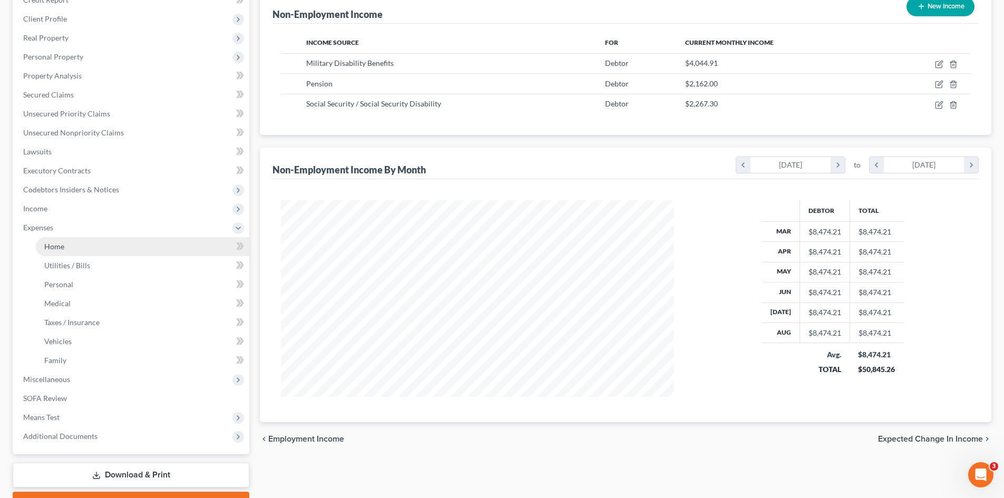
click at [74, 247] on link "Home" at bounding box center [143, 246] width 214 height 19
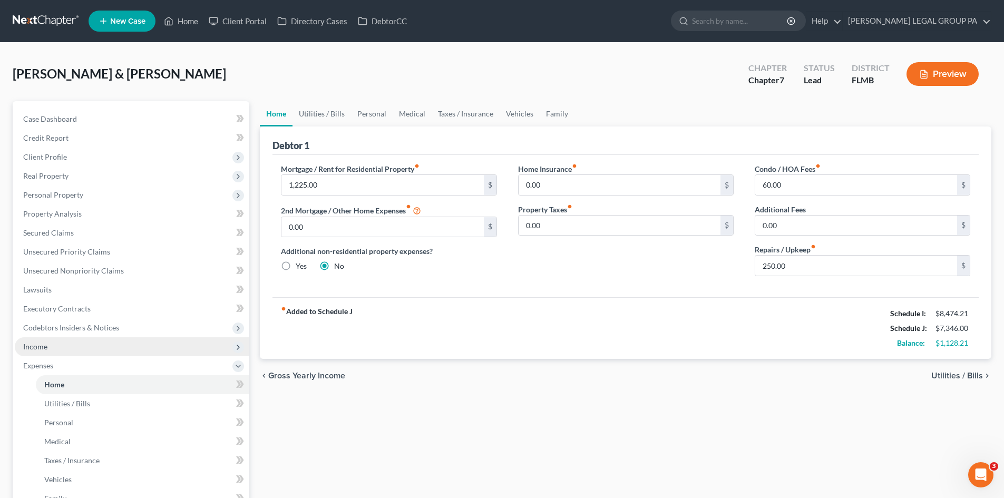
click at [51, 345] on span "Income" at bounding box center [132, 346] width 235 height 19
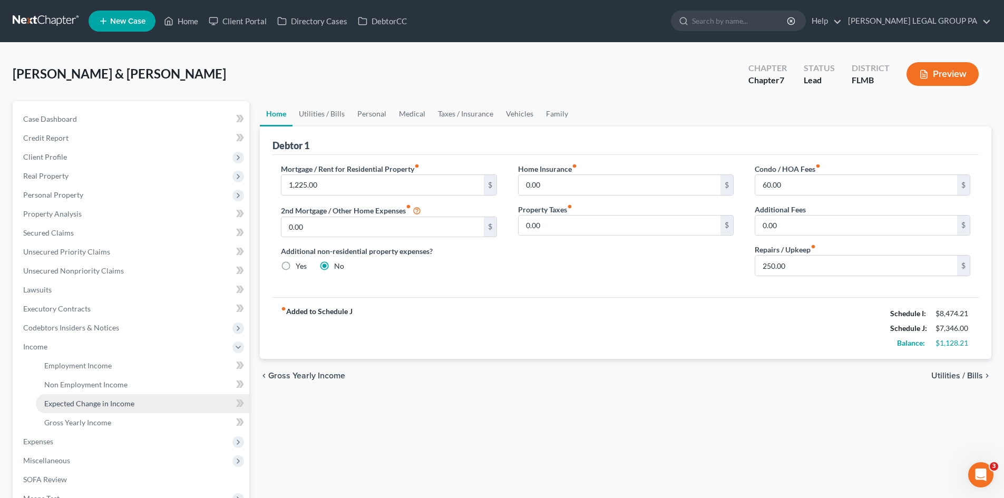
click at [94, 404] on span "Expected Change in Income" at bounding box center [89, 403] width 90 height 9
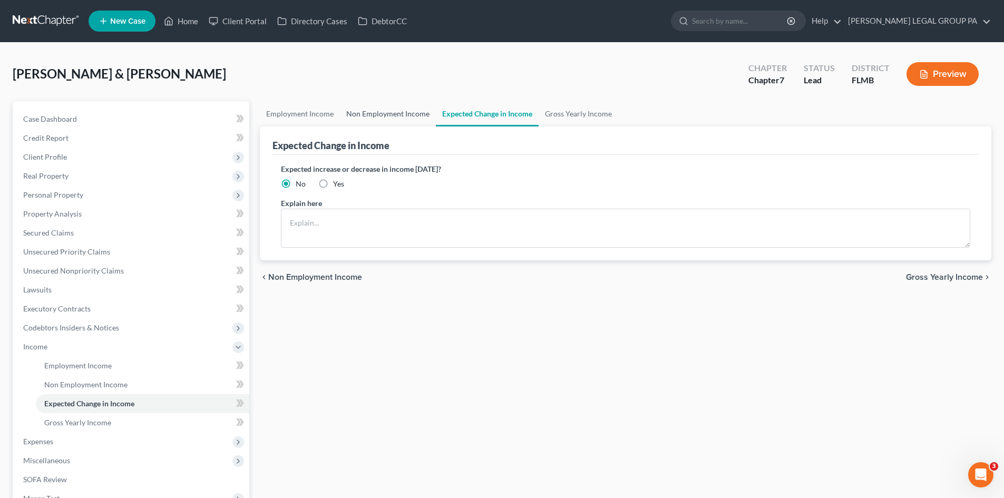
click at [402, 111] on link "Non Employment Income" at bounding box center [388, 113] width 96 height 25
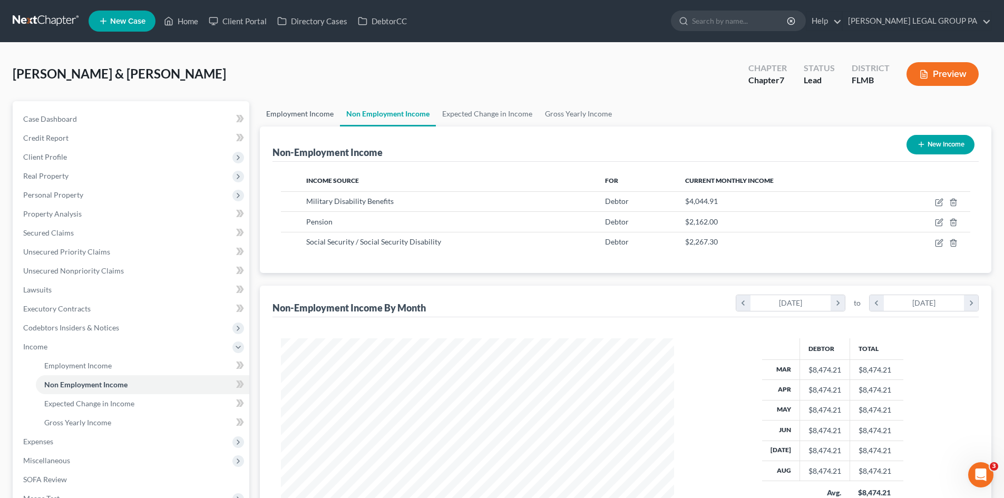
scroll to position [197, 414]
click at [562, 108] on link "Gross Yearly Income" at bounding box center [579, 113] width 80 height 25
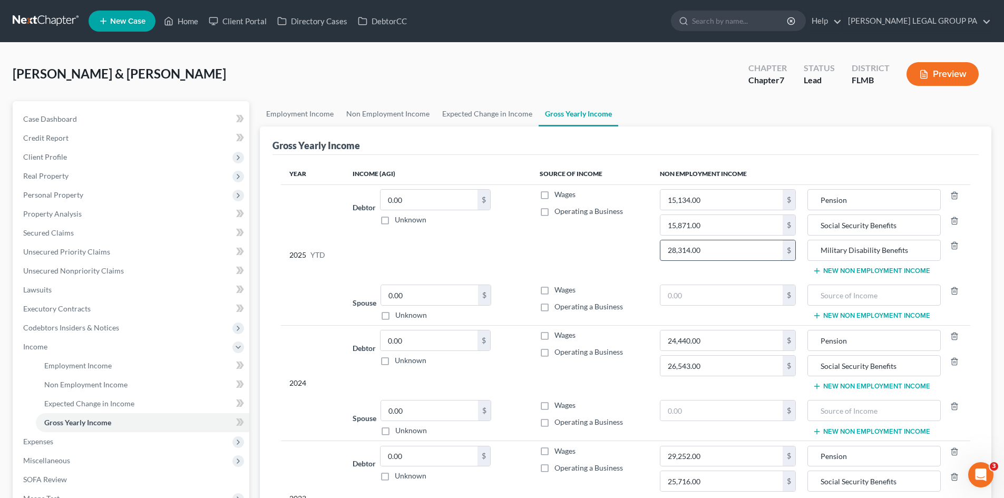
click at [722, 246] on input "28,314.00" at bounding box center [722, 250] width 123 height 20
type input "32,359.28"
click at [480, 117] on link "Expected Change in Income" at bounding box center [487, 113] width 103 height 25
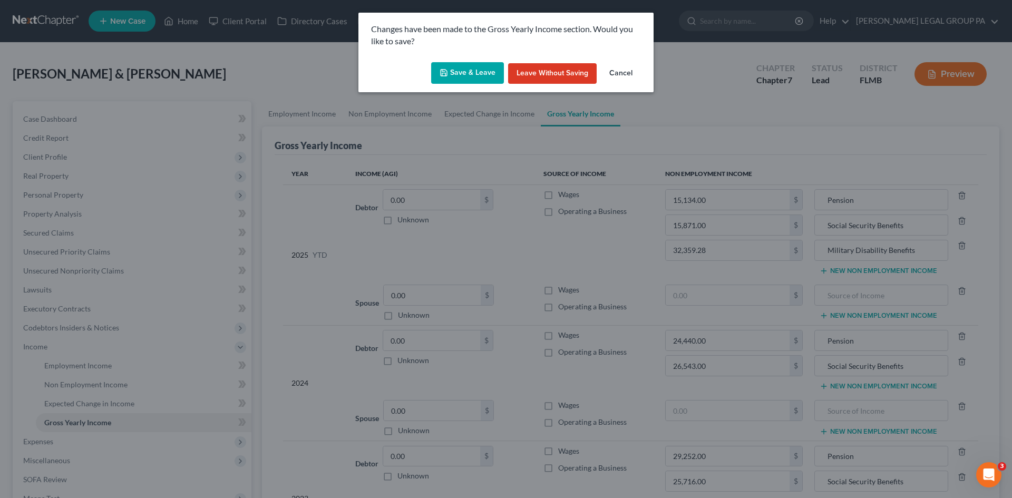
click at [467, 76] on button "Save & Leave" at bounding box center [467, 73] width 73 height 22
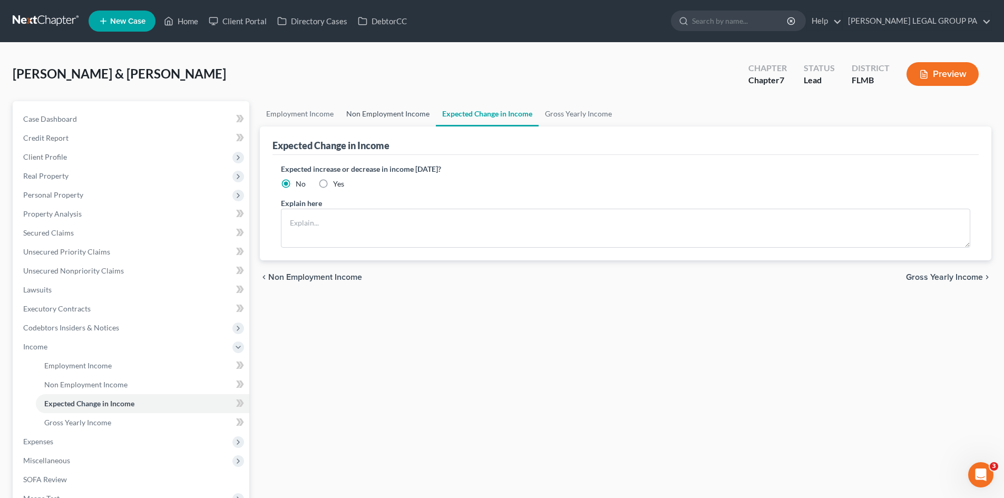
click at [405, 121] on link "Non Employment Income" at bounding box center [388, 113] width 96 height 25
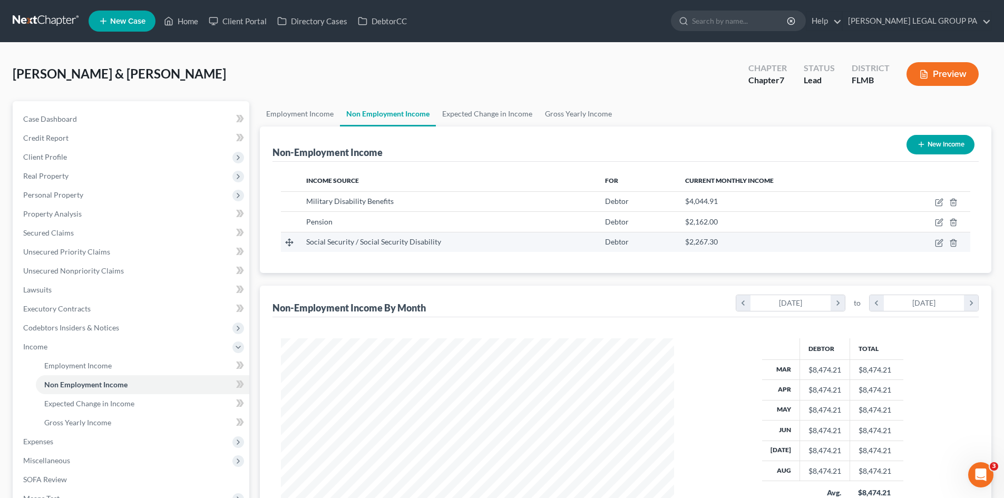
scroll to position [197, 414]
click at [581, 114] on link "Gross Yearly Income" at bounding box center [579, 113] width 80 height 25
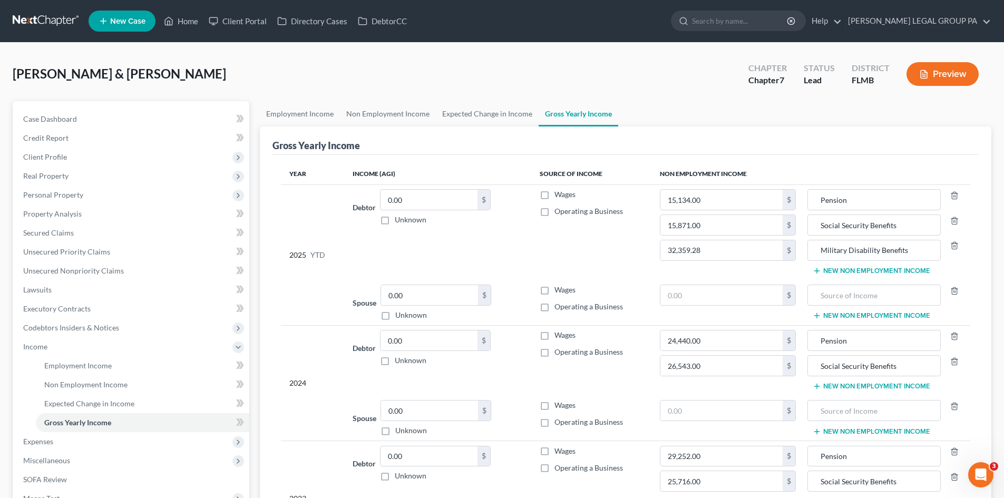
click at [733, 211] on td "15,134.00 $ 15,871.00 $ 32,359.28 $" at bounding box center [728, 232] width 153 height 95
click at [737, 206] on input "15,134.00" at bounding box center [722, 200] width 123 height 20
type input "17,296.00"
click at [375, 112] on link "Non Employment Income" at bounding box center [388, 113] width 96 height 25
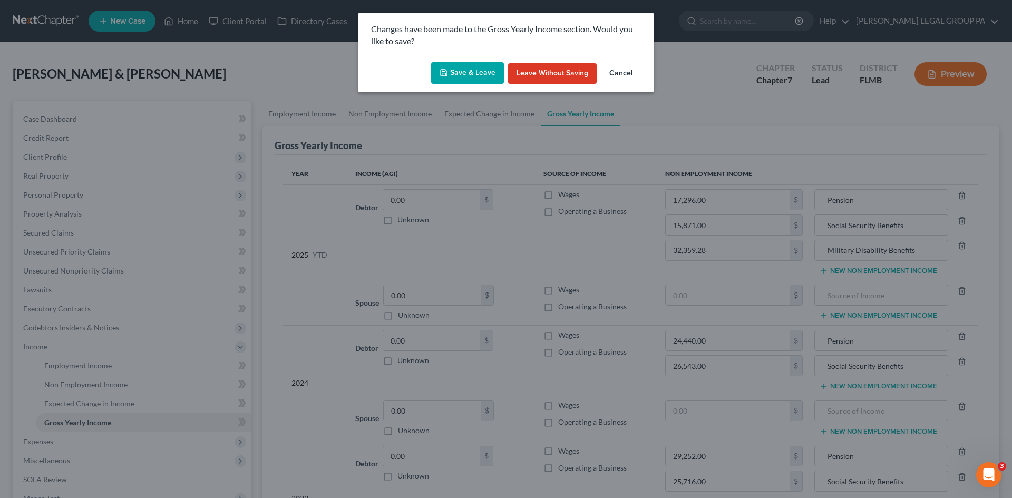
click at [492, 70] on button "Save & Leave" at bounding box center [467, 73] width 73 height 22
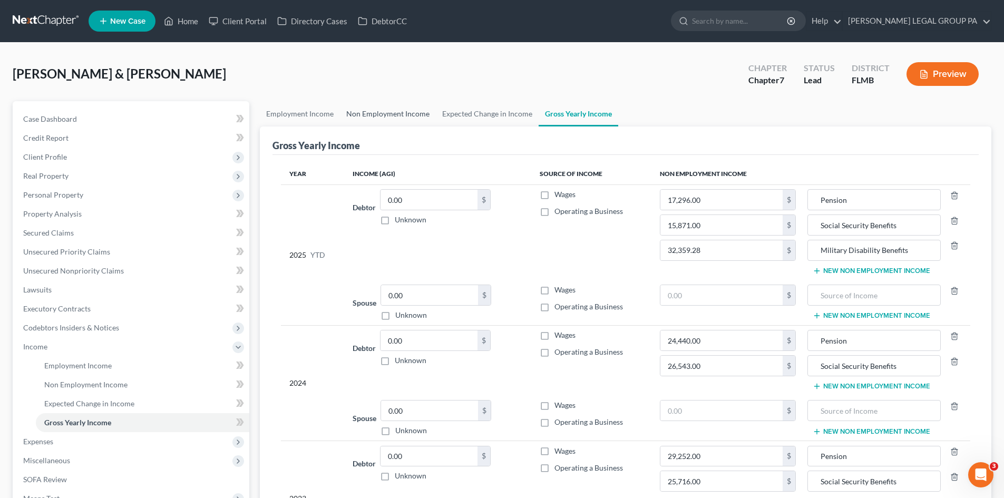
click at [383, 115] on link "Non Employment Income" at bounding box center [388, 113] width 96 height 25
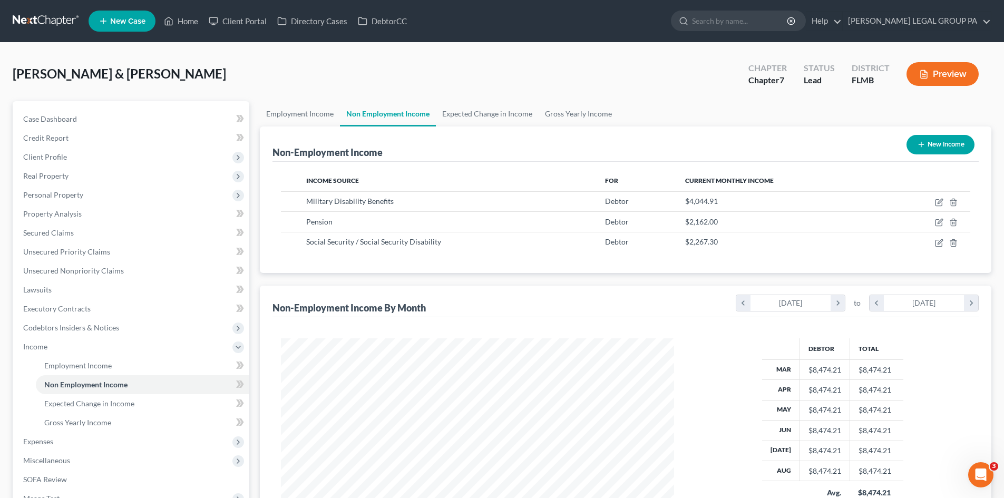
scroll to position [197, 414]
click at [588, 122] on link "Gross Yearly Income" at bounding box center [579, 113] width 80 height 25
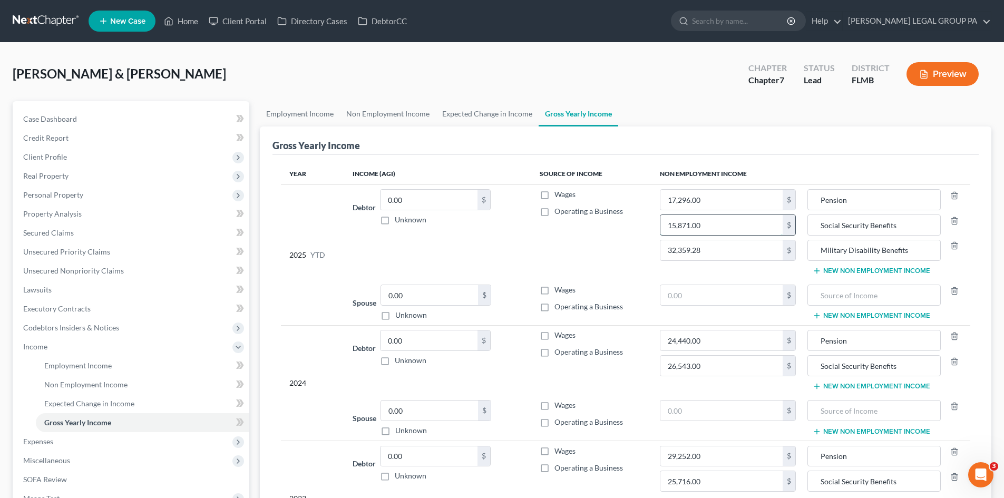
click at [709, 228] on input "15,871.00" at bounding box center [722, 225] width 123 height 20
type input "18,138.40"
click at [287, 230] on td "2025 YTD" at bounding box center [312, 255] width 63 height 141
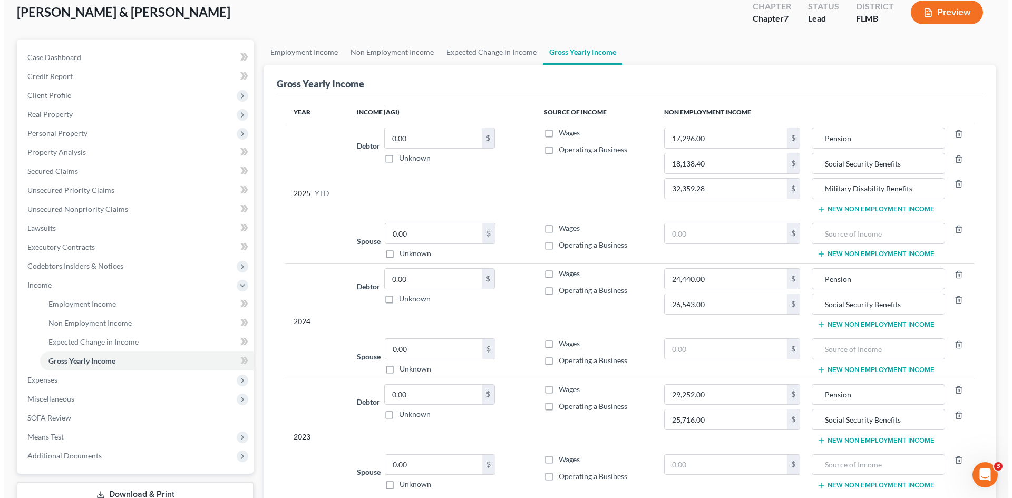
scroll to position [47, 0]
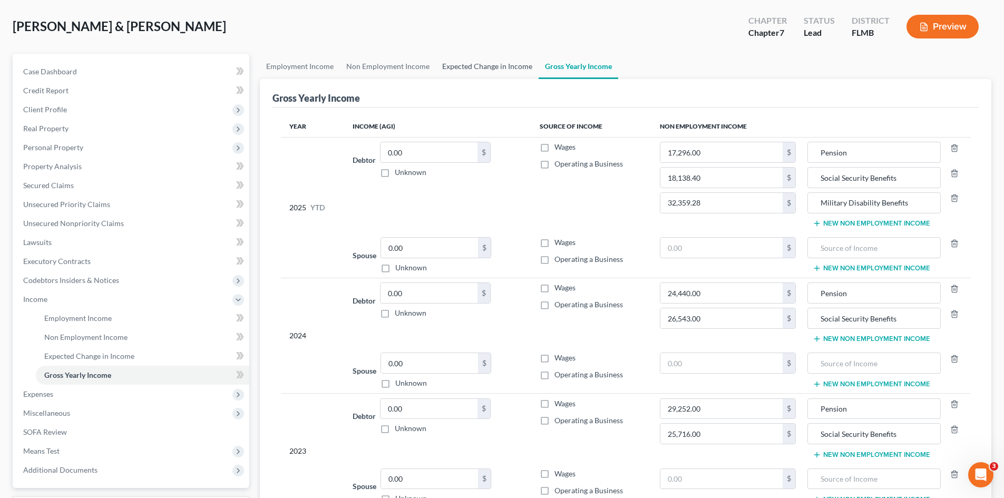
click at [486, 62] on link "Expected Change in Income" at bounding box center [487, 66] width 103 height 25
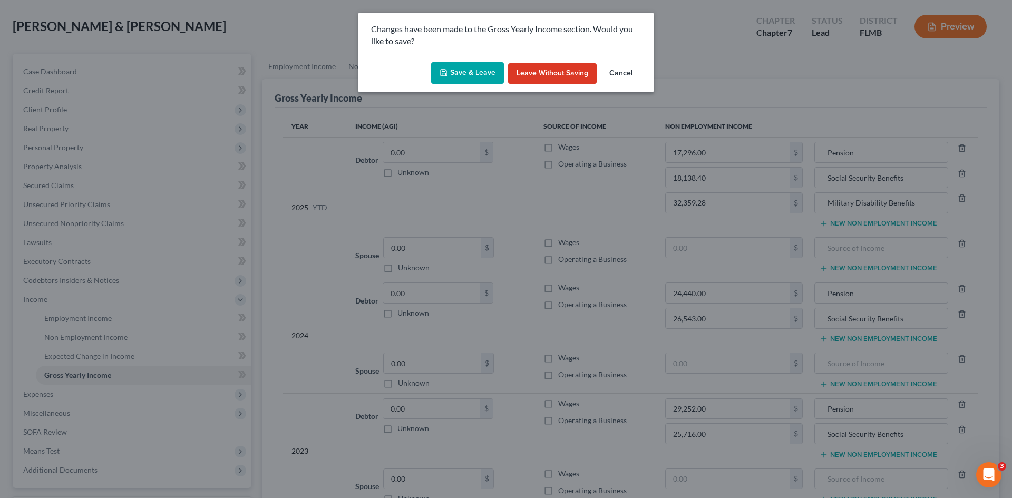
click at [469, 73] on button "Save & Leave" at bounding box center [467, 73] width 73 height 22
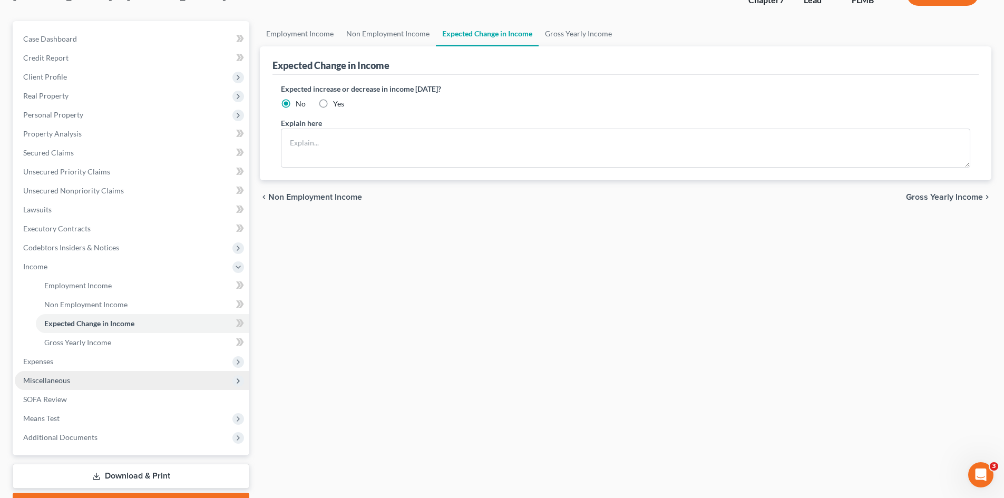
scroll to position [138, 0]
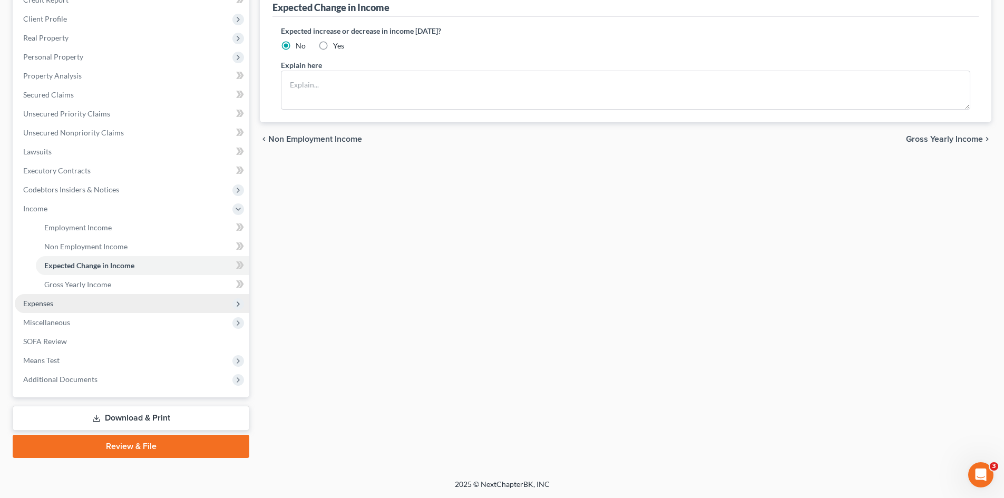
click at [96, 303] on span "Expenses" at bounding box center [132, 303] width 235 height 19
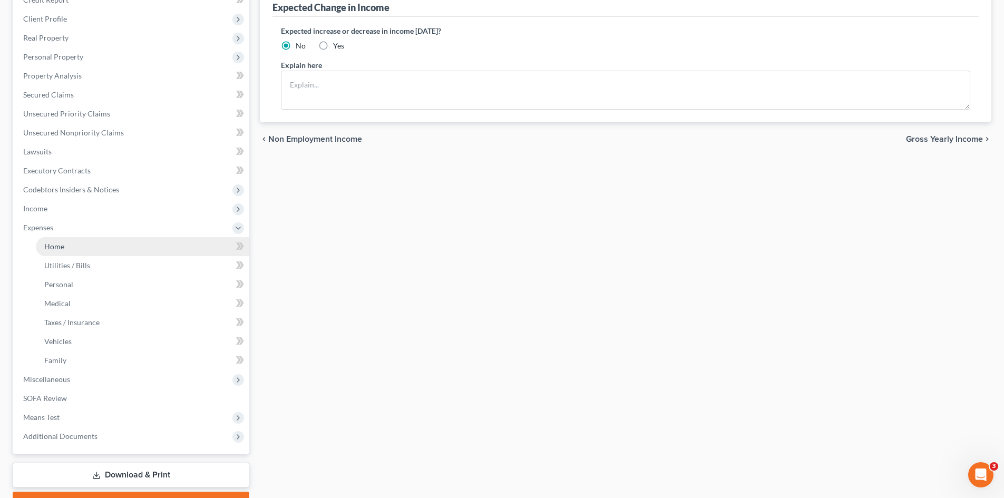
click at [110, 255] on link "Home" at bounding box center [143, 246] width 214 height 19
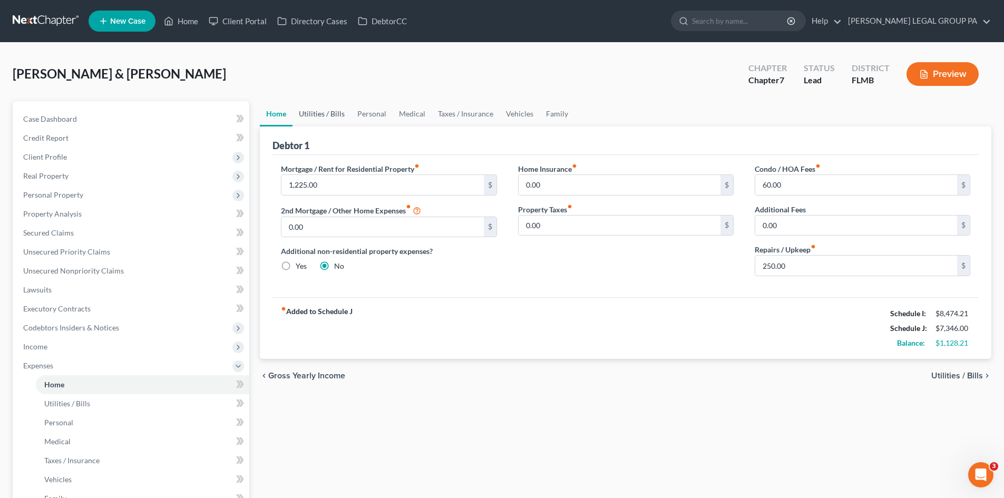
click at [333, 114] on link "Utilities / Bills" at bounding box center [322, 113] width 59 height 25
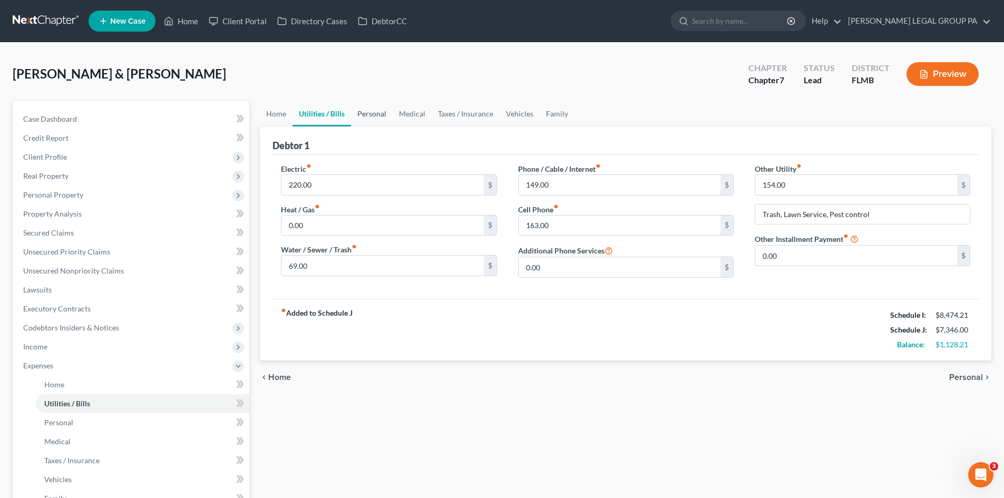
click at [369, 112] on link "Personal" at bounding box center [372, 113] width 42 height 25
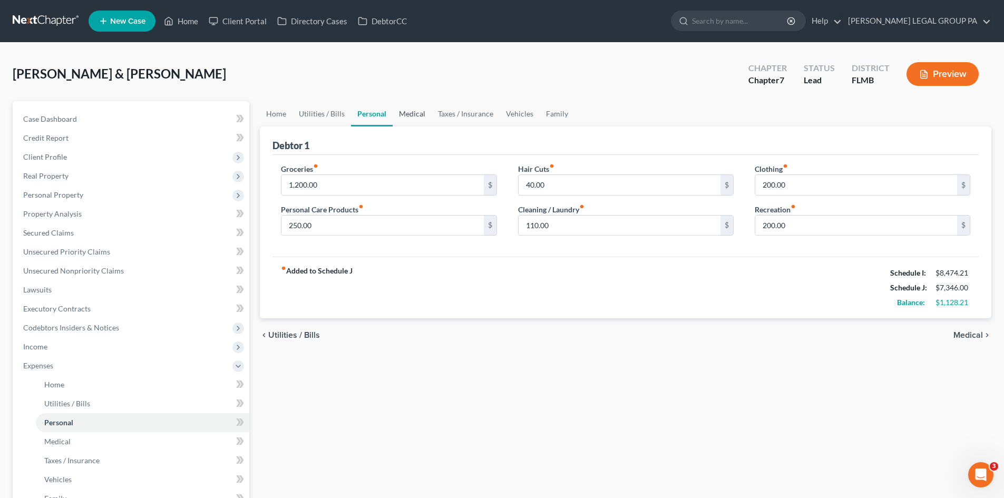
click at [397, 114] on link "Medical" at bounding box center [412, 113] width 39 height 25
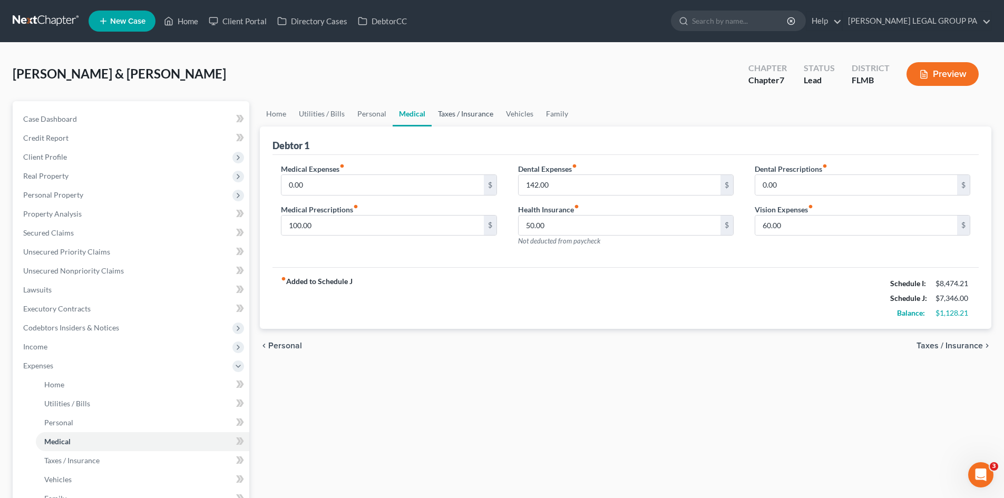
click at [439, 115] on link "Taxes / Insurance" at bounding box center [466, 113] width 68 height 25
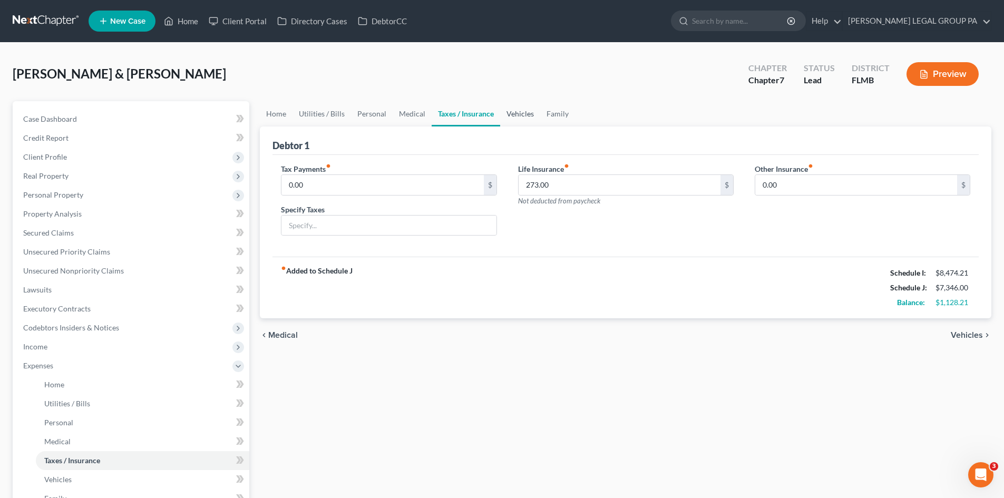
click at [517, 114] on link "Vehicles" at bounding box center [520, 113] width 40 height 25
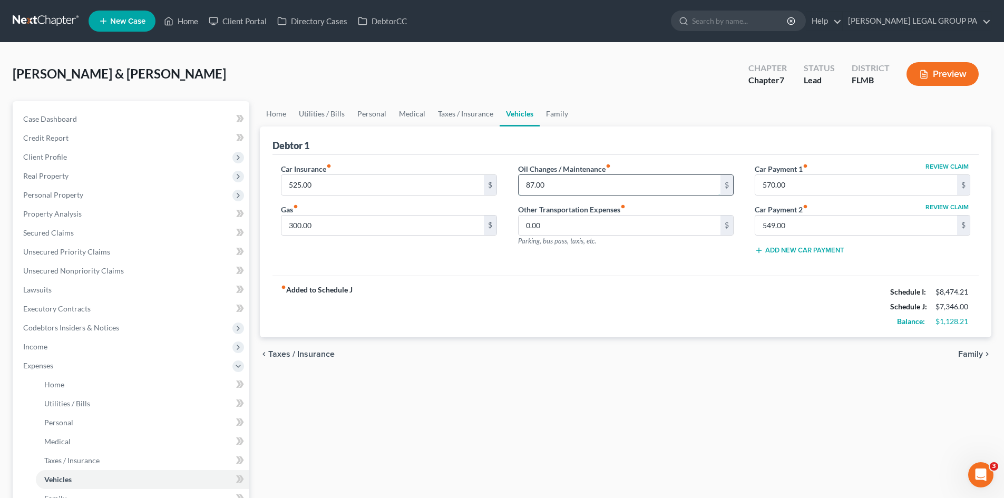
click at [557, 188] on input "87.00" at bounding box center [620, 185] width 202 height 20
type input "120.00"
click at [582, 384] on div "Home Utilities / Bills Personal Medical Taxes / Insurance Vehicles Family Debto…" at bounding box center [626, 377] width 742 height 552
click at [570, 222] on input "0.00" at bounding box center [620, 226] width 202 height 20
type input "25.00"
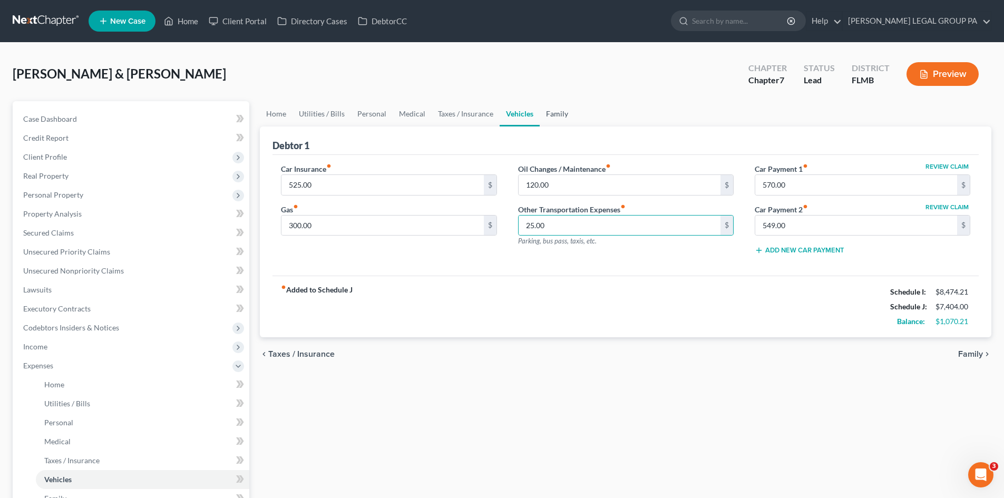
click at [558, 122] on link "Family" at bounding box center [557, 113] width 35 height 25
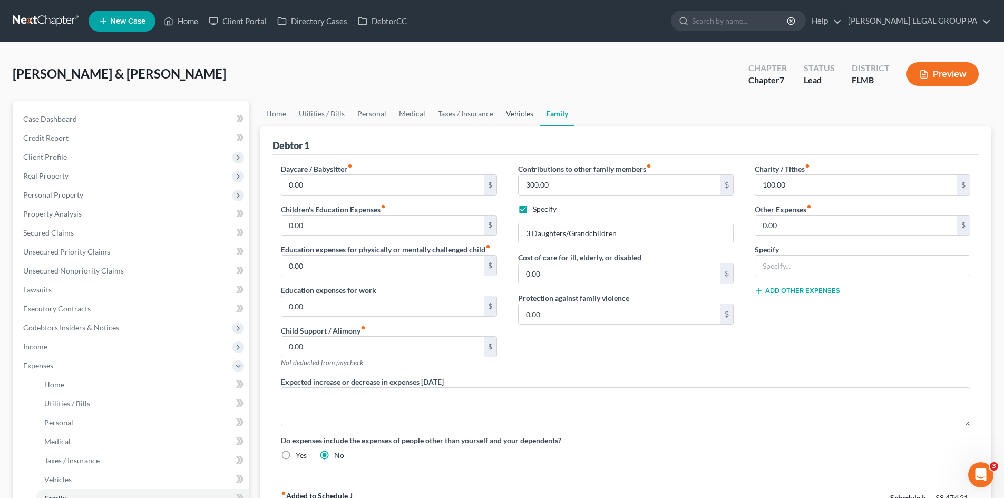
click at [518, 111] on link "Vehicles" at bounding box center [520, 113] width 40 height 25
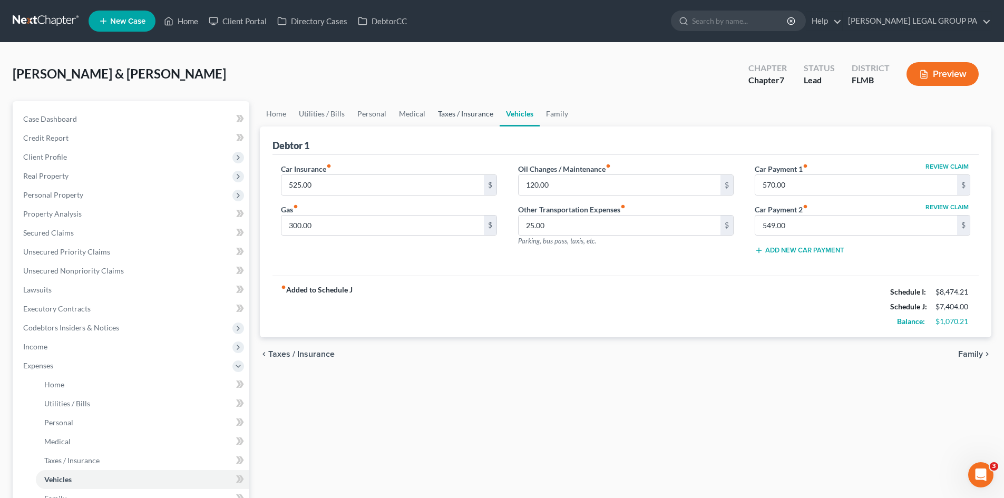
click at [480, 115] on link "Taxes / Insurance" at bounding box center [466, 113] width 68 height 25
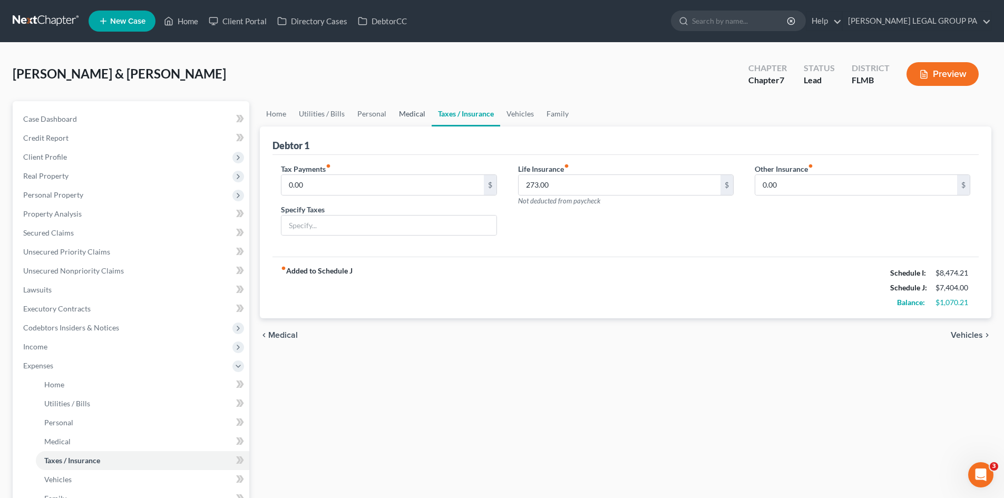
click at [414, 119] on link "Medical" at bounding box center [412, 113] width 39 height 25
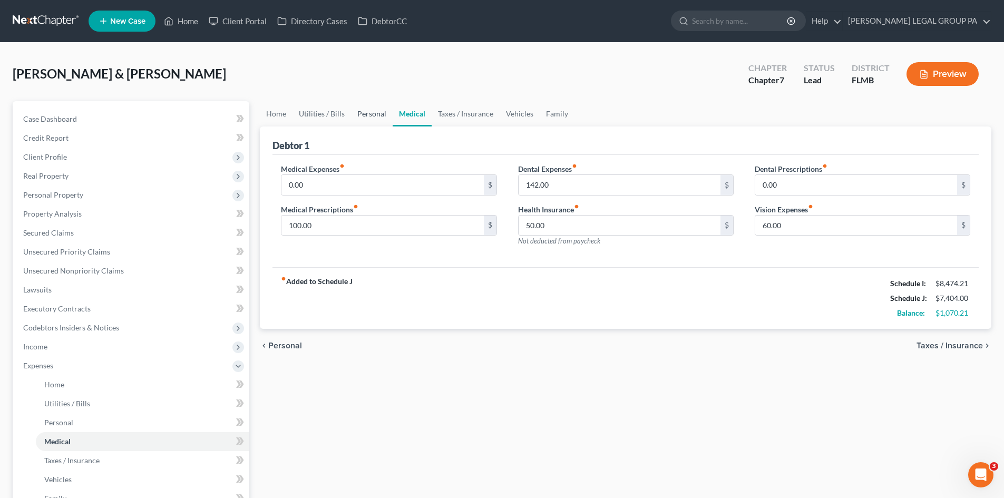
click at [370, 119] on link "Personal" at bounding box center [372, 113] width 42 height 25
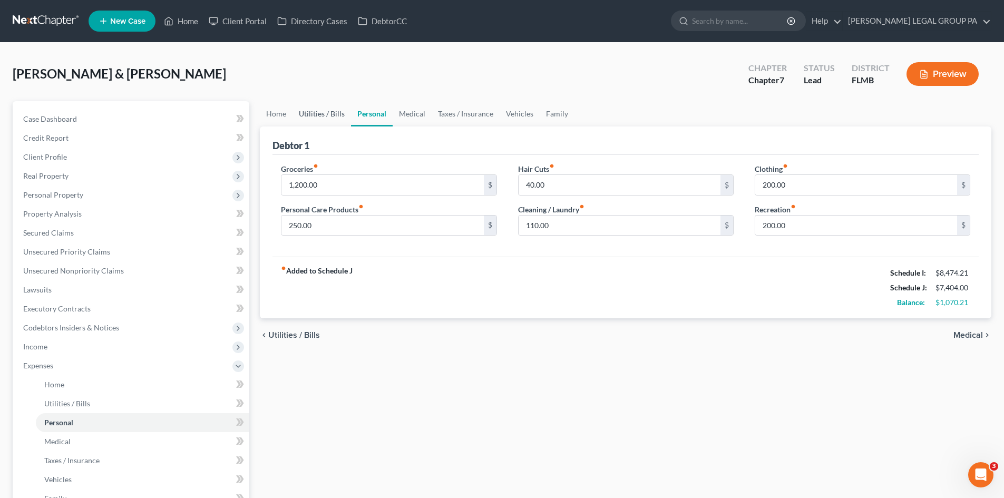
click at [325, 112] on link "Utilities / Bills" at bounding box center [322, 113] width 59 height 25
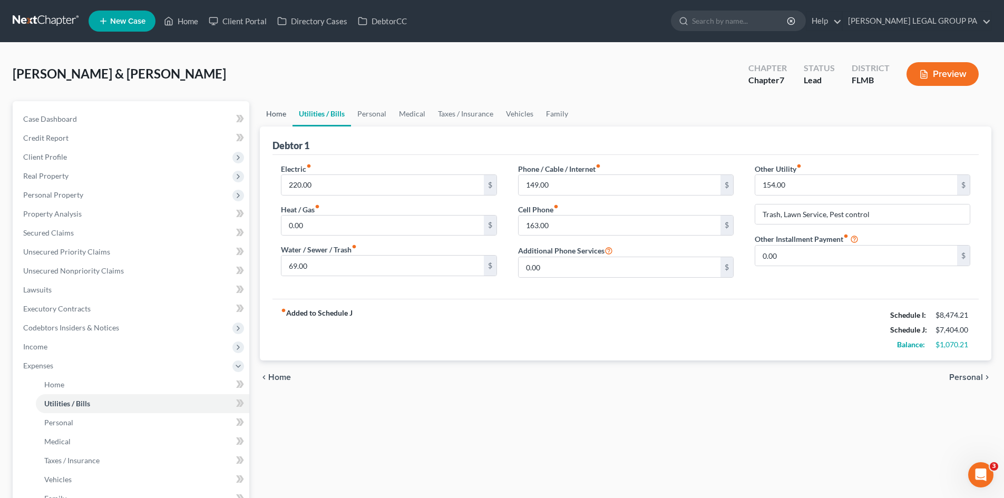
click at [272, 113] on link "Home" at bounding box center [276, 113] width 33 height 25
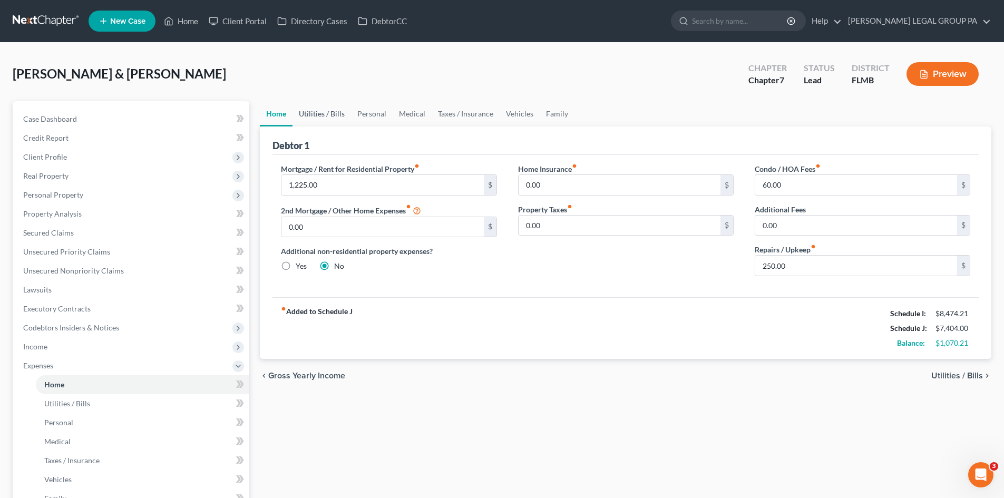
click at [342, 108] on link "Utilities / Bills" at bounding box center [322, 113] width 59 height 25
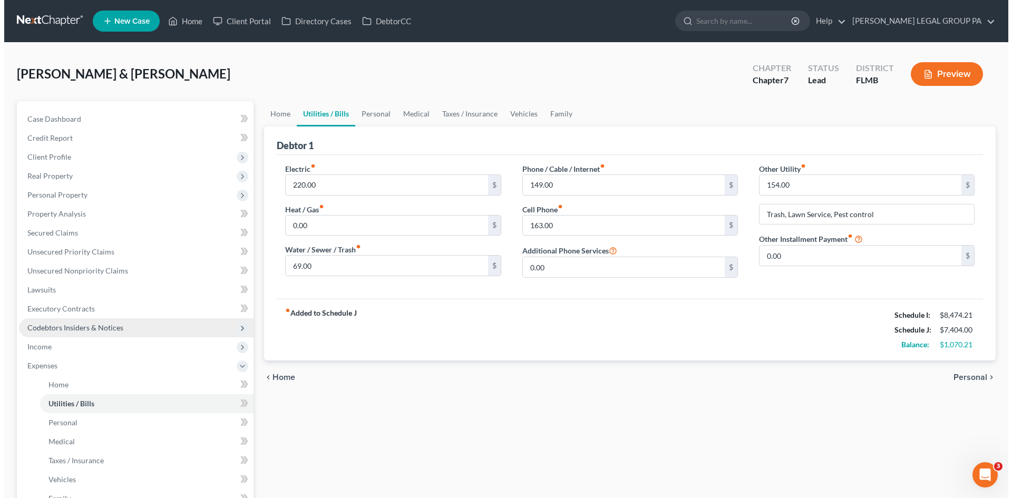
scroll to position [105, 0]
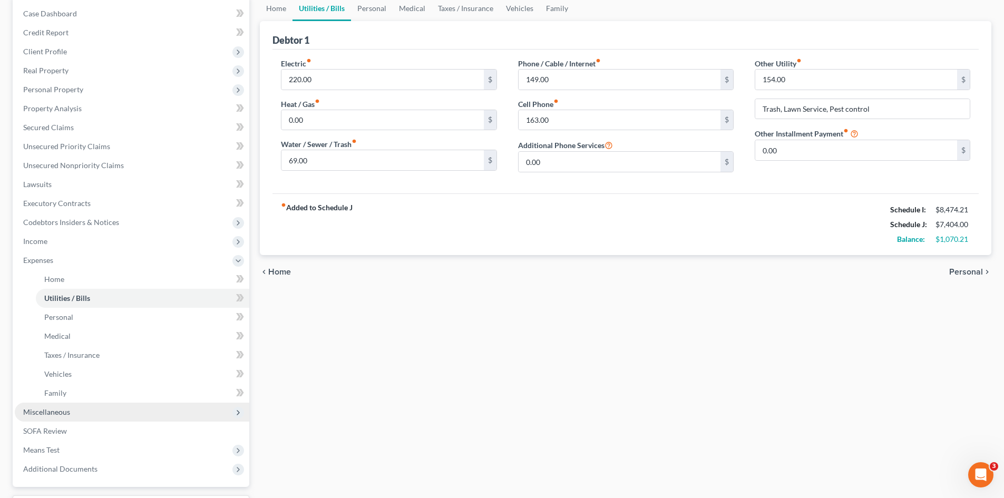
click at [71, 408] on span "Miscellaneous" at bounding box center [132, 412] width 235 height 19
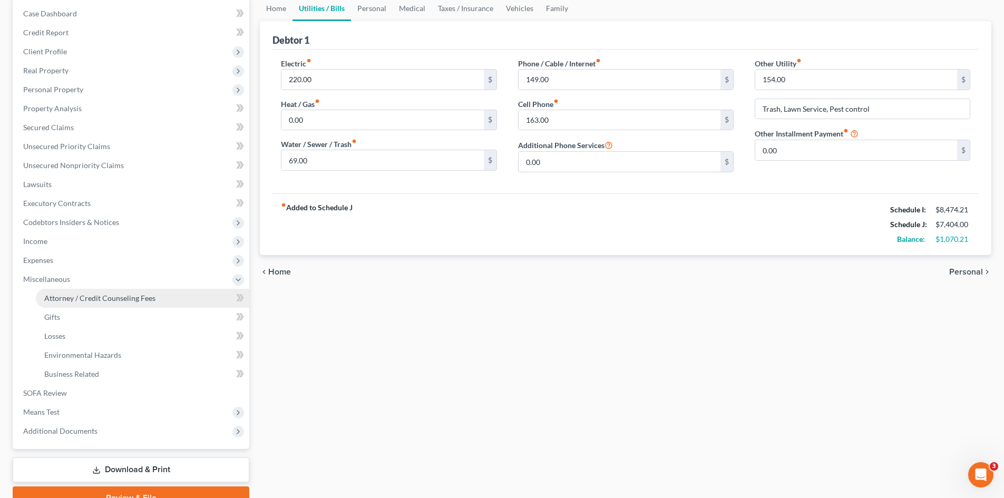
click at [135, 300] on span "Attorney / Credit Counseling Fees" at bounding box center [99, 298] width 111 height 9
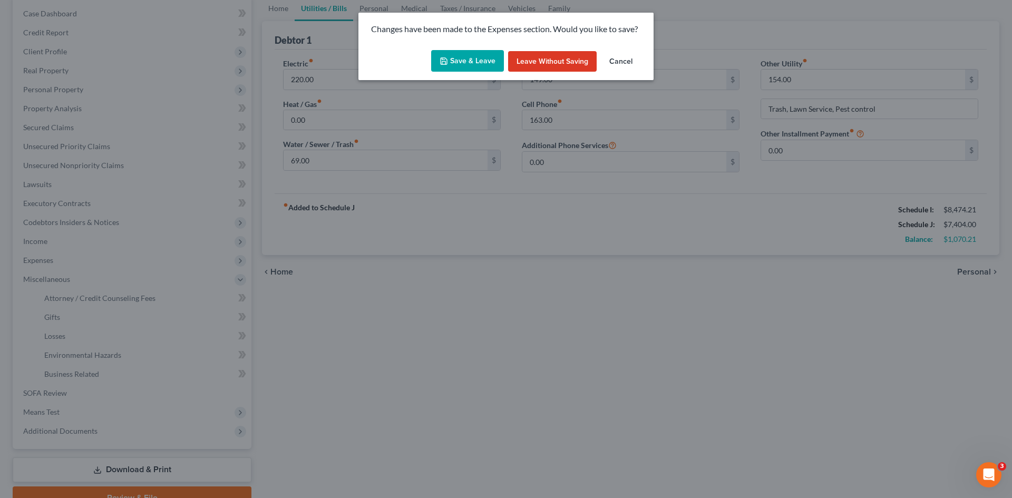
click at [460, 61] on button "Save & Leave" at bounding box center [467, 61] width 73 height 22
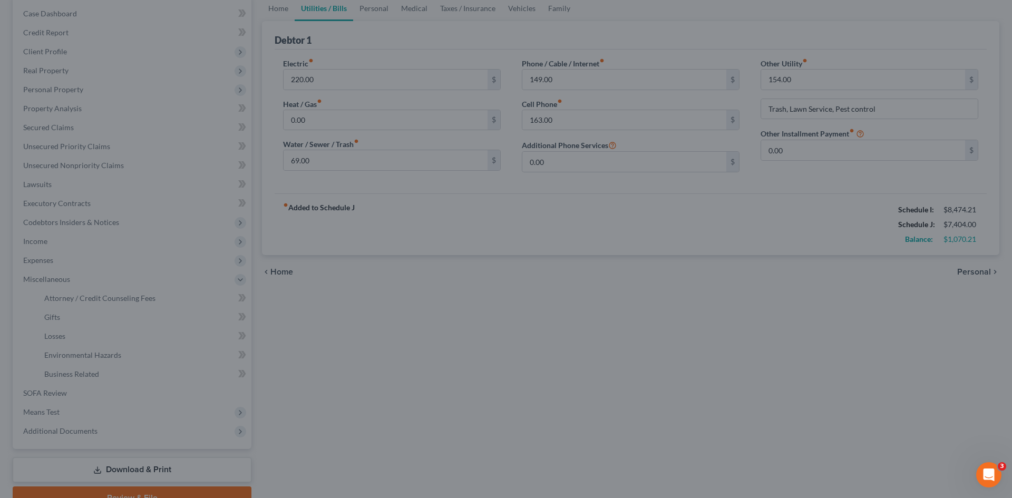
select select "0"
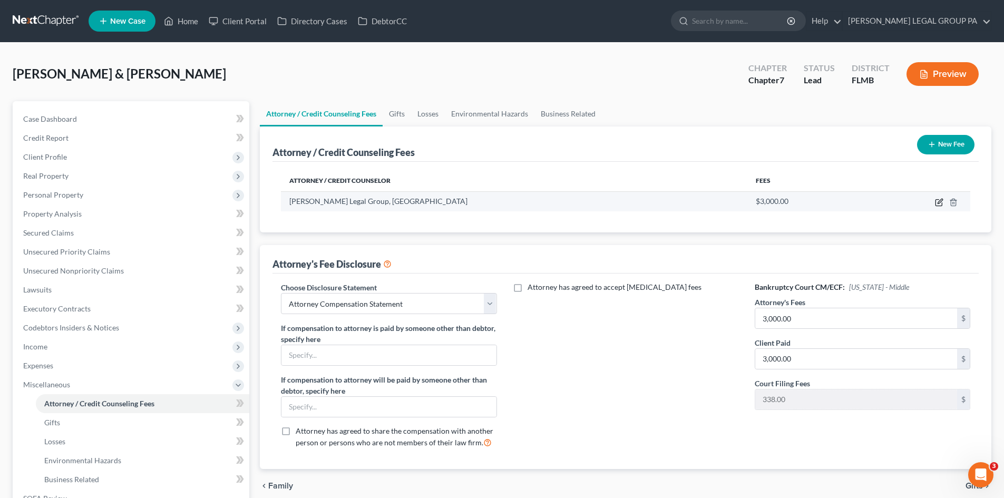
click at [939, 204] on icon "button" at bounding box center [939, 202] width 8 height 8
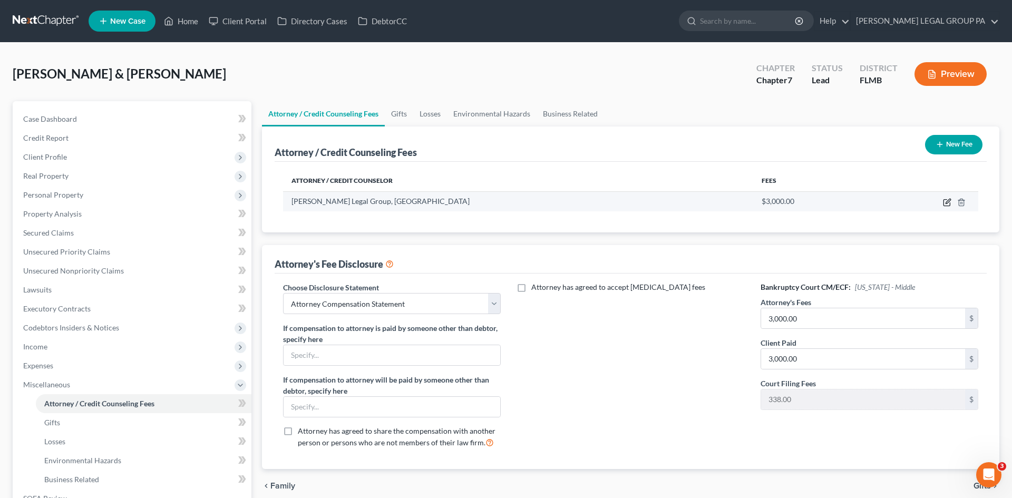
select select "9"
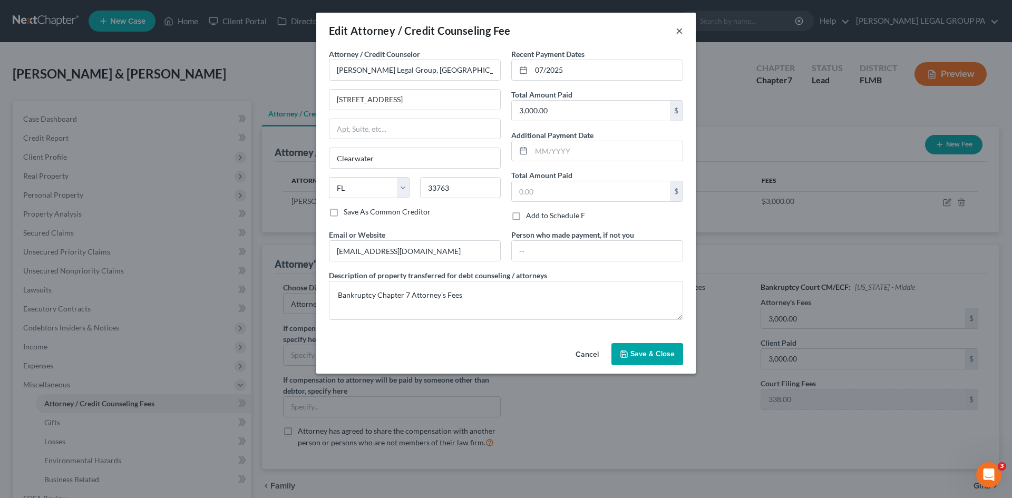
click at [680, 28] on button "×" at bounding box center [679, 30] width 7 height 13
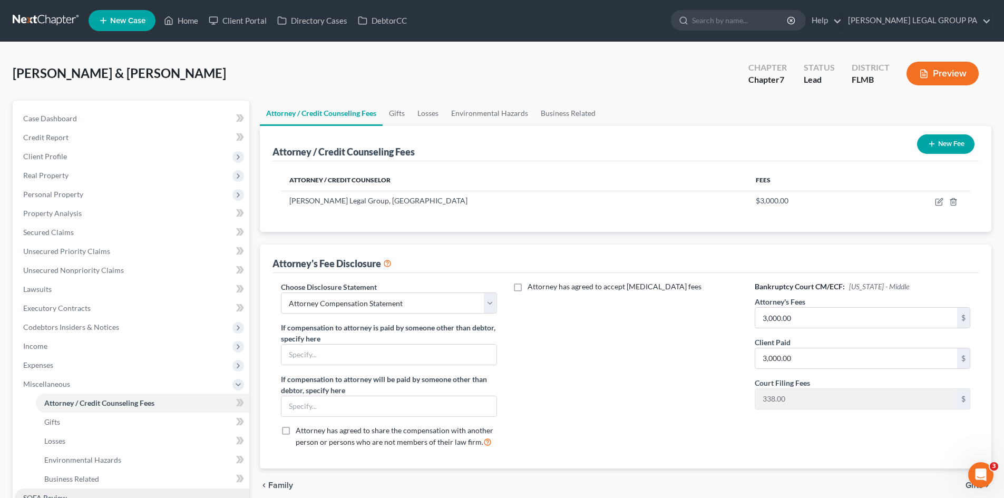
scroll to position [157, 0]
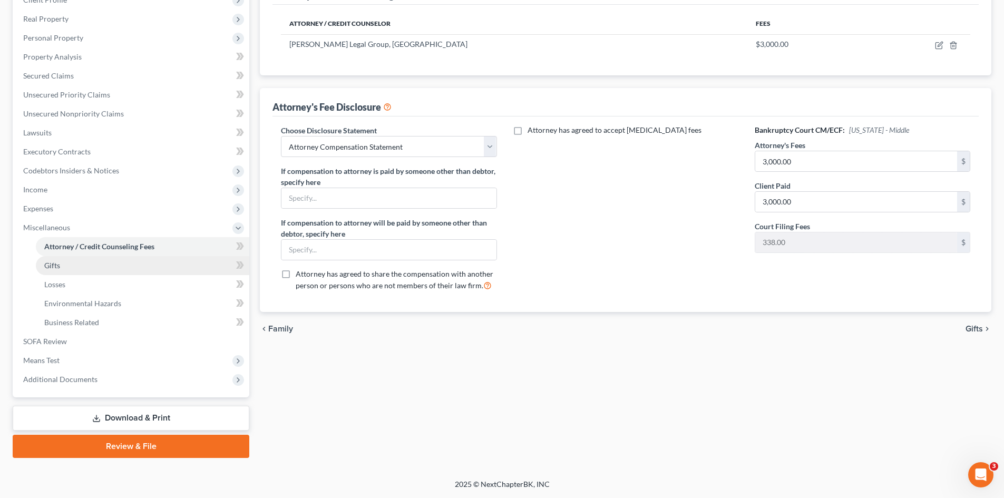
click at [84, 266] on link "Gifts" at bounding box center [143, 265] width 214 height 19
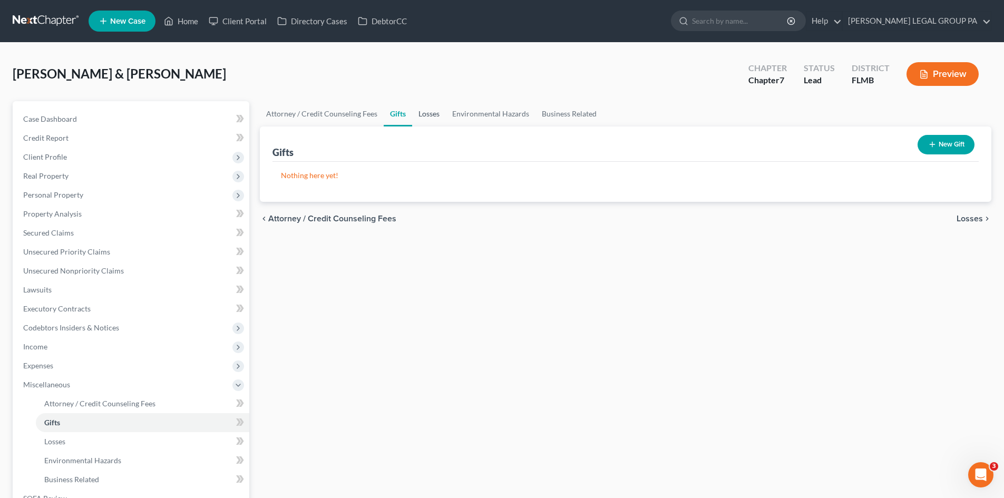
click at [421, 115] on link "Losses" at bounding box center [429, 113] width 34 height 25
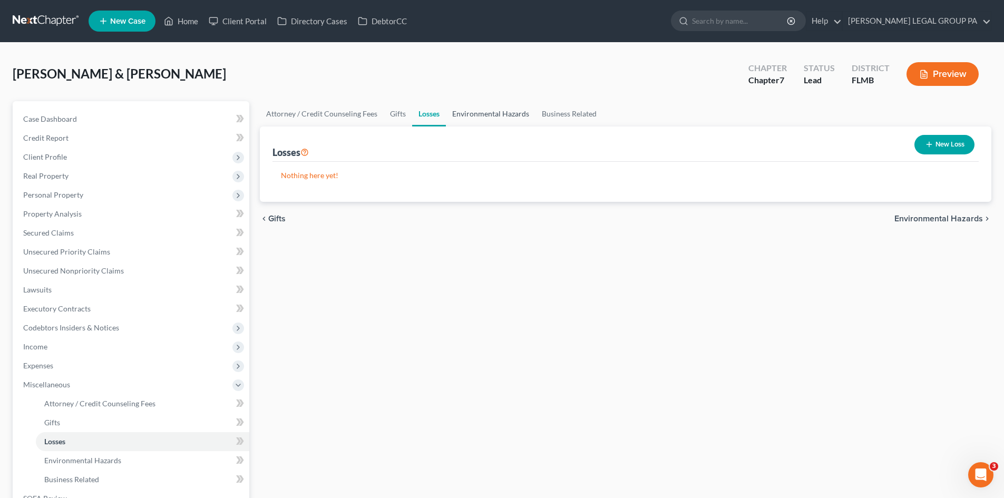
click at [472, 112] on link "Environmental Hazards" at bounding box center [491, 113] width 90 height 25
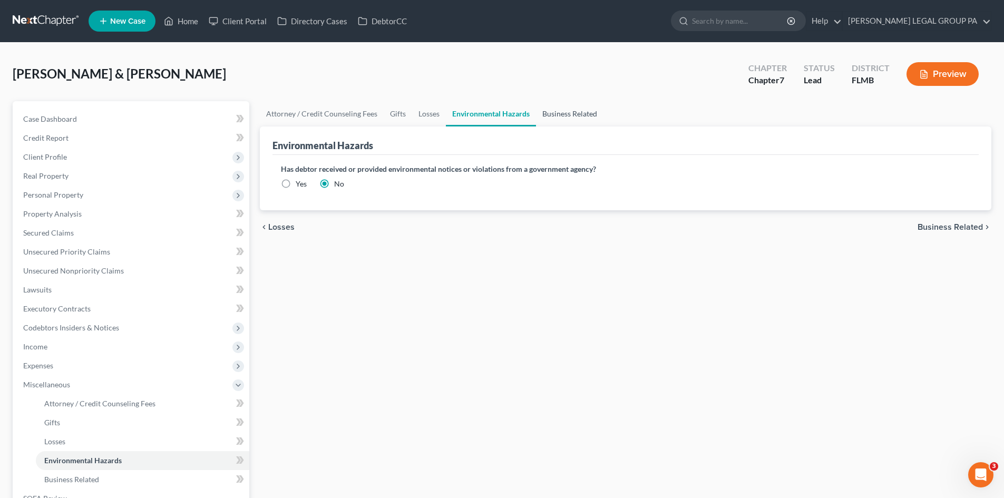
click at [564, 112] on link "Business Related" at bounding box center [569, 113] width 67 height 25
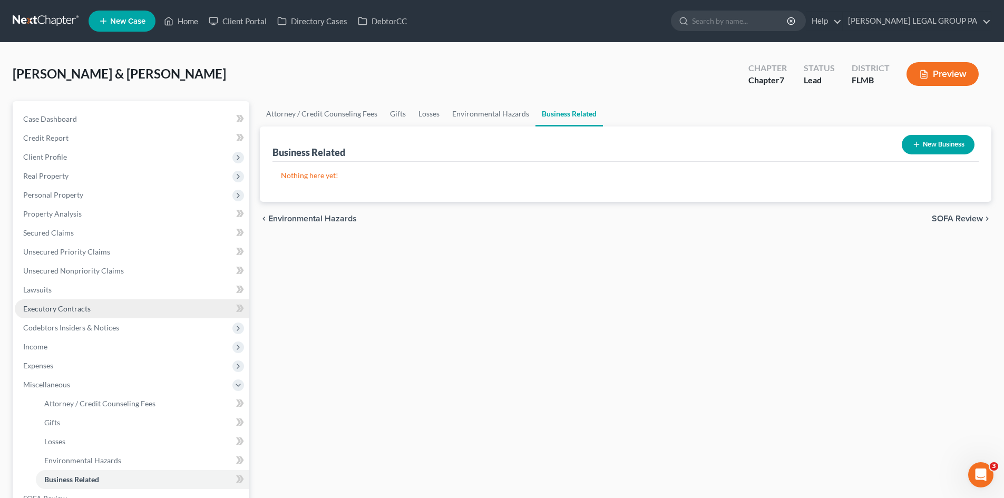
scroll to position [157, 0]
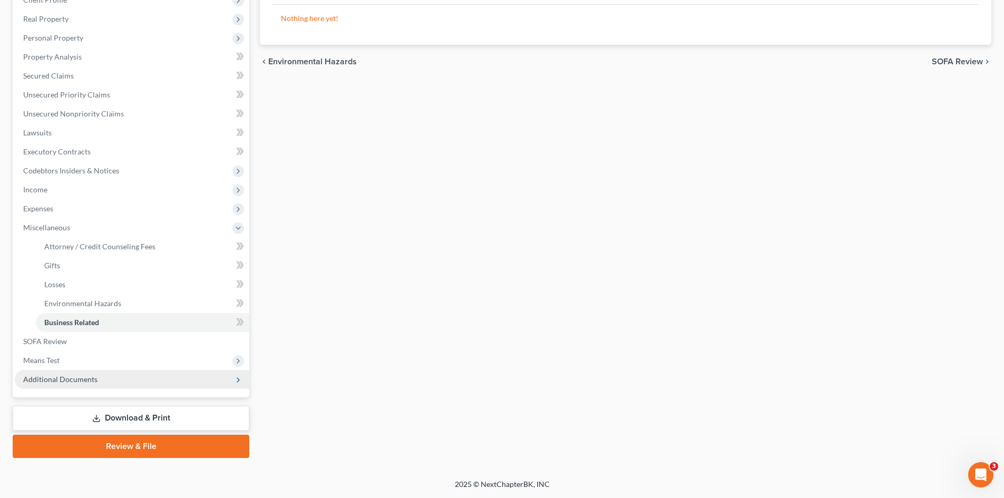
click at [57, 375] on span "Additional Documents" at bounding box center [60, 379] width 74 height 9
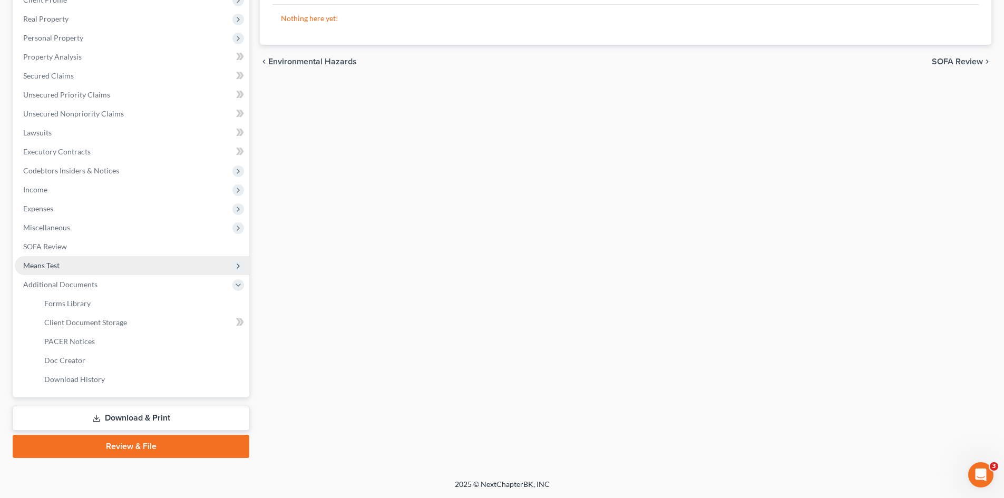
click at [68, 267] on span "Means Test" at bounding box center [132, 265] width 235 height 19
click at [87, 278] on link "Exemption from Presumption" at bounding box center [143, 284] width 214 height 19
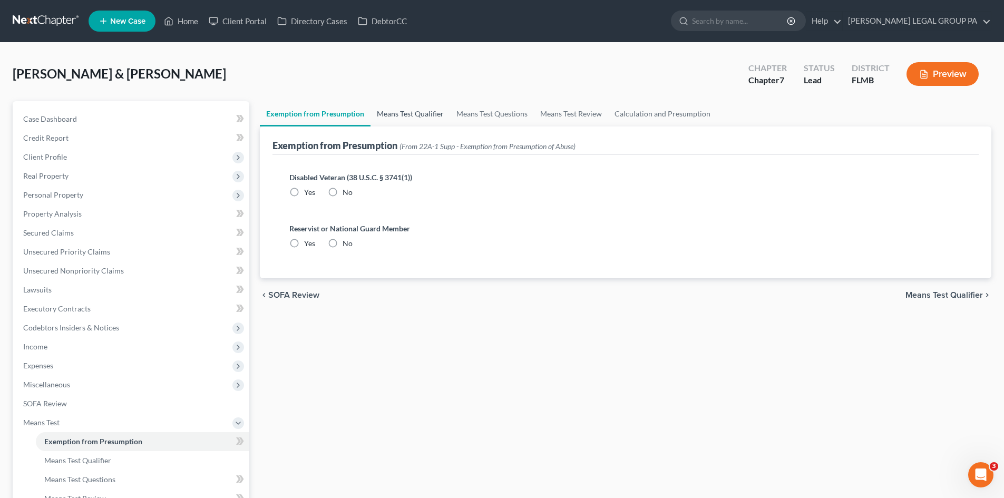
click at [408, 109] on link "Means Test Qualifier" at bounding box center [411, 113] width 80 height 25
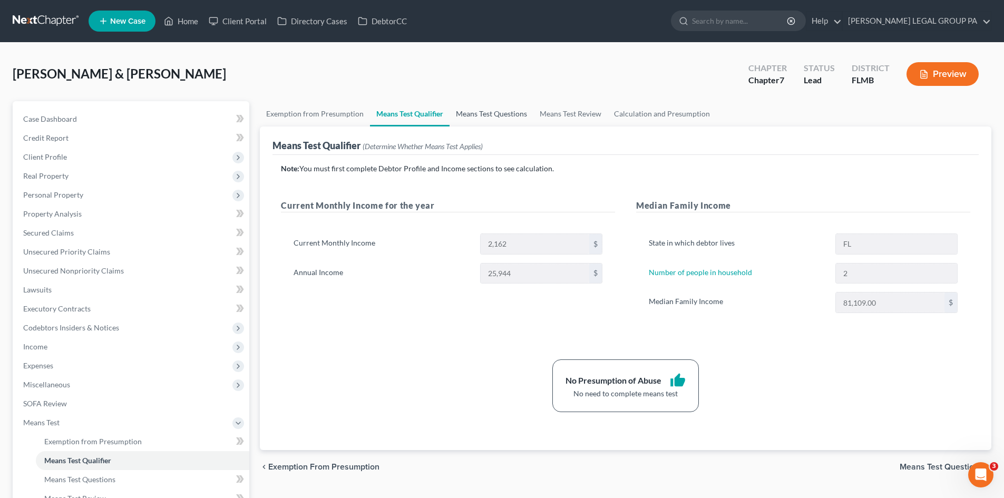
click at [474, 117] on link "Means Test Questions" at bounding box center [492, 113] width 84 height 25
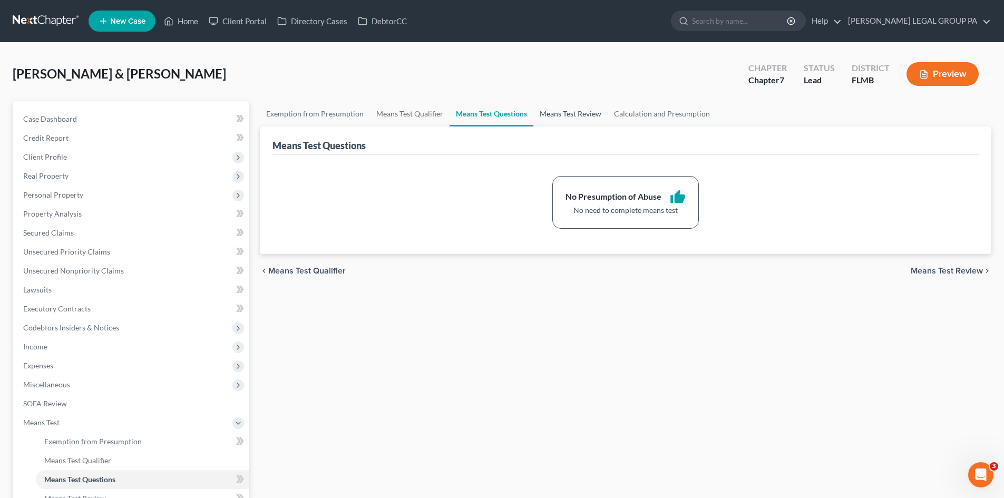
click at [556, 115] on link "Means Test Review" at bounding box center [571, 113] width 74 height 25
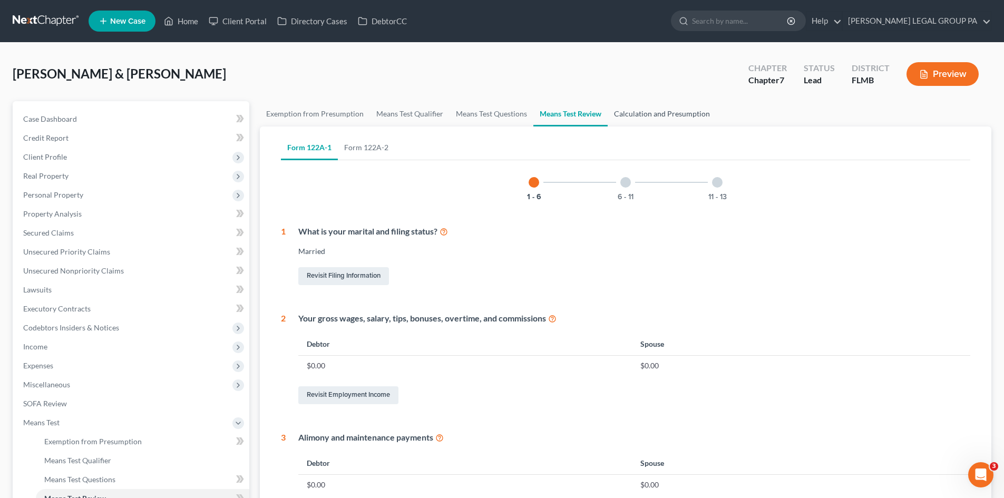
click at [679, 117] on link "Calculation and Presumption" at bounding box center [662, 113] width 109 height 25
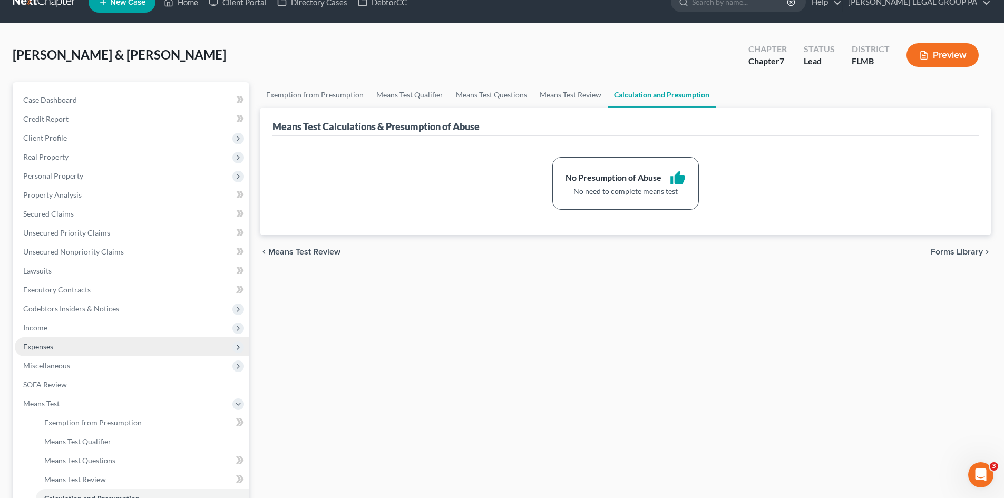
scroll to position [53, 0]
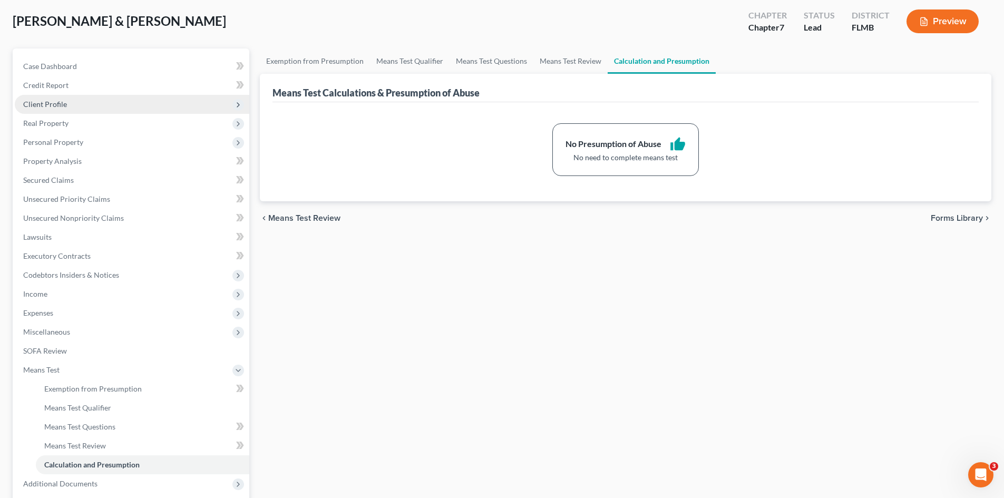
click at [59, 103] on span "Client Profile" at bounding box center [45, 104] width 44 height 9
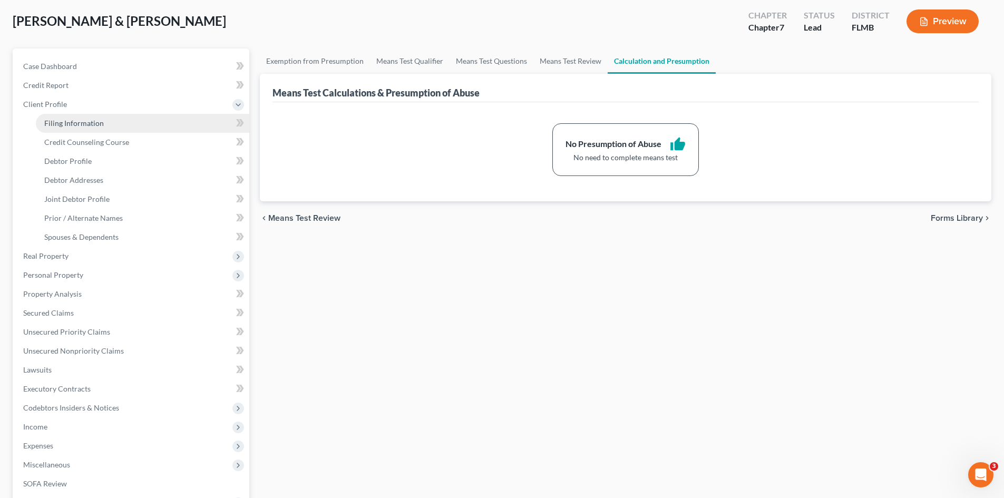
click at [123, 120] on link "Filing Information" at bounding box center [143, 123] width 214 height 19
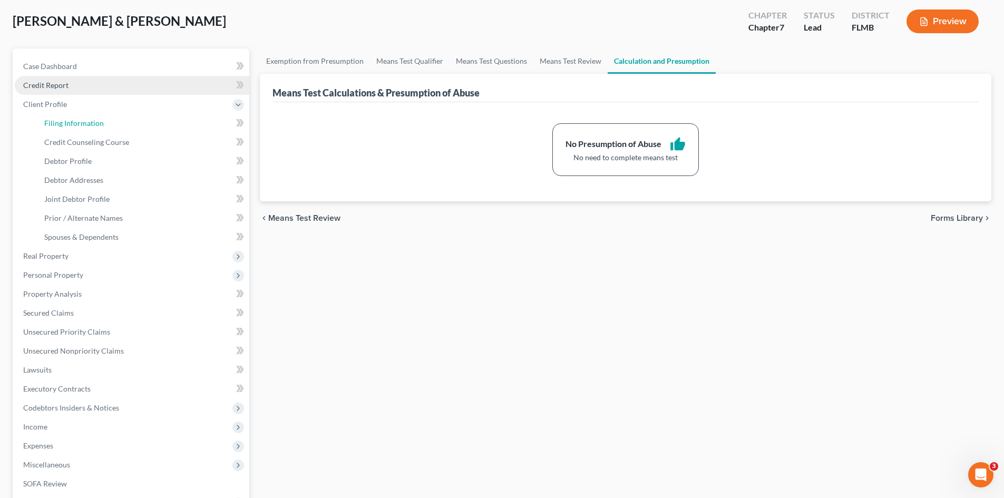
select select "1"
select select "0"
select select "15"
select select "0"
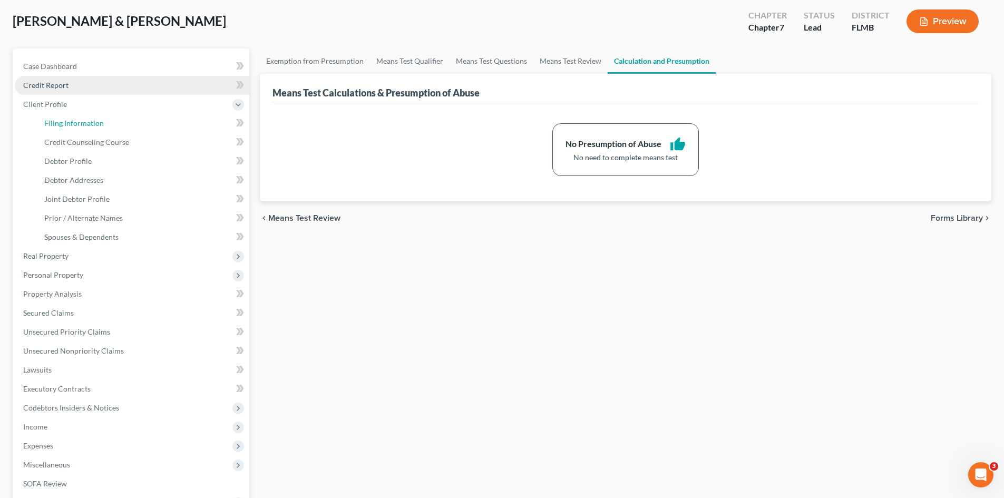
select select "9"
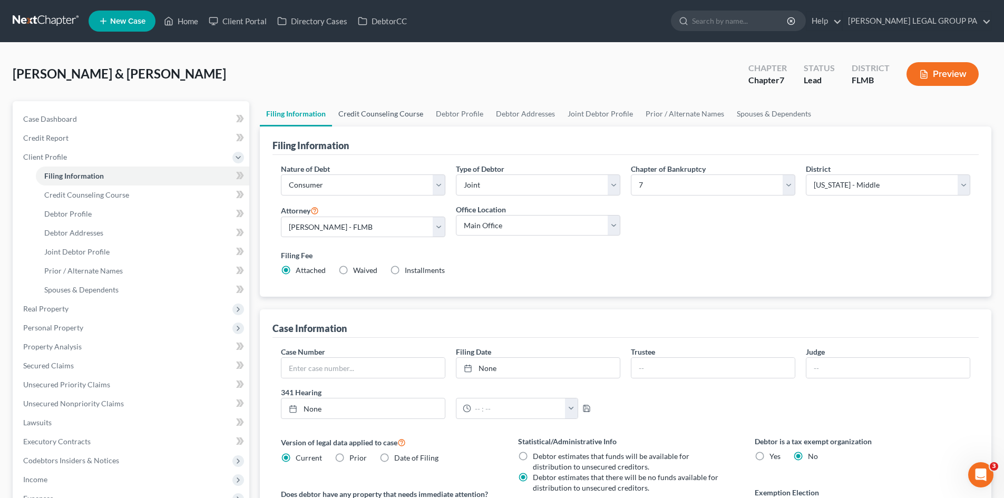
click at [379, 107] on link "Credit Counseling Course" at bounding box center [381, 113] width 98 height 25
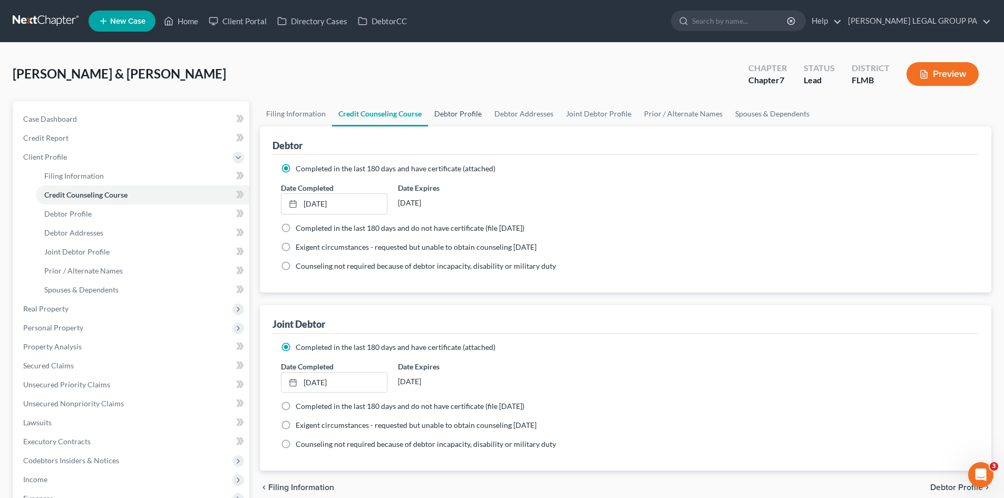
click at [455, 112] on link "Debtor Profile" at bounding box center [458, 113] width 60 height 25
select select "1"
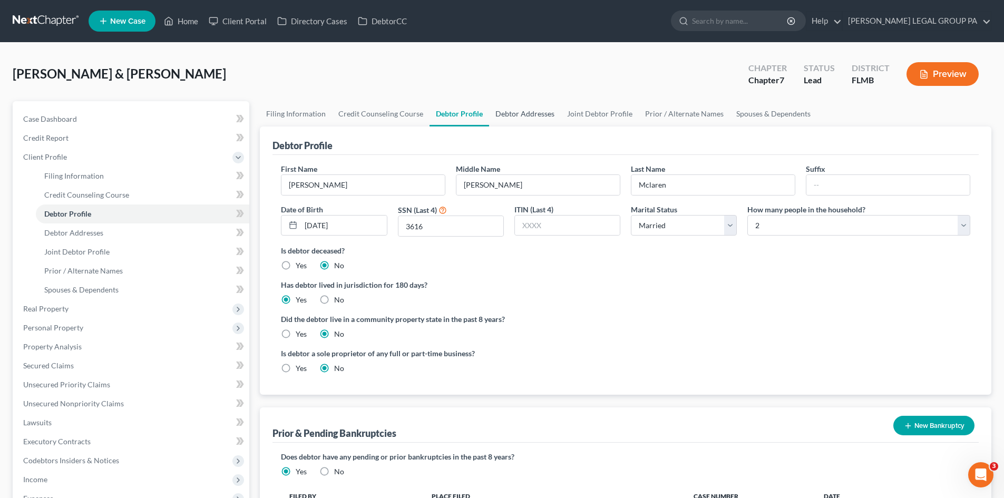
click at [514, 112] on link "Debtor Addresses" at bounding box center [525, 113] width 72 height 25
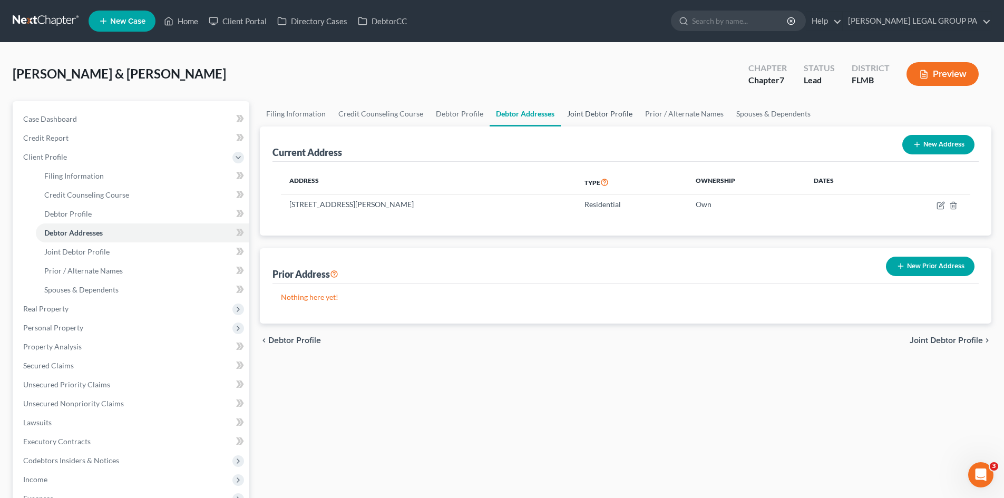
click at [619, 117] on link "Joint Debtor Profile" at bounding box center [600, 113] width 78 height 25
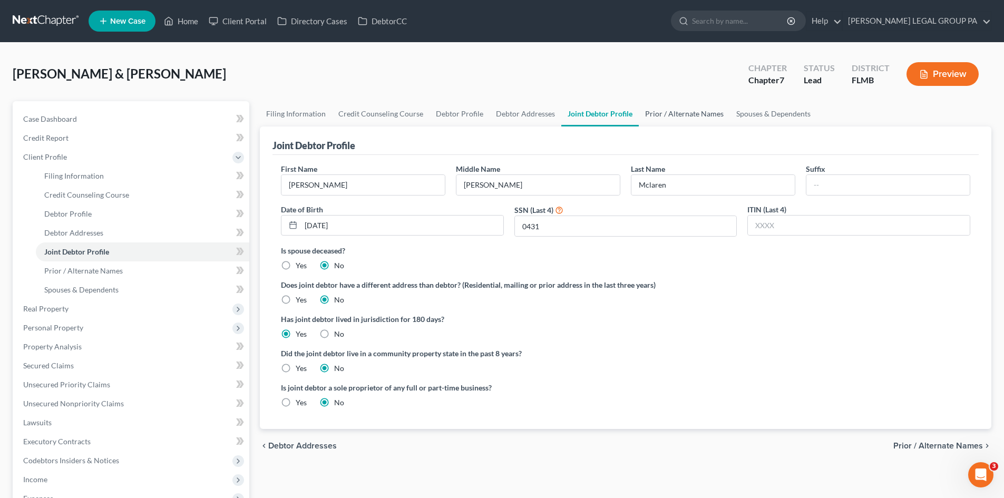
click at [662, 112] on link "Prior / Alternate Names" at bounding box center [684, 113] width 91 height 25
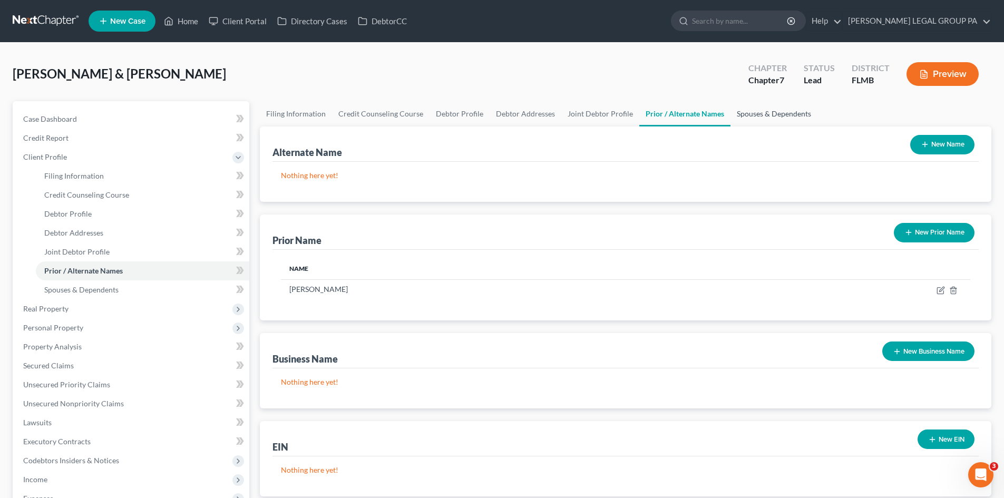
click at [777, 106] on link "Spouses & Dependents" at bounding box center [774, 113] width 87 height 25
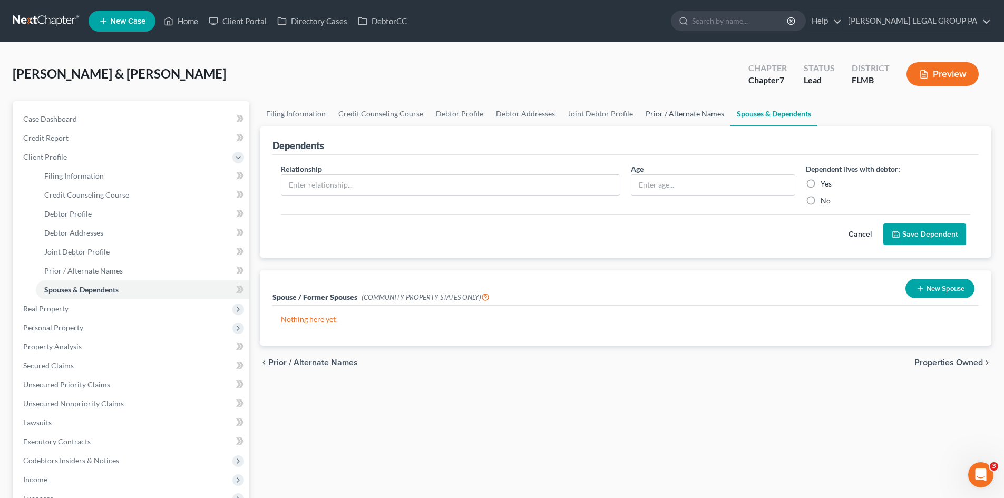
click at [650, 120] on link "Prior / Alternate Names" at bounding box center [685, 113] width 91 height 25
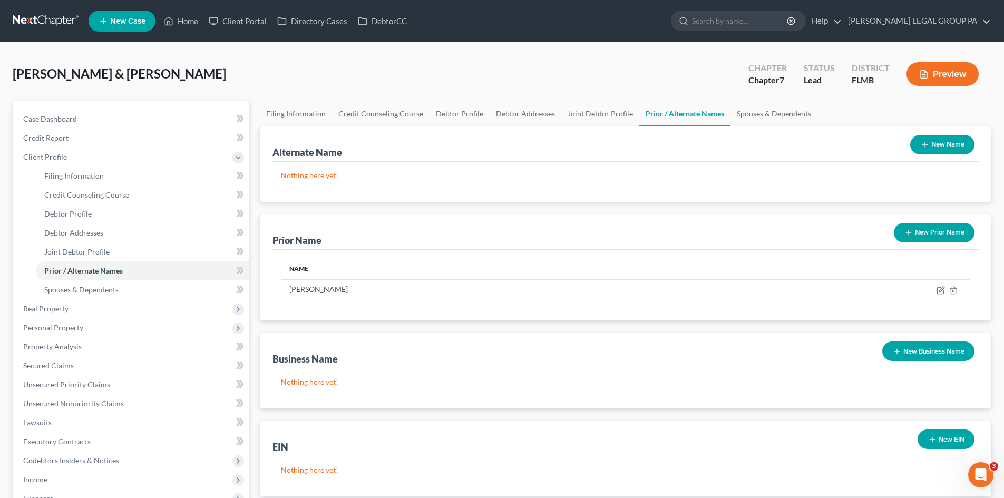
click at [935, 235] on button "New Prior Name" at bounding box center [934, 233] width 81 height 20
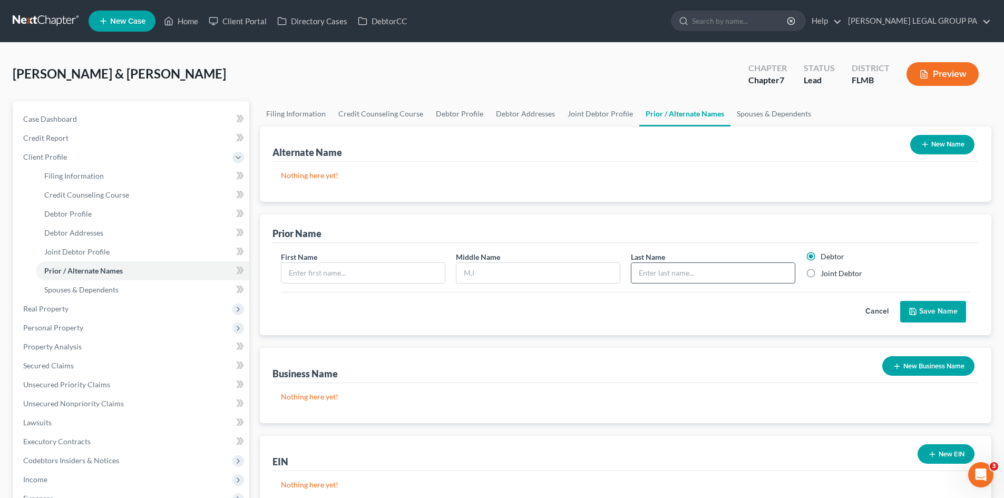
drag, startPoint x: 770, startPoint y: 270, endPoint x: 765, endPoint y: 267, distance: 6.1
click at [767, 268] on input "text" at bounding box center [713, 273] width 163 height 20
type input "S"
type input "[PERSON_NAME]"
click at [375, 273] on input "text" at bounding box center [363, 273] width 163 height 20
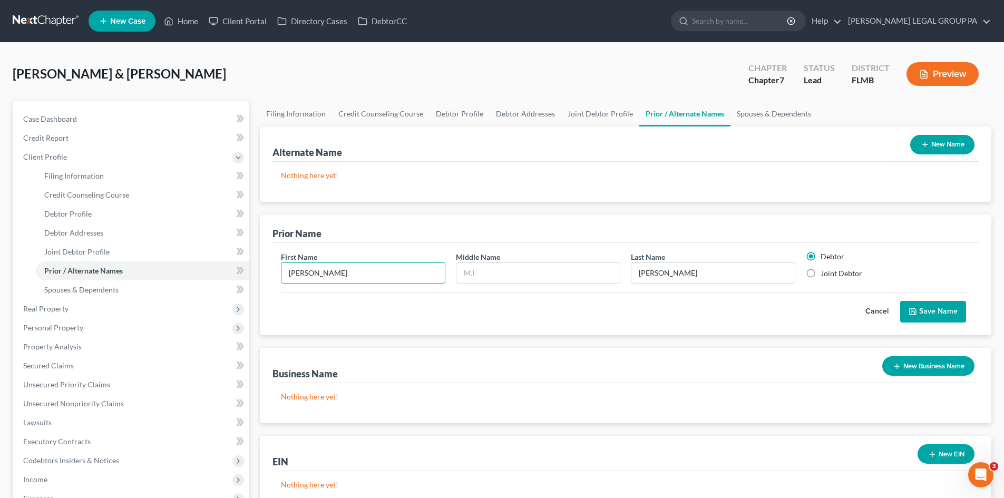
type input "[PERSON_NAME]"
click at [923, 307] on button "Save Name" at bounding box center [934, 312] width 66 height 22
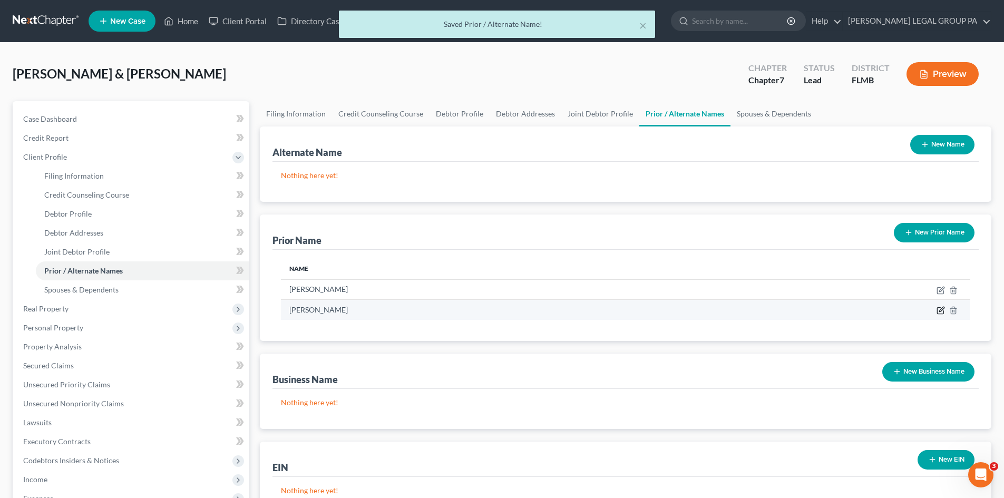
click at [944, 310] on icon "button" at bounding box center [941, 310] width 8 height 8
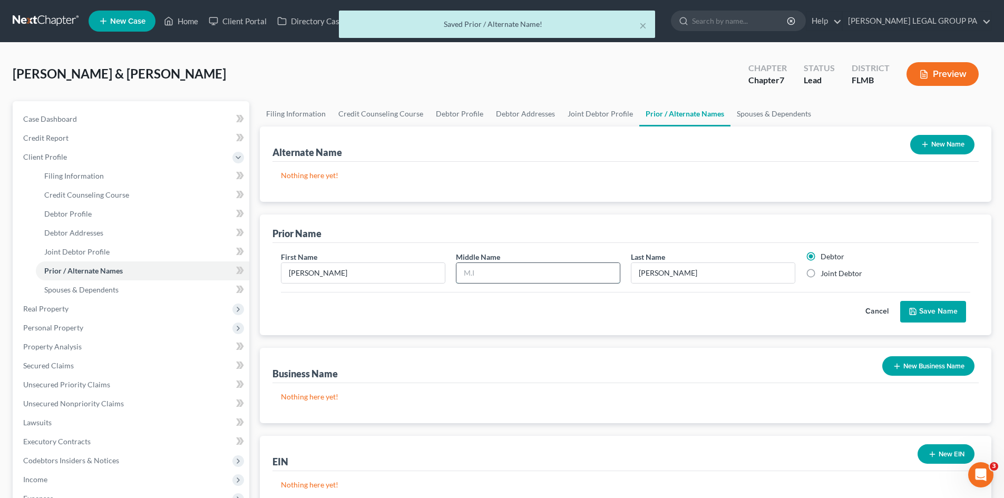
click at [569, 273] on input "text" at bounding box center [538, 273] width 163 height 20
type input "[PERSON_NAME]"
click at [916, 312] on icon "submit" at bounding box center [913, 311] width 6 height 6
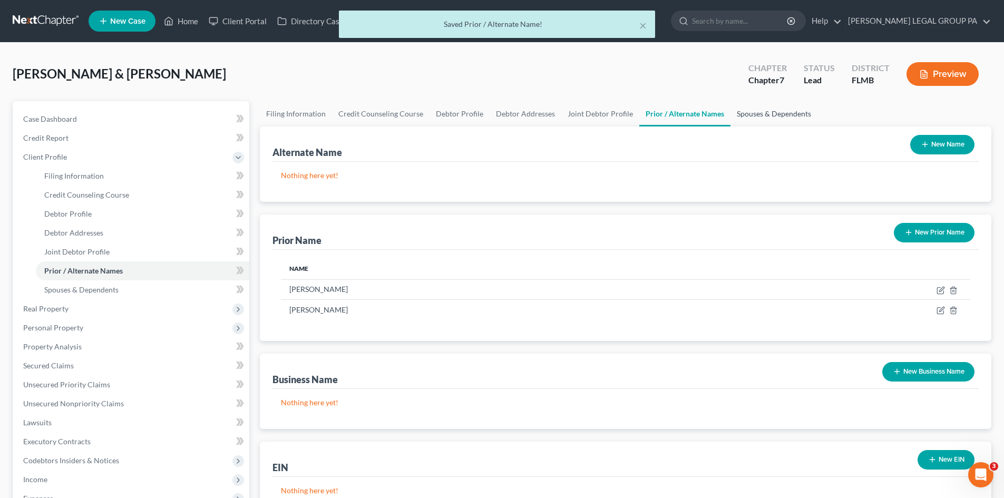
click at [761, 106] on link "Spouses & Dependents" at bounding box center [774, 113] width 87 height 25
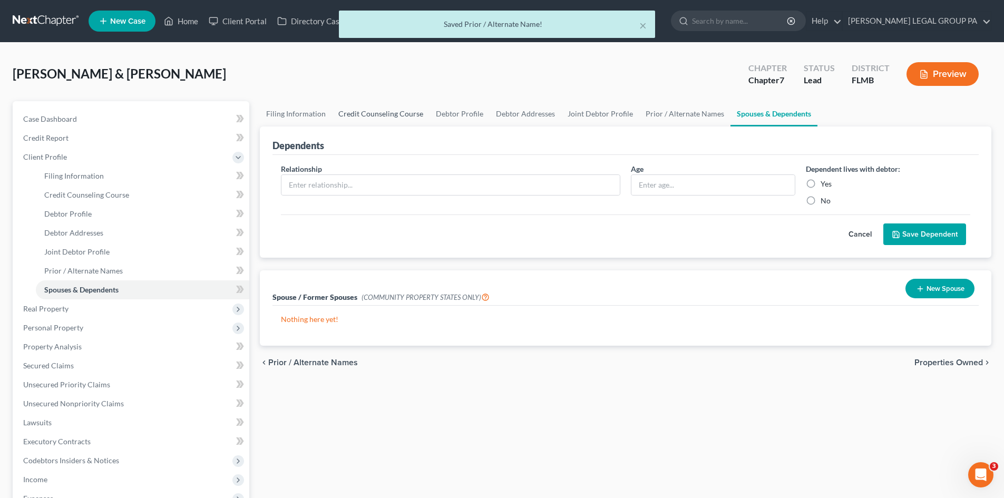
click at [418, 119] on link "Credit Counseling Course" at bounding box center [381, 113] width 98 height 25
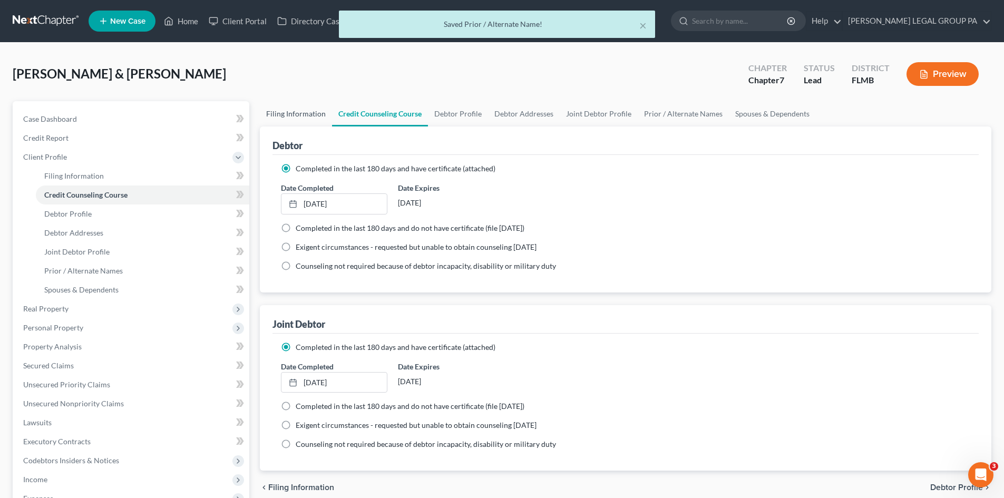
click at [312, 111] on link "Filing Information" at bounding box center [296, 113] width 72 height 25
select select "1"
select select "0"
select select "15"
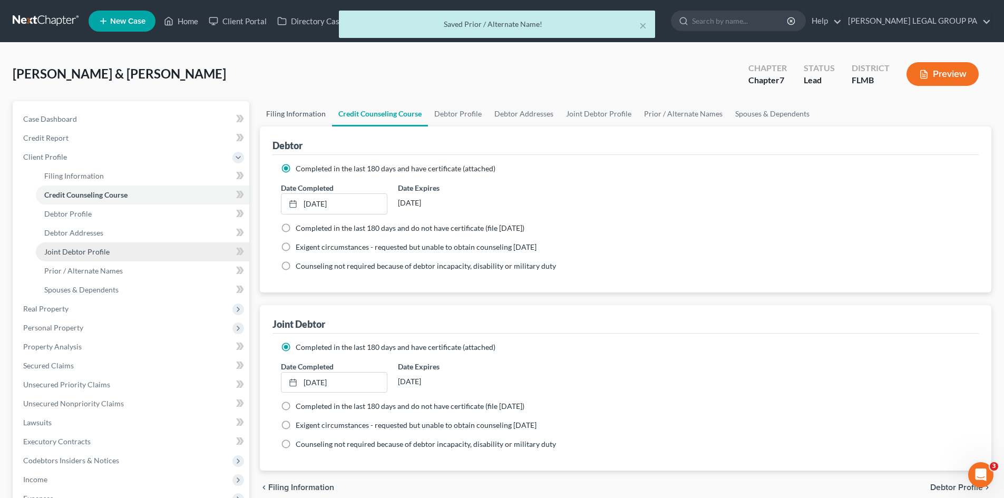
select select "0"
select select "9"
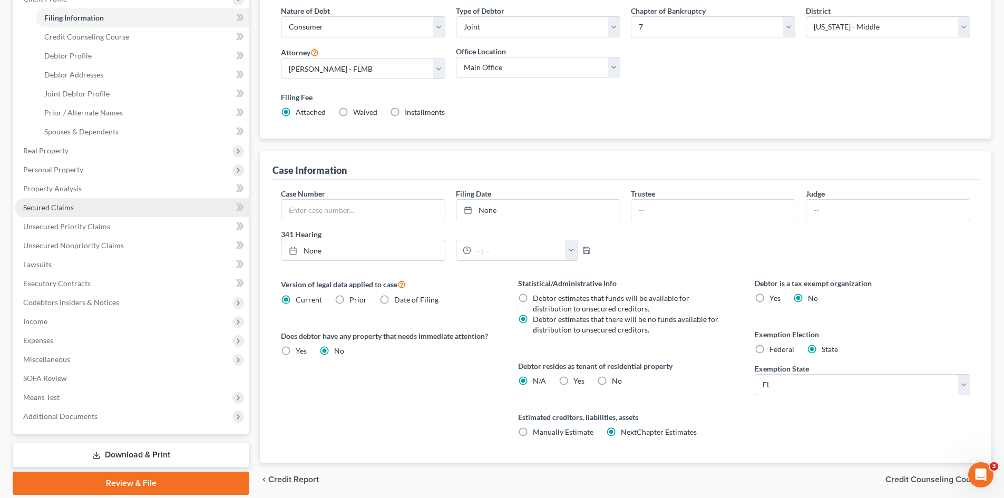
scroll to position [105, 0]
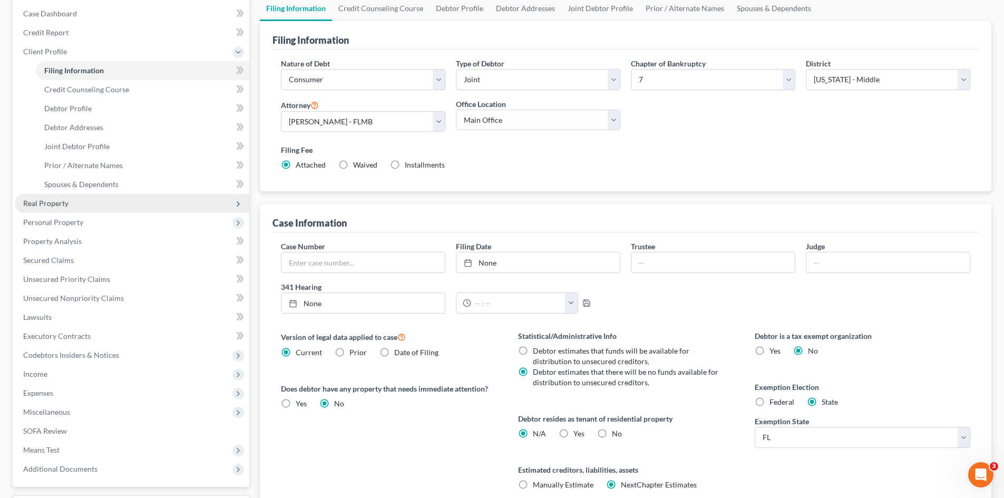
click at [99, 199] on span "Real Property" at bounding box center [132, 203] width 235 height 19
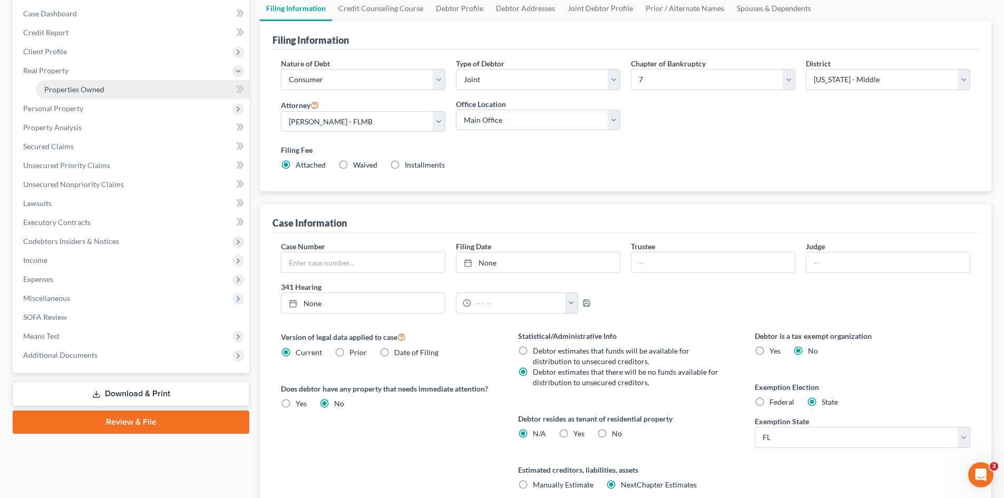
click at [120, 91] on link "Properties Owned" at bounding box center [143, 89] width 214 height 19
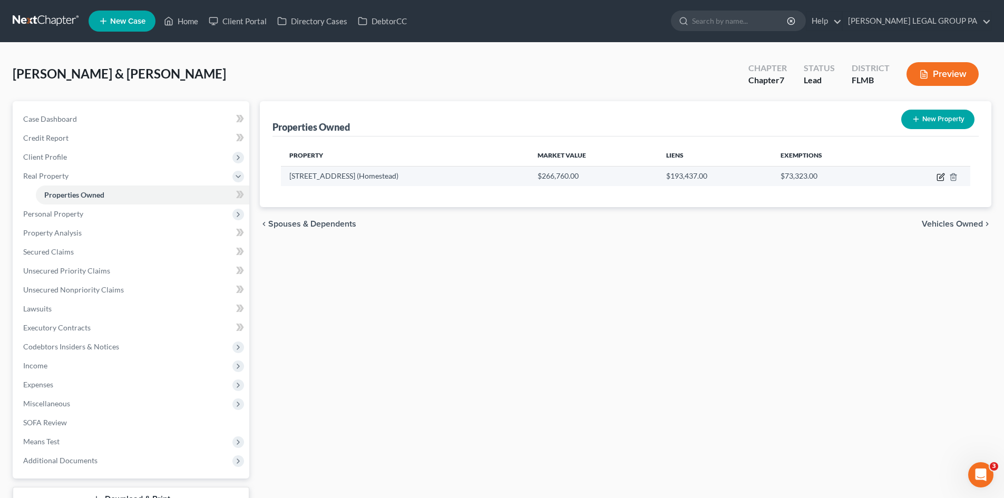
click at [942, 177] on icon "button" at bounding box center [941, 177] width 8 height 8
select select "9"
select select "50"
select select "2"
select select "0"
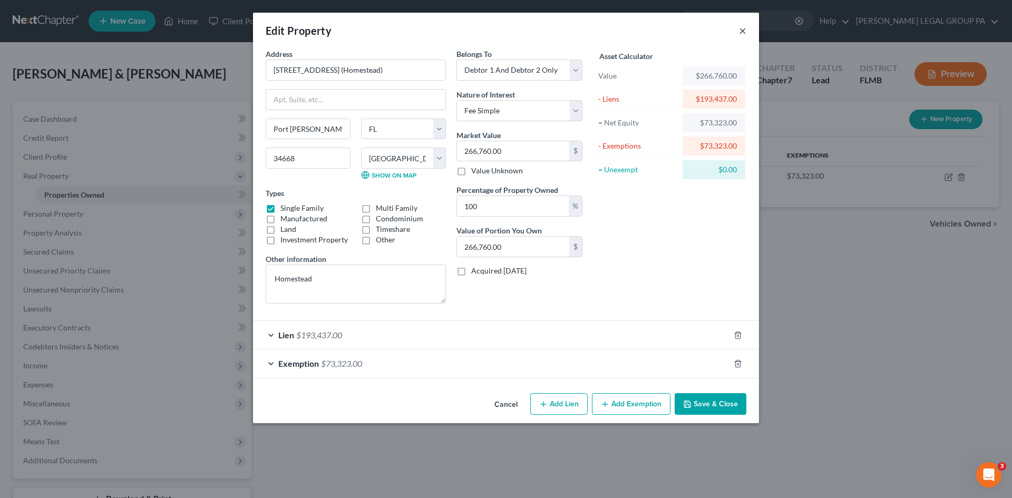
click at [745, 31] on button "×" at bounding box center [742, 30] width 7 height 13
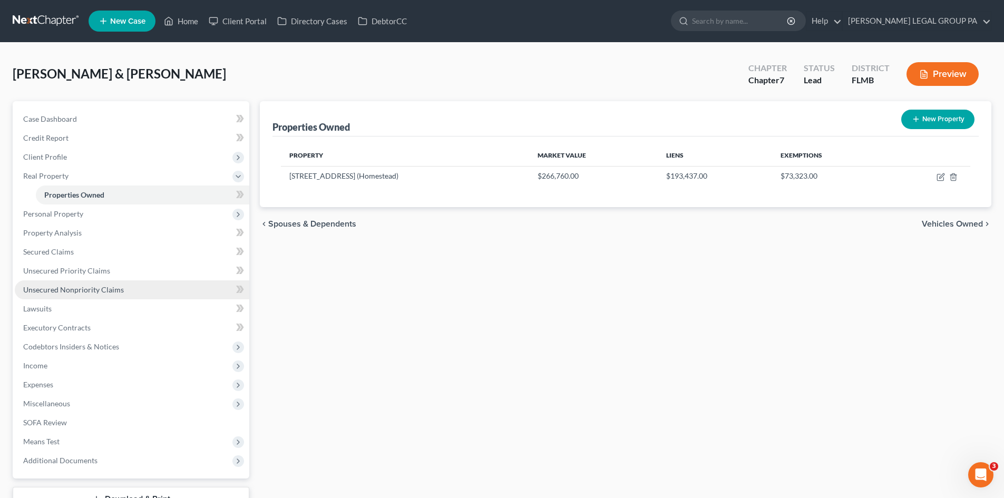
click at [100, 290] on span "Unsecured Nonpriority Claims" at bounding box center [73, 289] width 101 height 9
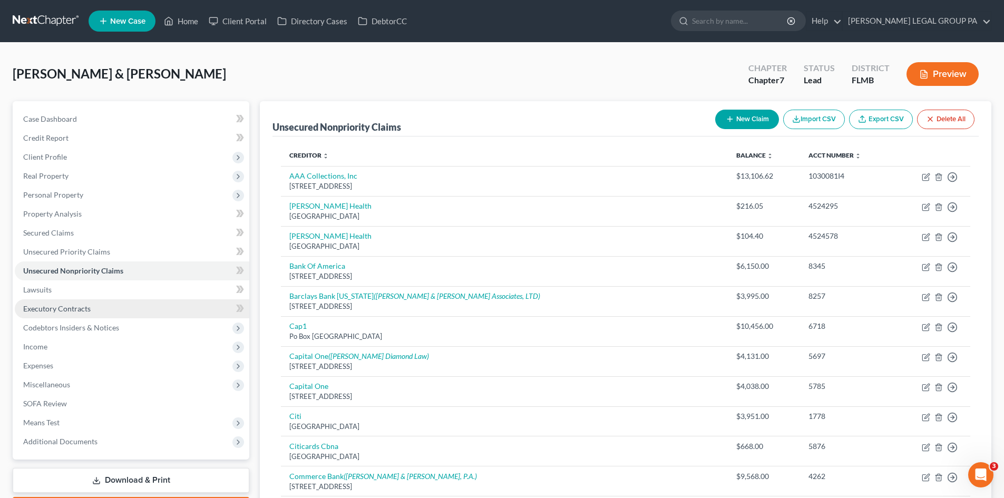
click at [100, 314] on link "Executory Contracts" at bounding box center [132, 308] width 235 height 19
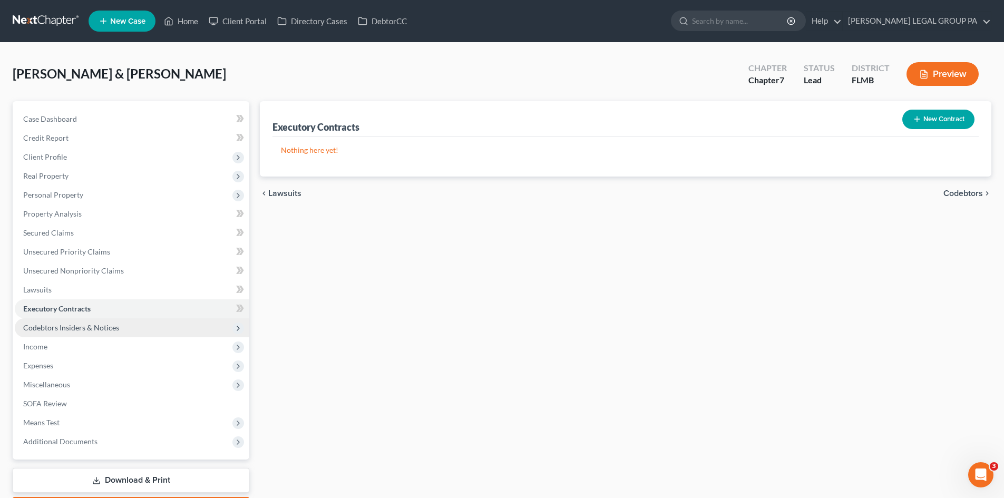
click at [106, 324] on span "Codebtors Insiders & Notices" at bounding box center [71, 327] width 96 height 9
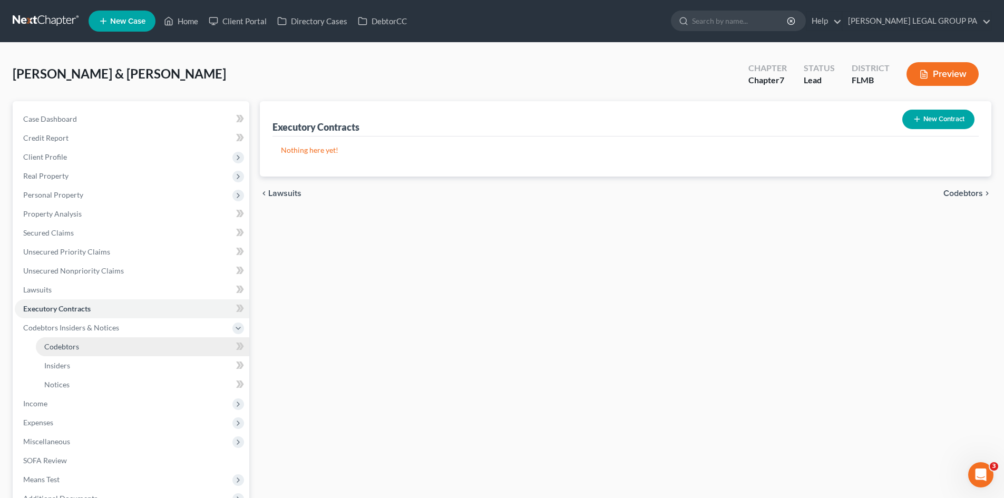
click at [95, 341] on link "Codebtors" at bounding box center [143, 346] width 214 height 19
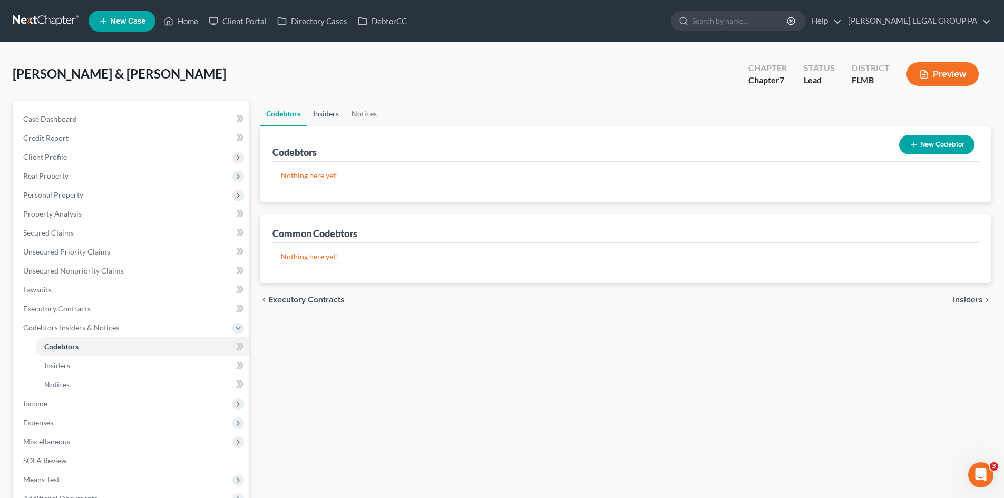
click at [325, 115] on link "Insiders" at bounding box center [326, 113] width 38 height 25
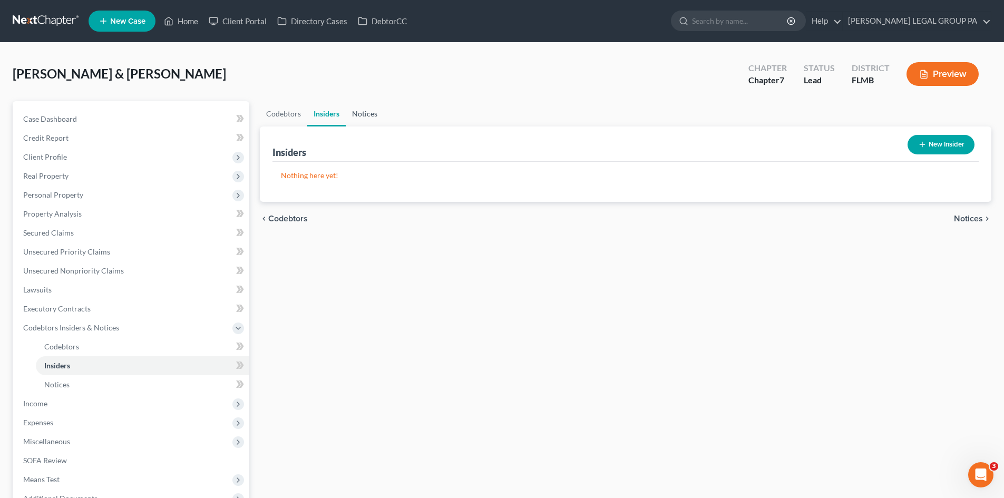
click at [379, 110] on link "Notices" at bounding box center [365, 113] width 38 height 25
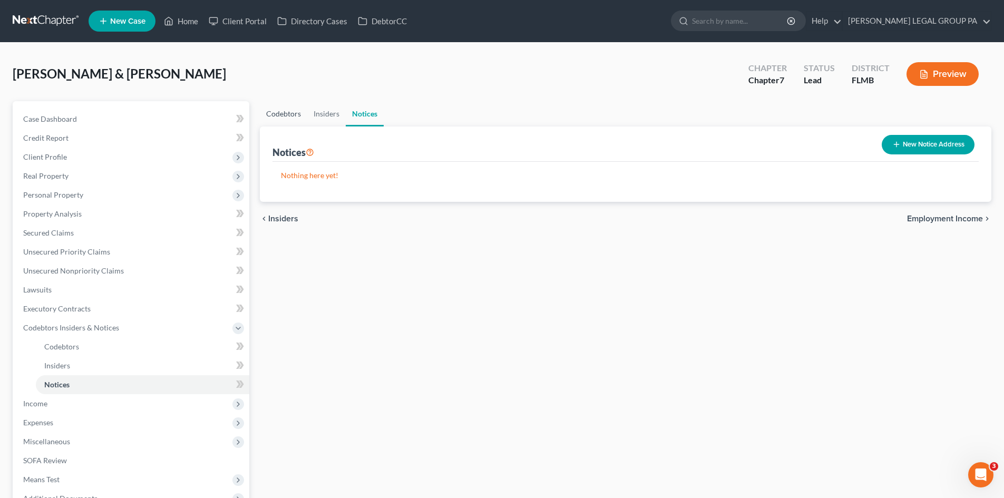
click at [272, 119] on link "Codebtors" at bounding box center [283, 113] width 47 height 25
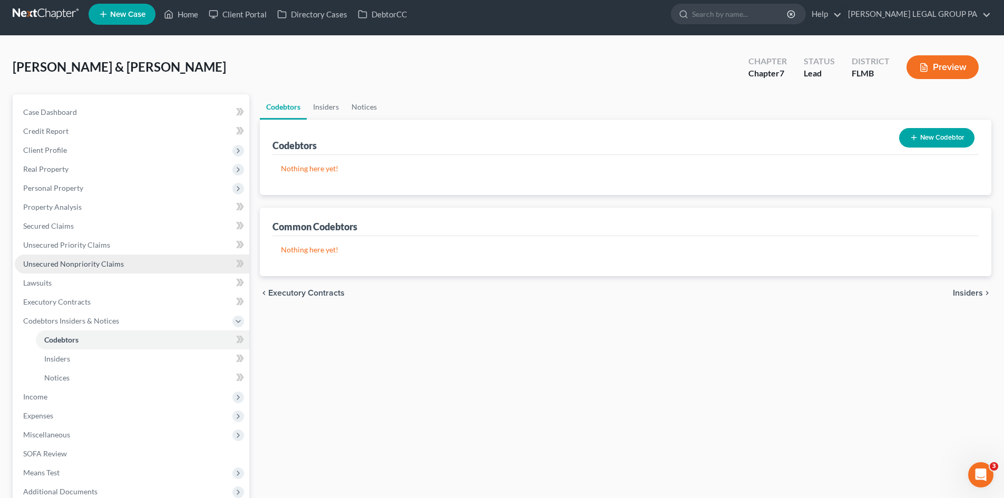
scroll to position [105, 0]
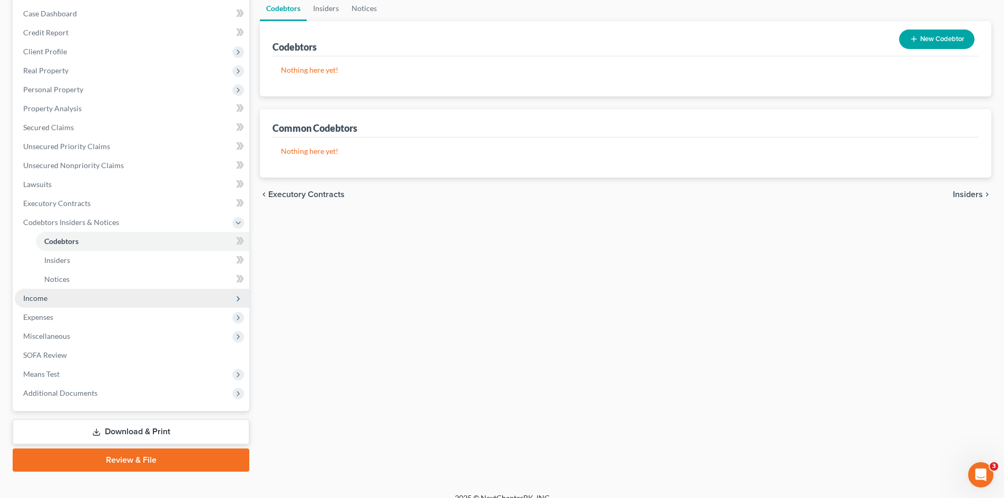
click at [60, 297] on span "Income" at bounding box center [132, 298] width 235 height 19
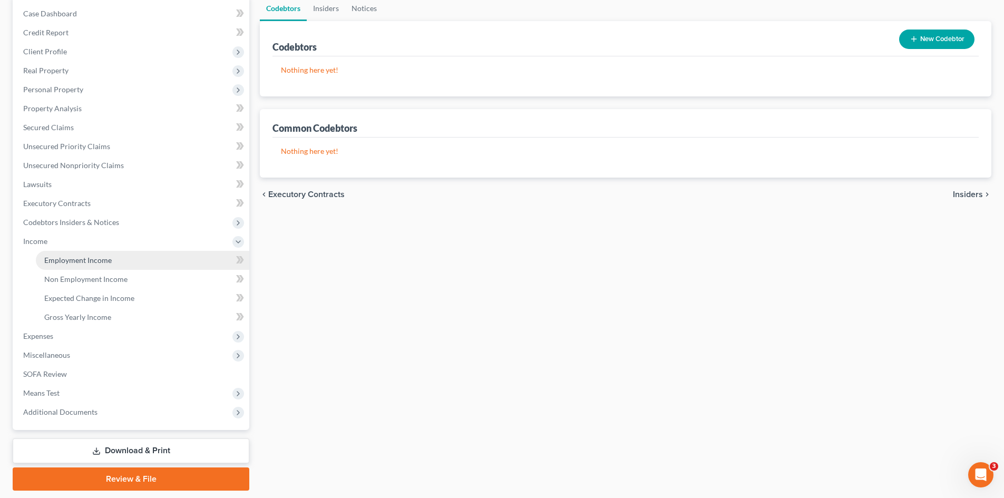
click at [80, 256] on span "Employment Income" at bounding box center [77, 260] width 67 height 9
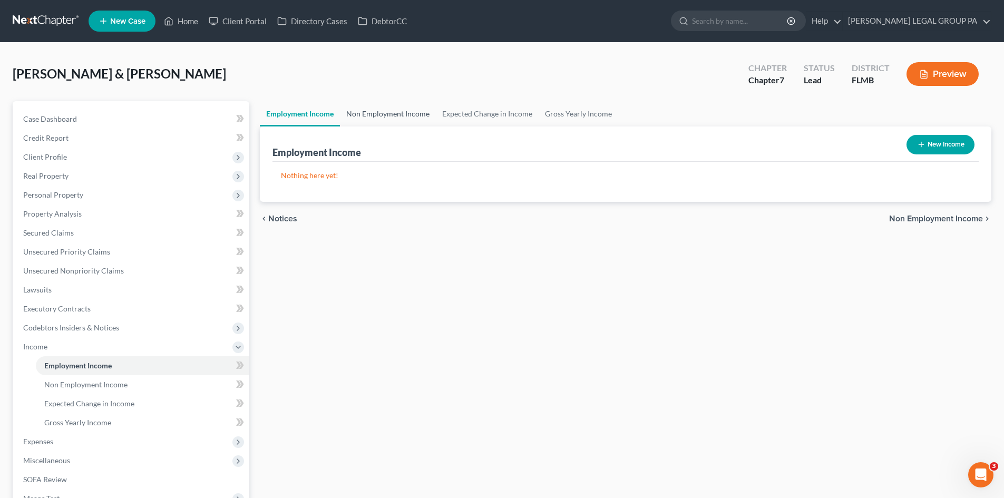
click at [365, 115] on link "Non Employment Income" at bounding box center [388, 113] width 96 height 25
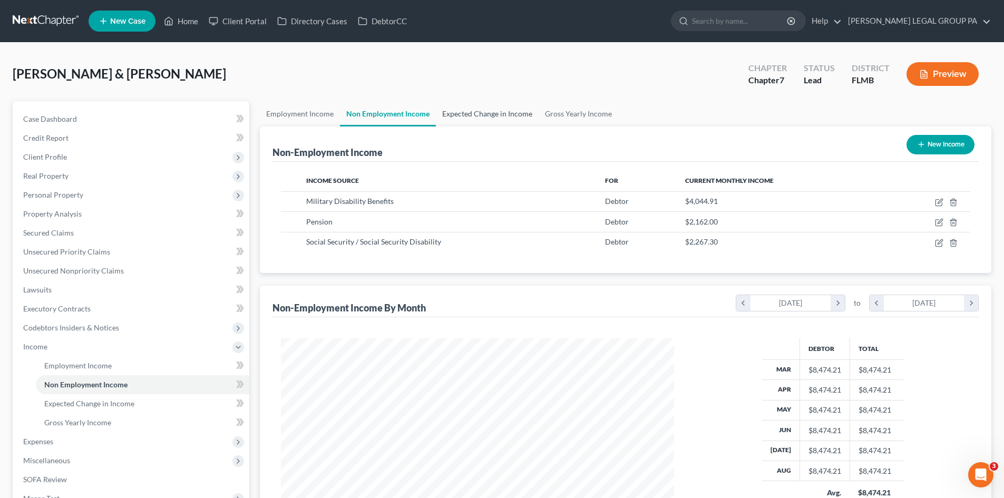
scroll to position [197, 414]
drag, startPoint x: 487, startPoint y: 109, endPoint x: 595, endPoint y: 109, distance: 108.6
click at [487, 109] on link "Expected Change in Income" at bounding box center [487, 113] width 103 height 25
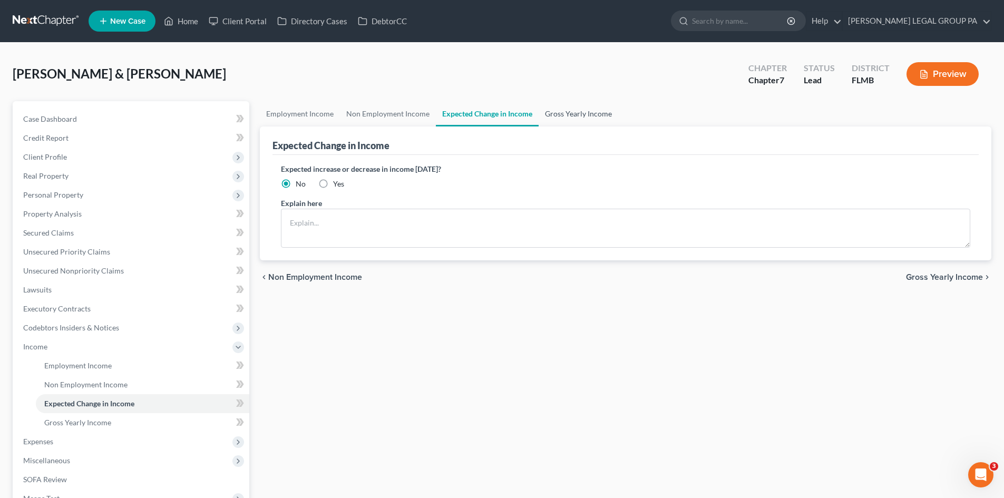
click at [582, 109] on link "Gross Yearly Income" at bounding box center [579, 113] width 80 height 25
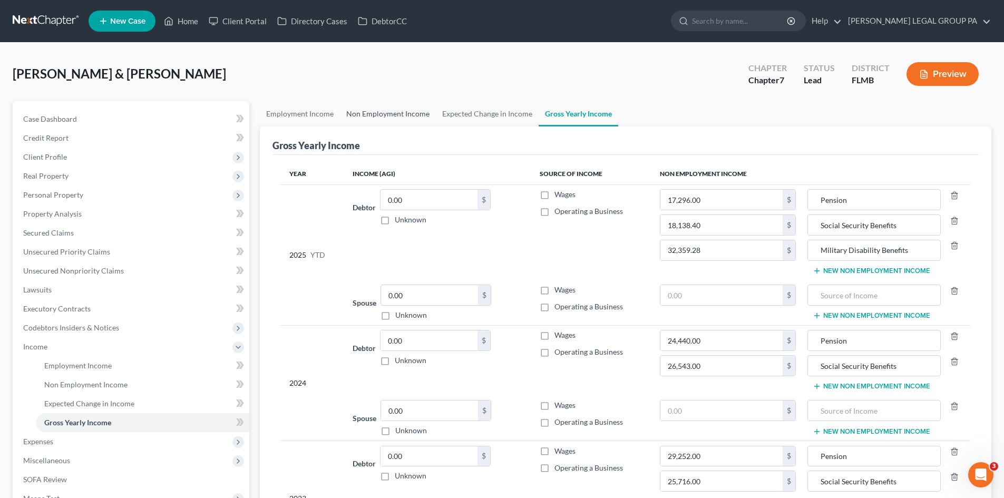
click at [417, 112] on link "Non Employment Income" at bounding box center [388, 113] width 96 height 25
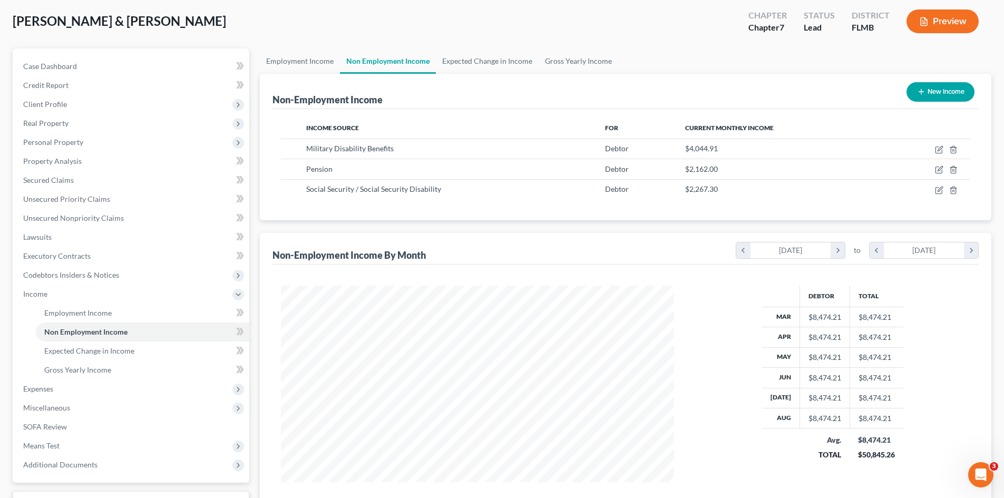
scroll to position [105, 0]
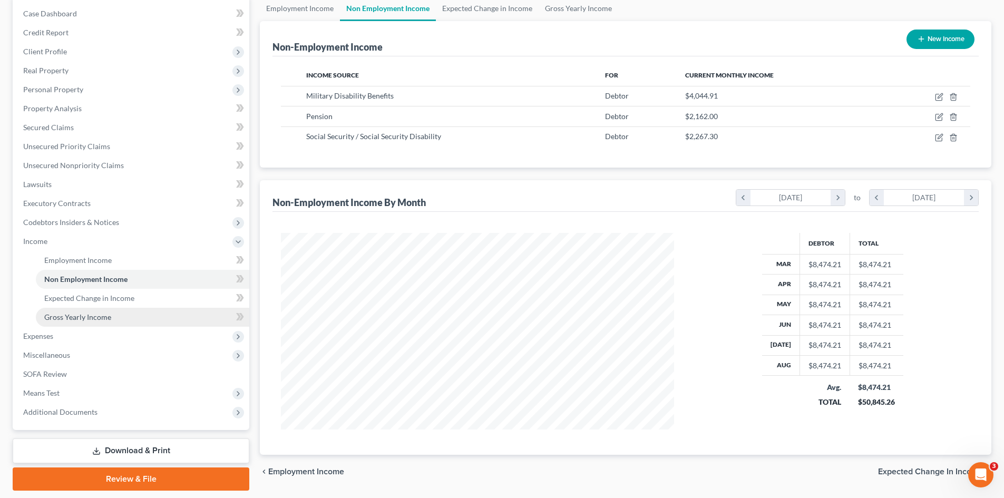
click at [93, 323] on link "Gross Yearly Income" at bounding box center [143, 317] width 214 height 19
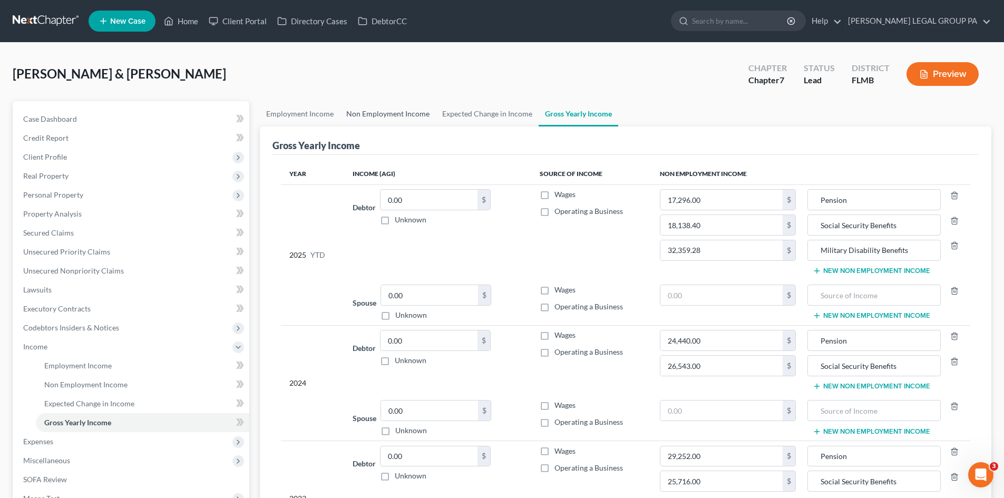
click at [403, 118] on link "Non Employment Income" at bounding box center [388, 113] width 96 height 25
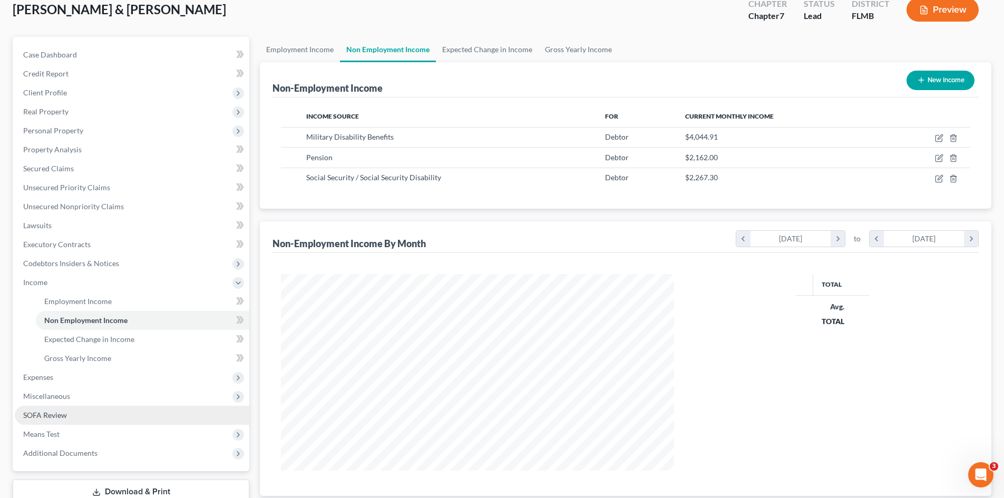
scroll to position [138, 0]
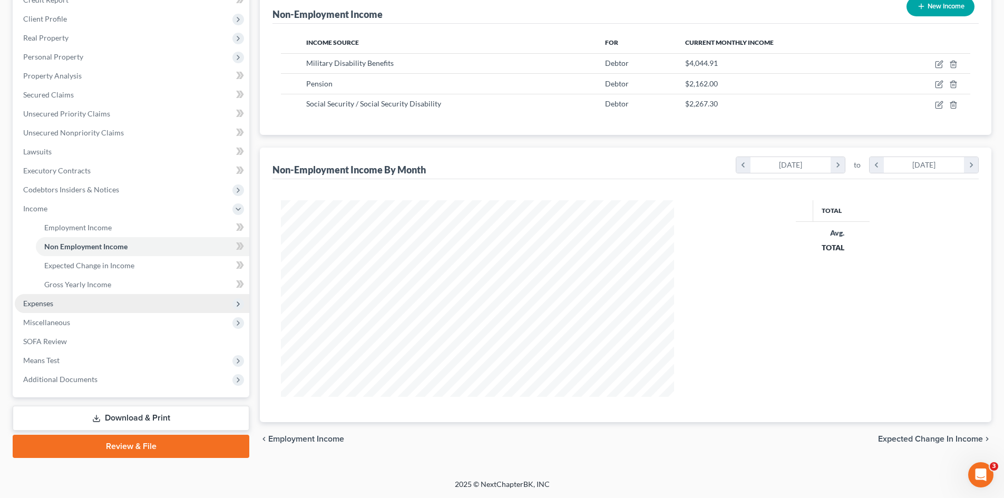
click at [50, 299] on span "Expenses" at bounding box center [38, 303] width 30 height 9
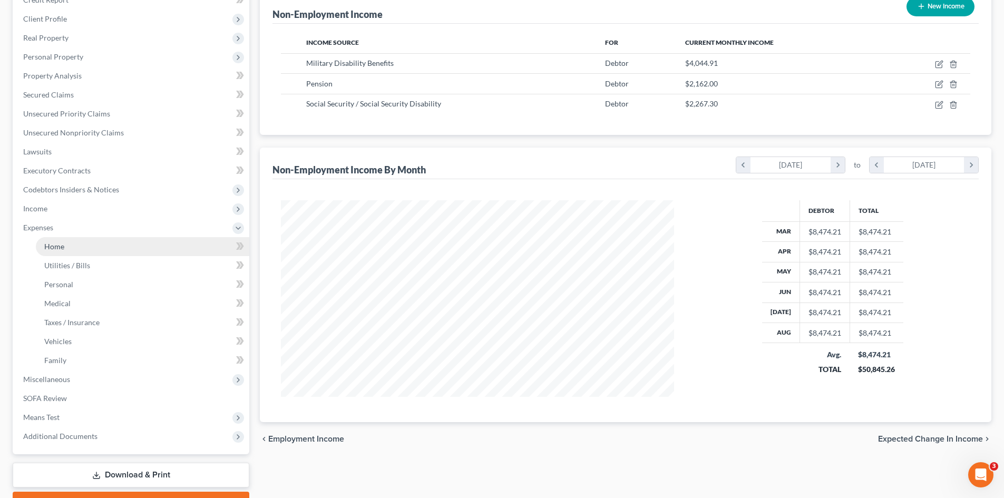
click at [86, 245] on link "Home" at bounding box center [143, 246] width 214 height 19
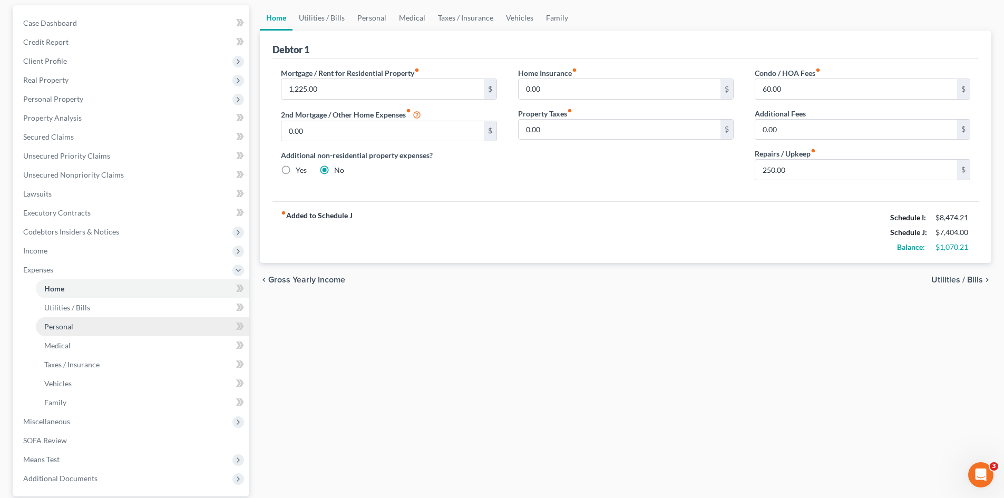
scroll to position [105, 0]
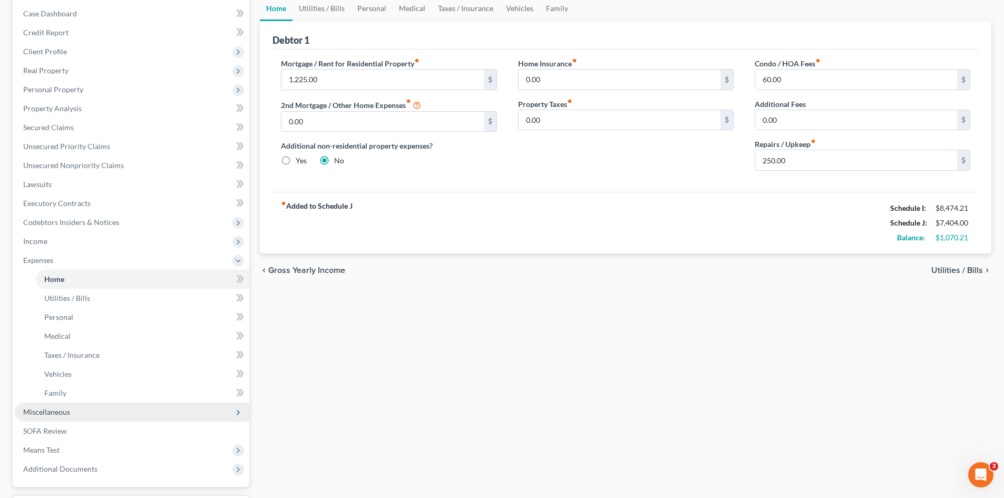
click at [63, 411] on span "Miscellaneous" at bounding box center [46, 412] width 47 height 9
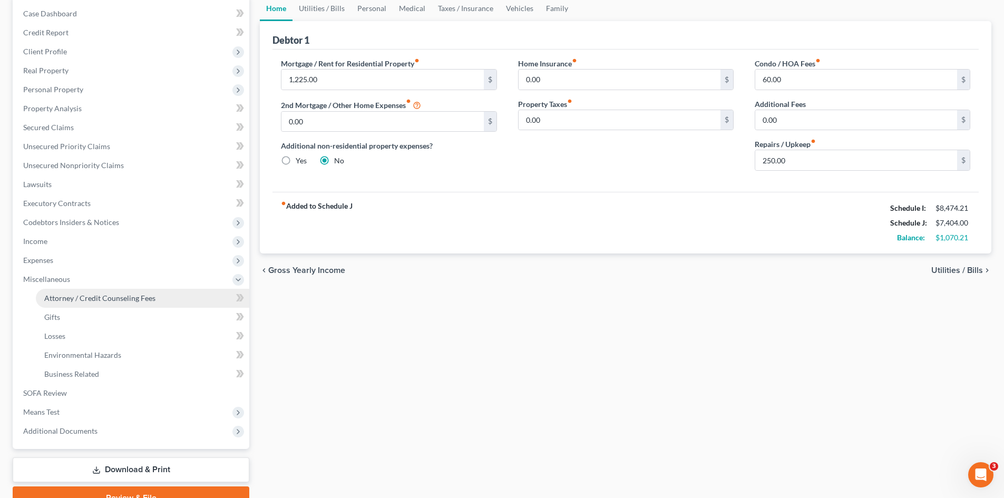
click at [94, 301] on span "Attorney / Credit Counseling Fees" at bounding box center [99, 298] width 111 height 9
select select "0"
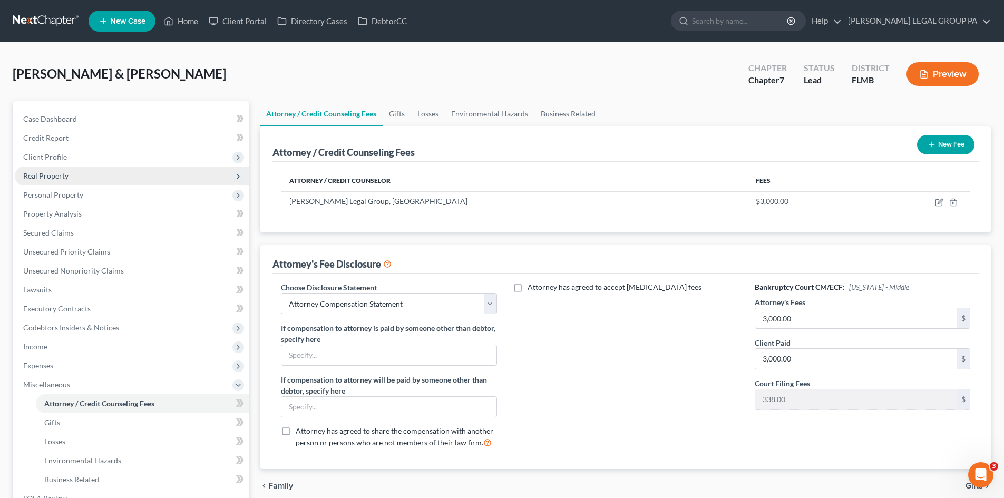
click at [96, 181] on span "Real Property" at bounding box center [132, 176] width 235 height 19
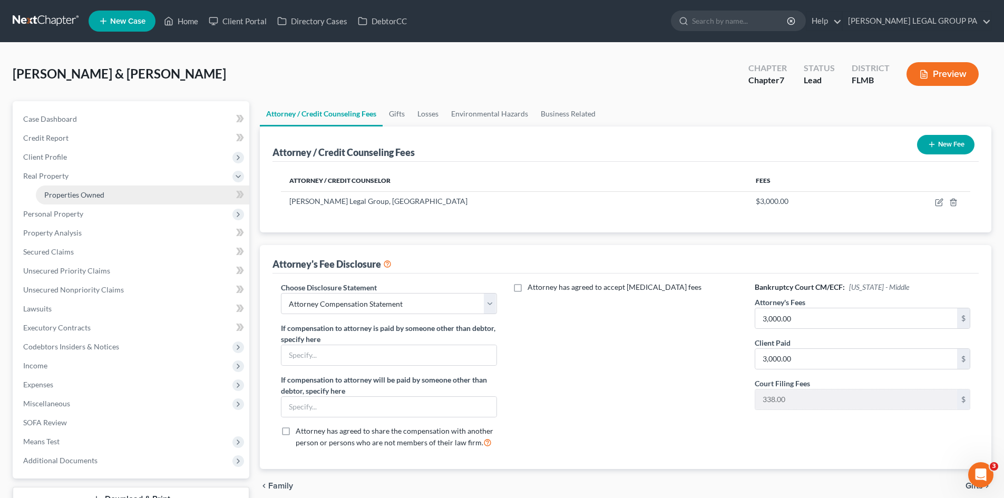
drag, startPoint x: 105, startPoint y: 191, endPoint x: 110, endPoint y: 186, distance: 7.1
click at [105, 191] on link "Properties Owned" at bounding box center [143, 195] width 214 height 19
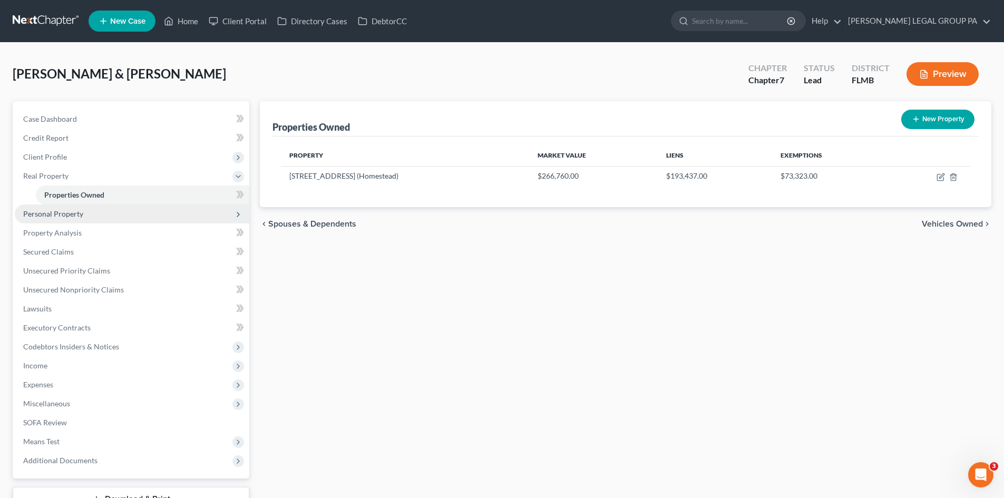
click at [73, 215] on span "Personal Property" at bounding box center [53, 213] width 60 height 9
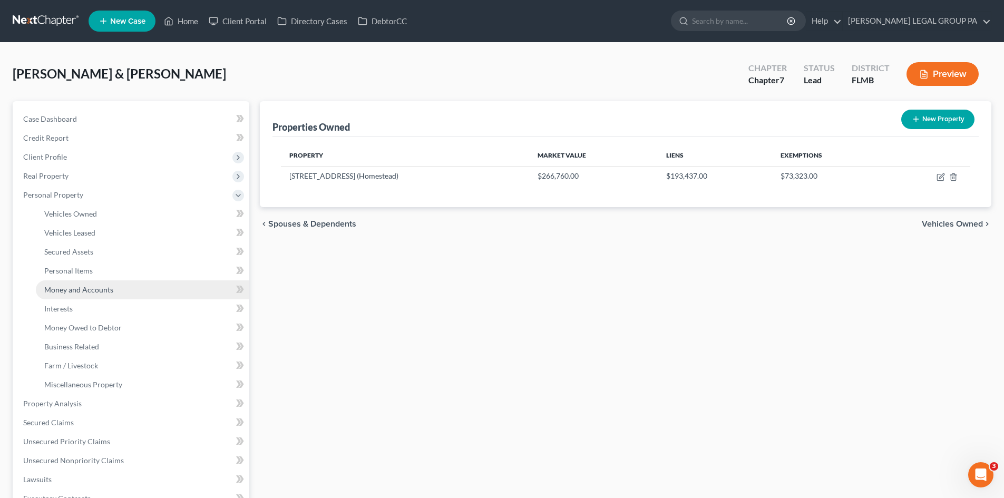
click at [111, 294] on span "Money and Accounts" at bounding box center [78, 289] width 69 height 9
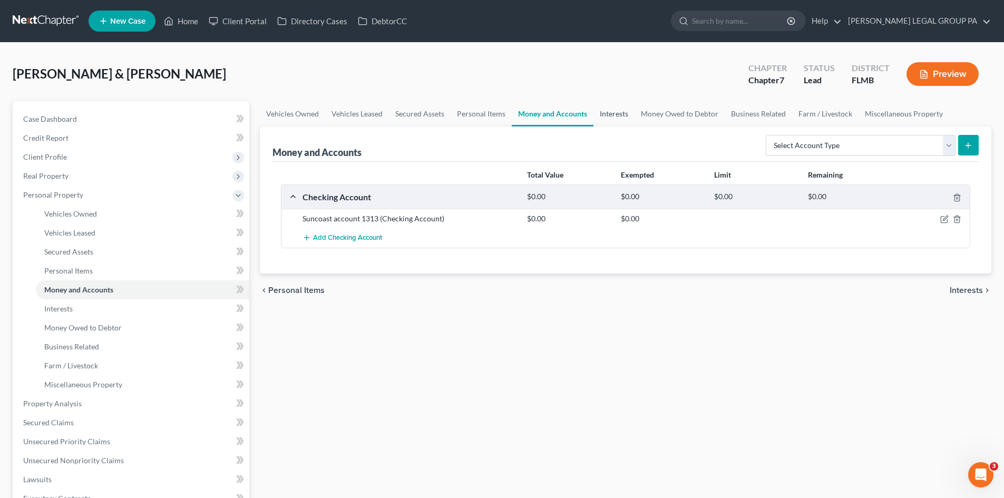
click at [613, 124] on link "Interests" at bounding box center [614, 113] width 41 height 25
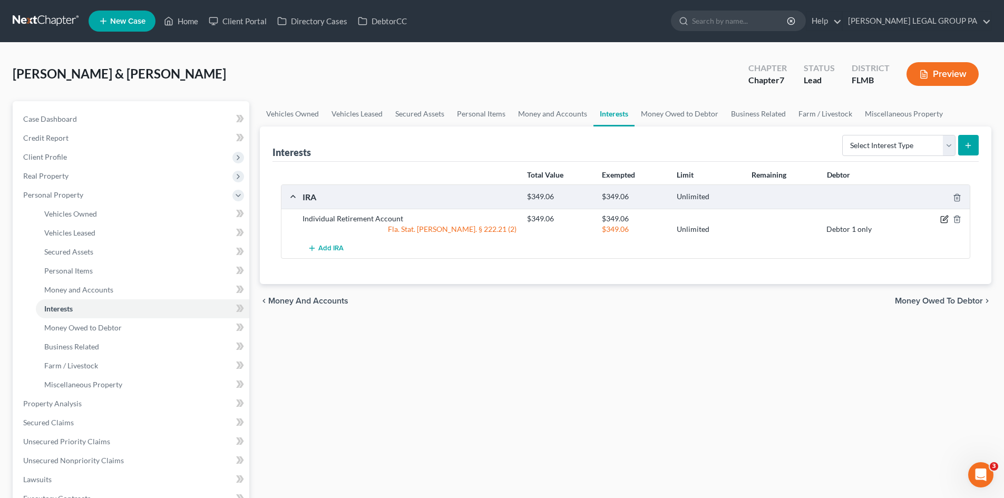
click at [942, 220] on icon "button" at bounding box center [945, 219] width 8 height 8
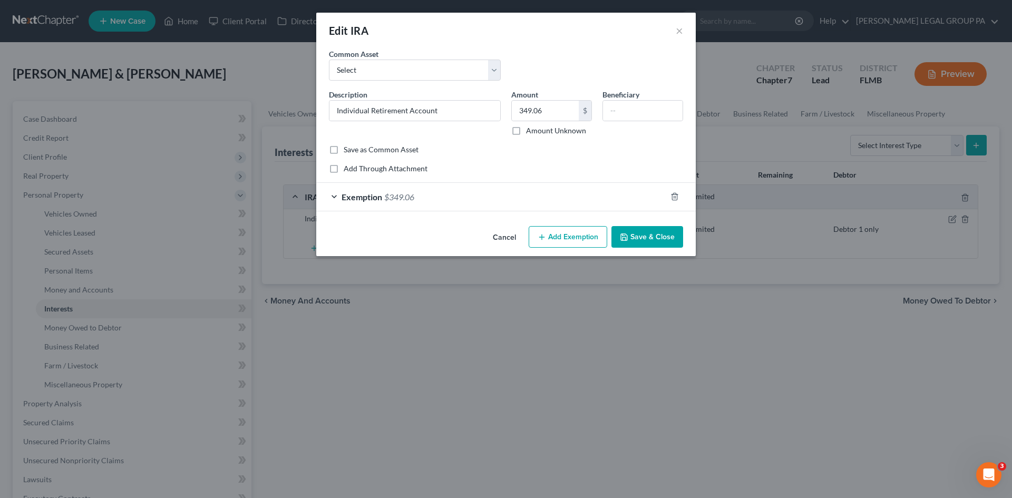
click at [439, 201] on div "Exemption $349.06" at bounding box center [491, 197] width 350 height 28
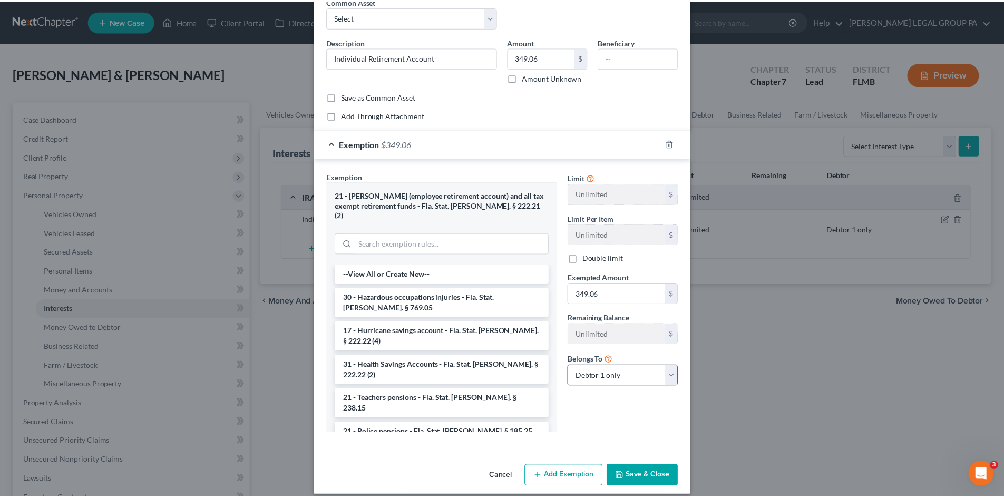
scroll to position [54, 0]
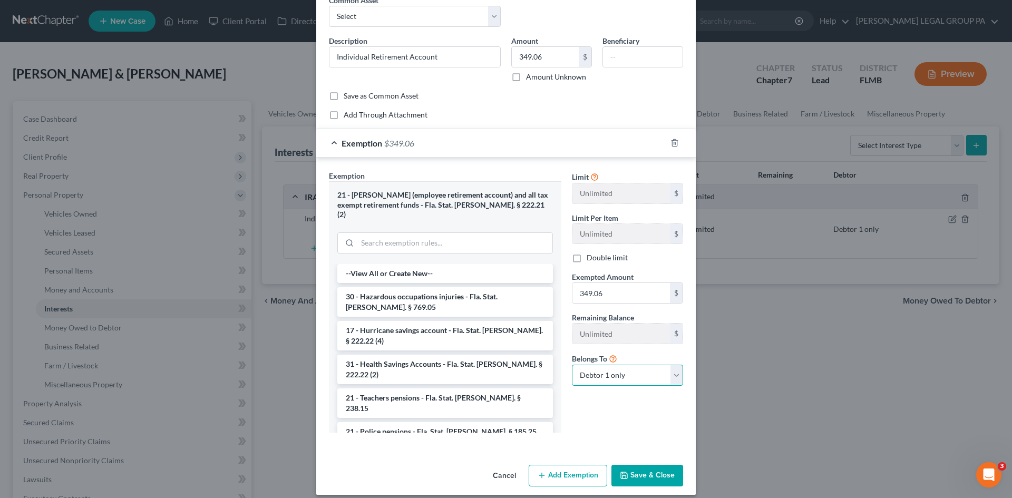
drag, startPoint x: 635, startPoint y: 377, endPoint x: 636, endPoint y: 385, distance: 8.5
click at [635, 377] on select "Debtor 1 only Debtor 2 only Debtor 1 and Debtor 2 only" at bounding box center [627, 375] width 111 height 21
select select "1"
click at [572, 365] on select "Debtor 1 only Debtor 2 only Debtor 1 and Debtor 2 only" at bounding box center [627, 375] width 111 height 21
click at [650, 465] on button "Save & Close" at bounding box center [648, 476] width 72 height 22
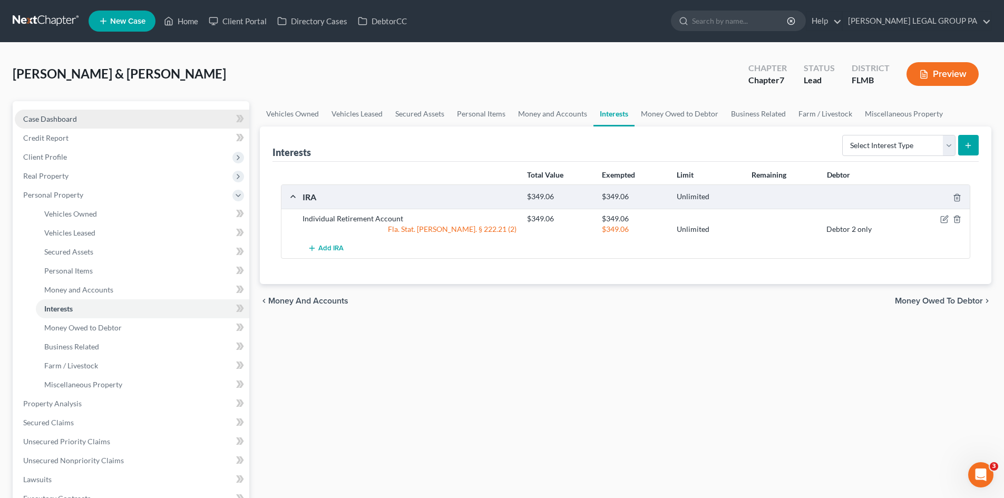
click at [82, 118] on link "Case Dashboard" at bounding box center [132, 119] width 235 height 19
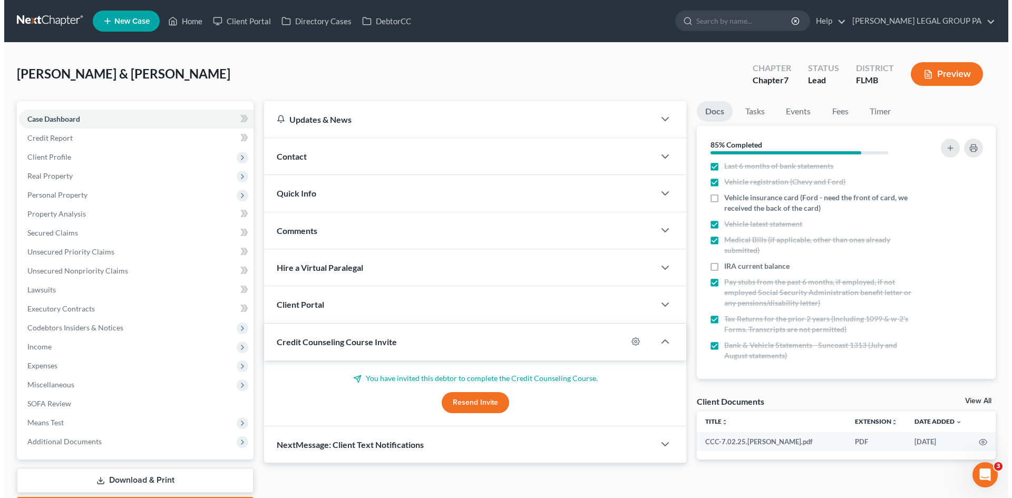
scroll to position [85, 0]
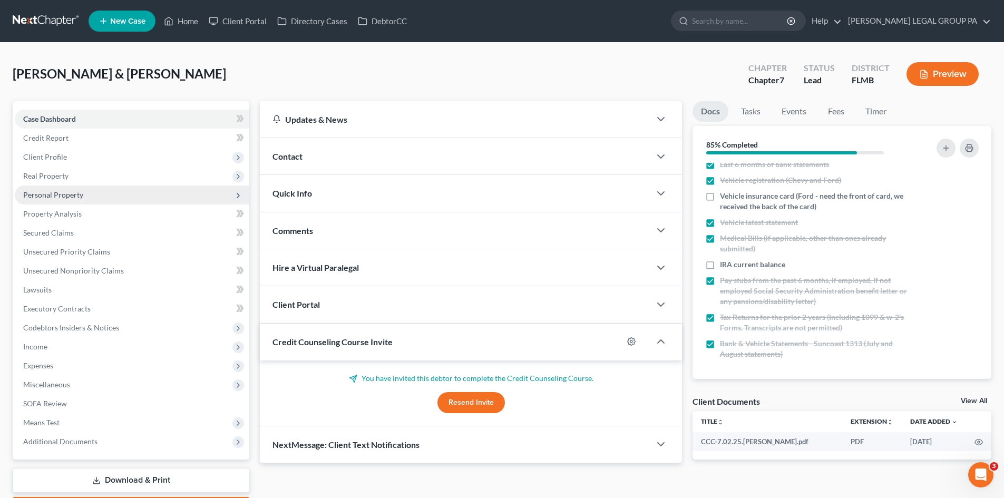
drag, startPoint x: 73, startPoint y: 175, endPoint x: 84, endPoint y: 188, distance: 16.8
click at [73, 175] on span "Real Property" at bounding box center [132, 176] width 235 height 19
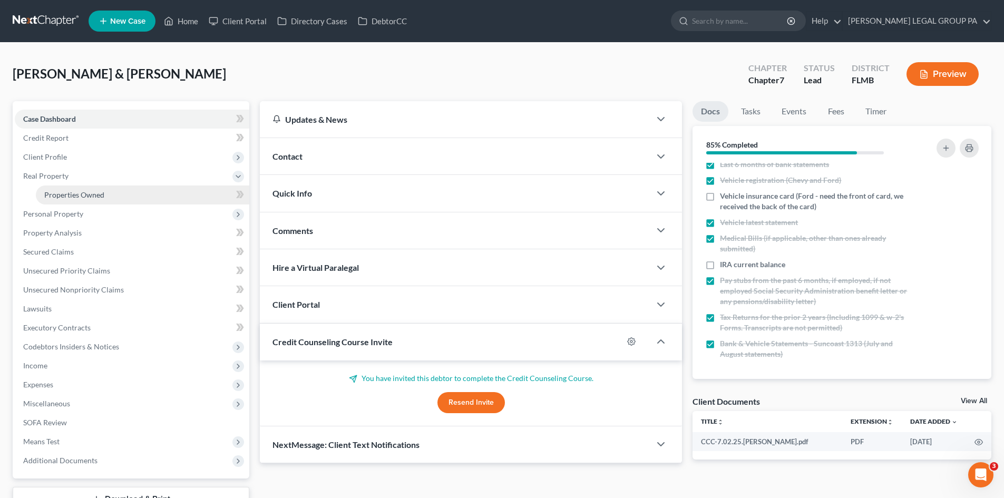
click at [83, 186] on link "Properties Owned" at bounding box center [143, 195] width 214 height 19
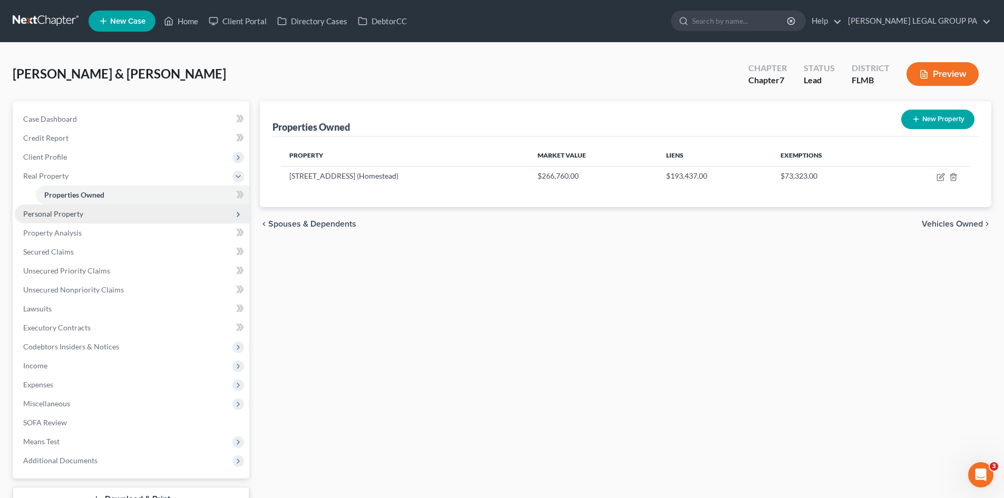
click at [81, 210] on span "Personal Property" at bounding box center [53, 213] width 60 height 9
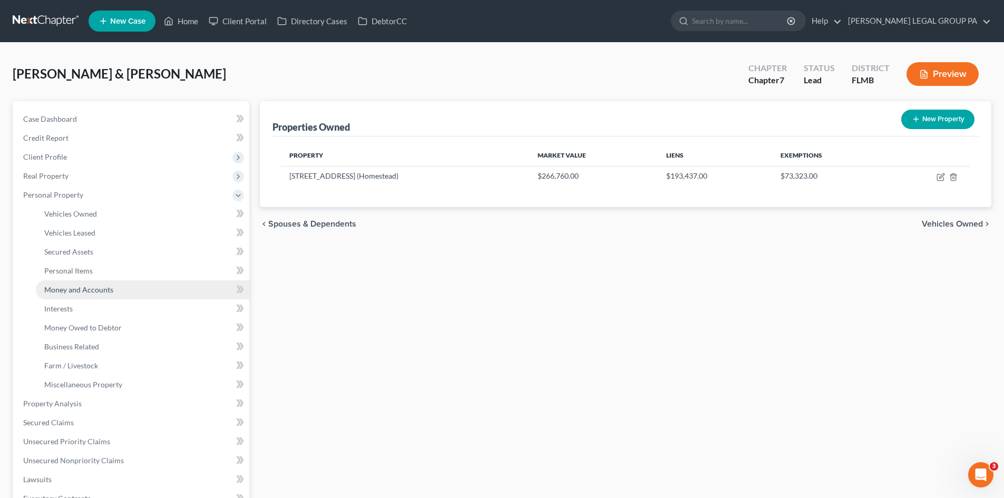
click at [114, 289] on link "Money and Accounts" at bounding box center [143, 289] width 214 height 19
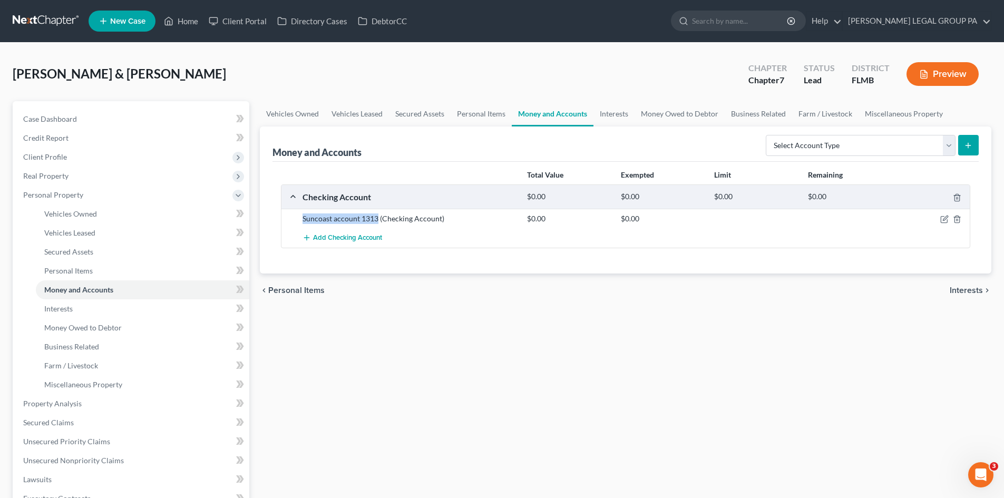
drag, startPoint x: 377, startPoint y: 217, endPoint x: 298, endPoint y: 219, distance: 79.6
click at [298, 219] on div "Suncoast account 1313 (Checking Account)" at bounding box center [409, 219] width 225 height 11
copy div "Suncoast account 1313"
click at [850, 141] on select "Select Account Type Brokerage Cash on Hand Certificates of Deposit Checking Acc…" at bounding box center [861, 145] width 190 height 21
select select "savings"
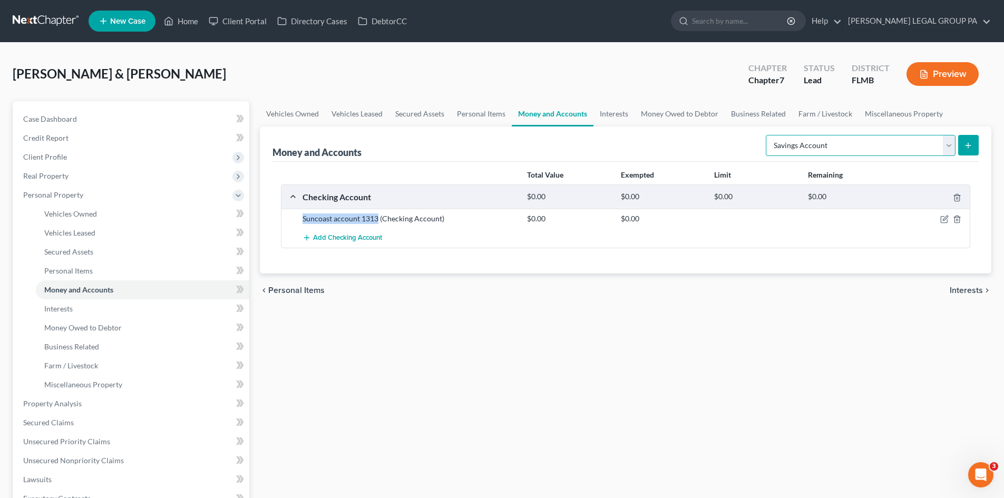
click at [768, 135] on select "Select Account Type Brokerage Cash on Hand Certificates of Deposit Checking Acc…" at bounding box center [861, 145] width 190 height 21
click at [968, 146] on line "submit" at bounding box center [968, 146] width 5 height 0
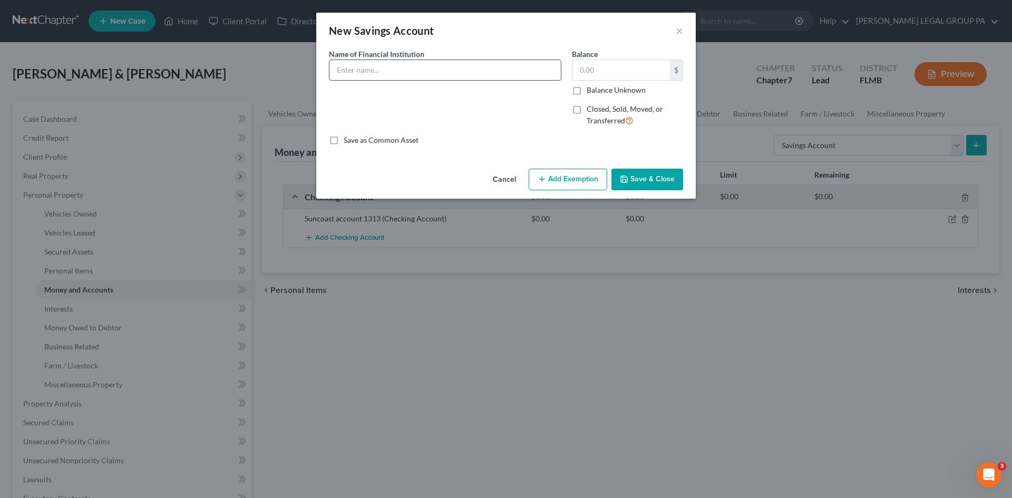
click at [372, 78] on input "text" at bounding box center [445, 70] width 231 height 20
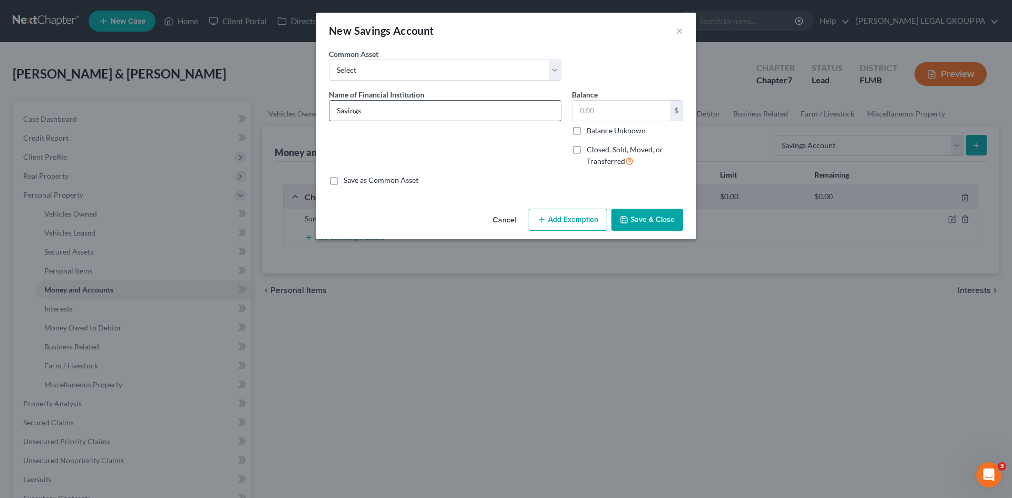
click at [355, 111] on input "Savings" at bounding box center [445, 111] width 231 height 20
paste input "uncoast account 1313"
type input "Suncoast account 1313"
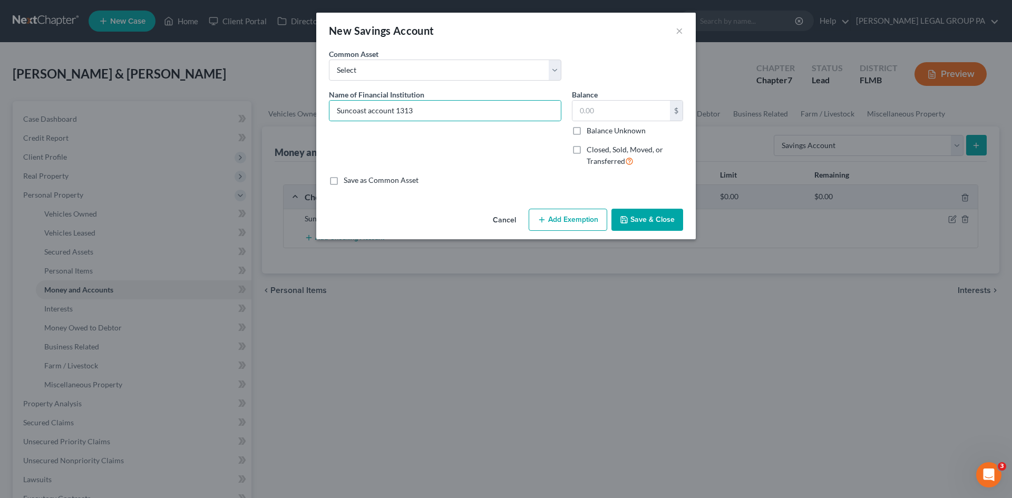
click at [563, 219] on button "Add Exemption" at bounding box center [568, 220] width 79 height 22
select select "2"
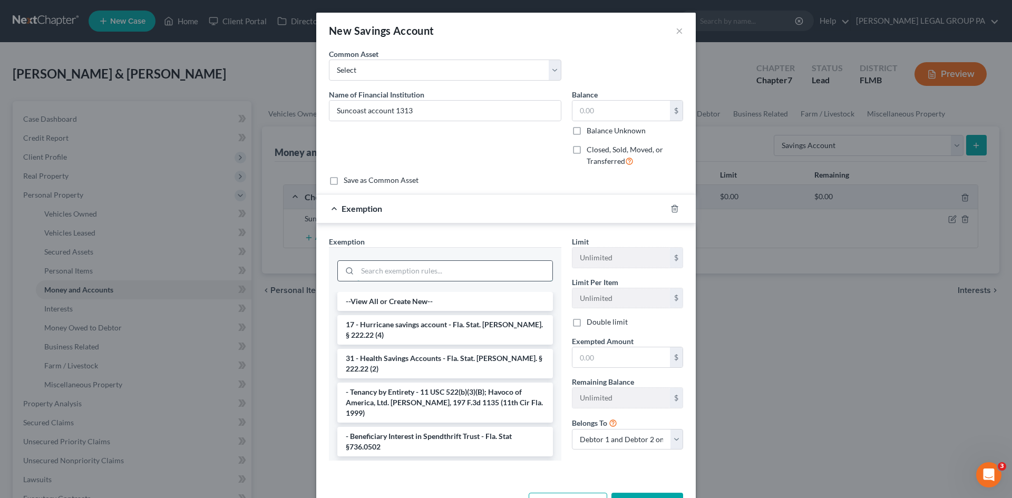
click at [446, 269] on input "search" at bounding box center [454, 271] width 195 height 20
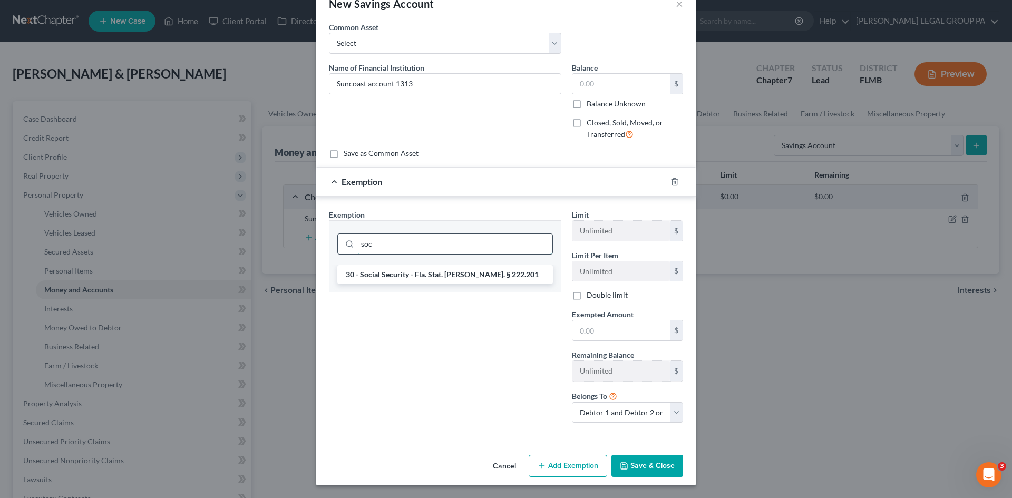
scroll to position [27, 0]
type input "[PERSON_NAME]"
click at [420, 277] on li "30 - Social Security - Fla. Stat. [PERSON_NAME]. § 222.201" at bounding box center [445, 274] width 216 height 19
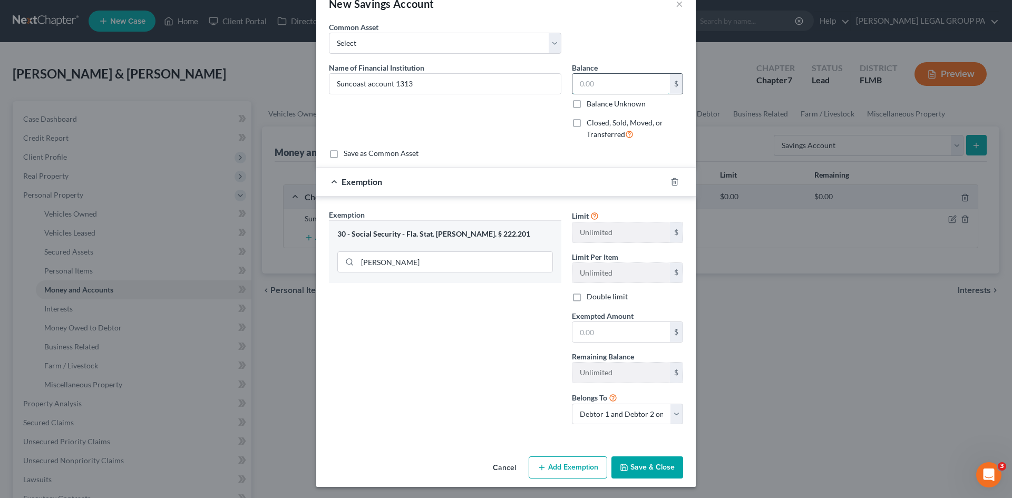
click at [614, 89] on input "text" at bounding box center [622, 84] width 98 height 20
type input "1"
type input "0.00"
click at [631, 338] on input "text" at bounding box center [622, 332] width 98 height 20
type input "0.00"
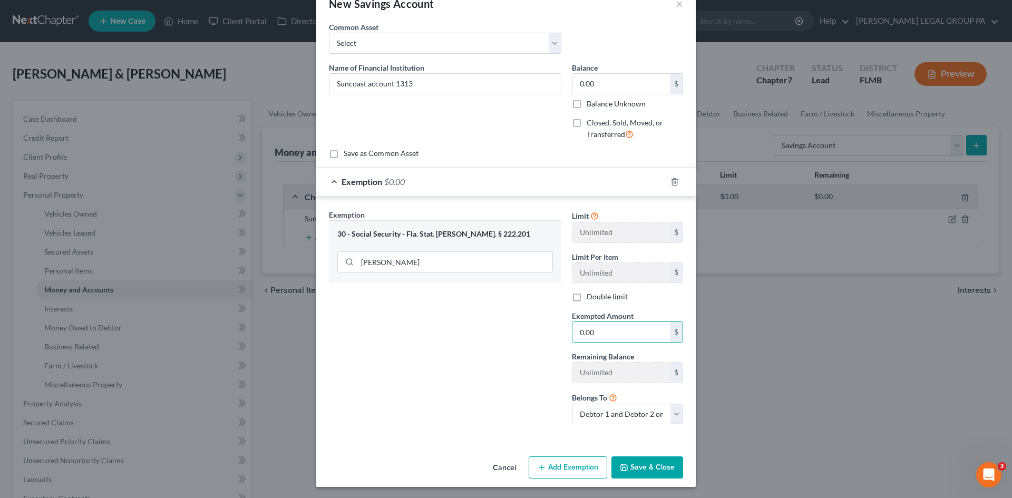
click at [669, 467] on button "Save & Close" at bounding box center [648, 468] width 72 height 22
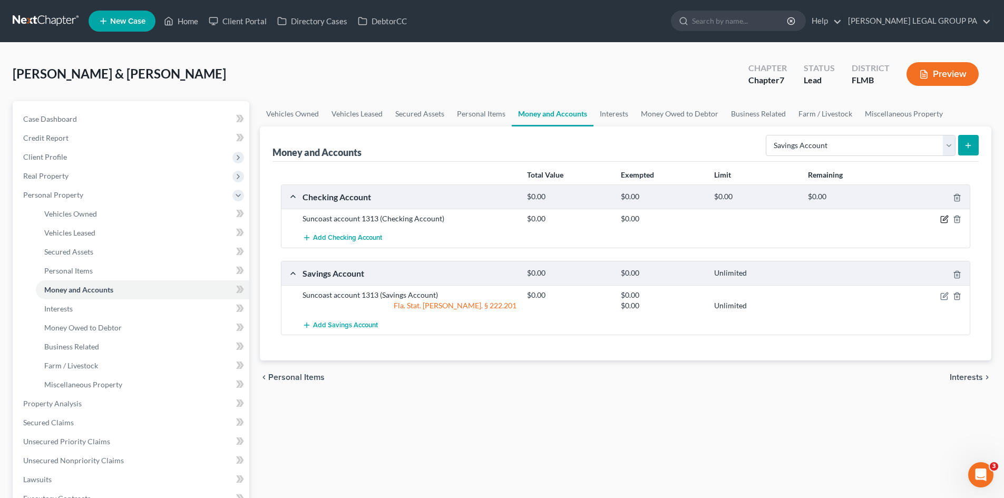
drag, startPoint x: 942, startPoint y: 219, endPoint x: 797, endPoint y: 247, distance: 148.3
click at [942, 219] on icon "button" at bounding box center [945, 219] width 8 height 8
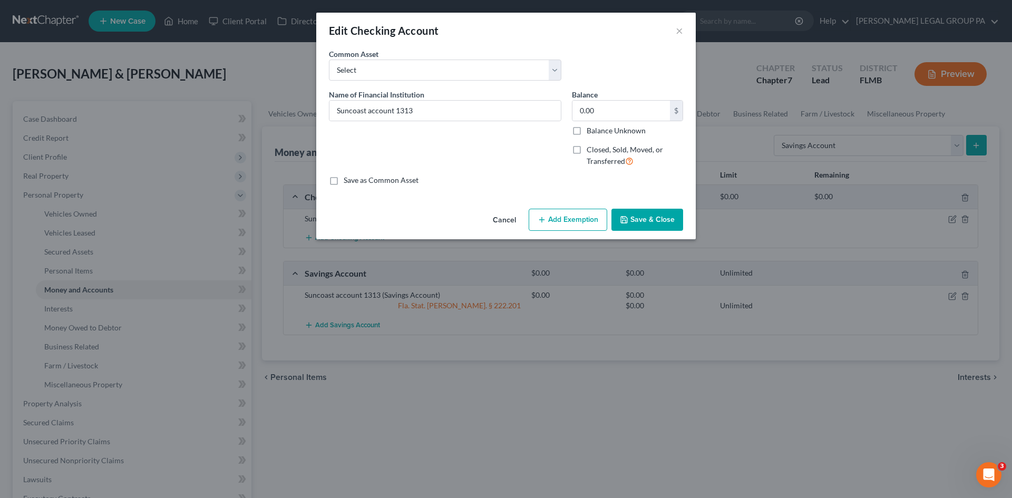
click at [554, 213] on button "Add Exemption" at bounding box center [568, 220] width 79 height 22
select select "2"
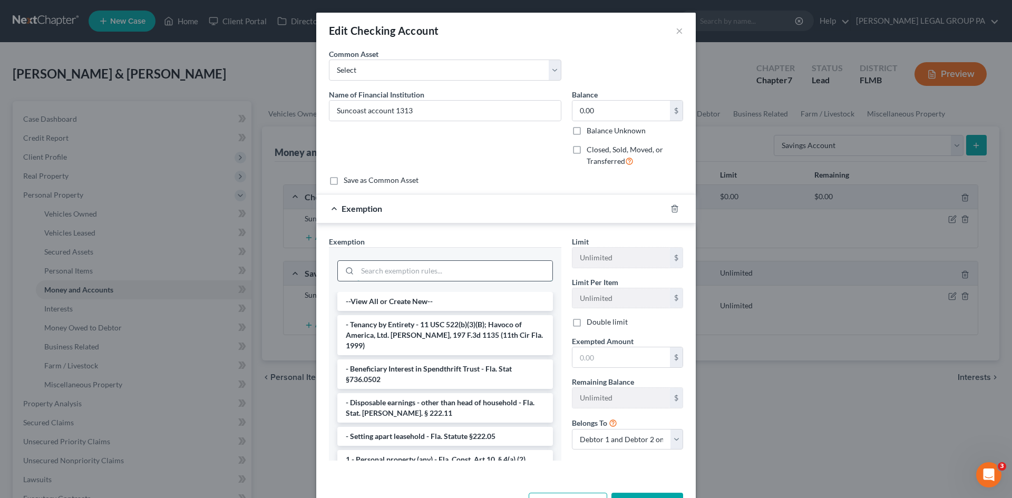
click at [399, 269] on input "search" at bounding box center [454, 271] width 195 height 20
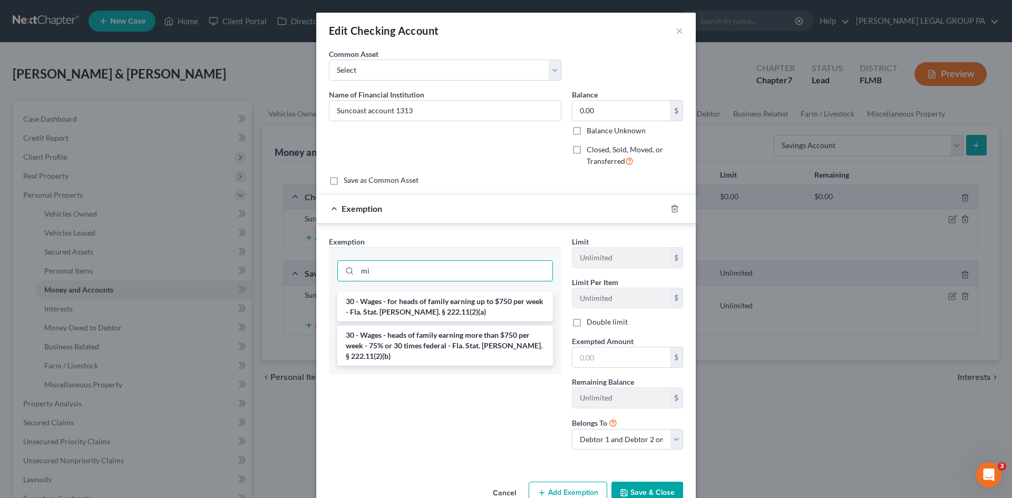
type input "m"
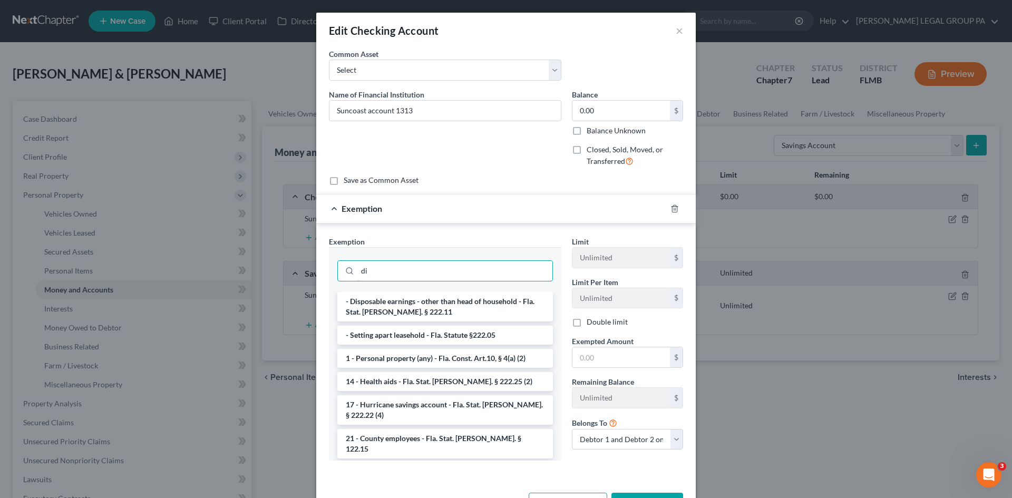
type input "d"
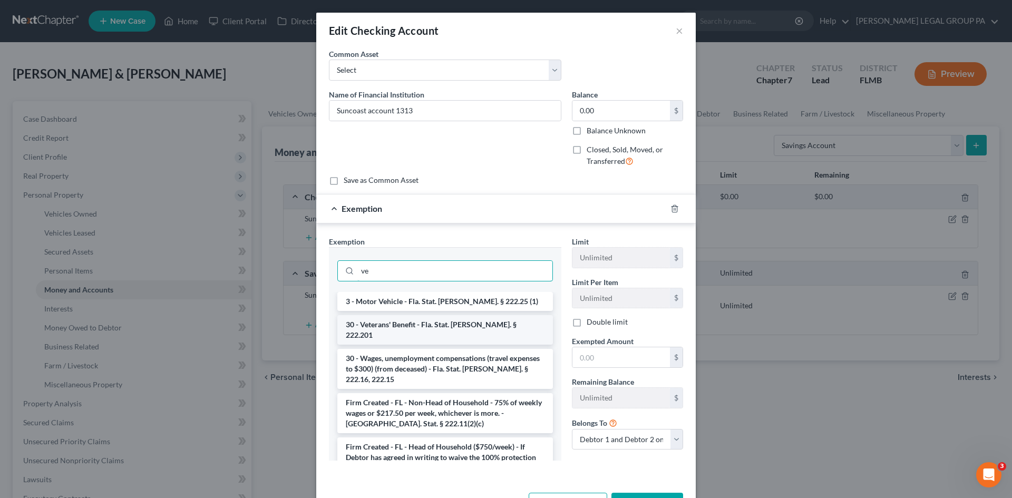
type input "ve"
click at [451, 324] on li "30 - Veterans' Benefit - Fla. Stat. [PERSON_NAME]. § 222.201" at bounding box center [445, 330] width 216 height 30
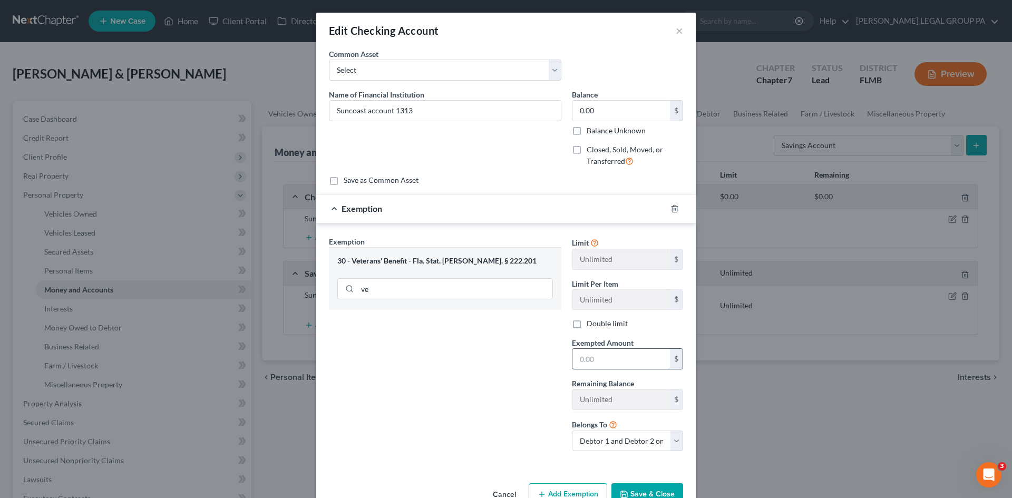
click at [634, 361] on input "text" at bounding box center [622, 359] width 98 height 20
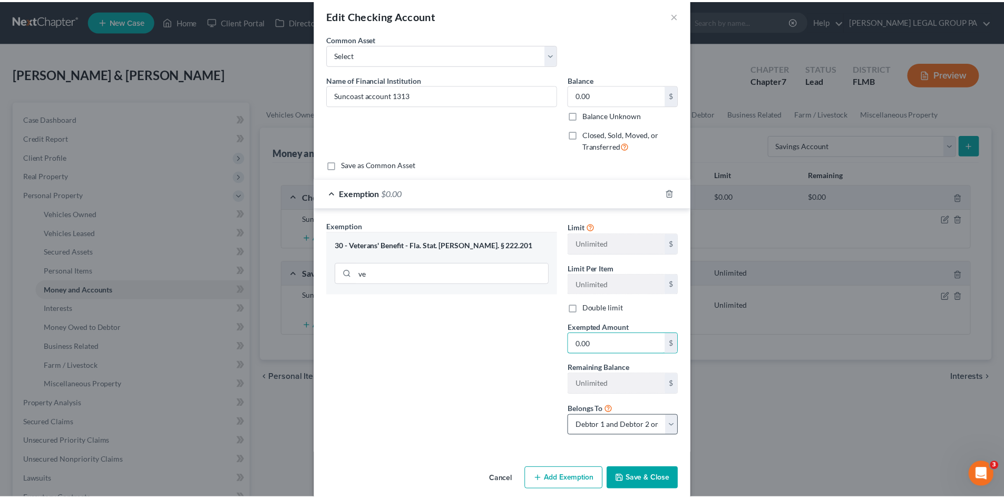
scroll to position [28, 0]
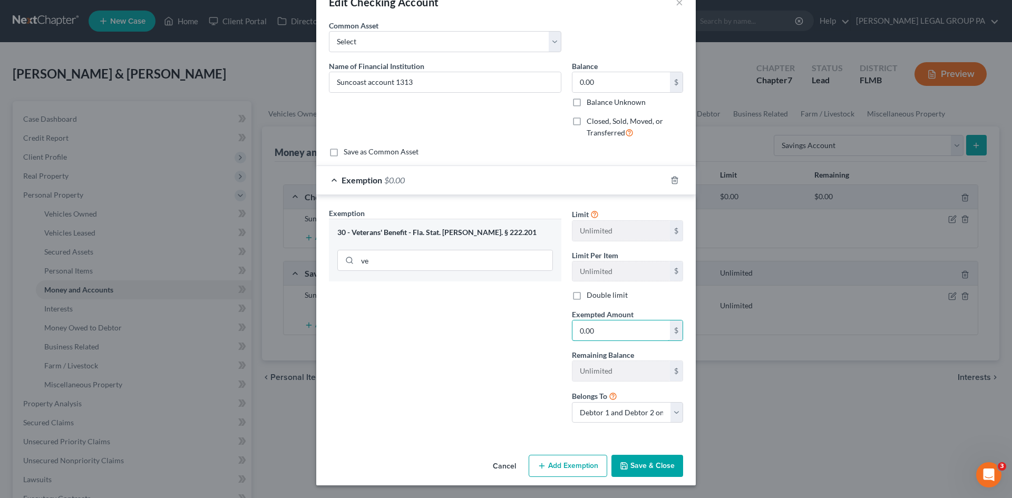
type input "0.00"
click at [646, 459] on button "Save & Close" at bounding box center [648, 466] width 72 height 22
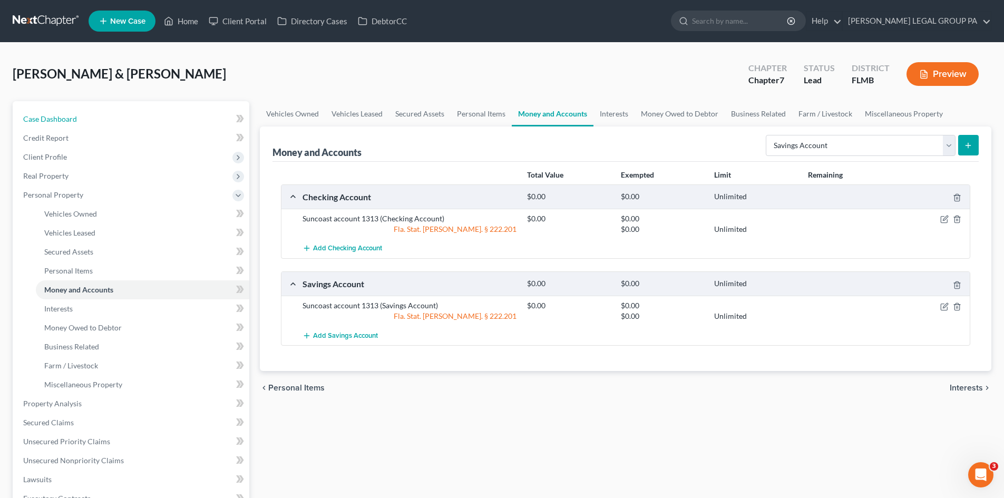
drag, startPoint x: 101, startPoint y: 118, endPoint x: 766, endPoint y: 98, distance: 665.2
click at [101, 118] on link "Case Dashboard" at bounding box center [132, 119] width 235 height 19
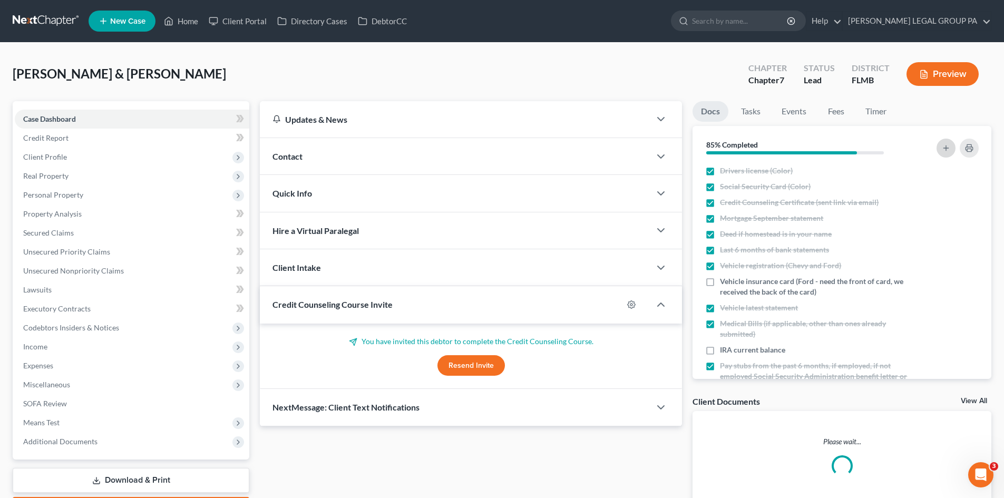
click at [946, 146] on line "button" at bounding box center [946, 148] width 0 height 5
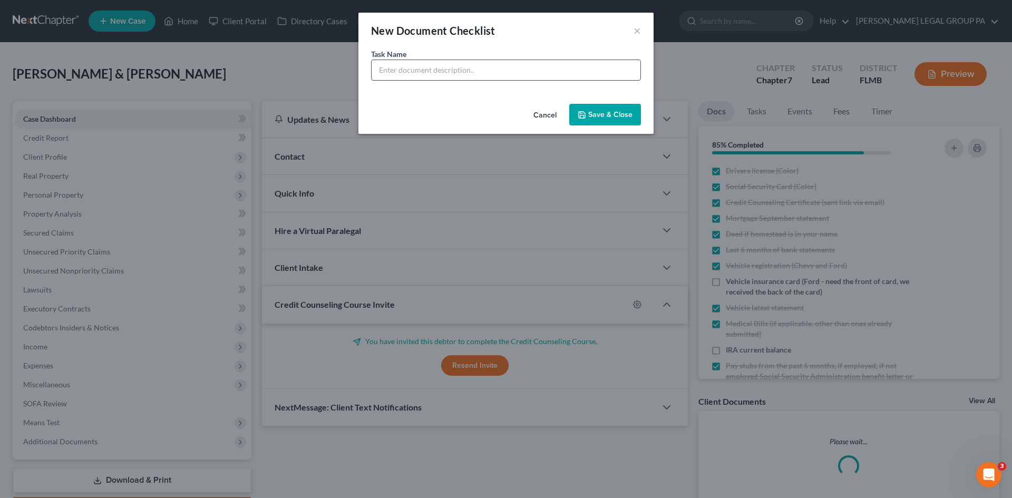
click at [498, 64] on input "text" at bounding box center [506, 70] width 269 height 20
type input "L"
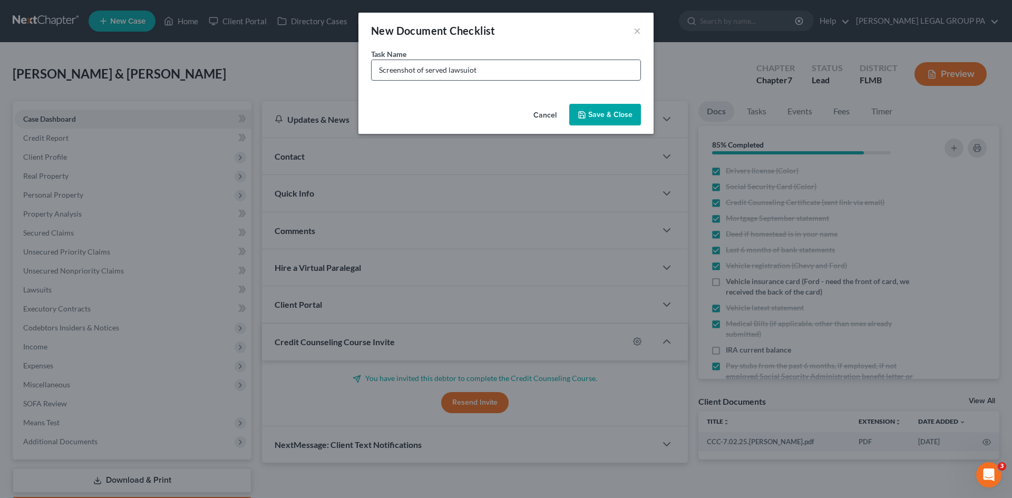
click at [472, 70] on input "Screenshot of served lawsuiot" at bounding box center [506, 70] width 269 height 20
type input "Screenshot of served lawsuit"
click at [589, 111] on button "Save & Close" at bounding box center [605, 115] width 72 height 22
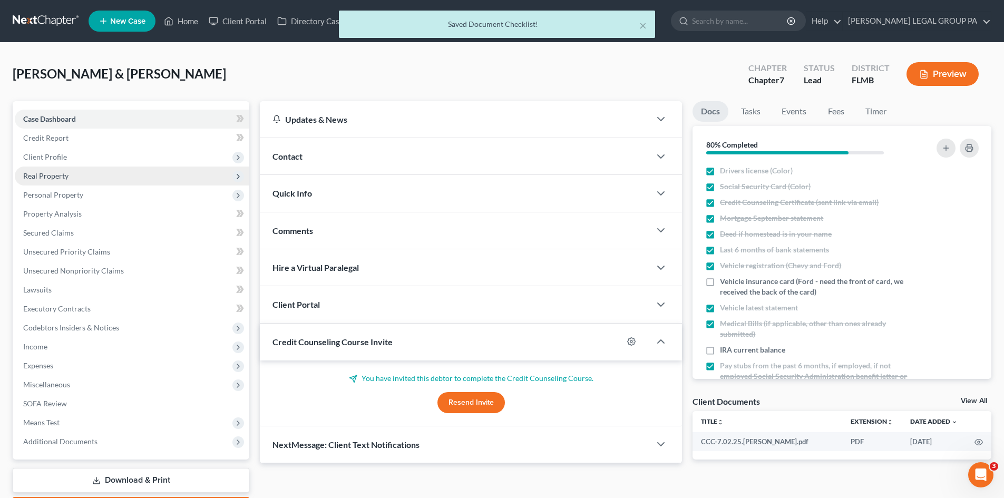
click at [120, 186] on span "Personal Property" at bounding box center [132, 195] width 235 height 19
click at [120, 181] on span "Real Property" at bounding box center [132, 176] width 235 height 19
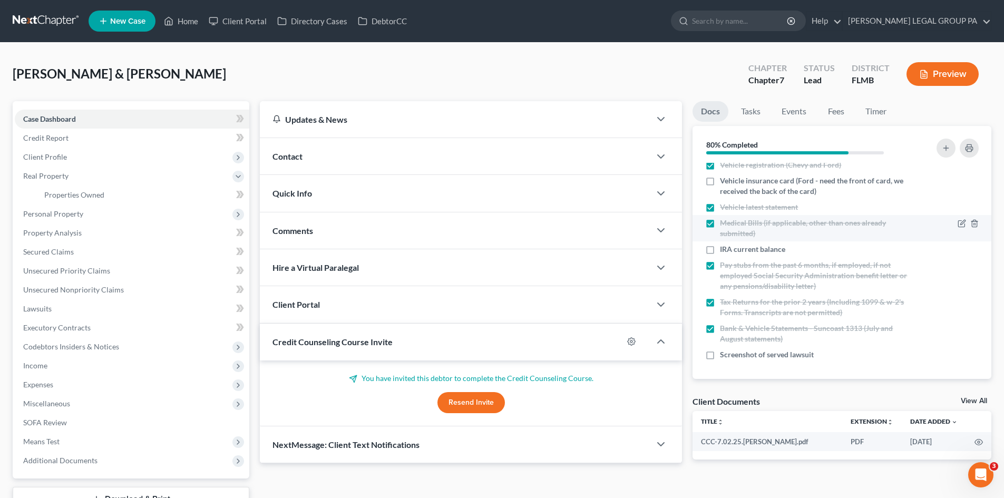
scroll to position [101, 0]
click at [958, 352] on icon "button" at bounding box center [962, 355] width 8 height 8
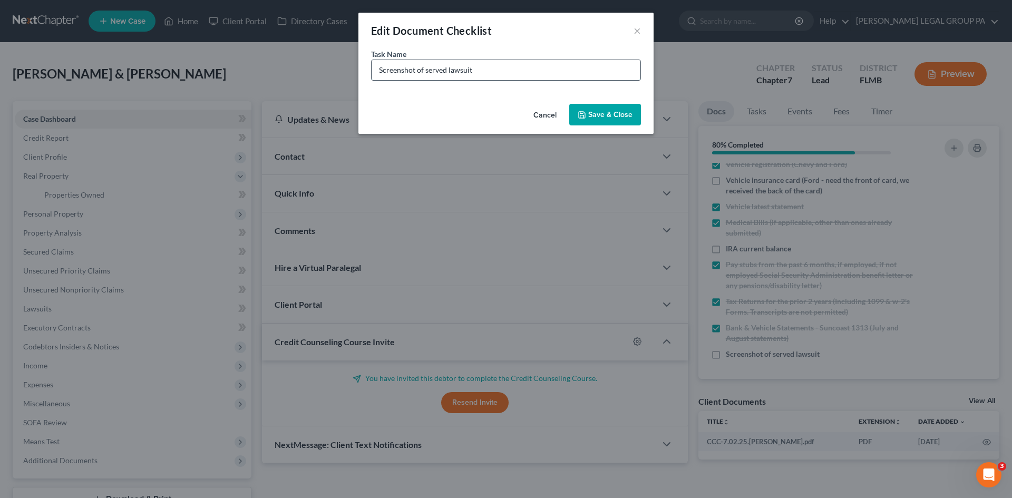
click at [435, 72] on input "Screenshot of served lawsuit" at bounding box center [506, 70] width 269 height 20
click at [397, 64] on input "Screenshot of lawsuit" at bounding box center [506, 70] width 269 height 20
type input "Picture of first page of lawsuit"
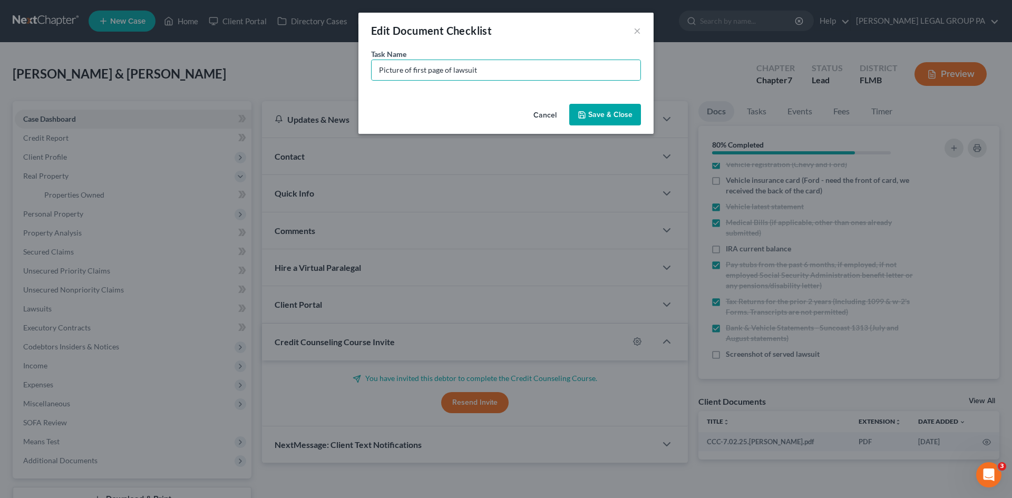
click at [621, 109] on button "Save & Close" at bounding box center [605, 115] width 72 height 22
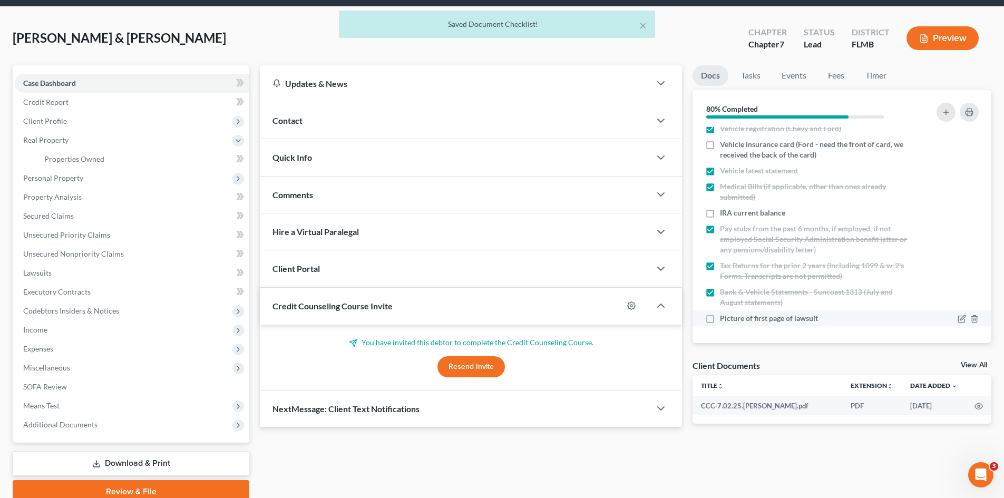
scroll to position [81, 0]
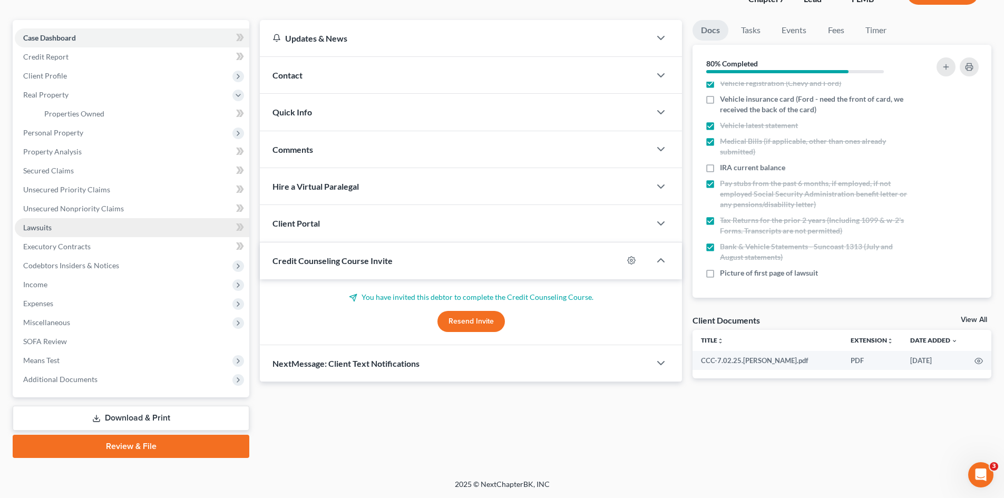
click at [43, 229] on span "Lawsuits" at bounding box center [37, 227] width 28 height 9
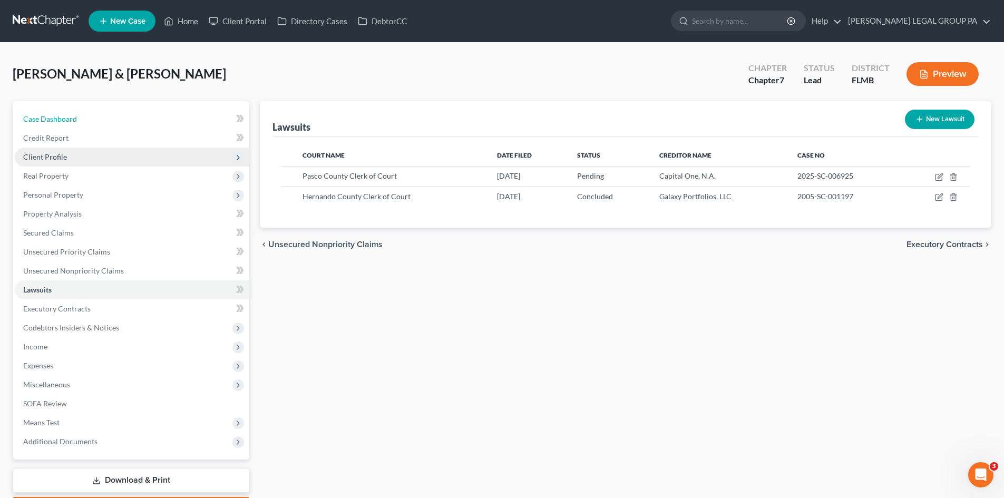
drag, startPoint x: 62, startPoint y: 120, endPoint x: 243, endPoint y: 149, distance: 183.2
click at [62, 120] on span "Case Dashboard" at bounding box center [50, 118] width 54 height 9
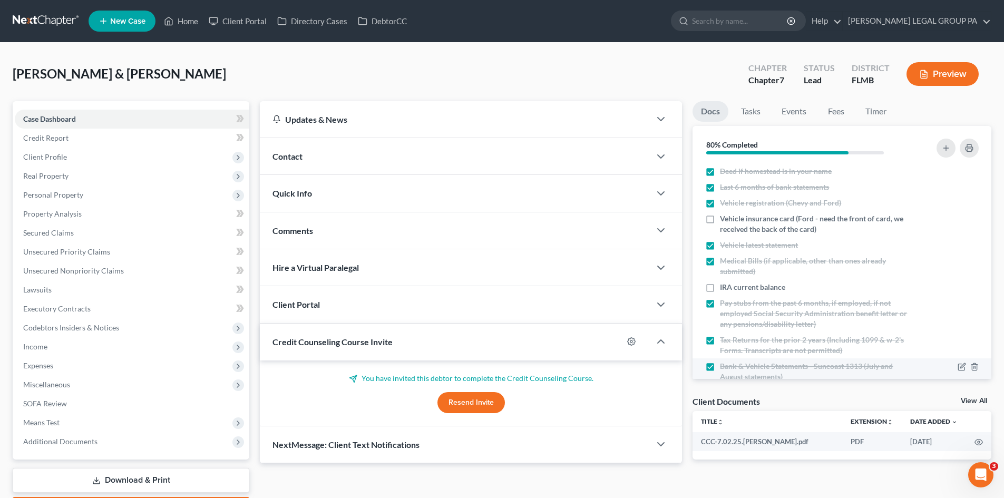
scroll to position [101, 0]
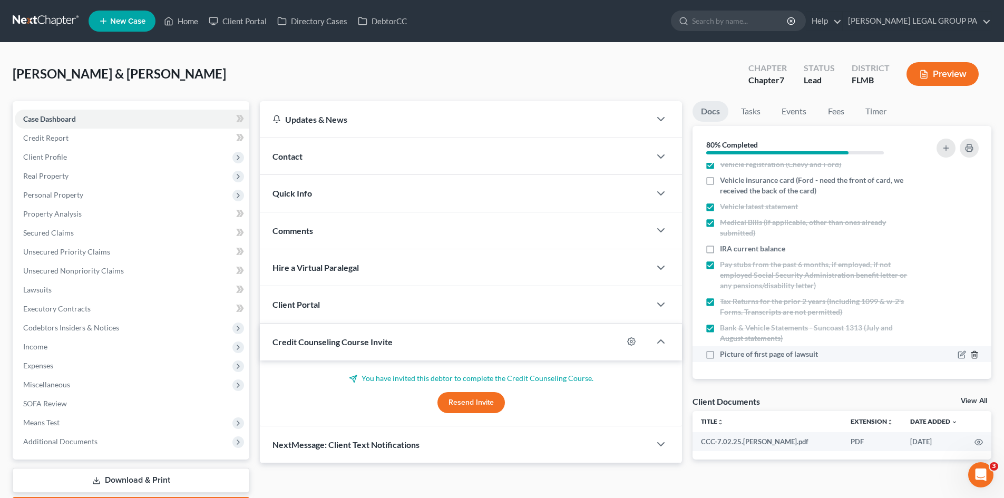
click at [971, 352] on icon "button" at bounding box center [975, 355] width 8 height 8
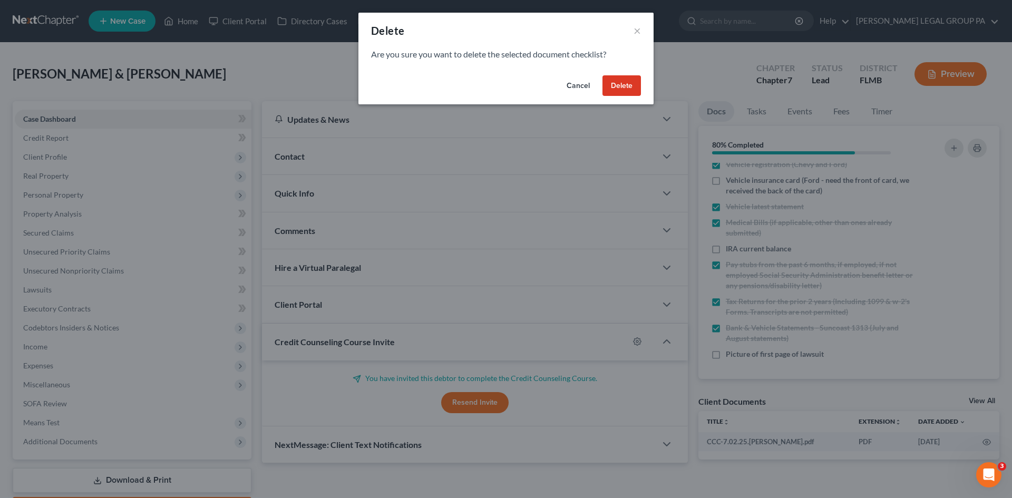
click at [625, 82] on button "Delete" at bounding box center [622, 85] width 38 height 21
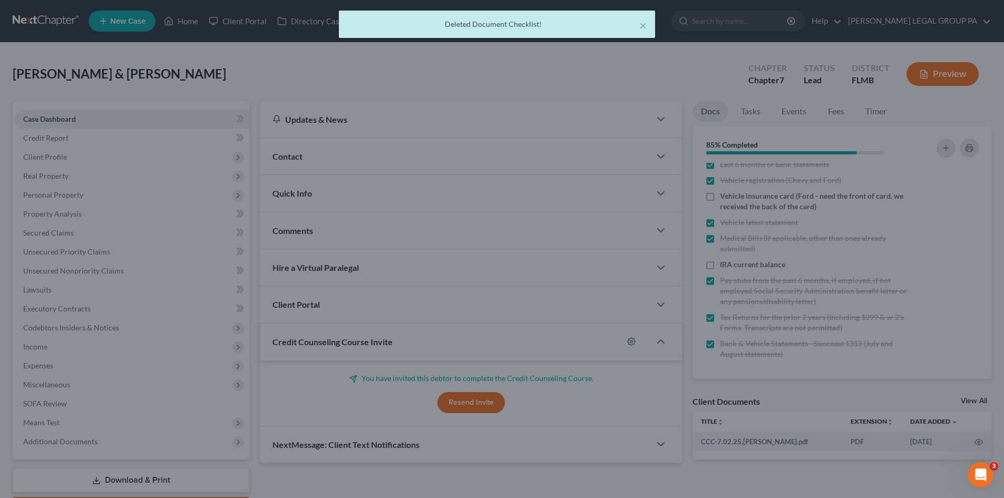
scroll to position [85, 0]
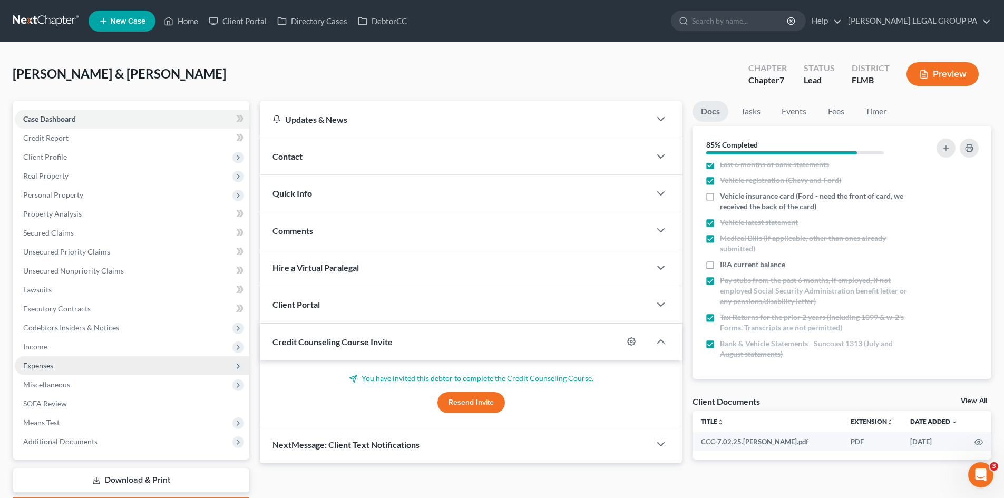
click at [61, 366] on span "Expenses" at bounding box center [132, 365] width 235 height 19
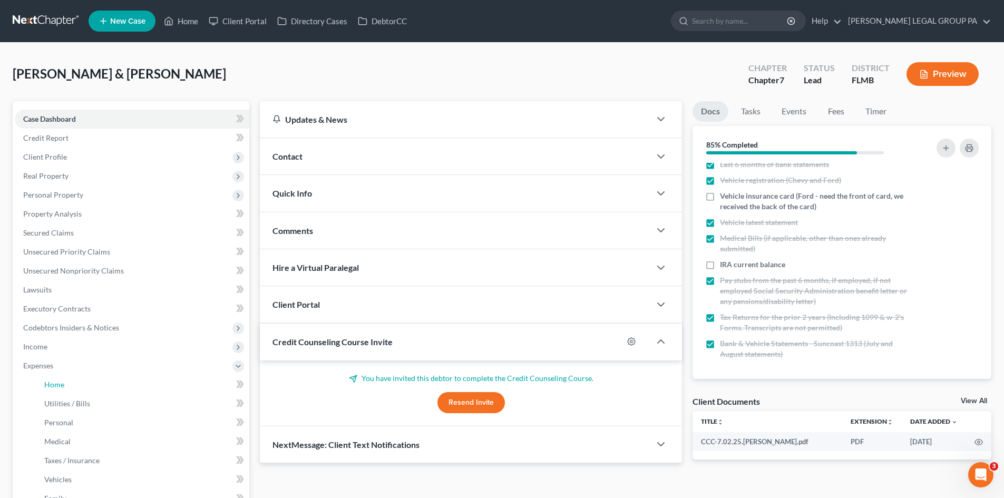
drag, startPoint x: 50, startPoint y: 383, endPoint x: 377, endPoint y: 260, distance: 349.2
click at [51, 383] on span "Home" at bounding box center [54, 384] width 20 height 9
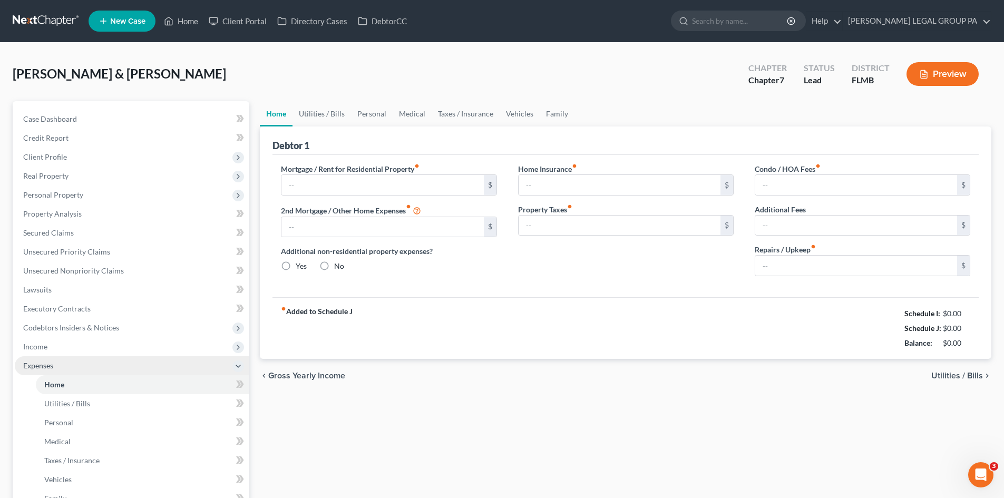
type input "1,225.00"
type input "0.00"
radio input "true"
type input "0.00"
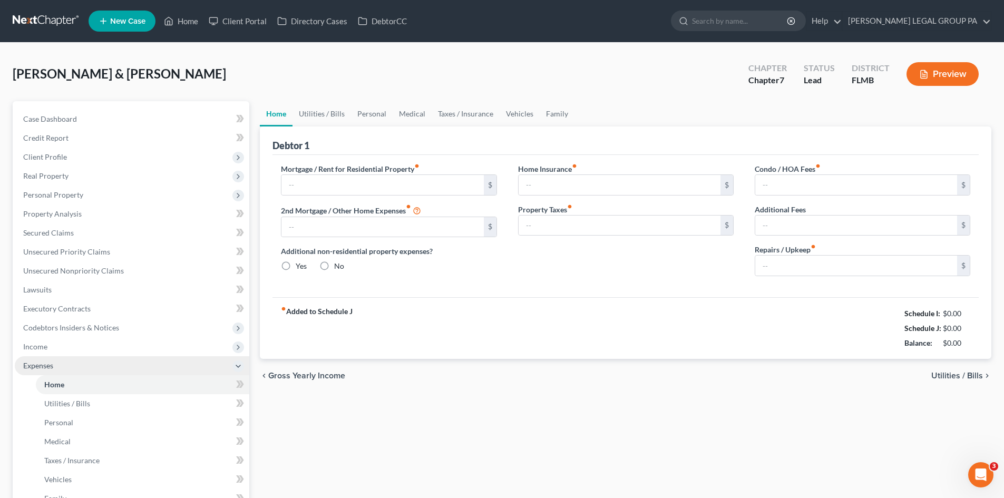
type input "60.00"
type input "0.00"
type input "250.00"
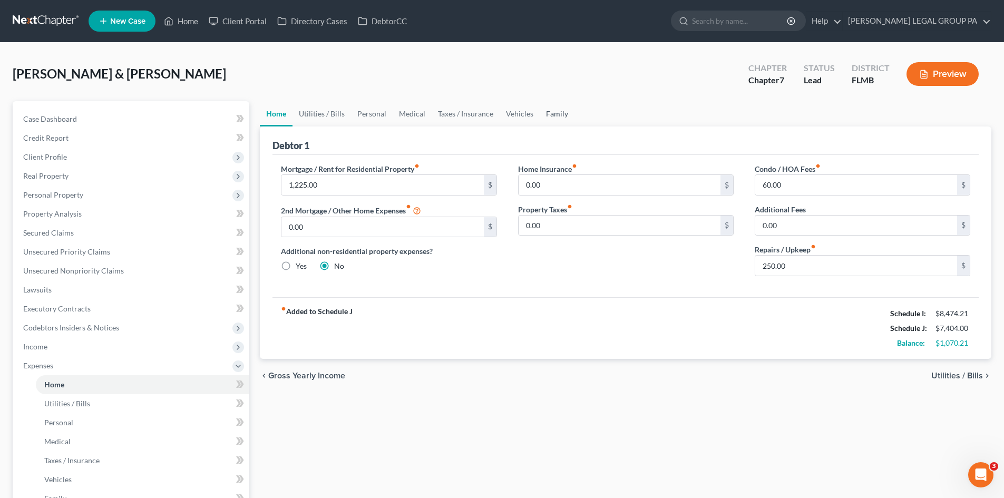
click at [554, 111] on link "Family" at bounding box center [557, 113] width 35 height 25
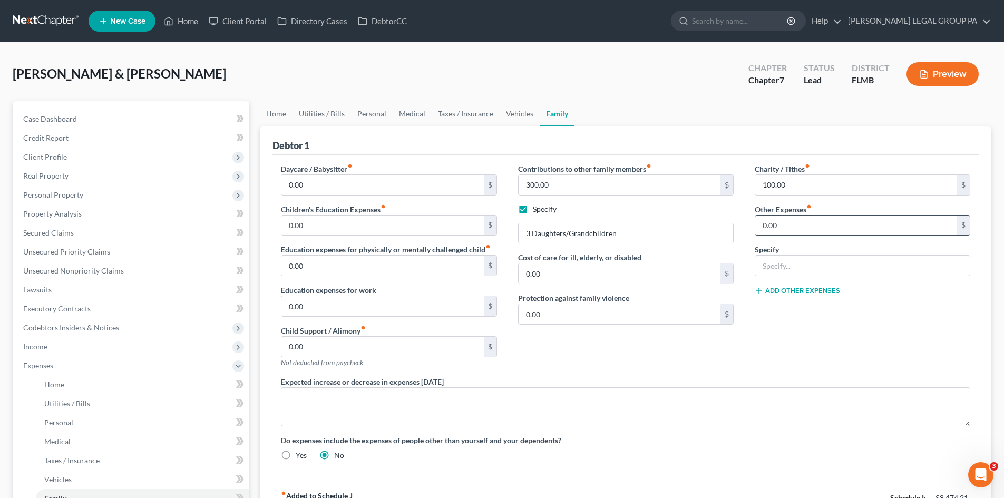
click at [814, 225] on input "0.00" at bounding box center [857, 226] width 202 height 20
drag, startPoint x: 826, startPoint y: 268, endPoint x: 806, endPoint y: 254, distance: 23.8
click at [826, 268] on input "text" at bounding box center [863, 266] width 215 height 20
type input "Pet Expenses"
click at [819, 222] on input "0.00" at bounding box center [857, 226] width 202 height 20
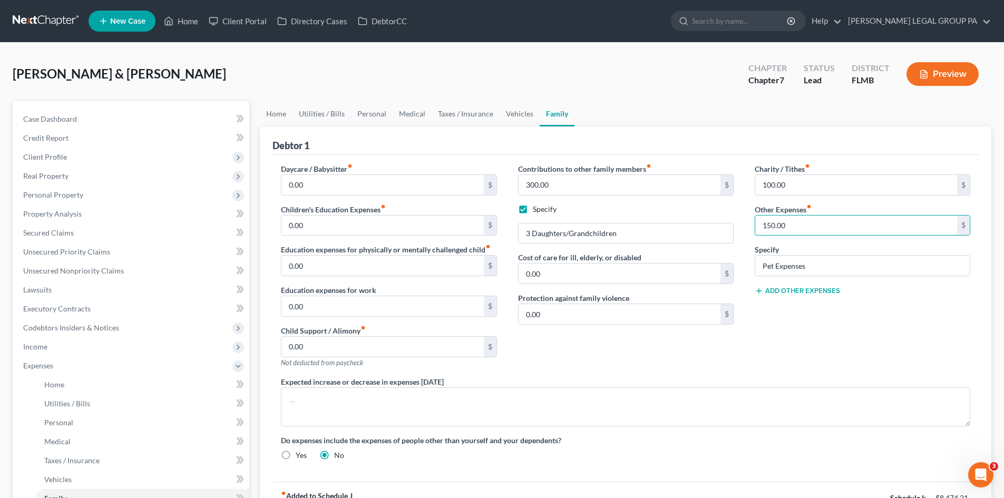
type input "150.00"
click at [853, 354] on div "Charity / Tithes fiber_manual_record 100.00 $ Other Expenses fiber_manual_recor…" at bounding box center [862, 269] width 237 height 213
click at [519, 115] on link "Vehicles" at bounding box center [520, 113] width 40 height 25
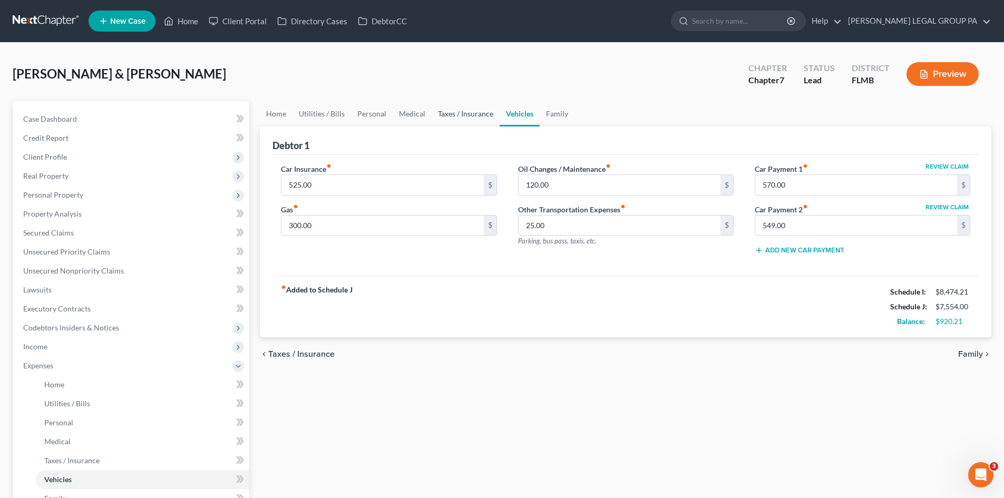
click at [469, 117] on link "Taxes / Insurance" at bounding box center [466, 113] width 68 height 25
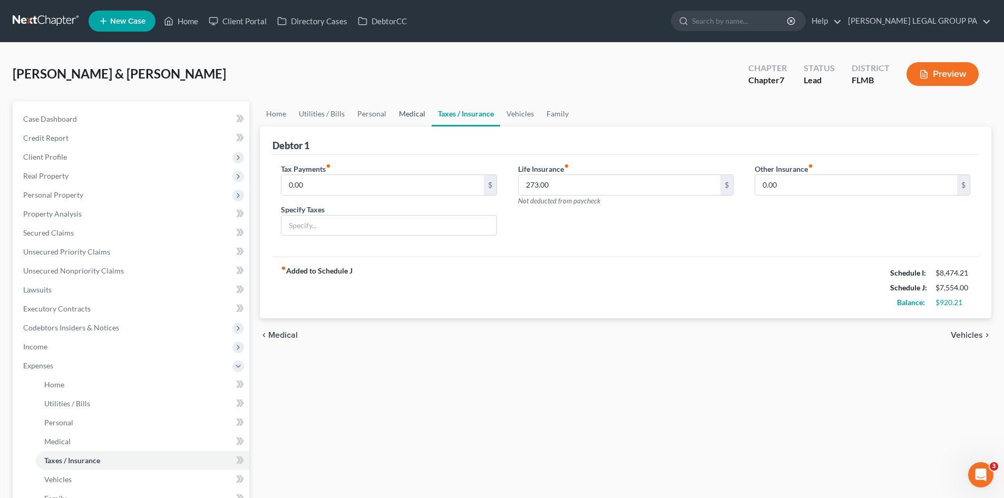
click at [409, 115] on link "Medical" at bounding box center [412, 113] width 39 height 25
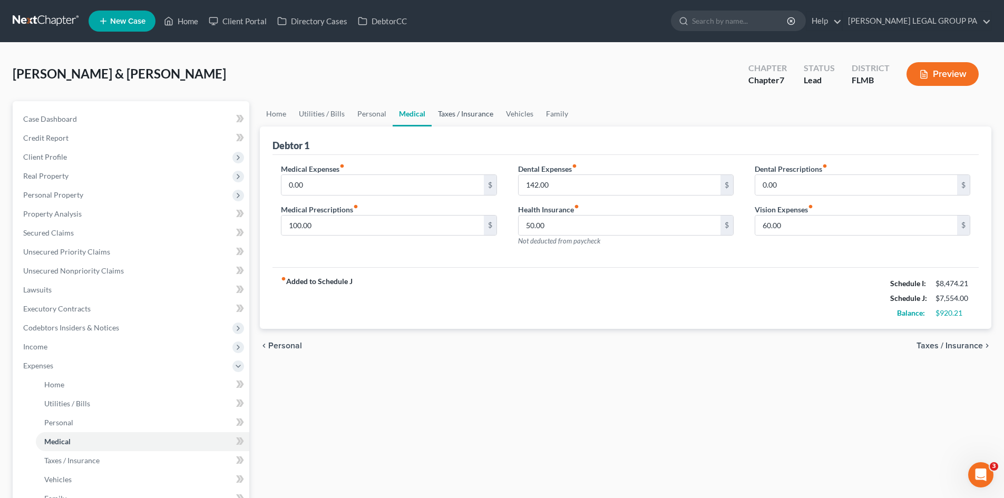
click at [457, 111] on link "Taxes / Insurance" at bounding box center [466, 113] width 68 height 25
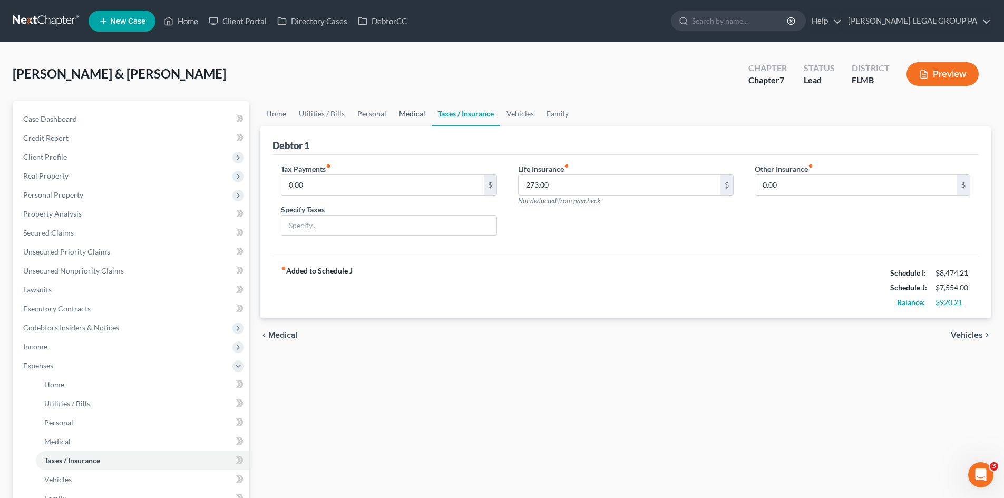
click at [412, 114] on link "Medical" at bounding box center [412, 113] width 39 height 25
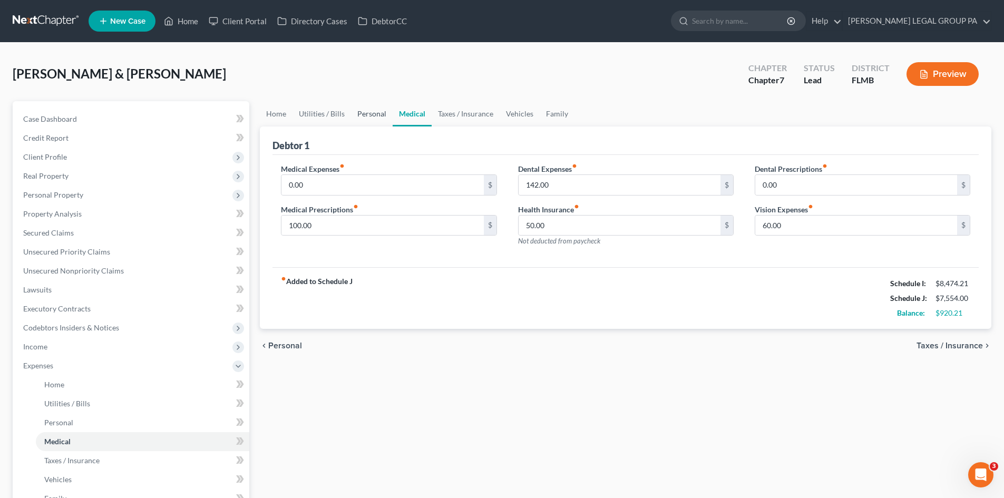
click at [374, 119] on link "Personal" at bounding box center [372, 113] width 42 height 25
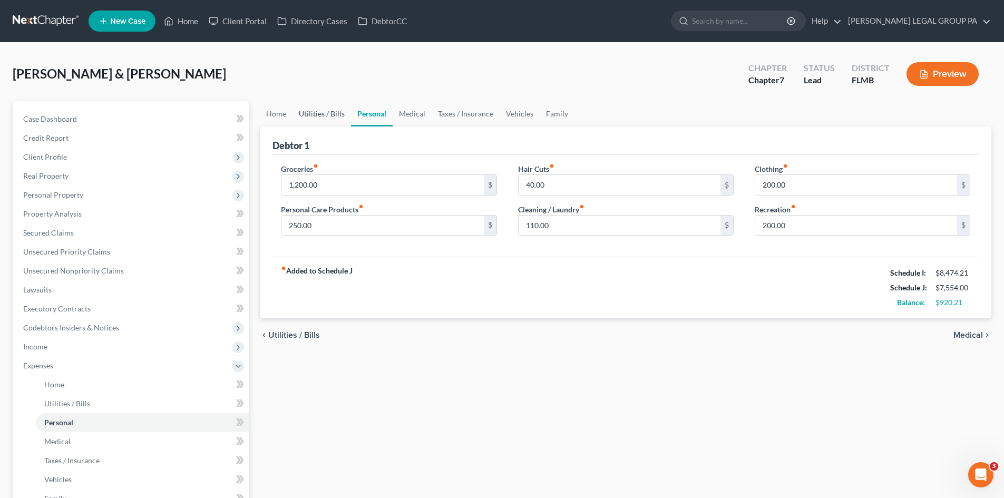
click at [333, 112] on link "Utilities / Bills" at bounding box center [322, 113] width 59 height 25
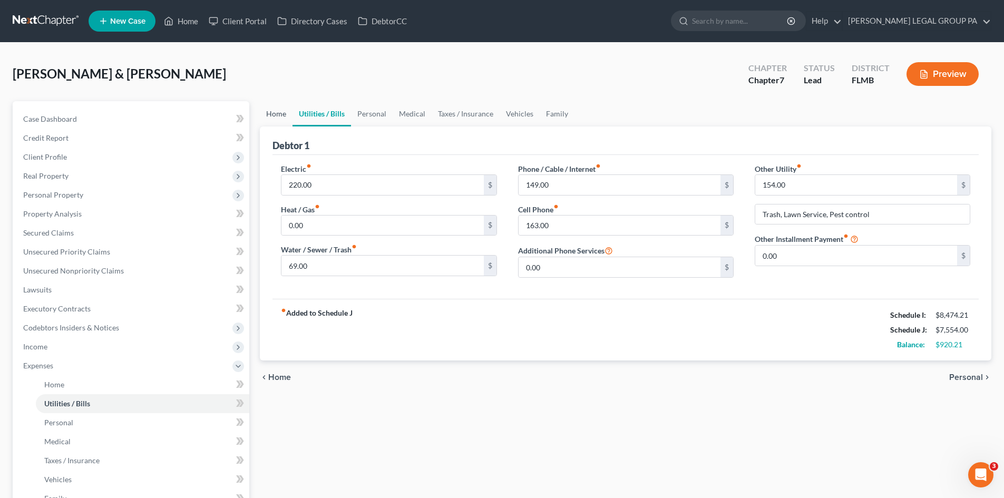
click at [283, 111] on link "Home" at bounding box center [276, 113] width 33 height 25
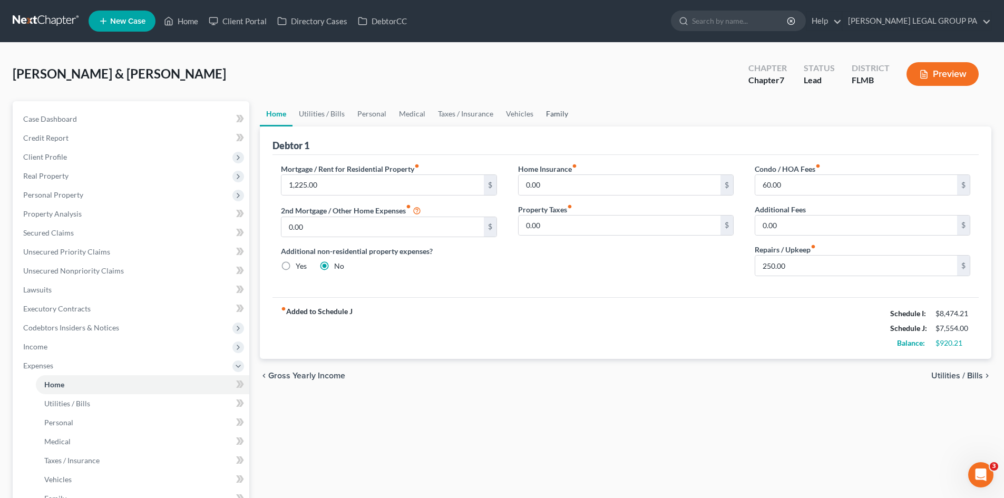
click at [560, 109] on link "Family" at bounding box center [557, 113] width 35 height 25
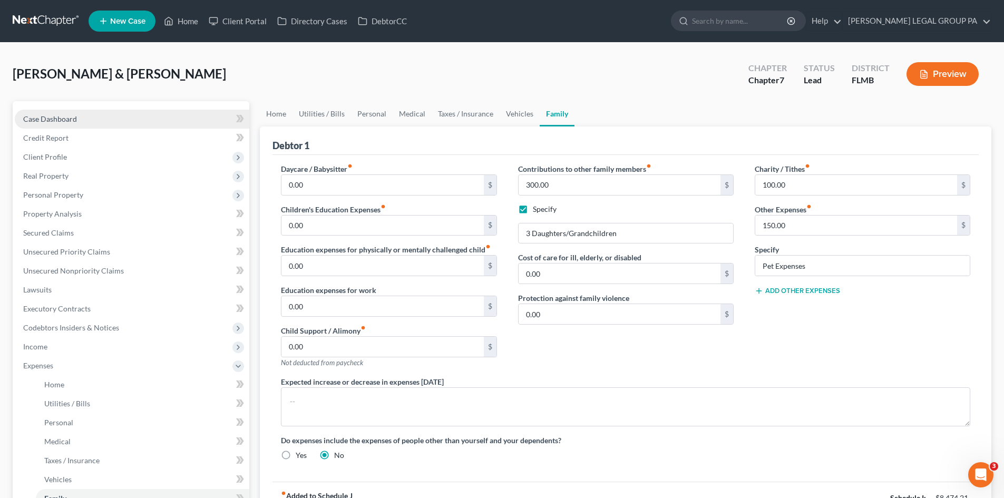
click at [80, 122] on link "Case Dashboard" at bounding box center [132, 119] width 235 height 19
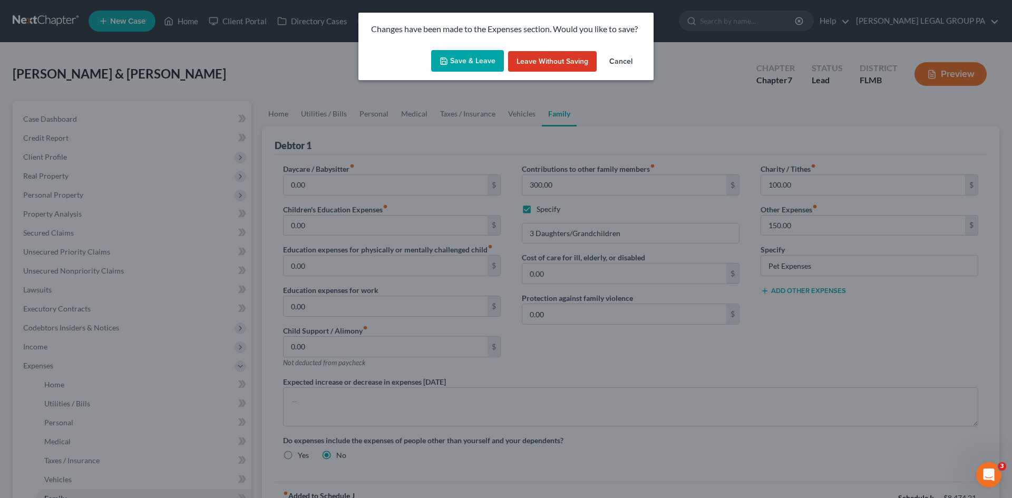
click at [453, 69] on button "Save & Leave" at bounding box center [467, 61] width 73 height 22
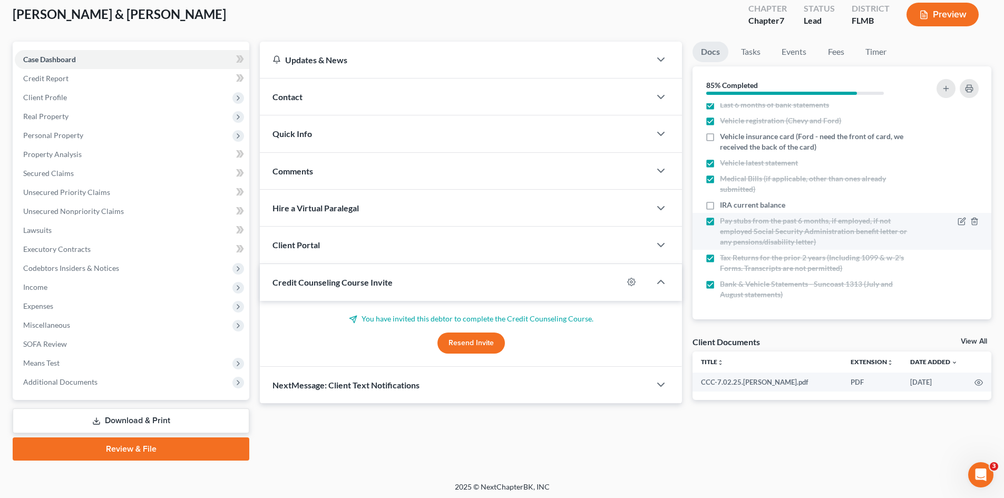
scroll to position [62, 0]
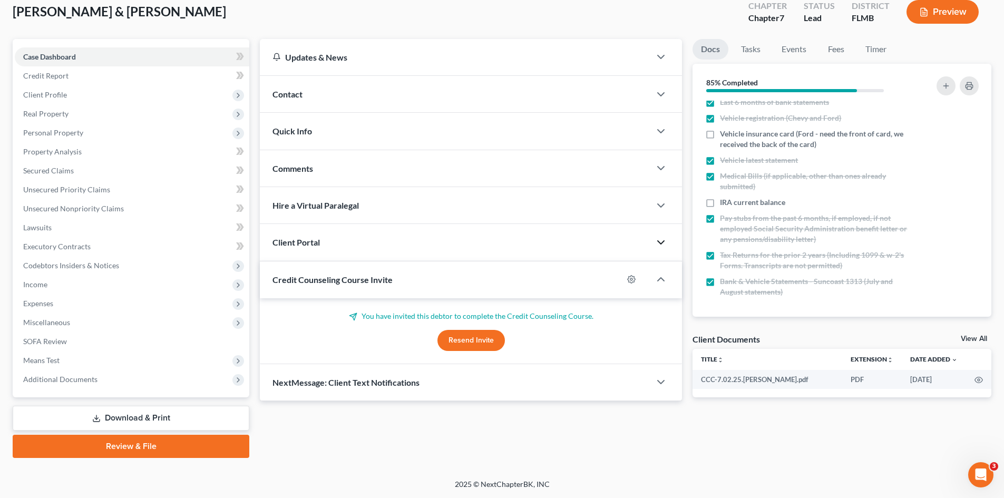
click at [663, 247] on icon "button" at bounding box center [661, 242] width 13 height 13
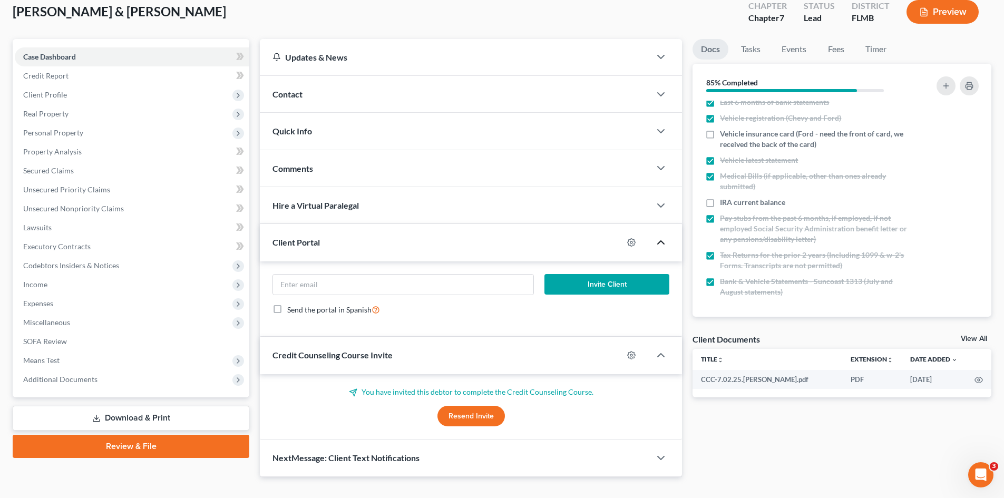
click at [662, 241] on polyline "button" at bounding box center [661, 242] width 6 height 3
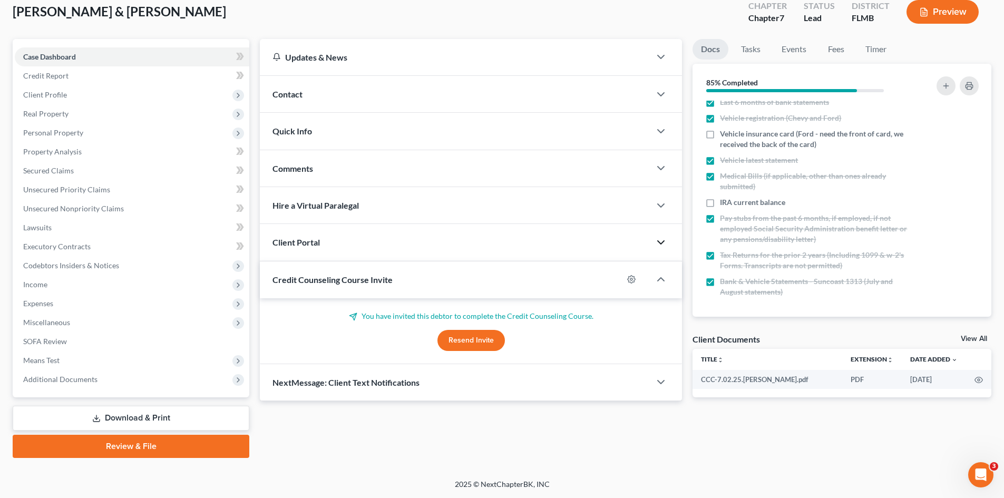
click at [661, 241] on icon "button" at bounding box center [661, 242] width 13 height 13
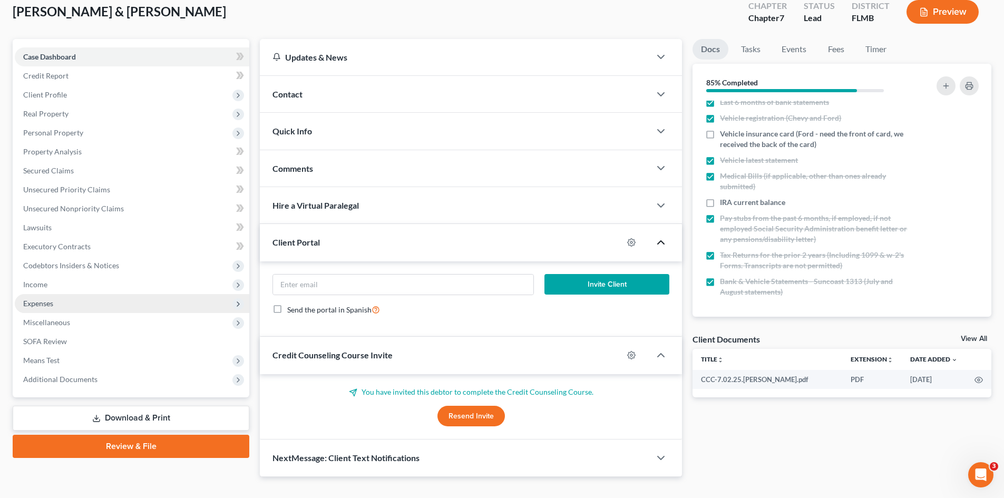
drag, startPoint x: 90, startPoint y: 297, endPoint x: 91, endPoint y: 310, distance: 12.7
click at [90, 297] on span "Expenses" at bounding box center [132, 303] width 235 height 19
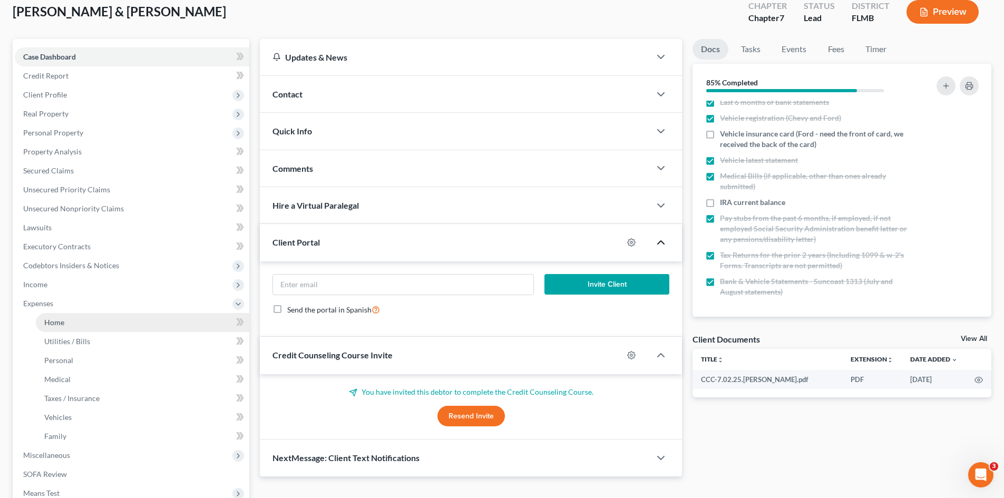
click at [92, 321] on link "Home" at bounding box center [143, 322] width 214 height 19
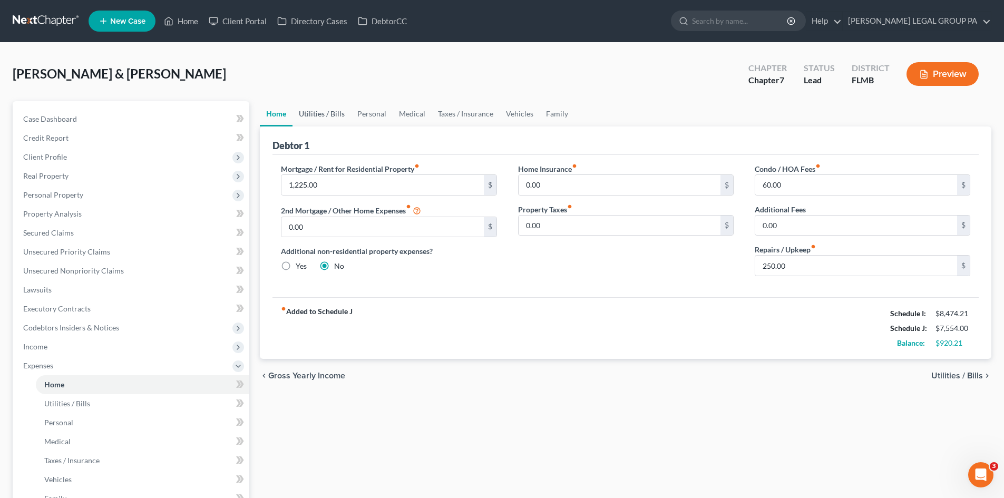
click at [332, 106] on link "Utilities / Bills" at bounding box center [322, 113] width 59 height 25
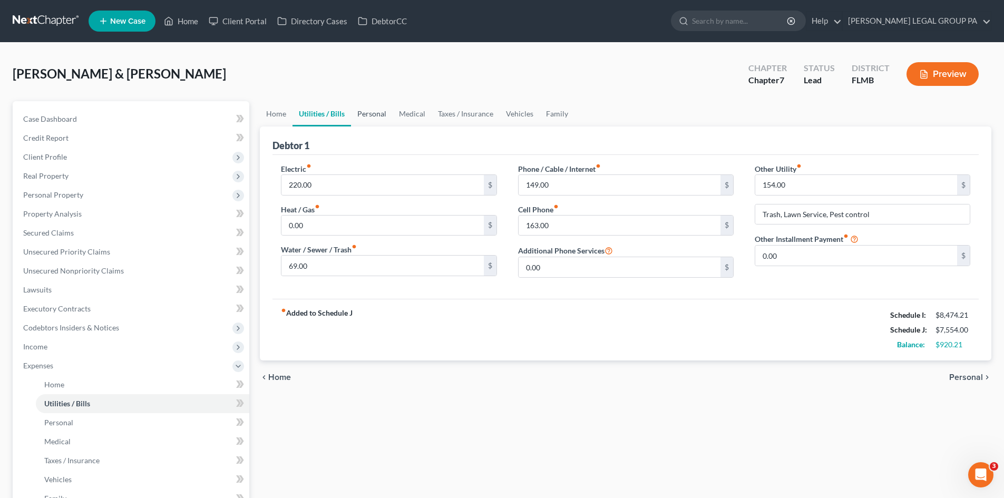
click at [358, 112] on link "Personal" at bounding box center [372, 113] width 42 height 25
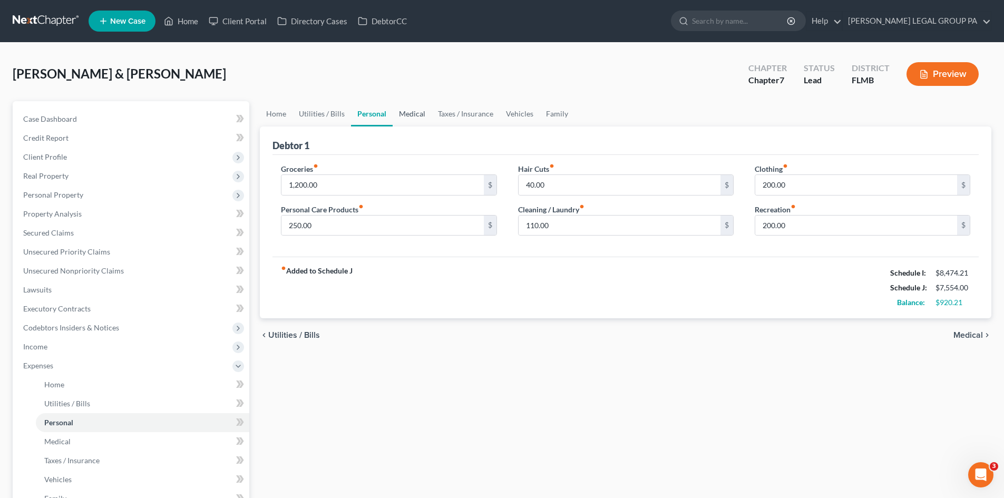
click at [421, 110] on link "Medical" at bounding box center [412, 113] width 39 height 25
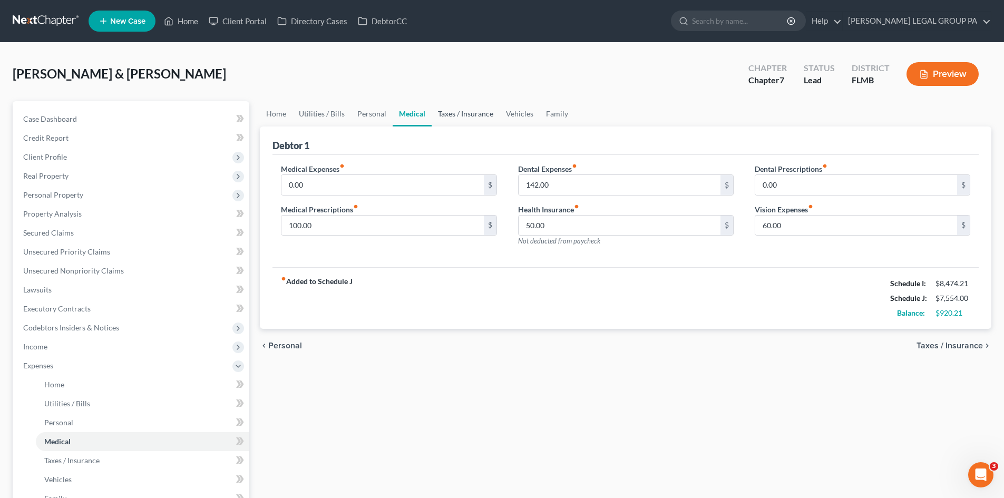
click at [462, 110] on link "Taxes / Insurance" at bounding box center [466, 113] width 68 height 25
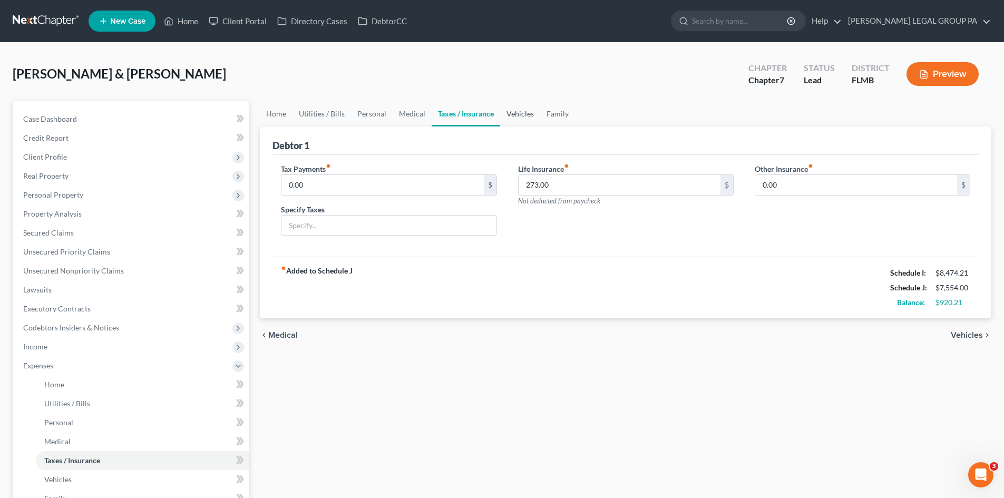
click at [521, 108] on link "Vehicles" at bounding box center [520, 113] width 40 height 25
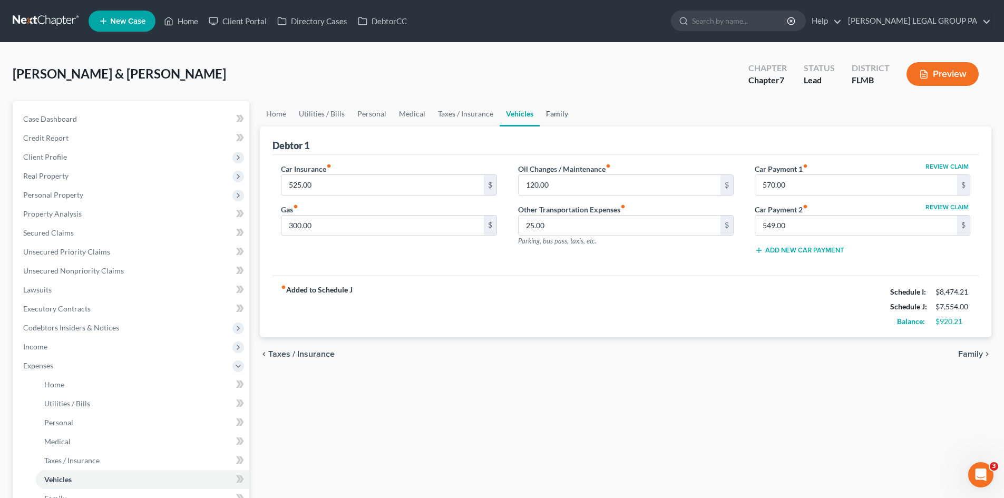
click at [553, 106] on link "Family" at bounding box center [557, 113] width 35 height 25
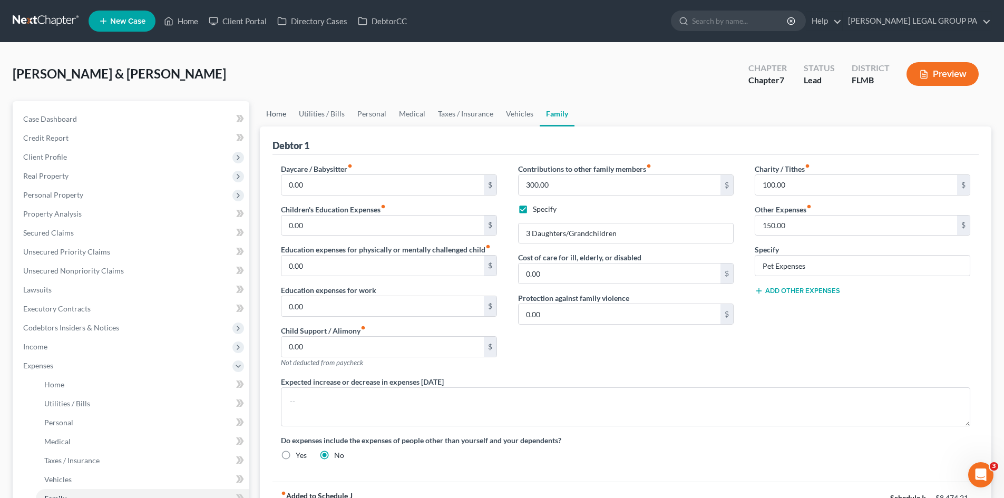
click at [282, 115] on link "Home" at bounding box center [276, 113] width 33 height 25
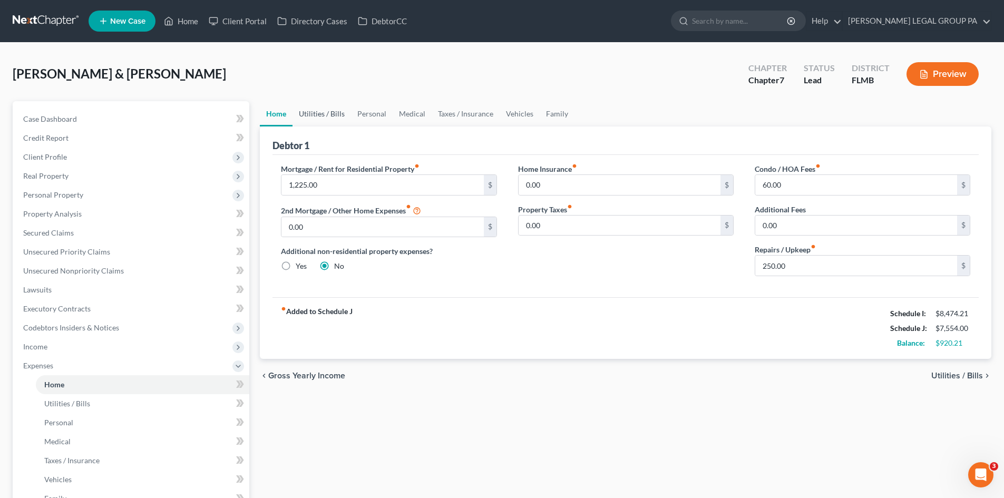
click at [346, 114] on link "Utilities / Bills" at bounding box center [322, 113] width 59 height 25
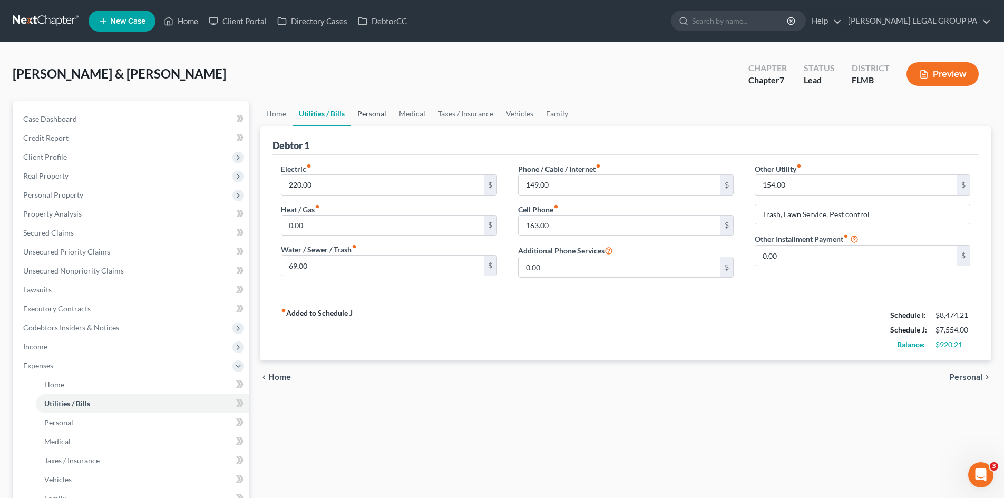
click at [379, 110] on link "Personal" at bounding box center [372, 113] width 42 height 25
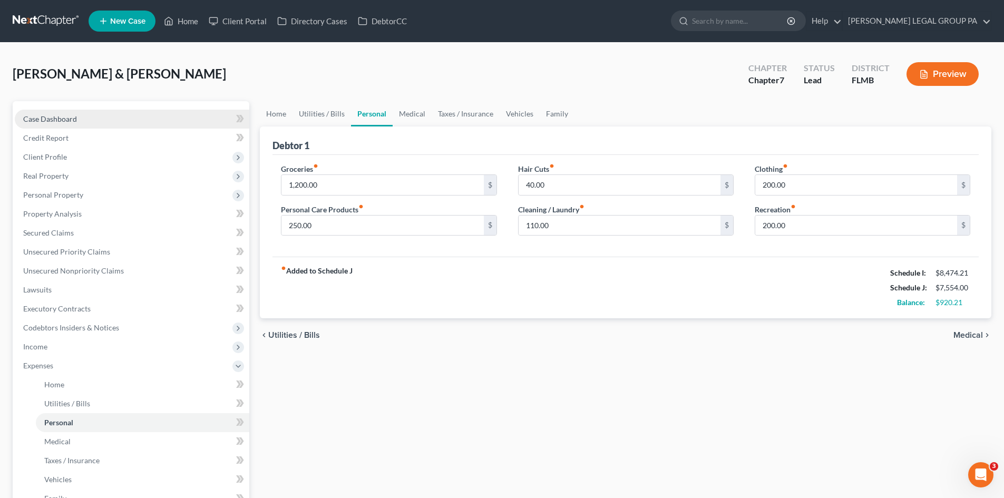
click at [137, 113] on link "Case Dashboard" at bounding box center [132, 119] width 235 height 19
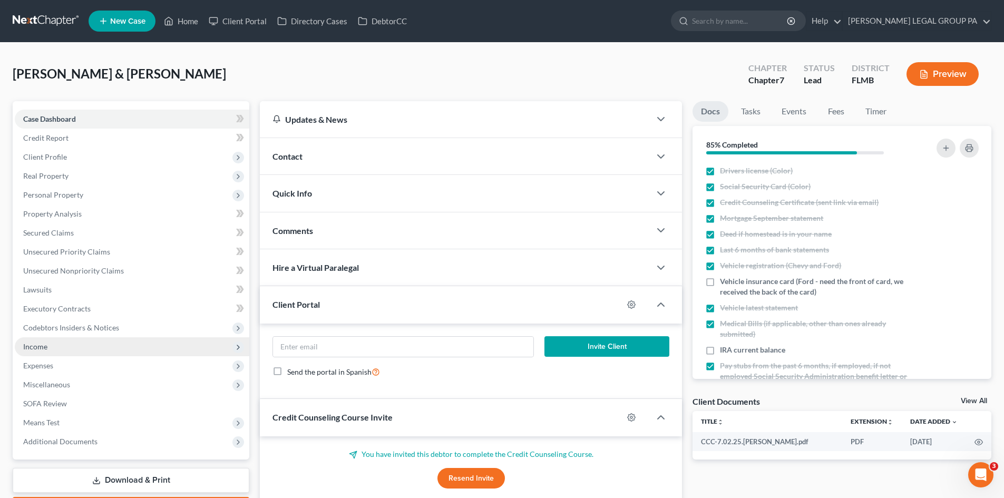
click at [59, 352] on span "Income" at bounding box center [132, 346] width 235 height 19
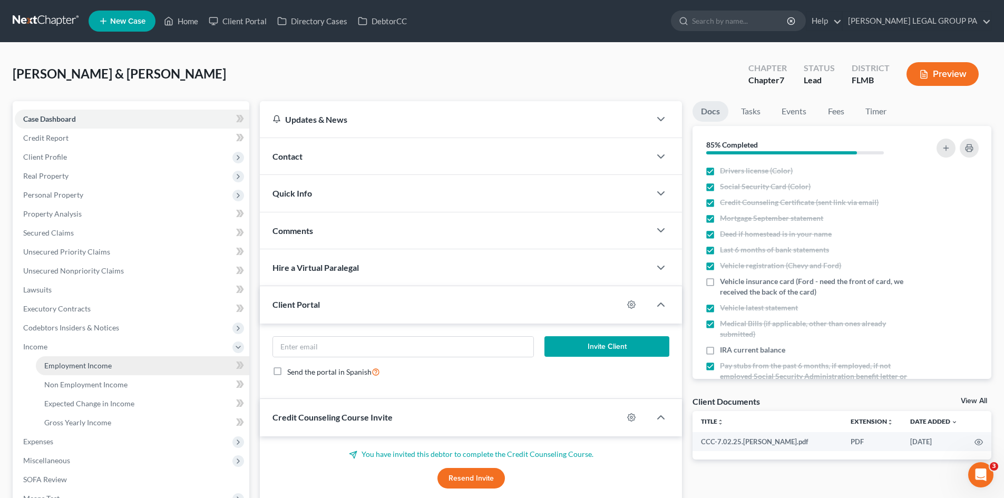
click at [71, 361] on span "Employment Income" at bounding box center [77, 365] width 67 height 9
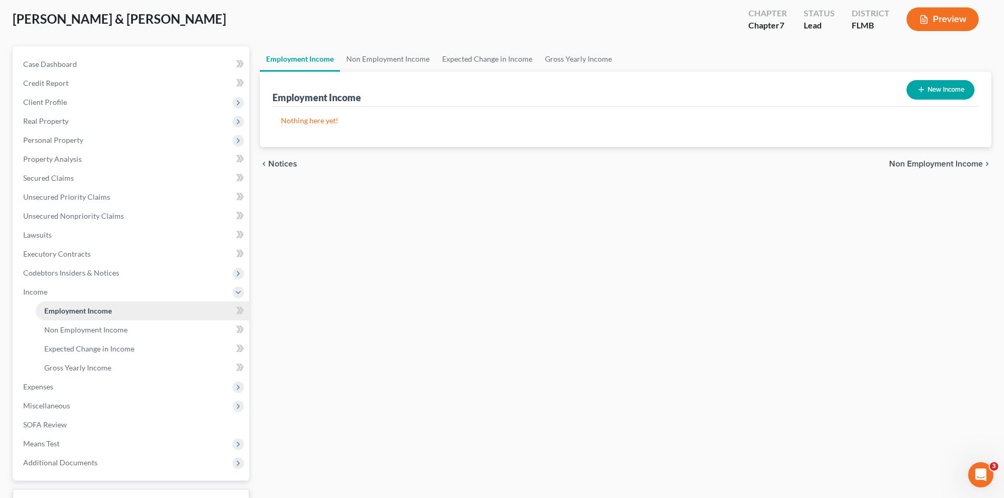
scroll to position [105, 0]
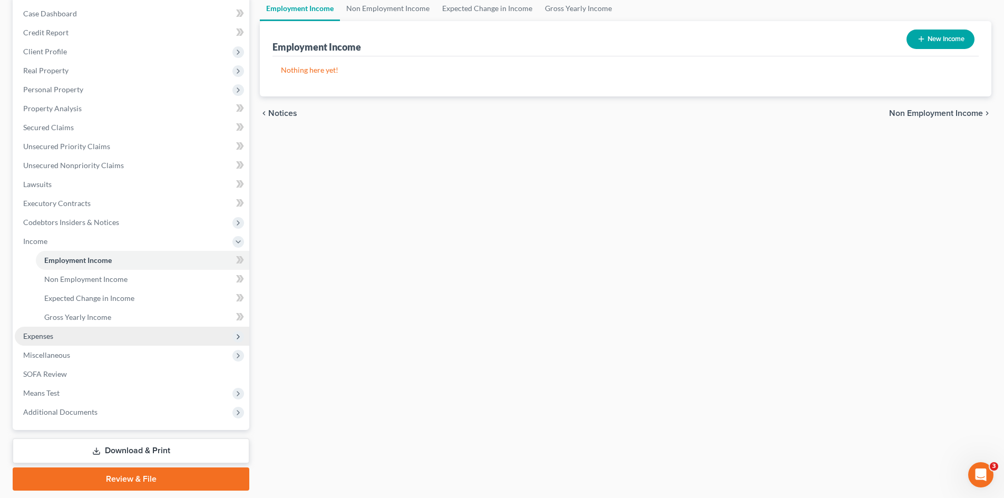
click at [65, 341] on span "Expenses" at bounding box center [132, 336] width 235 height 19
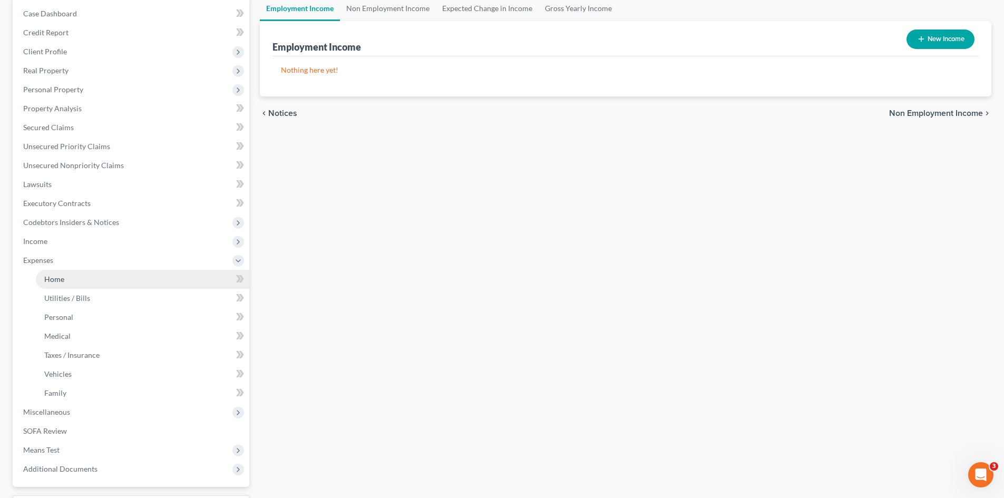
click at [80, 274] on link "Home" at bounding box center [143, 279] width 214 height 19
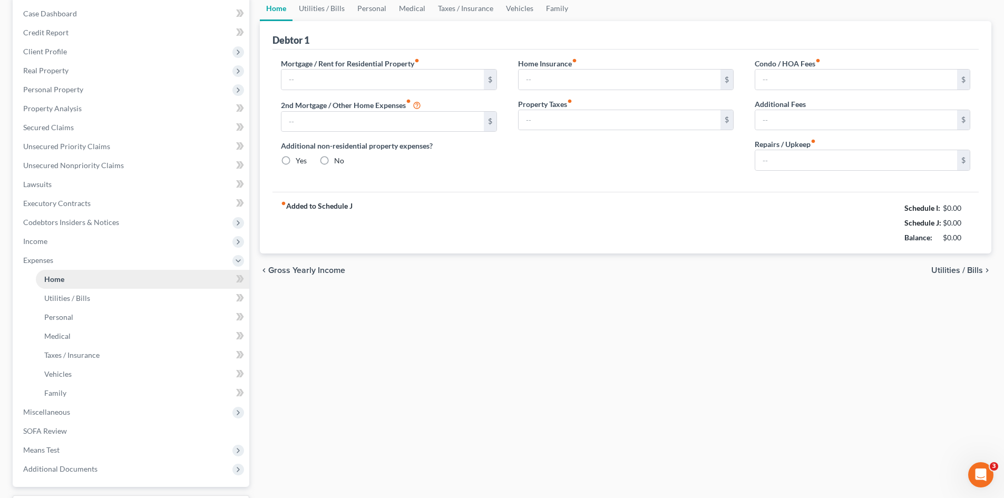
scroll to position [15, 0]
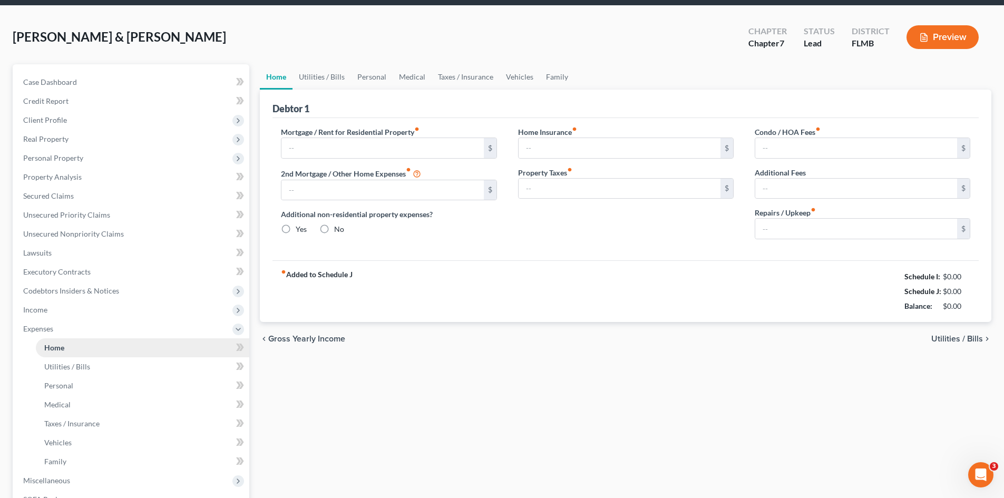
type input "1,225.00"
type input "0.00"
radio input "true"
type input "0.00"
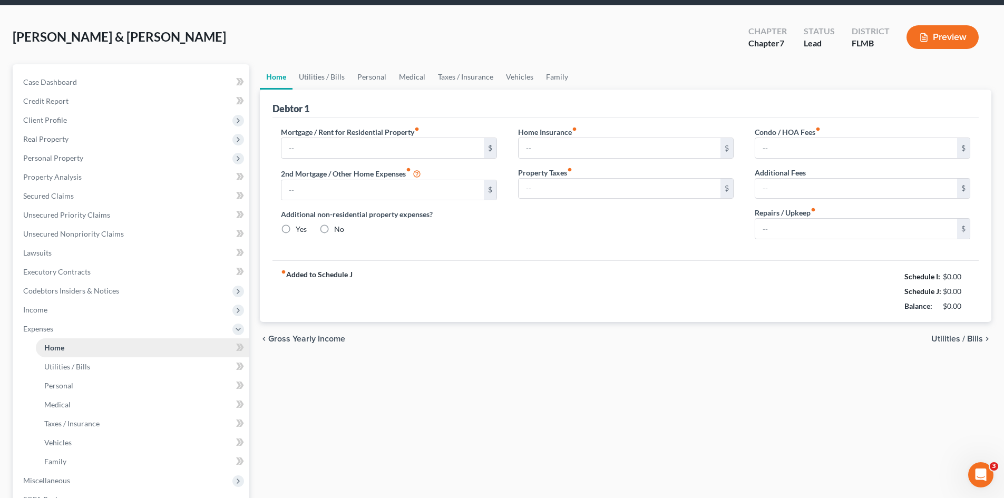
type input "60.00"
type input "0.00"
type input "250.00"
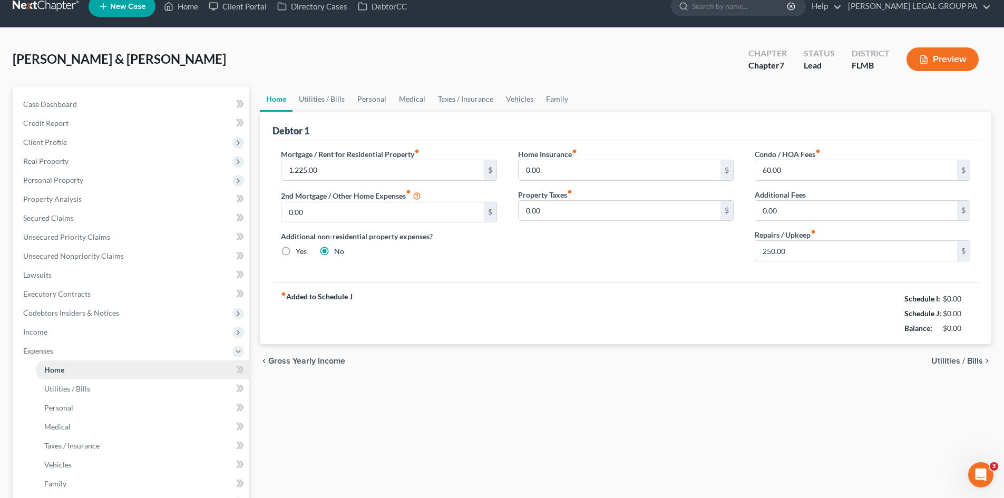
scroll to position [0, 0]
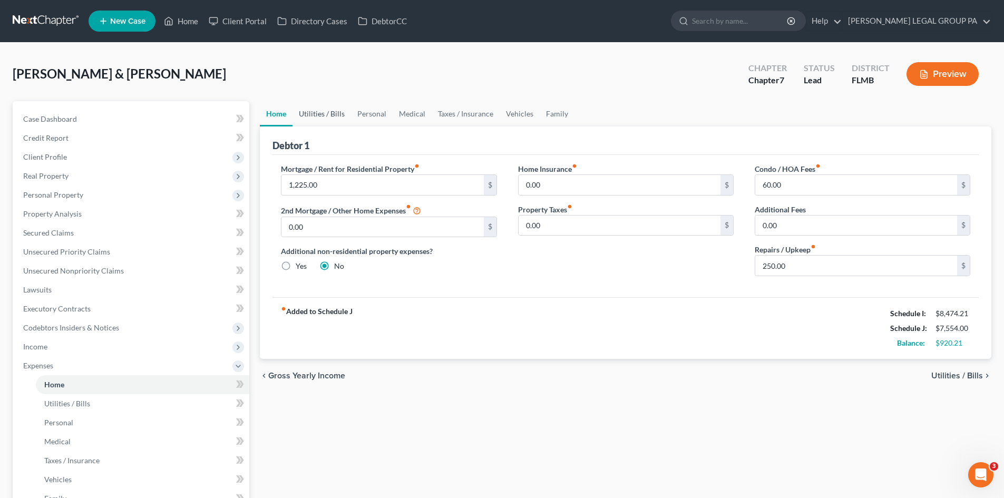
click at [341, 117] on link "Utilities / Bills" at bounding box center [322, 113] width 59 height 25
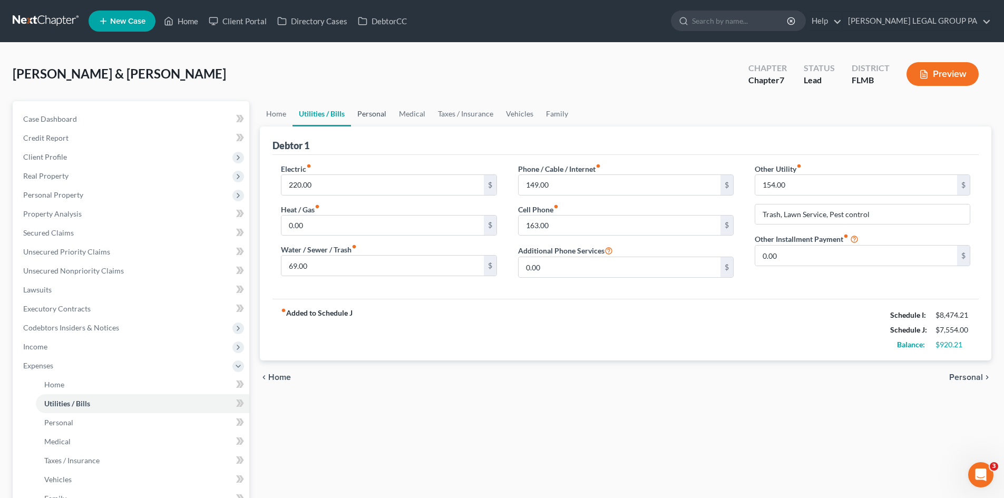
click at [374, 116] on link "Personal" at bounding box center [372, 113] width 42 height 25
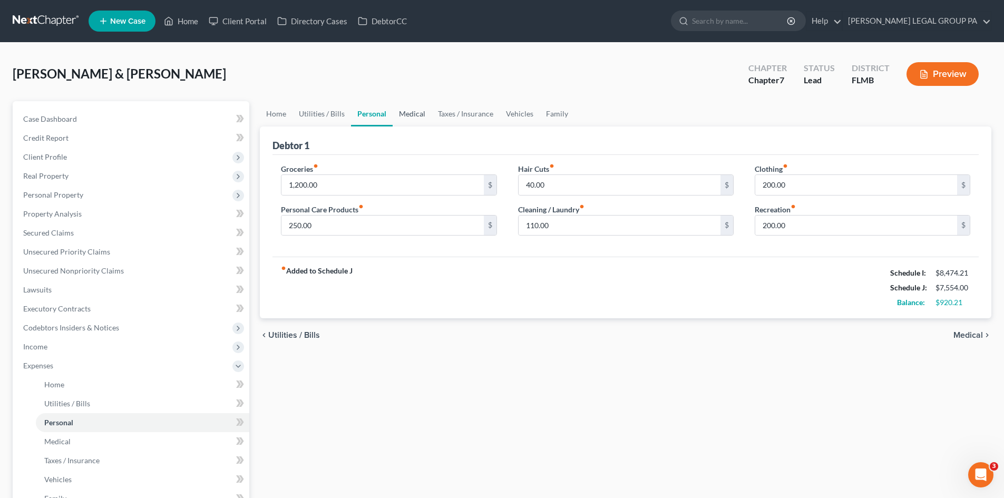
click at [418, 111] on link "Medical" at bounding box center [412, 113] width 39 height 25
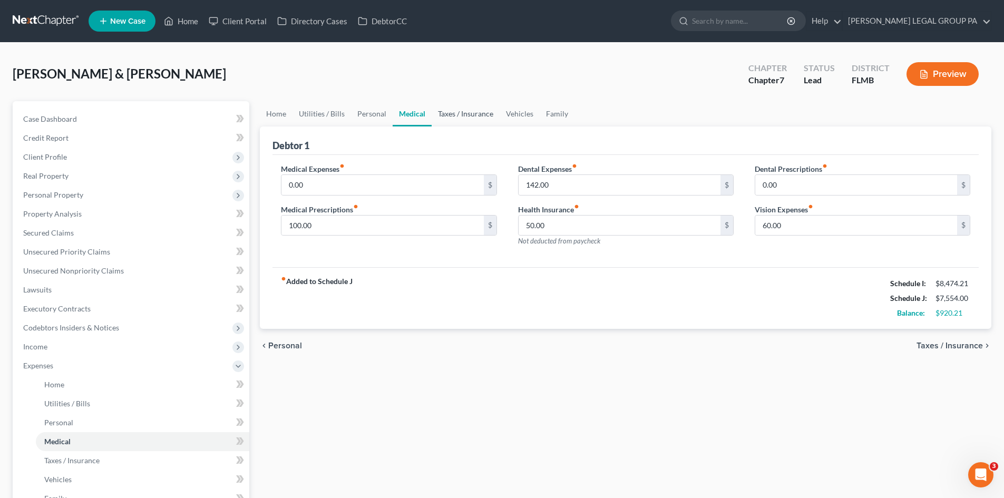
click at [452, 108] on link "Taxes / Insurance" at bounding box center [466, 113] width 68 height 25
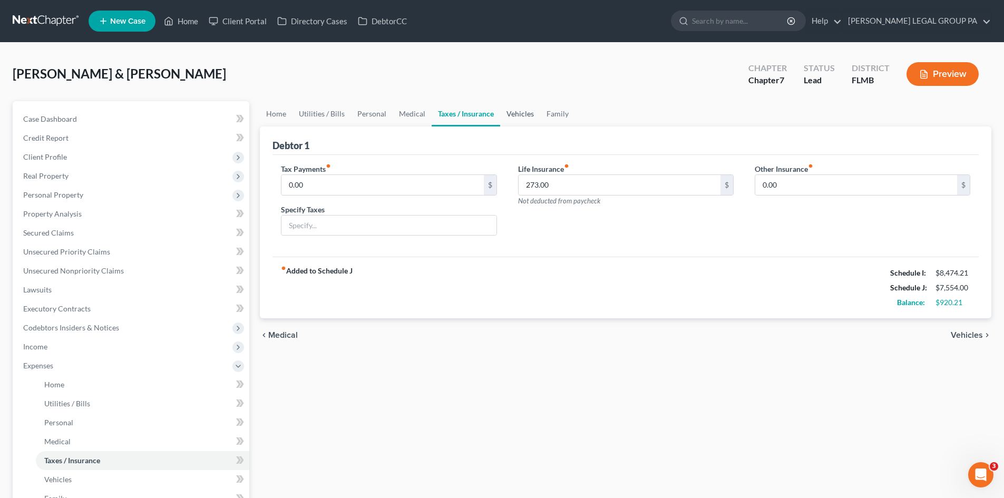
click at [506, 113] on link "Vehicles" at bounding box center [520, 113] width 40 height 25
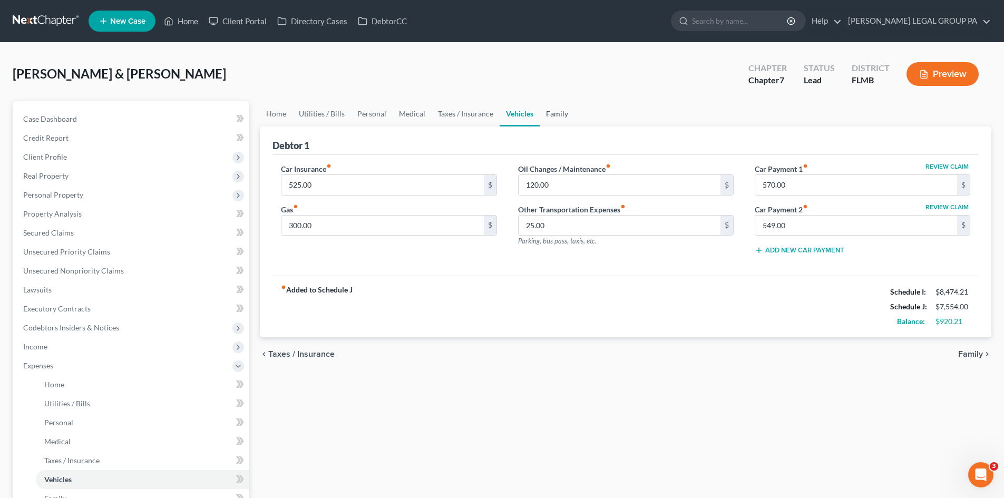
click at [547, 113] on link "Family" at bounding box center [557, 113] width 35 height 25
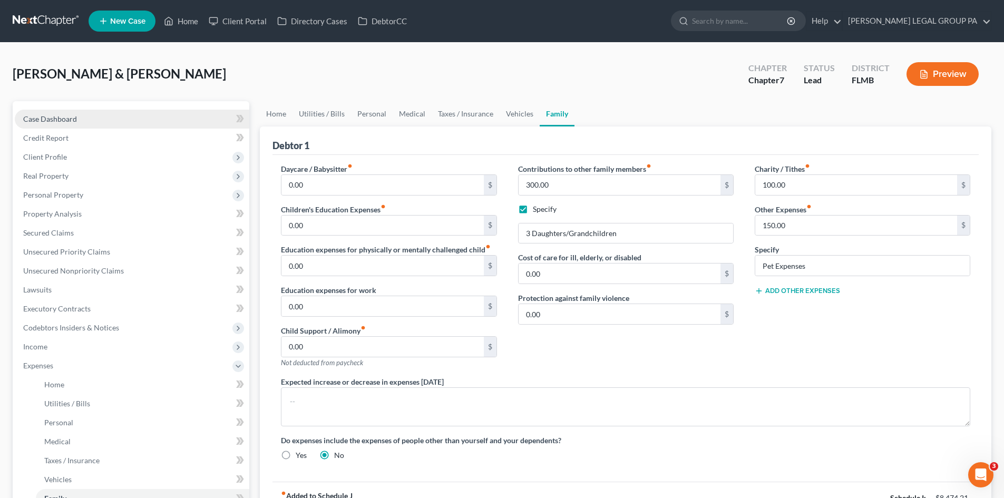
click at [82, 120] on link "Case Dashboard" at bounding box center [132, 119] width 235 height 19
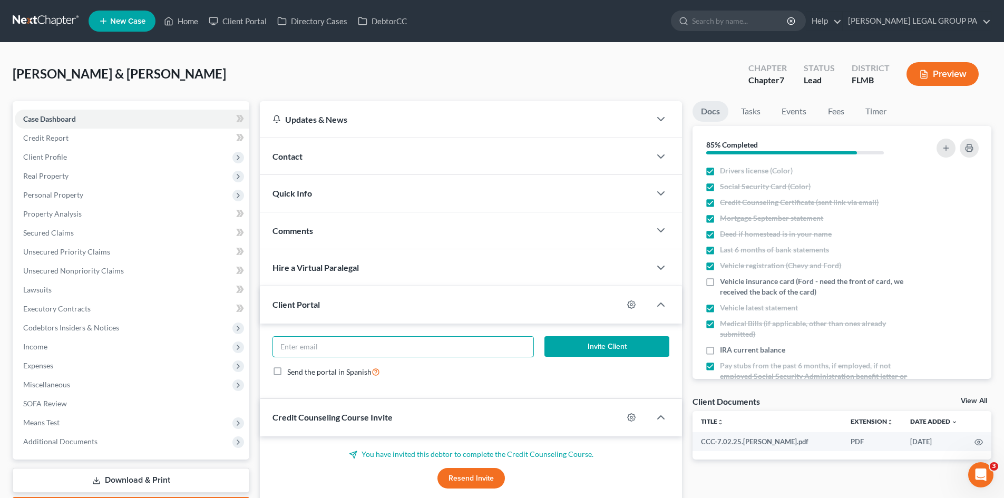
drag, startPoint x: 327, startPoint y: 353, endPoint x: 303, endPoint y: 335, distance: 29.7
click at [327, 353] on input "email" at bounding box center [403, 347] width 260 height 20
drag, startPoint x: 303, startPoint y: 335, endPoint x: 70, endPoint y: 369, distance: 235.5
click at [55, 362] on span "Expenses" at bounding box center [132, 365] width 235 height 19
click at [55, 365] on span "Expenses" at bounding box center [132, 365] width 235 height 19
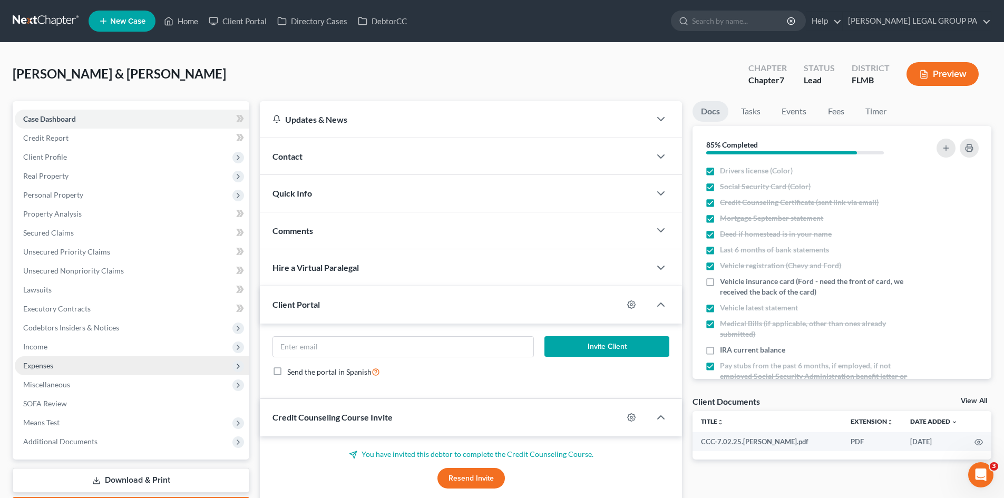
click at [70, 369] on span "Expenses" at bounding box center [132, 365] width 235 height 19
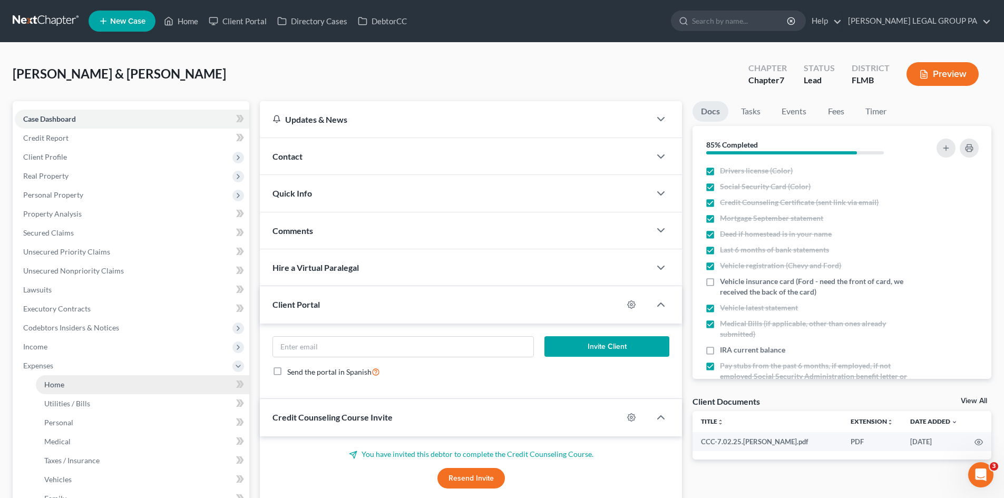
click at [65, 381] on link "Home" at bounding box center [143, 384] width 214 height 19
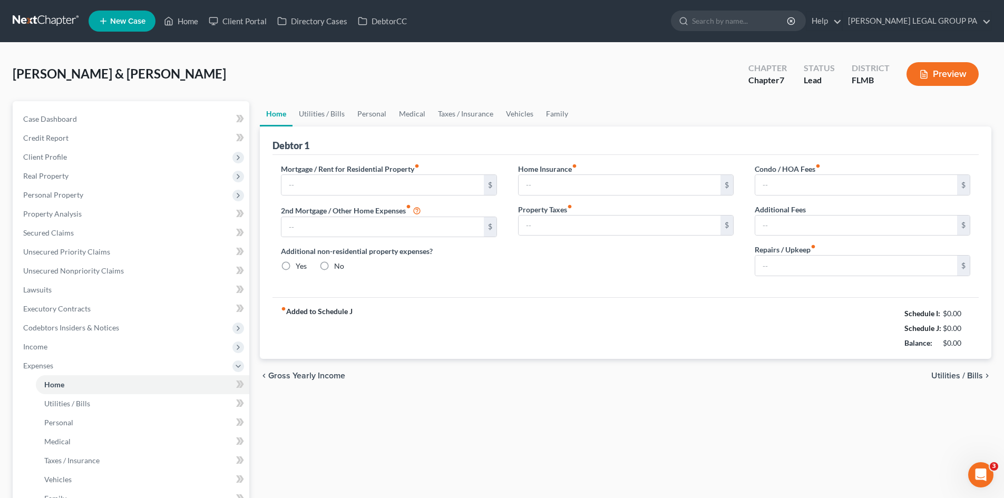
type input "1,225.00"
type input "0.00"
radio input "true"
type input "0.00"
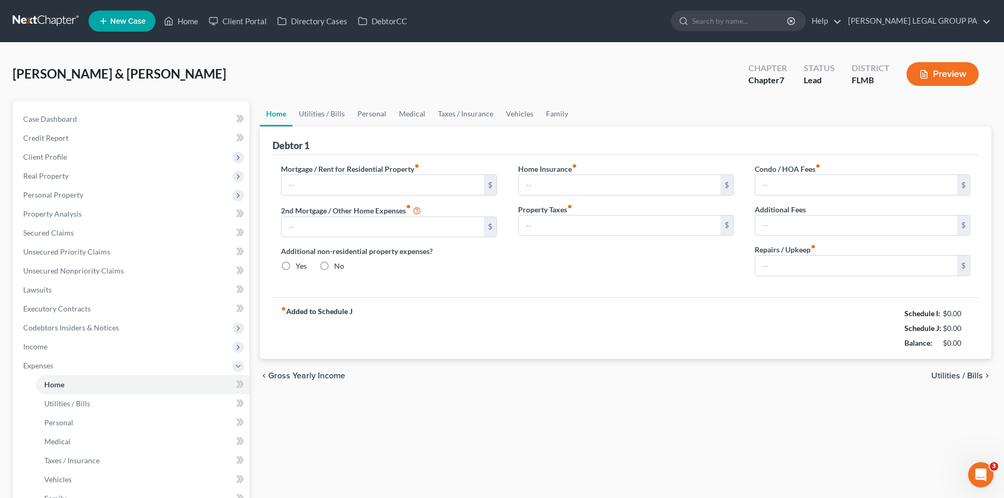
type input "60.00"
type input "0.00"
type input "250.00"
click at [341, 110] on link "Utilities / Bills" at bounding box center [322, 113] width 59 height 25
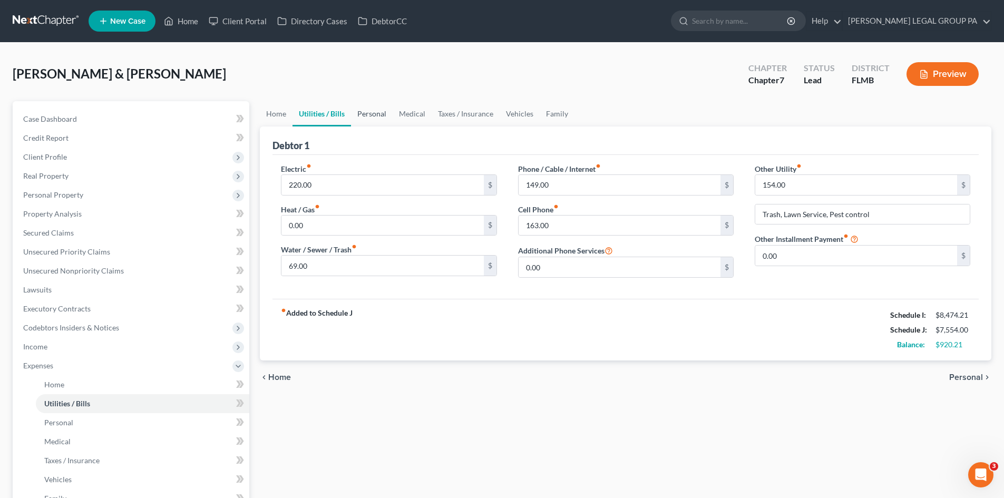
click at [374, 112] on link "Personal" at bounding box center [372, 113] width 42 height 25
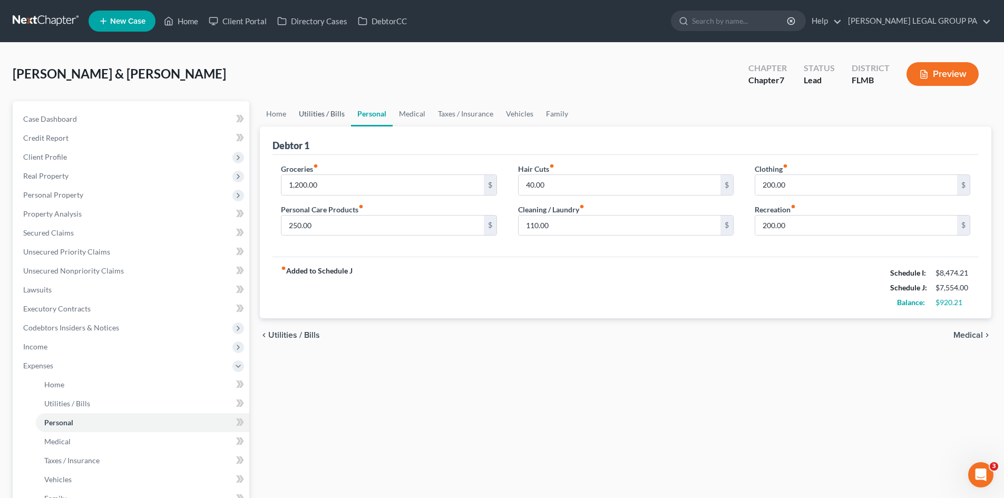
click at [294, 113] on link "Utilities / Bills" at bounding box center [322, 113] width 59 height 25
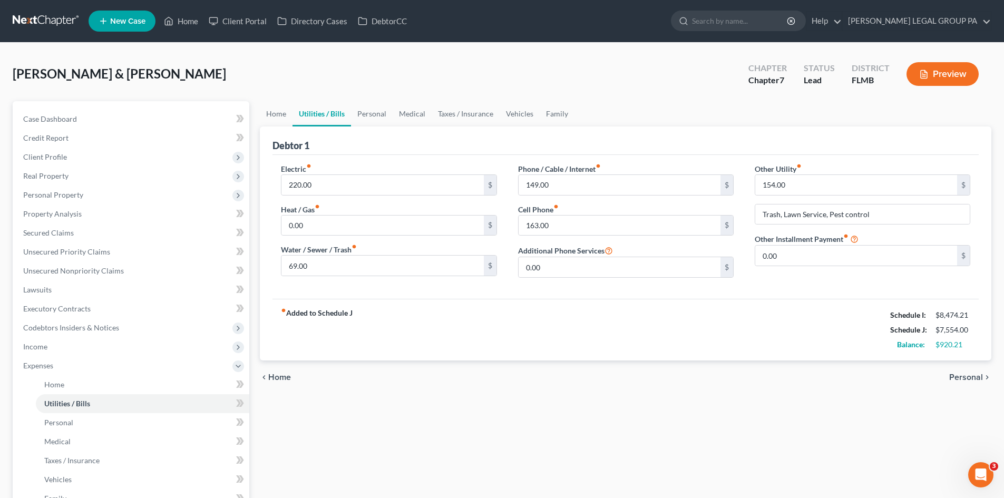
click at [346, 111] on link "Utilities / Bills" at bounding box center [322, 113] width 59 height 25
drag, startPoint x: 374, startPoint y: 109, endPoint x: 417, endPoint y: 109, distance: 42.7
click at [374, 109] on link "Personal" at bounding box center [372, 113] width 42 height 25
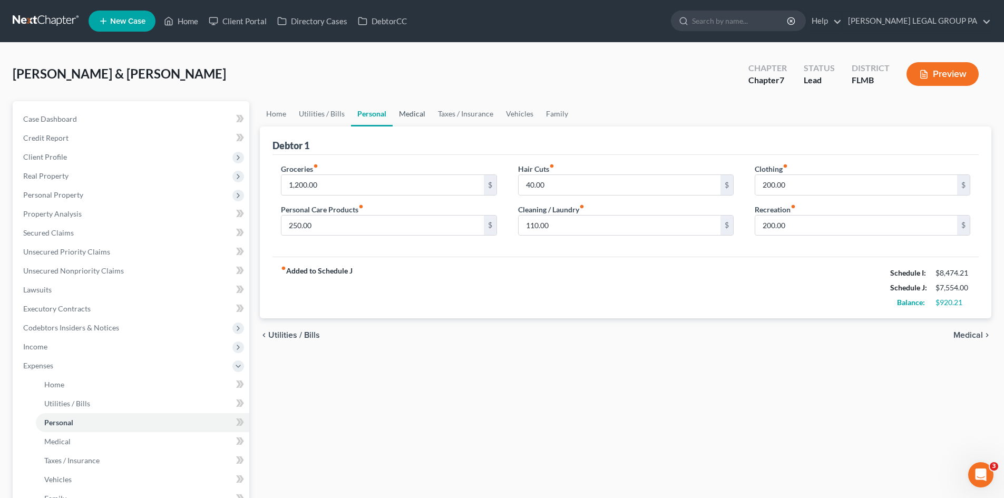
drag, startPoint x: 425, startPoint y: 109, endPoint x: 490, endPoint y: 110, distance: 65.4
click at [426, 109] on link "Medical" at bounding box center [412, 113] width 39 height 25
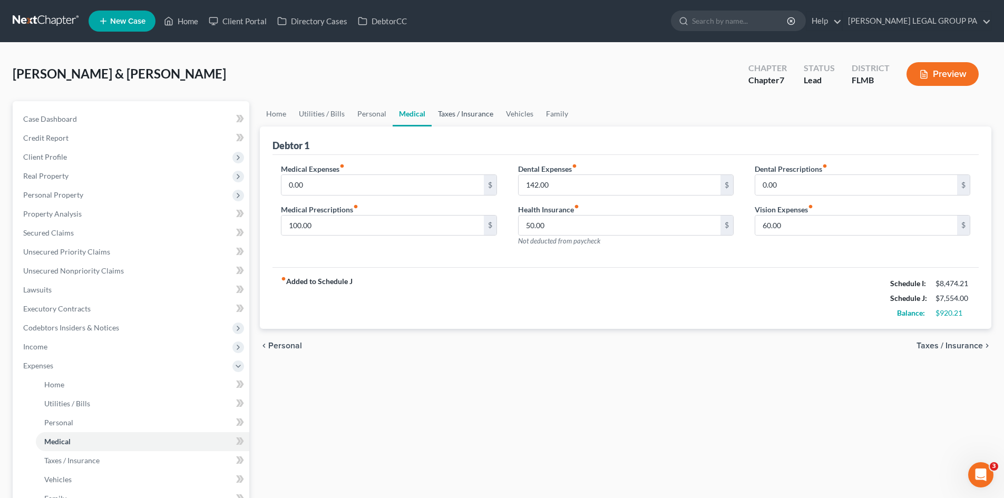
click at [491, 110] on link "Taxes / Insurance" at bounding box center [466, 113] width 68 height 25
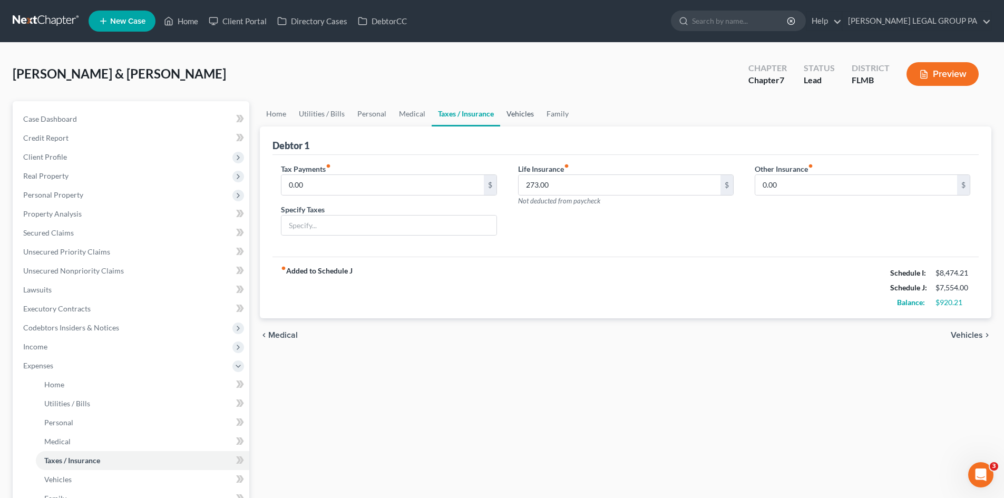
click at [532, 111] on link "Vehicles" at bounding box center [520, 113] width 40 height 25
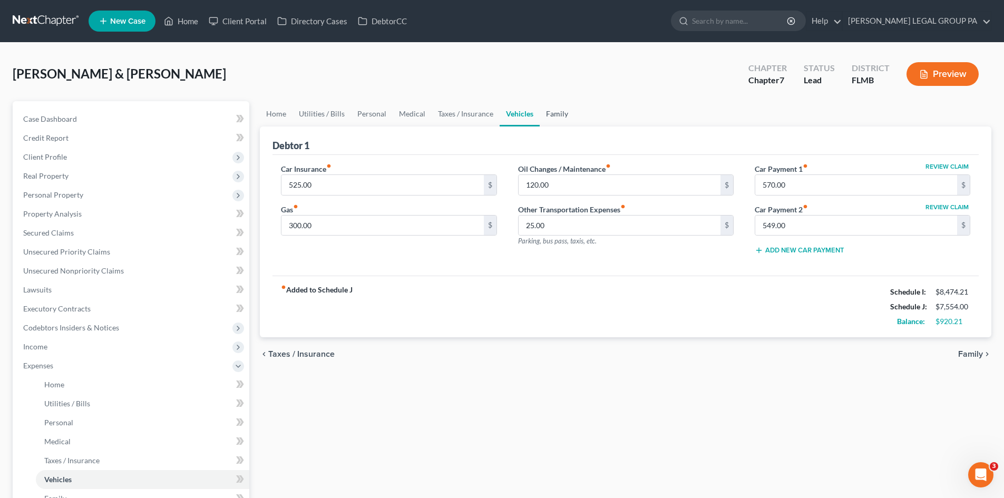
click at [555, 111] on link "Family" at bounding box center [557, 113] width 35 height 25
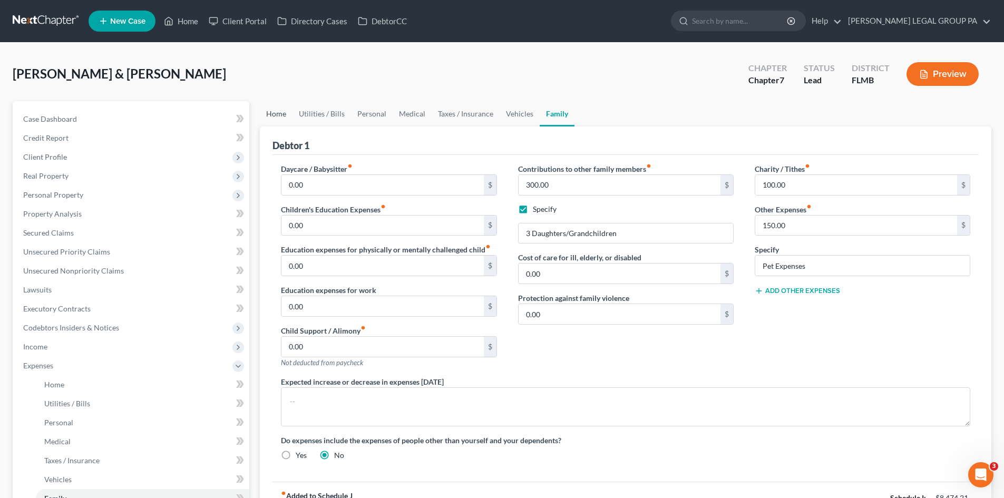
click at [271, 119] on link "Home" at bounding box center [276, 113] width 33 height 25
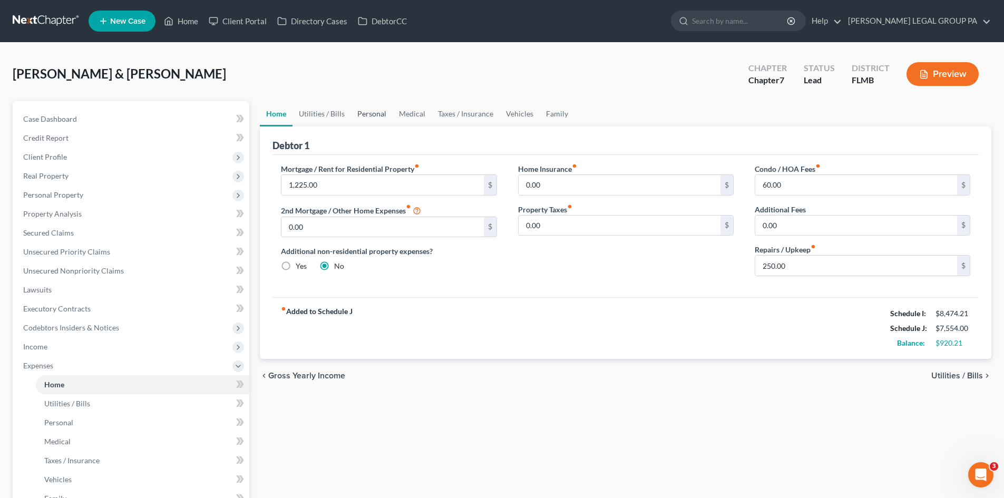
click at [381, 109] on link "Personal" at bounding box center [372, 113] width 42 height 25
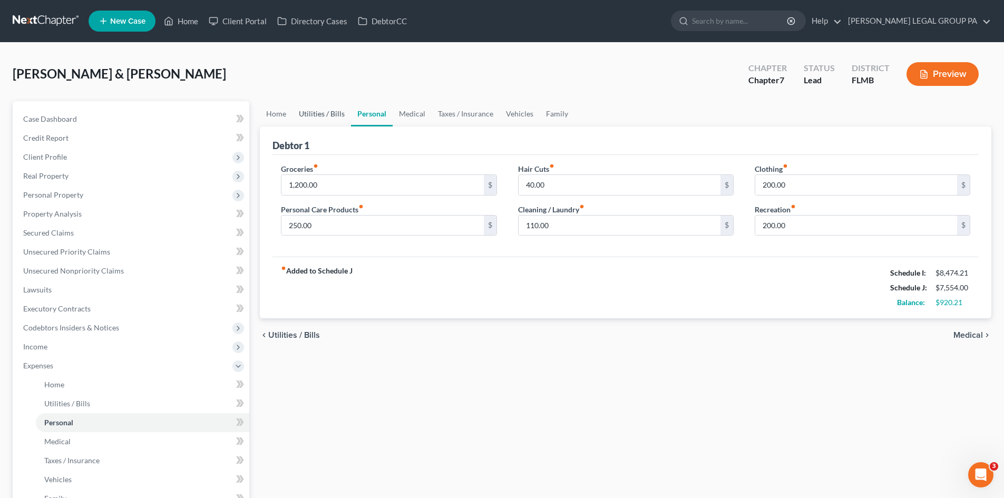
click at [341, 113] on link "Utilities / Bills" at bounding box center [322, 113] width 59 height 25
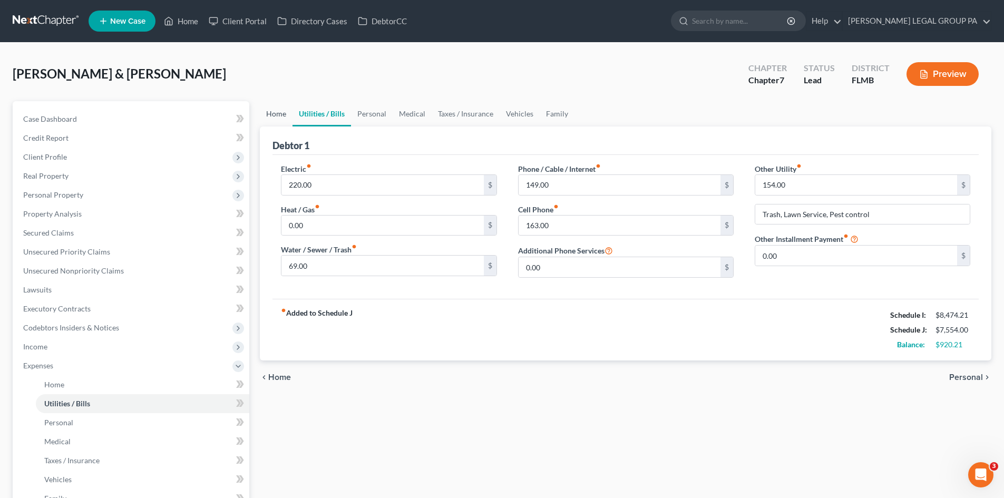
click at [272, 109] on link "Home" at bounding box center [276, 113] width 33 height 25
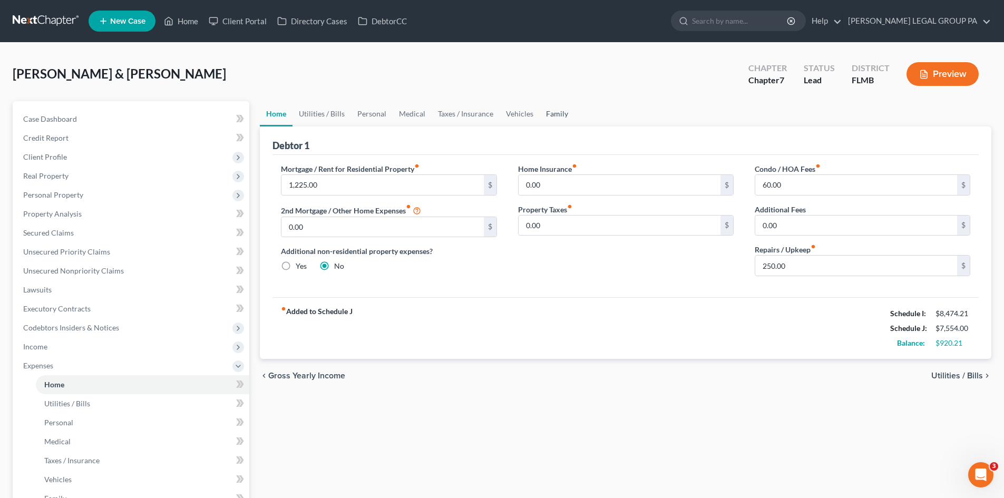
click at [566, 114] on link "Family" at bounding box center [557, 113] width 35 height 25
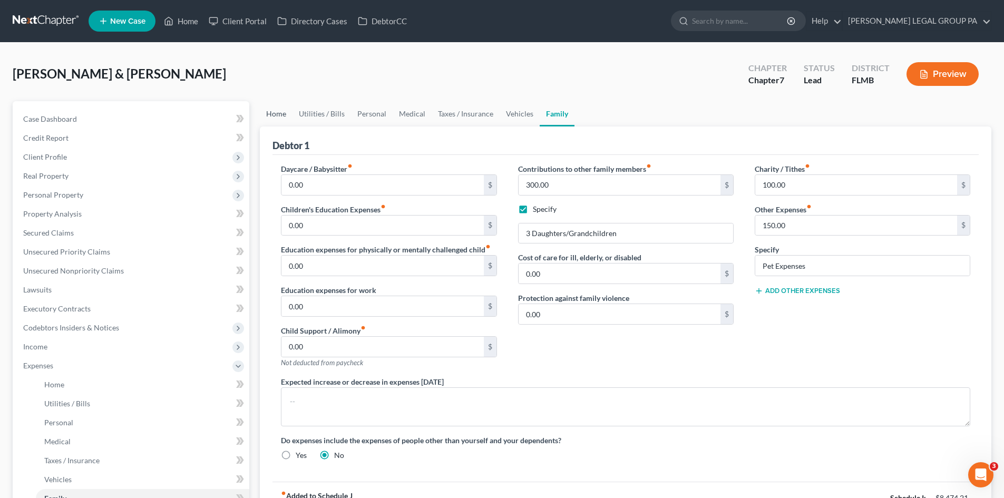
click at [282, 118] on link "Home" at bounding box center [276, 113] width 33 height 25
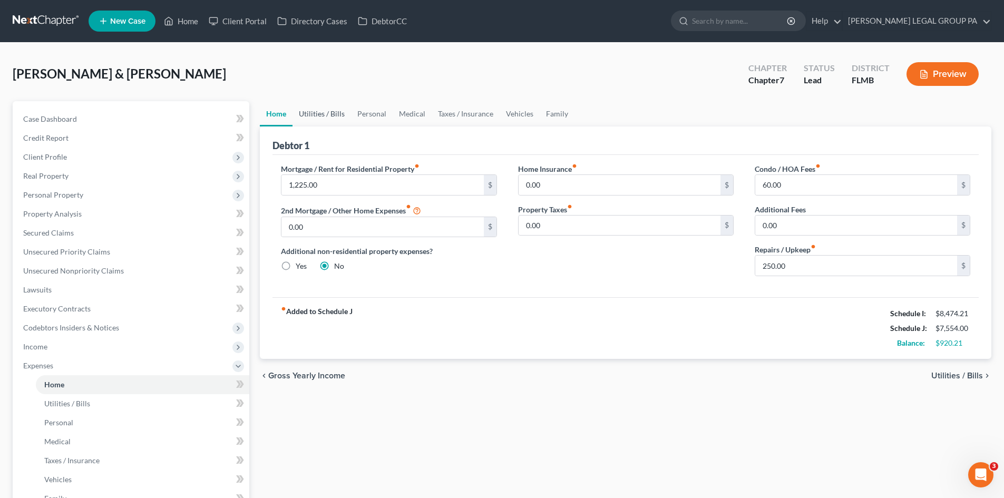
click at [335, 110] on link "Utilities / Bills" at bounding box center [322, 113] width 59 height 25
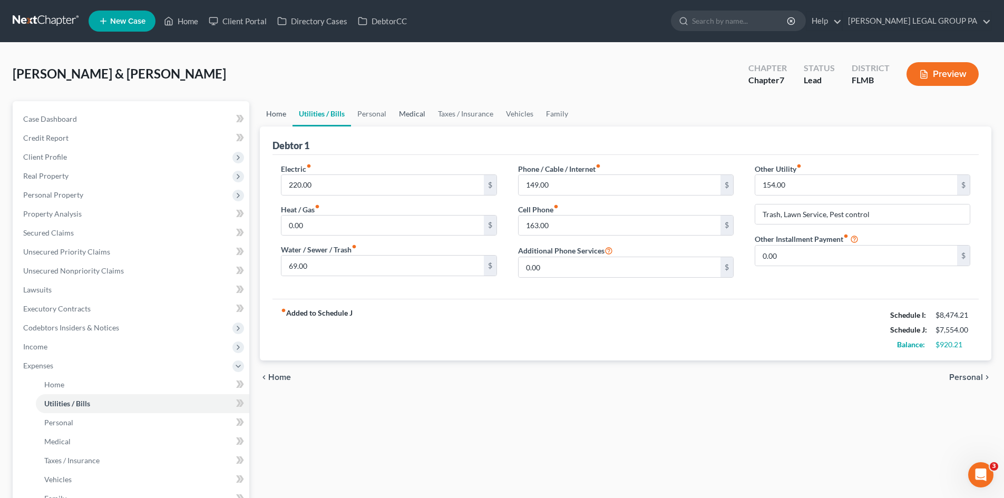
drag, startPoint x: 272, startPoint y: 108, endPoint x: 393, endPoint y: 110, distance: 121.8
click at [272, 108] on link "Home" at bounding box center [276, 113] width 33 height 25
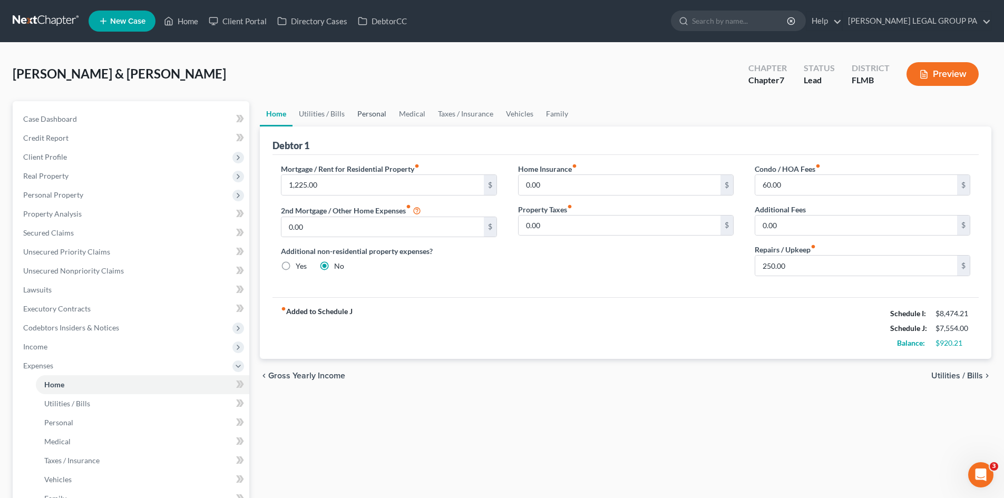
click at [364, 112] on link "Personal" at bounding box center [372, 113] width 42 height 25
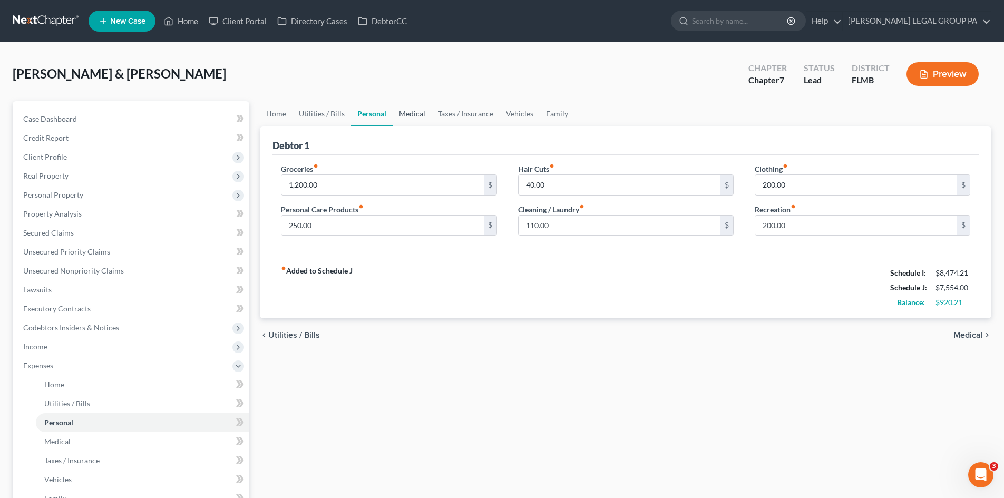
click at [424, 112] on link "Medical" at bounding box center [412, 113] width 39 height 25
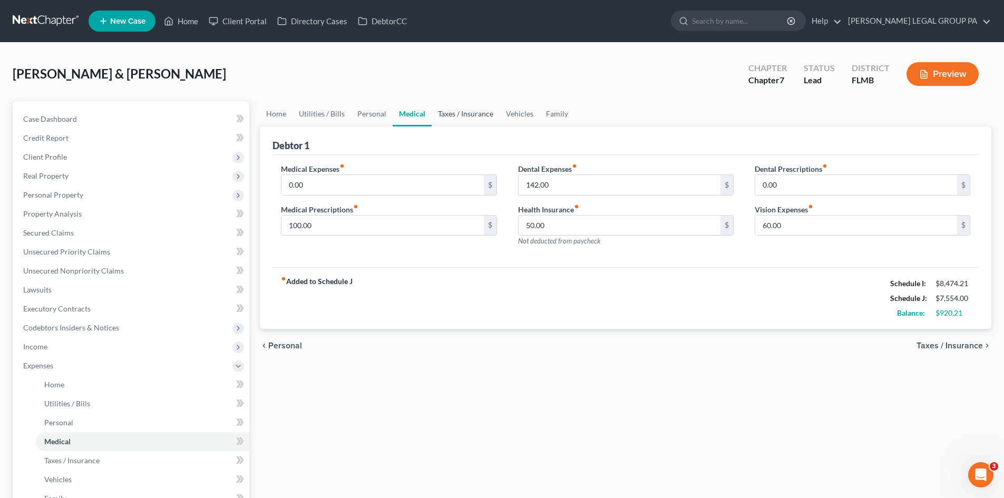
click at [459, 109] on link "Taxes / Insurance" at bounding box center [466, 113] width 68 height 25
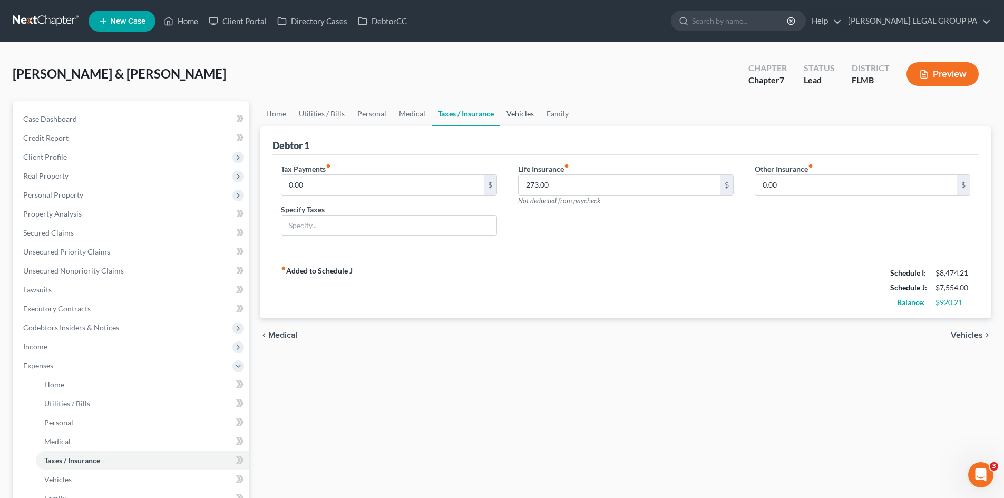
click at [521, 108] on link "Vehicles" at bounding box center [520, 113] width 40 height 25
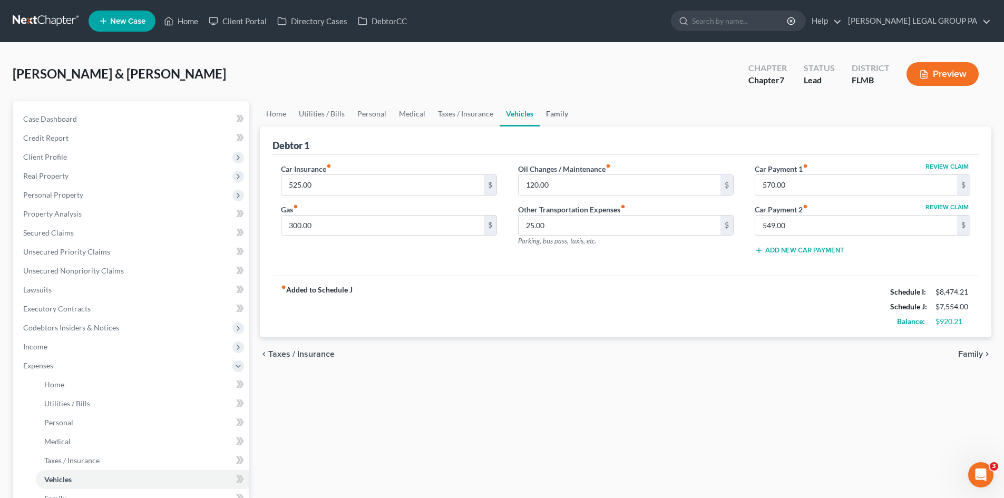
click at [551, 109] on link "Family" at bounding box center [557, 113] width 35 height 25
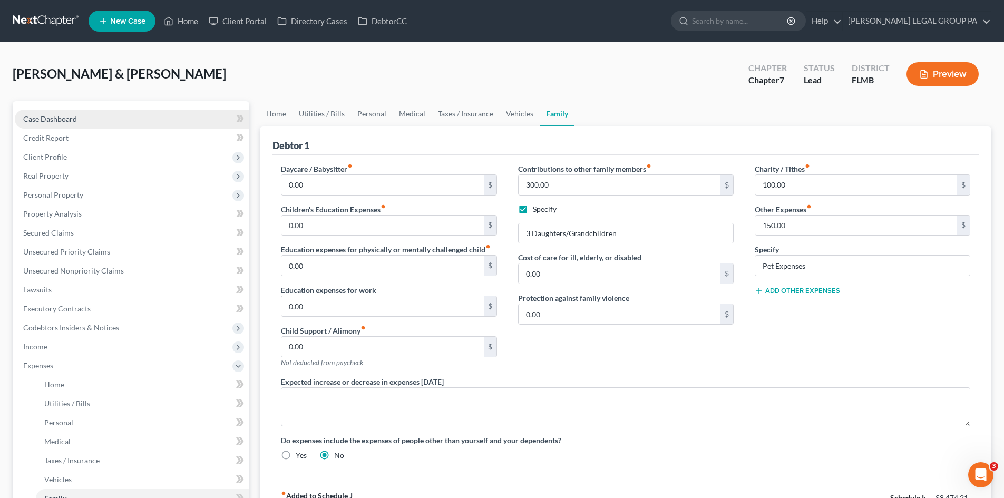
click at [132, 115] on link "Case Dashboard" at bounding box center [132, 119] width 235 height 19
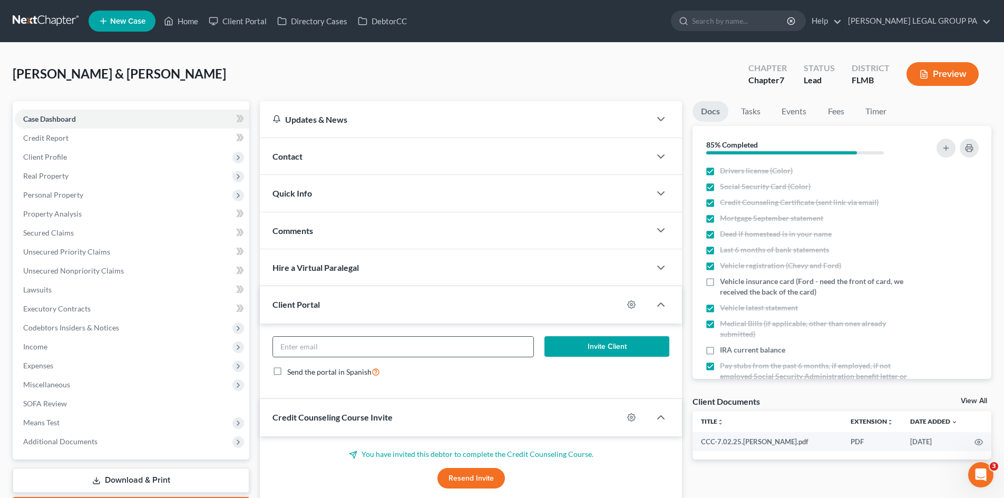
paste input "[EMAIL_ADDRESS][DOMAIN_NAME]"
type input "[EMAIL_ADDRESS][DOMAIN_NAME]"
click at [607, 348] on button "Invite Client" at bounding box center [607, 346] width 125 height 21
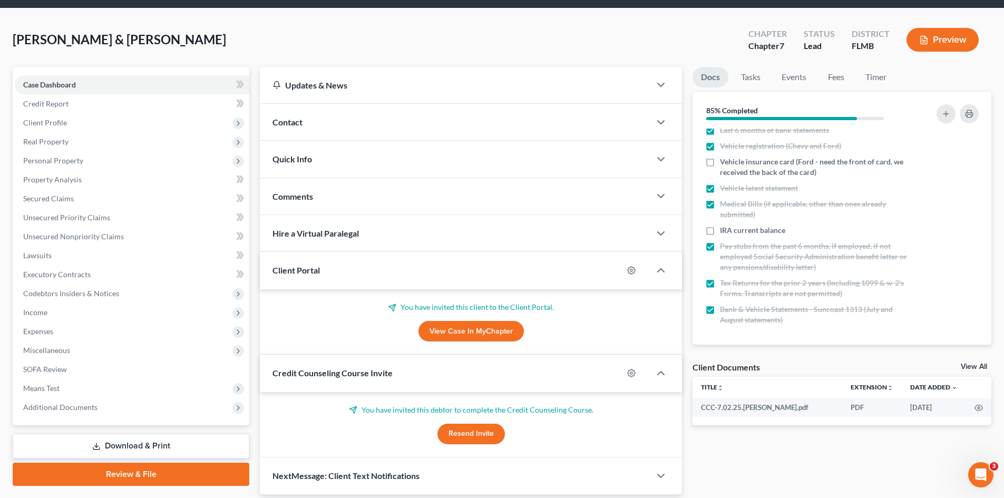
scroll to position [53, 0]
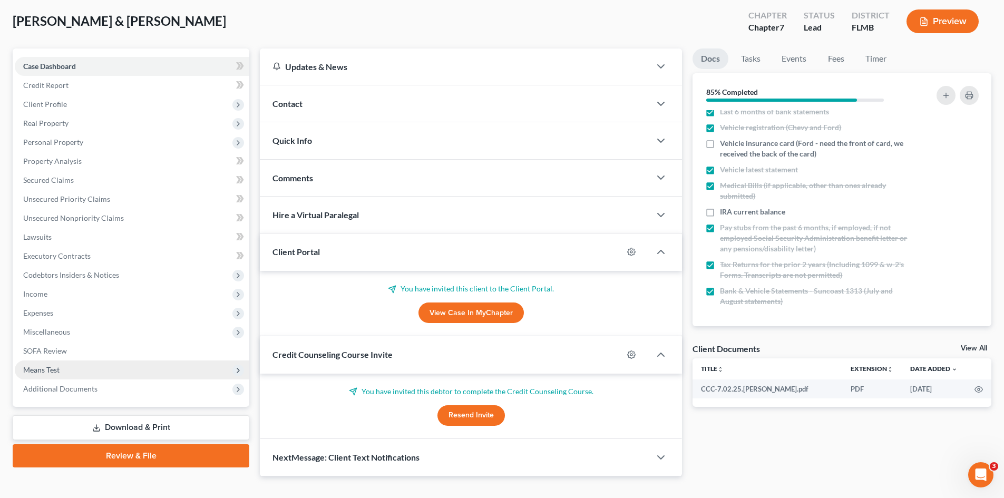
drag, startPoint x: 83, startPoint y: 395, endPoint x: 83, endPoint y: 378, distance: 17.4
click at [83, 395] on span "Additional Documents" at bounding box center [132, 389] width 235 height 19
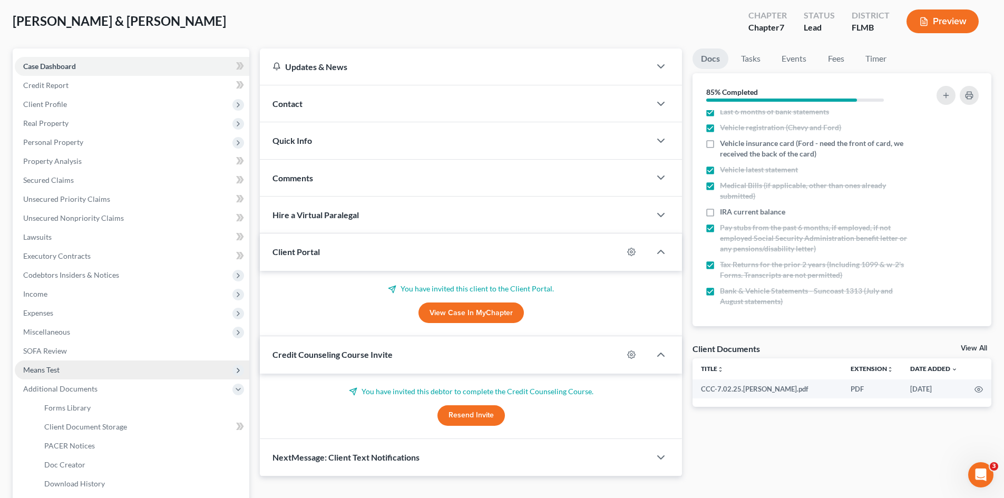
click at [81, 370] on span "Means Test" at bounding box center [132, 370] width 235 height 19
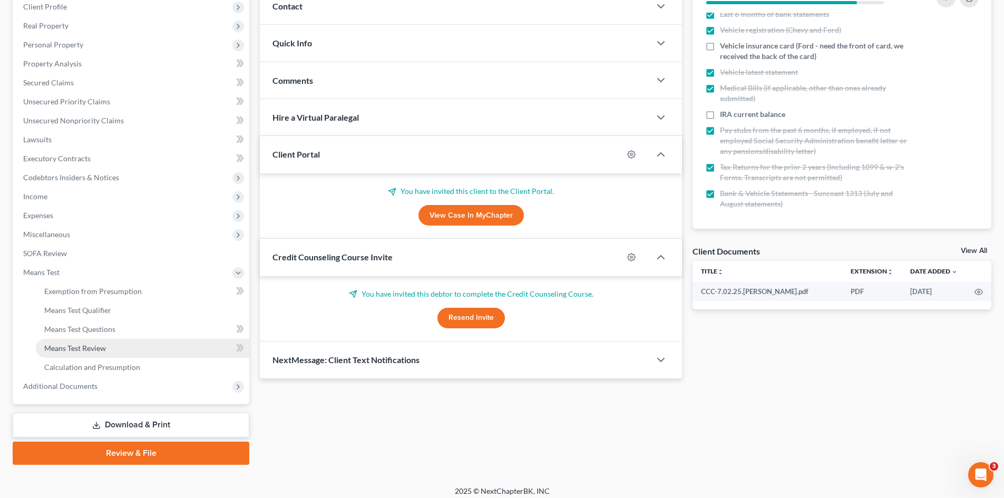
scroll to position [157, 0]
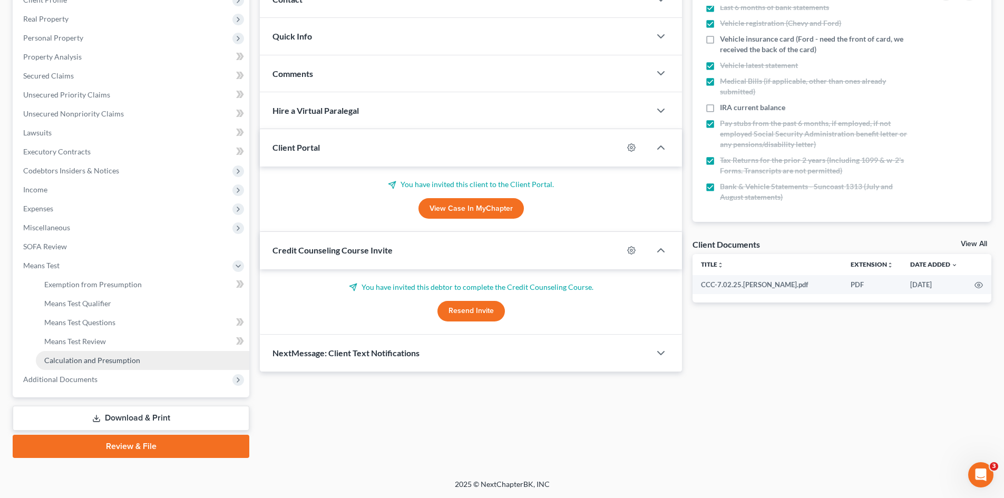
click at [115, 369] on link "Calculation and Presumption" at bounding box center [143, 360] width 214 height 19
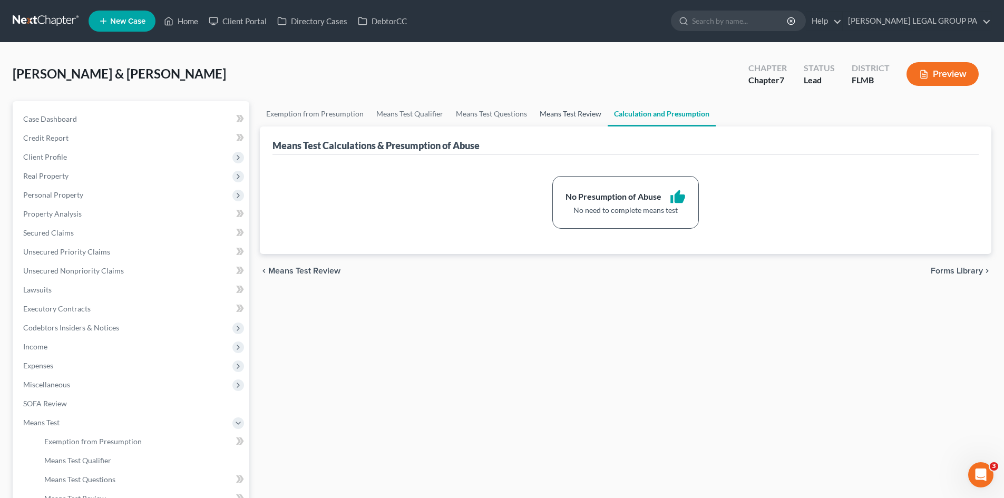
click at [577, 110] on link "Means Test Review" at bounding box center [571, 113] width 74 height 25
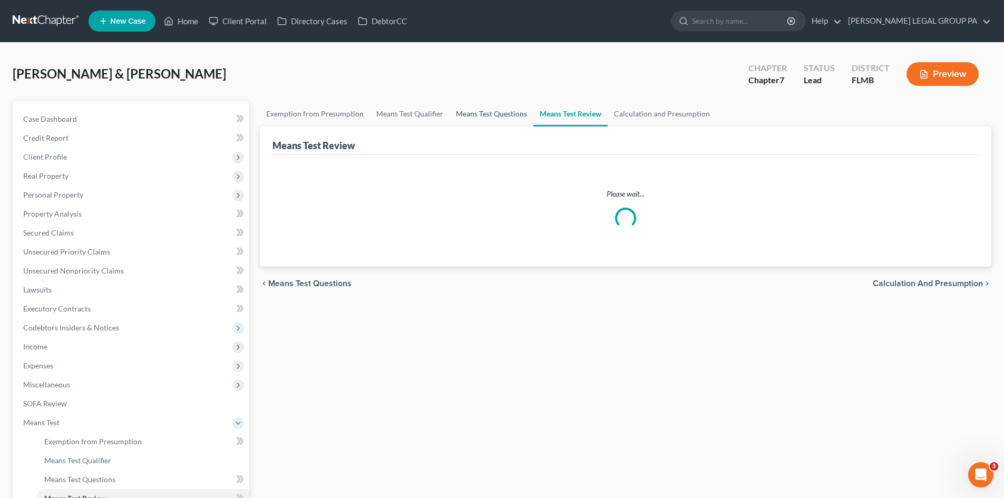
click at [507, 112] on link "Means Test Questions" at bounding box center [492, 113] width 84 height 25
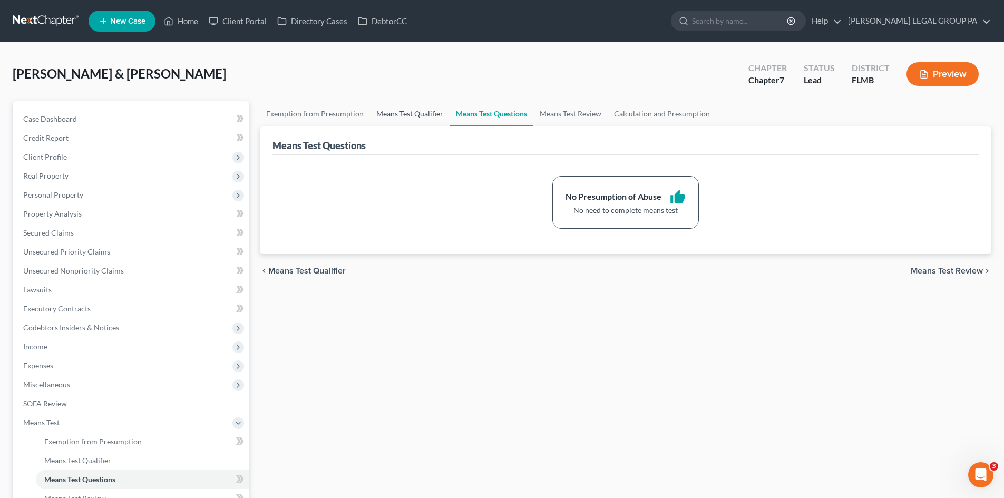
click at [410, 112] on link "Means Test Qualifier" at bounding box center [410, 113] width 80 height 25
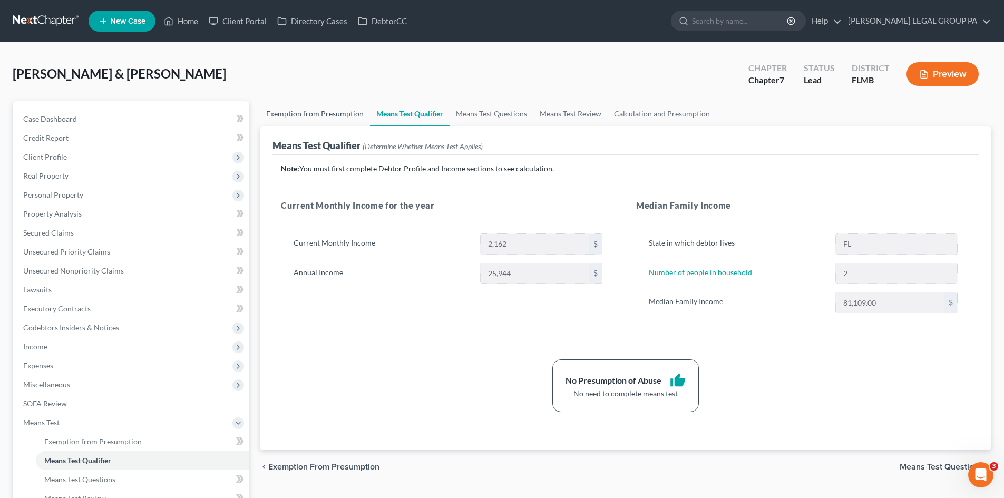
click at [321, 115] on link "Exemption from Presumption" at bounding box center [315, 113] width 110 height 25
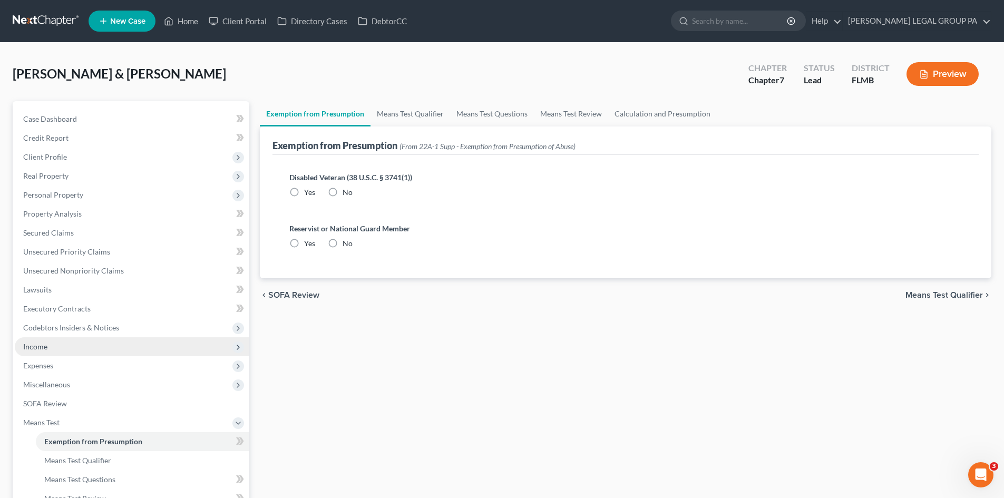
click at [99, 347] on span "Income" at bounding box center [132, 346] width 235 height 19
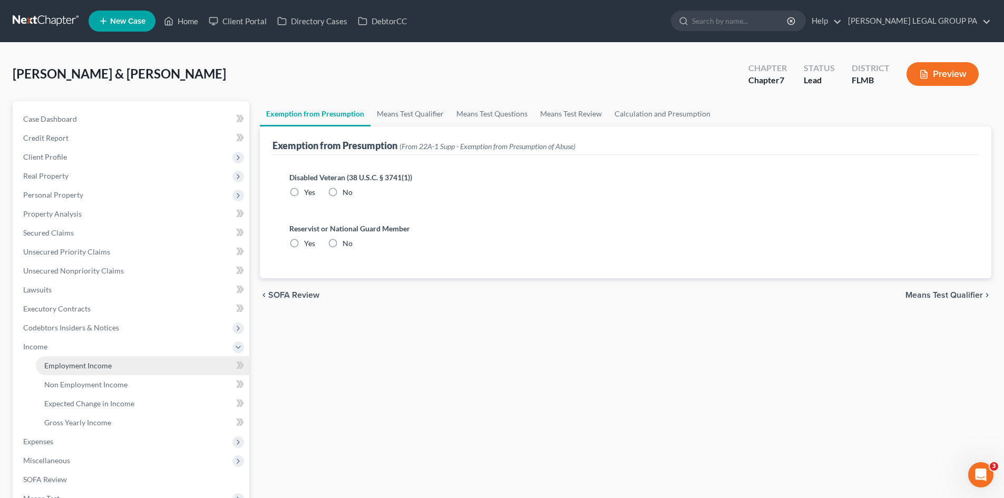
click at [106, 369] on span "Employment Income" at bounding box center [77, 365] width 67 height 9
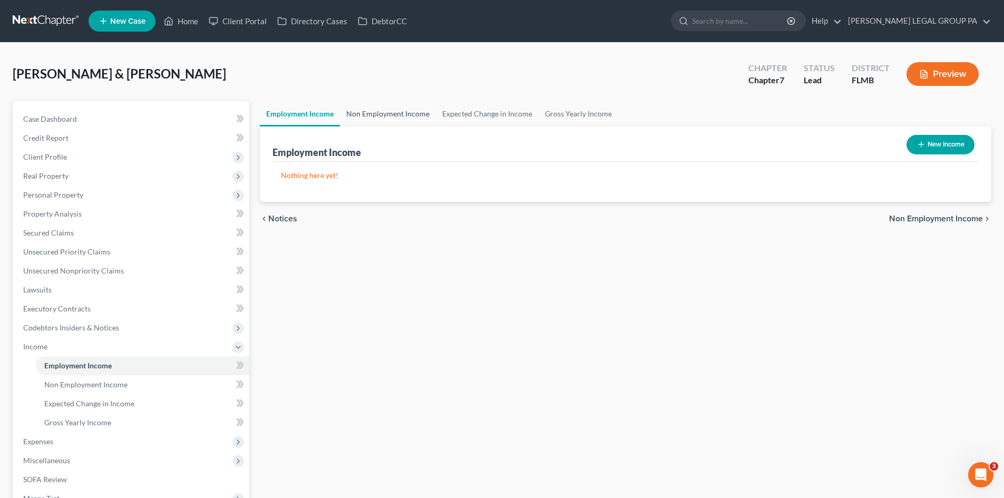
click at [382, 104] on link "Non Employment Income" at bounding box center [388, 113] width 96 height 25
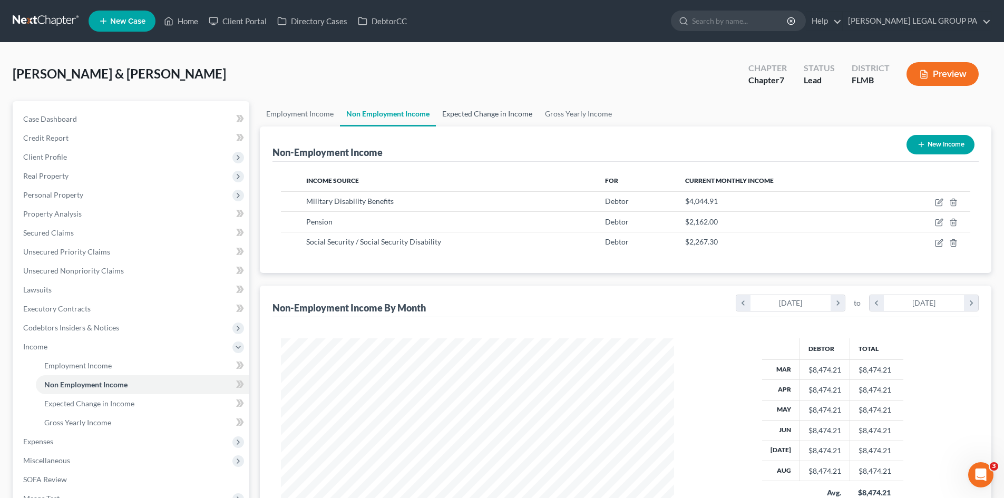
scroll to position [197, 414]
click at [476, 105] on link "Expected Change in Income" at bounding box center [487, 113] width 103 height 25
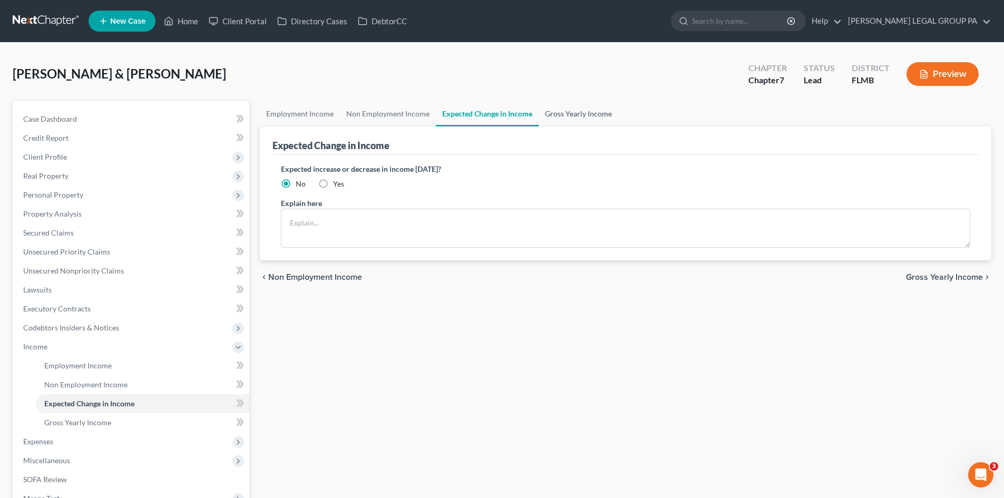
click at [564, 111] on link "Gross Yearly Income" at bounding box center [579, 113] width 80 height 25
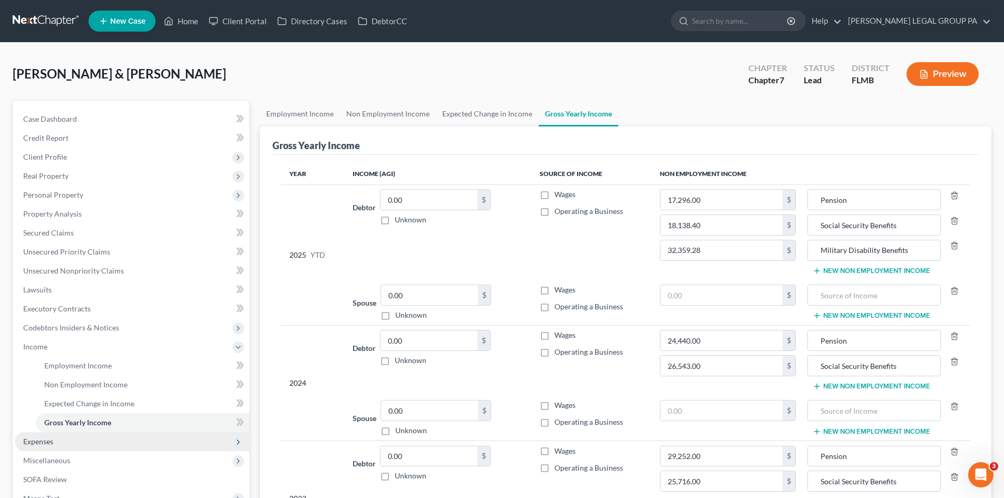
click at [70, 445] on span "Expenses" at bounding box center [132, 441] width 235 height 19
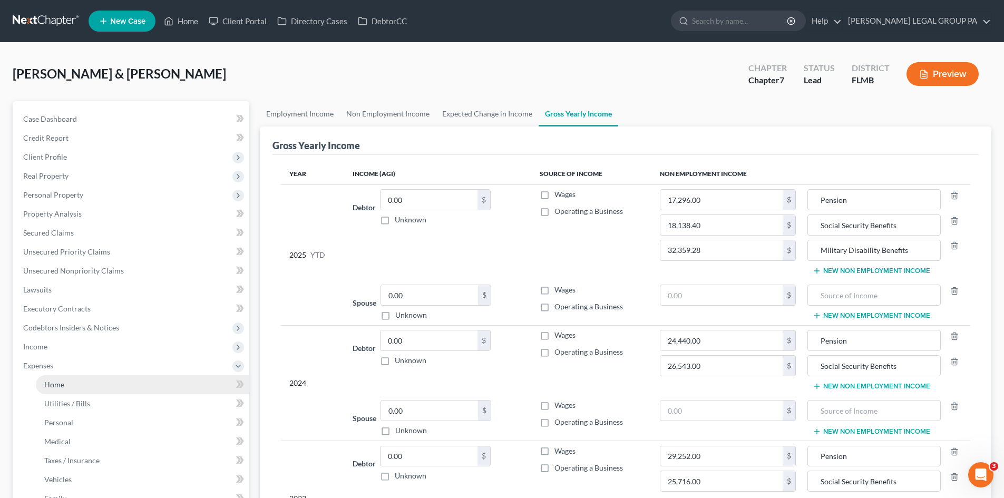
click at [91, 388] on link "Home" at bounding box center [143, 384] width 214 height 19
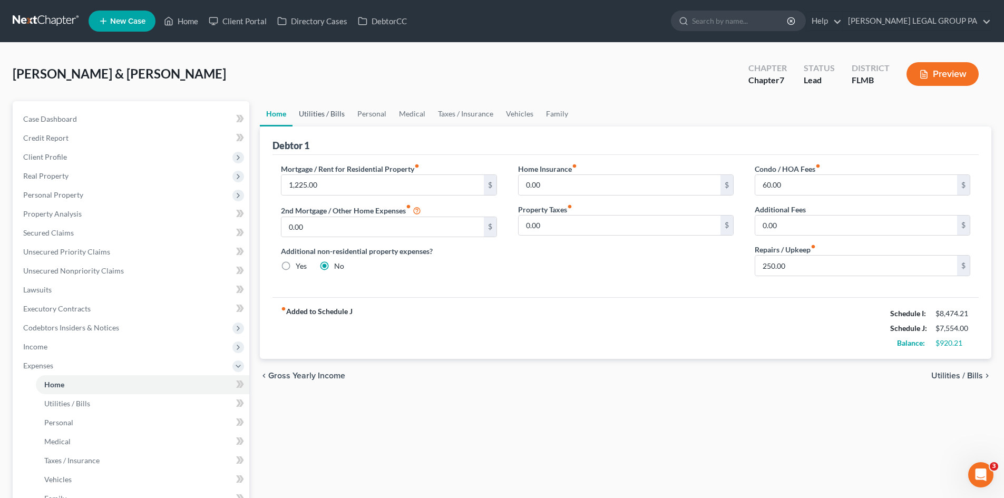
click at [338, 111] on link "Utilities / Bills" at bounding box center [322, 113] width 59 height 25
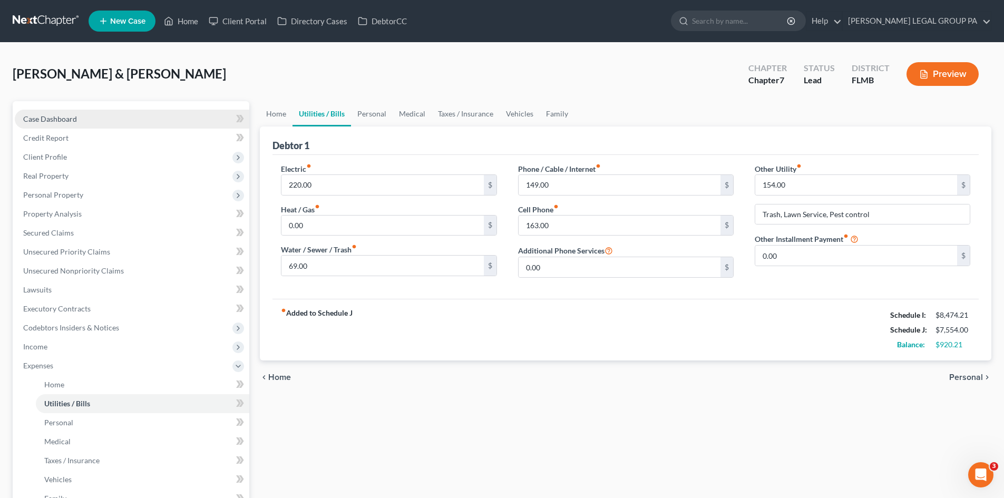
click at [103, 120] on link "Case Dashboard" at bounding box center [132, 119] width 235 height 19
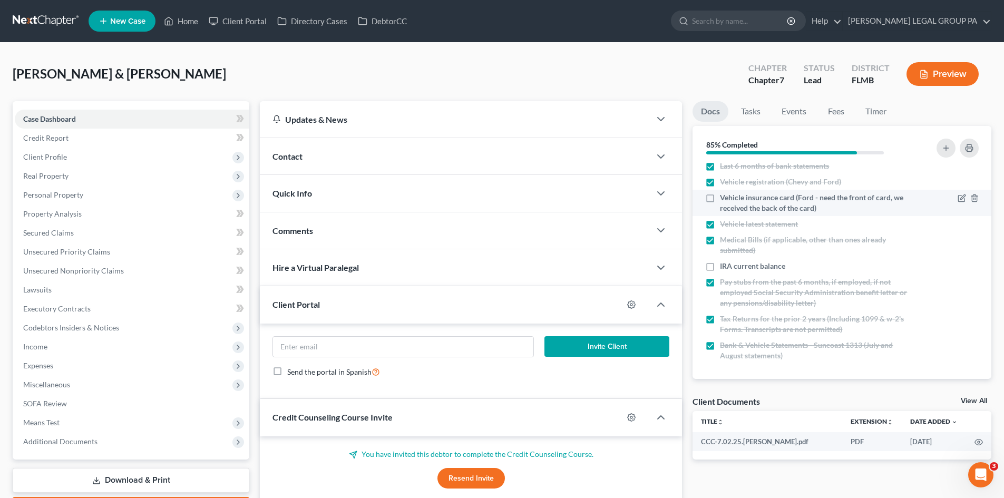
scroll to position [85, 0]
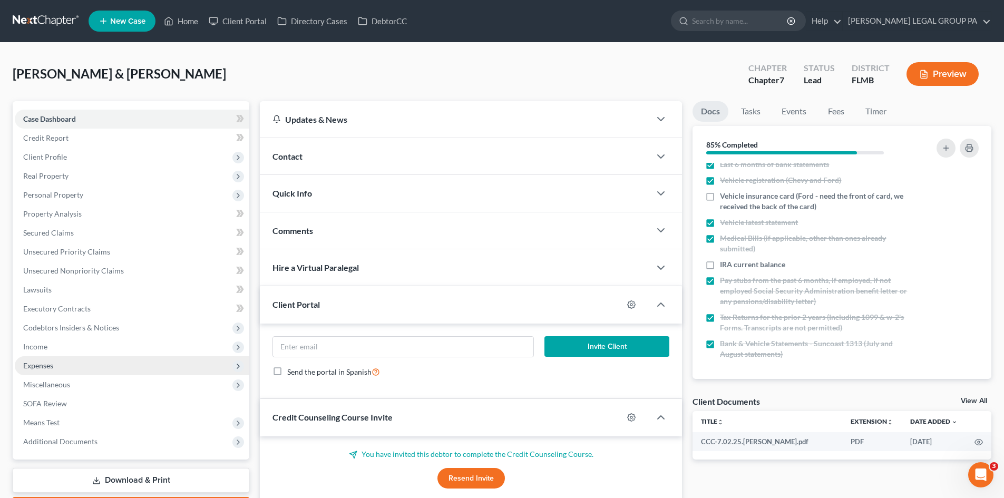
click at [69, 373] on span "Expenses" at bounding box center [132, 365] width 235 height 19
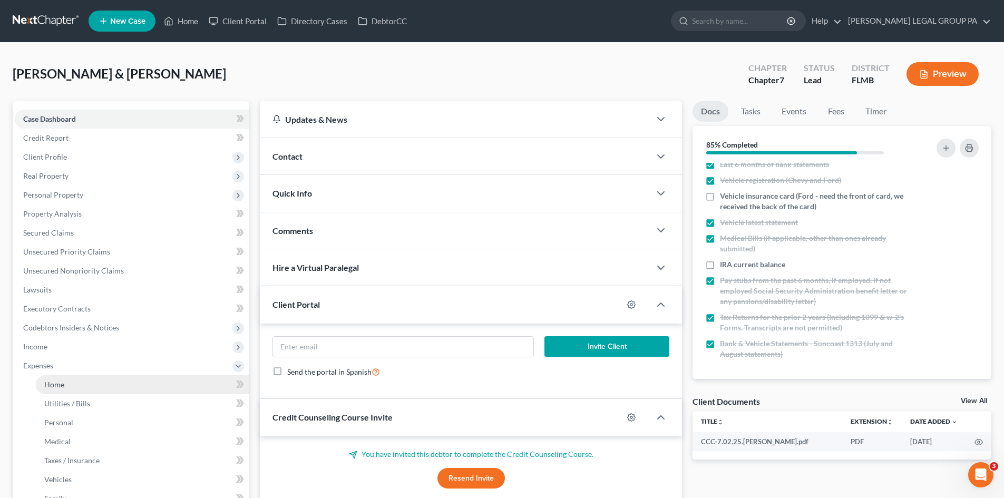
click at [84, 391] on link "Home" at bounding box center [143, 384] width 214 height 19
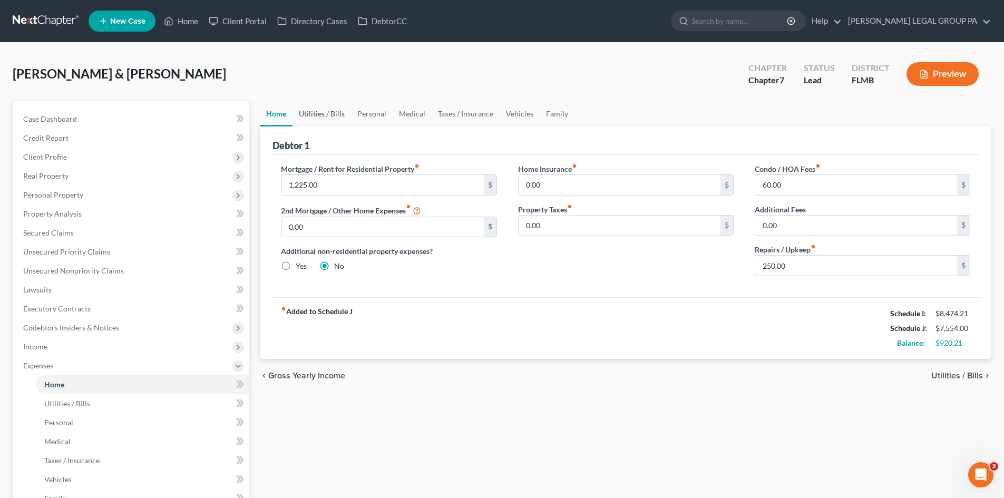
click at [318, 113] on link "Utilities / Bills" at bounding box center [322, 113] width 59 height 25
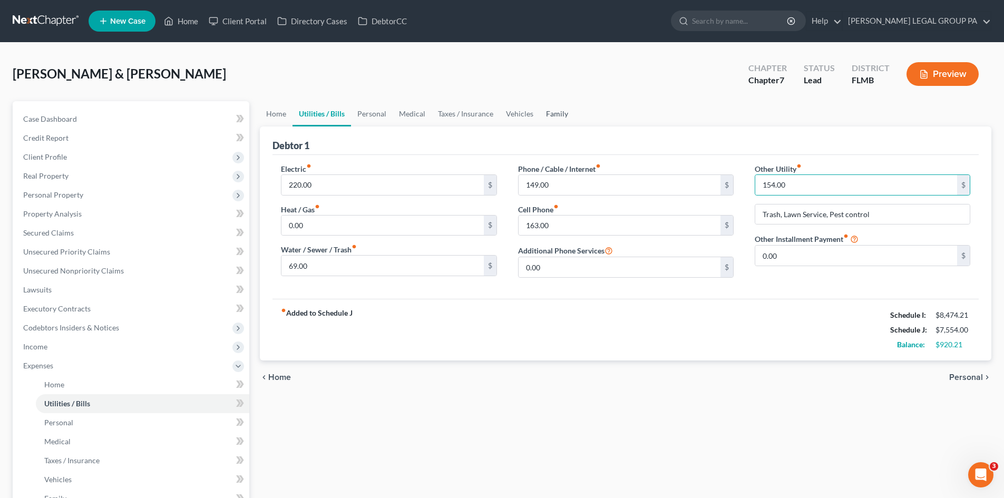
click at [559, 118] on link "Family" at bounding box center [557, 113] width 35 height 25
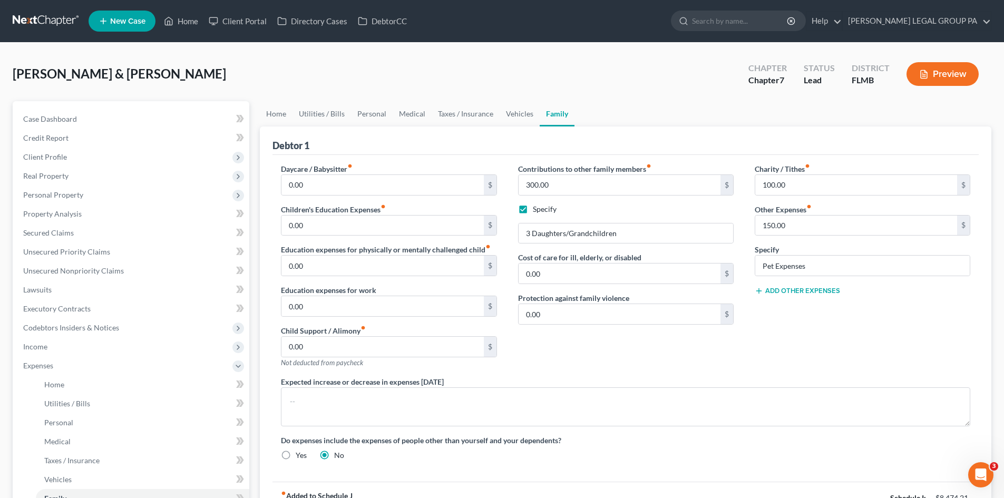
click at [801, 288] on button "Add Other Expenses" at bounding box center [797, 291] width 85 height 8
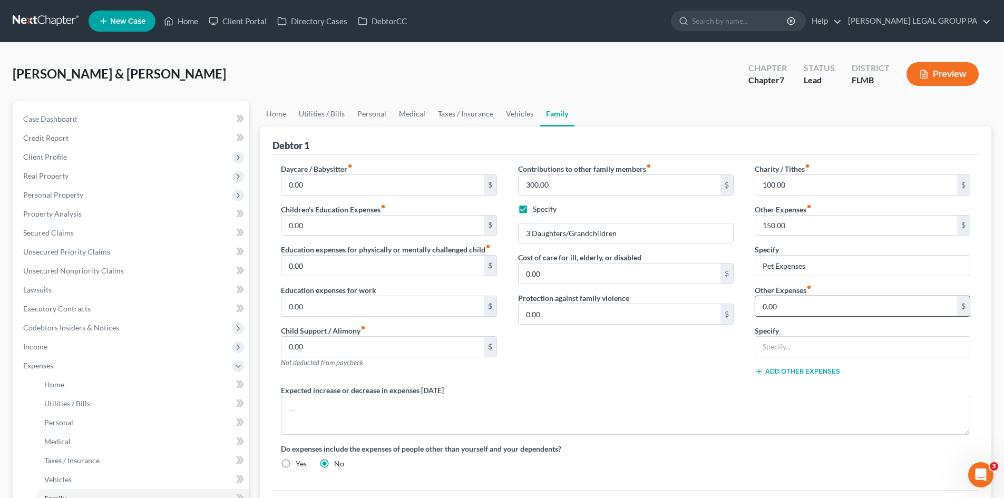
paste input "154"
type input "155.00"
drag, startPoint x: 786, startPoint y: 346, endPoint x: 711, endPoint y: 341, distance: 75.6
click at [786, 346] on input "text" at bounding box center [863, 347] width 215 height 20
type input "bng"
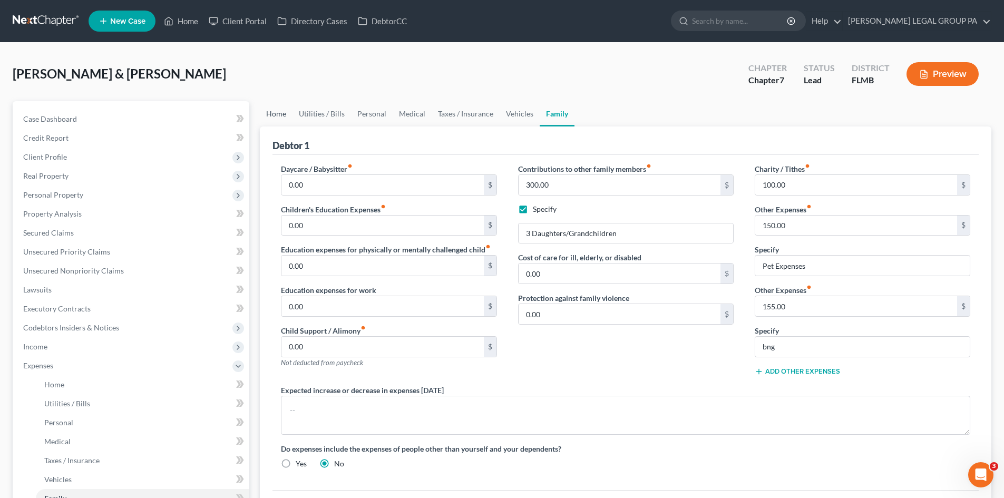
click at [275, 112] on link "Home" at bounding box center [276, 113] width 33 height 25
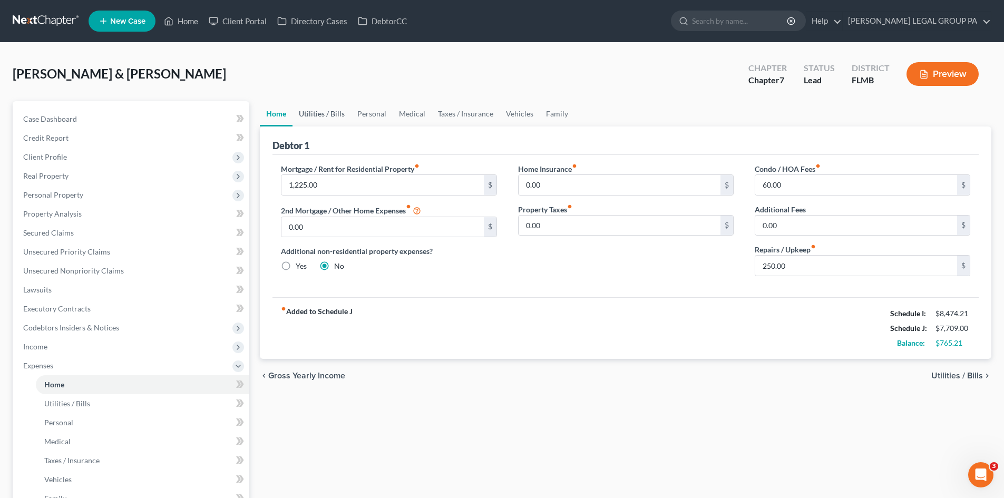
click at [336, 117] on link "Utilities / Bills" at bounding box center [322, 113] width 59 height 25
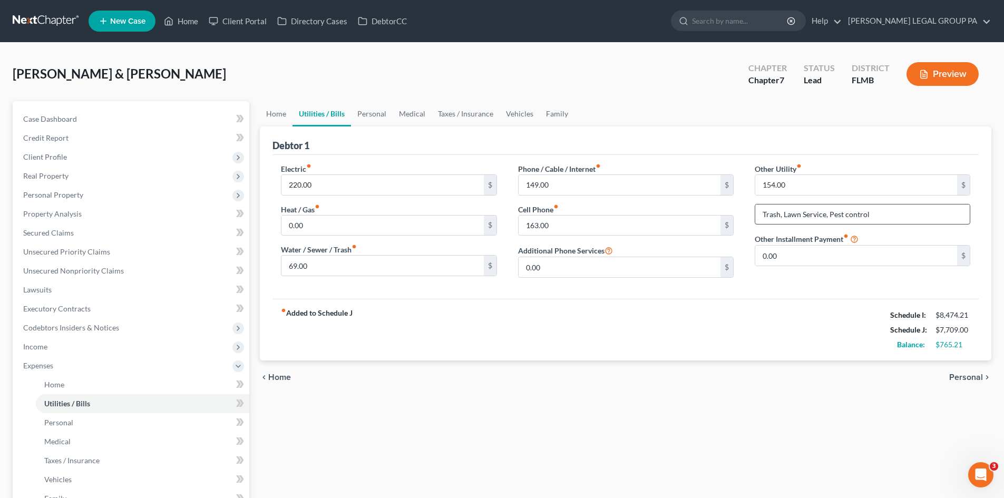
drag, startPoint x: 880, startPoint y: 216, endPoint x: 801, endPoint y: 211, distance: 78.7
click at [727, 204] on div "Electric fiber_manual_record 220.00 $ Heat / Gas fiber_manual_record 0.00 $ Wat…" at bounding box center [625, 224] width 711 height 123
click at [561, 112] on link "Family" at bounding box center [557, 113] width 35 height 25
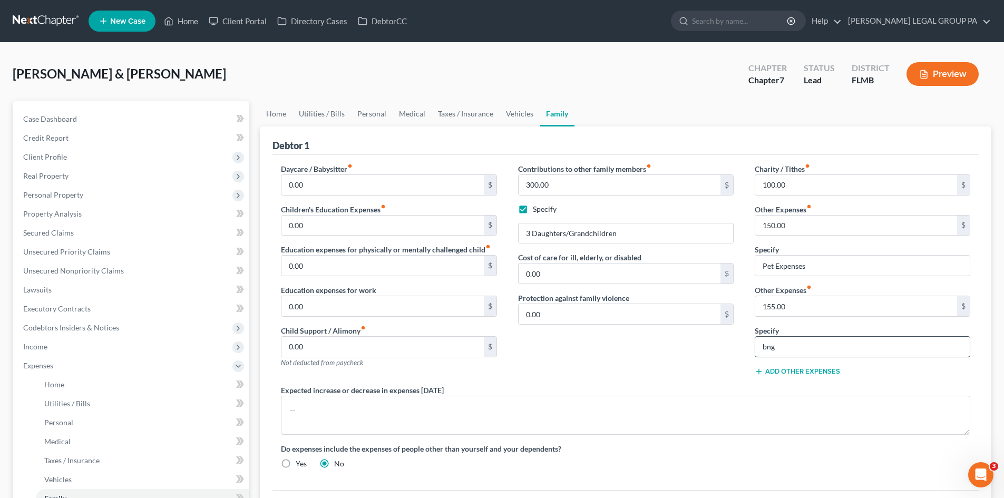
click at [779, 351] on input "bng" at bounding box center [863, 347] width 215 height 20
paste input "Trash, Lawn Service, Pest control"
type input "Trash, Lawn Service, Pest control"
click at [308, 115] on link "Utilities / Bills" at bounding box center [322, 113] width 59 height 25
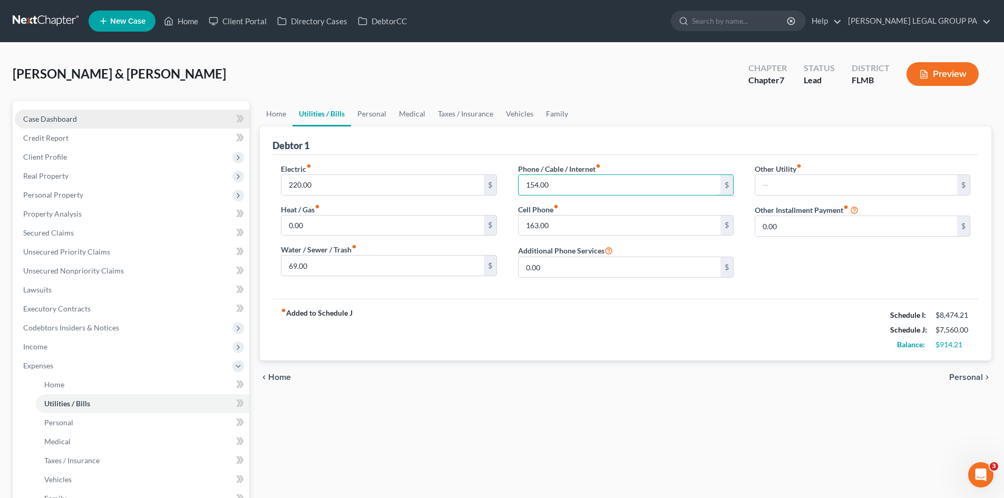
type input "154.00"
click at [45, 115] on span "Case Dashboard" at bounding box center [50, 118] width 54 height 9
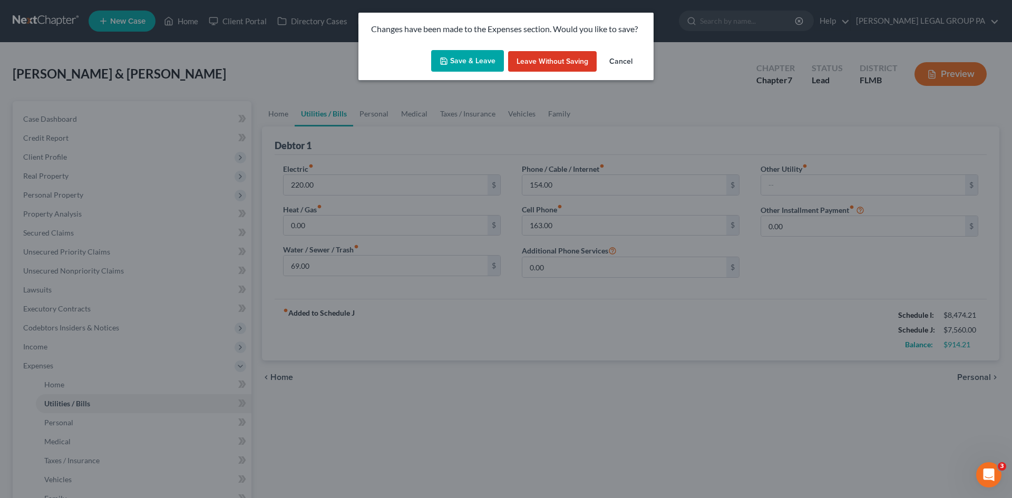
click at [557, 56] on button "Leave without Saving" at bounding box center [552, 61] width 89 height 21
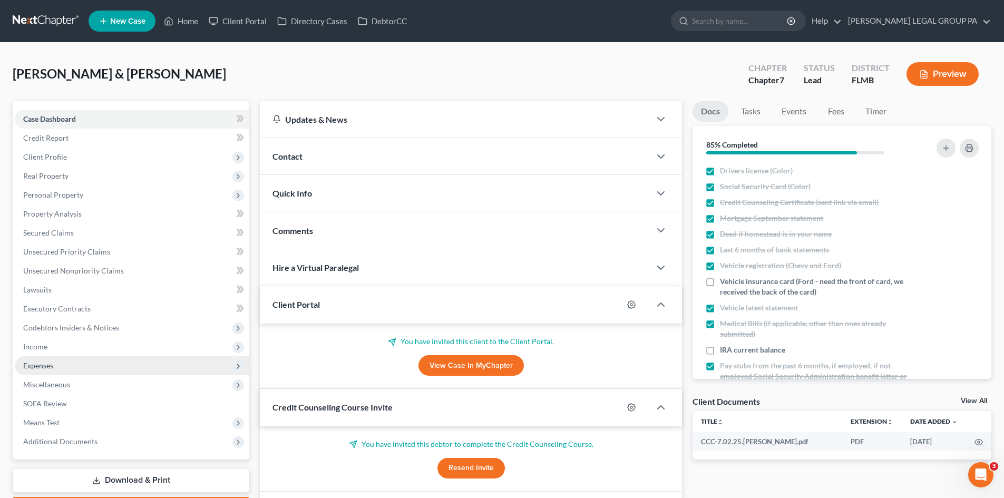
click at [76, 362] on span "Expenses" at bounding box center [132, 365] width 235 height 19
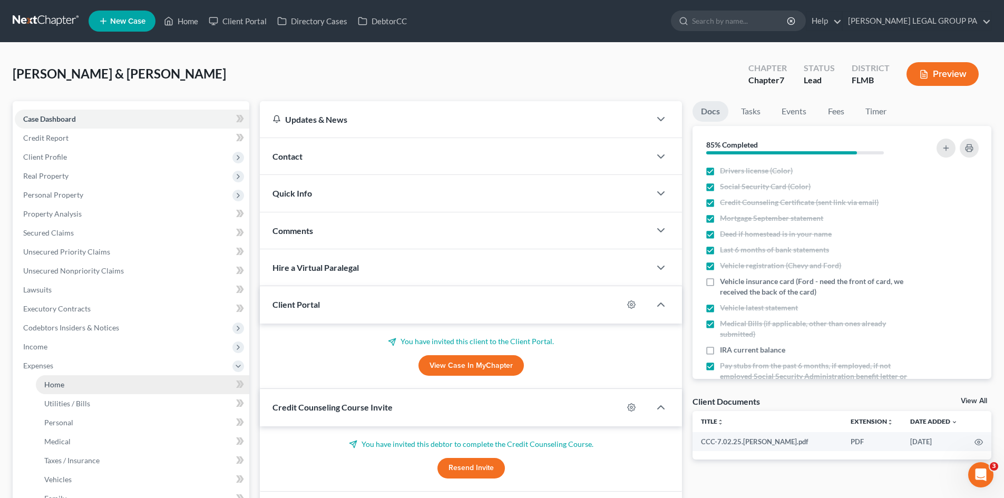
click at [80, 382] on link "Home" at bounding box center [143, 384] width 214 height 19
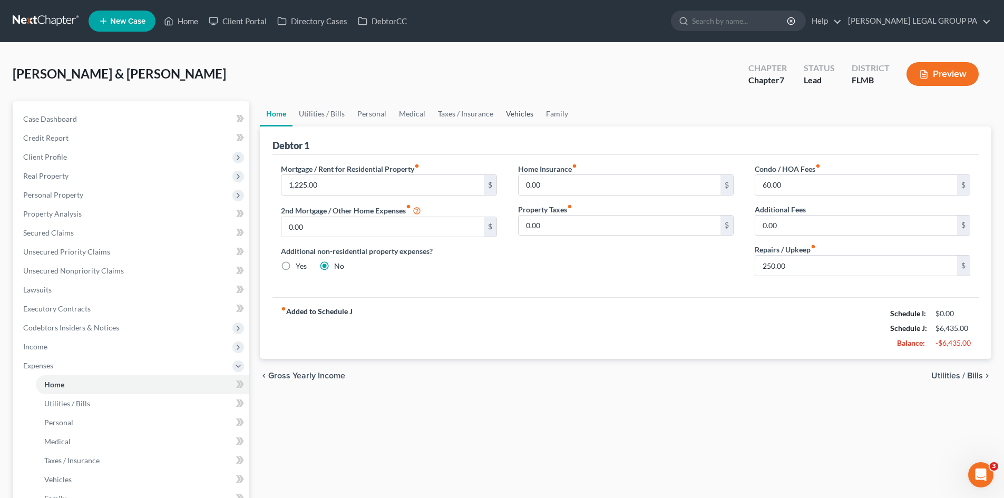
click at [534, 110] on link "Vehicles" at bounding box center [520, 113] width 40 height 25
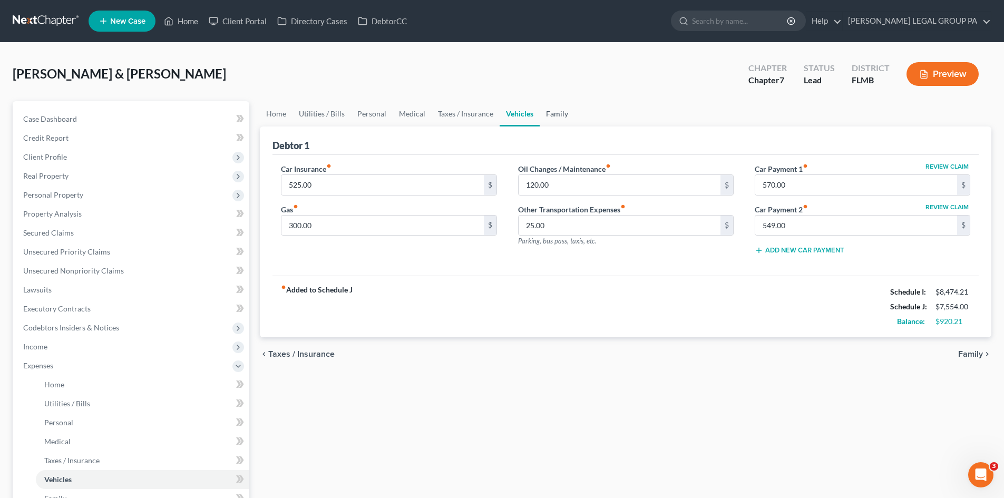
click at [553, 113] on link "Family" at bounding box center [557, 113] width 35 height 25
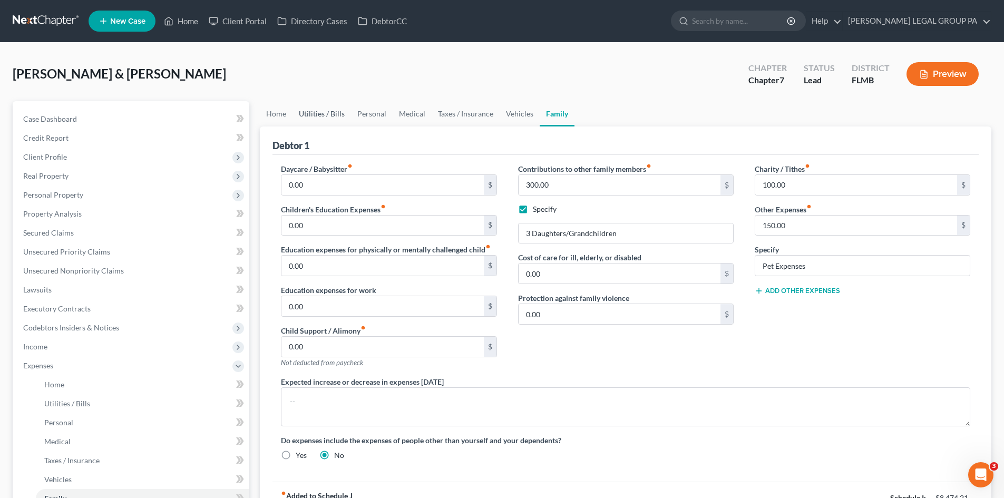
click at [309, 110] on link "Utilities / Bills" at bounding box center [322, 113] width 59 height 25
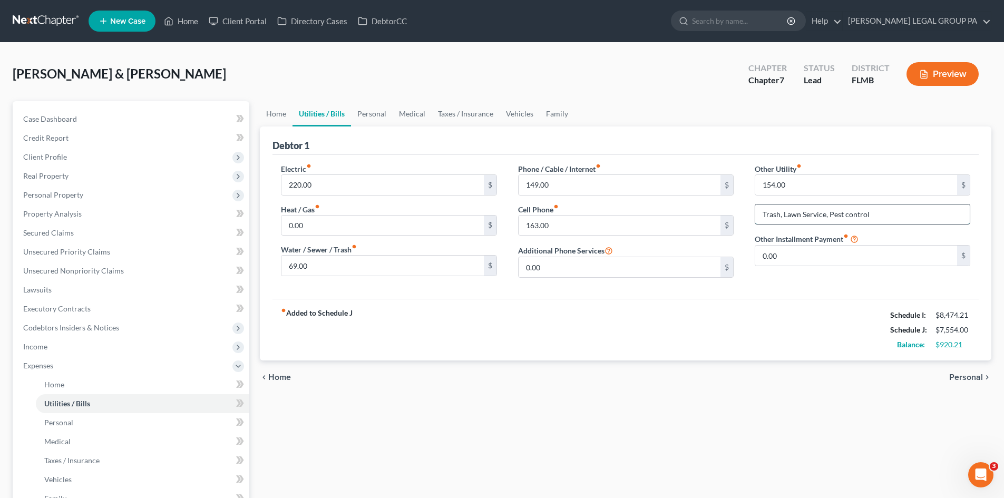
click at [810, 209] on input "Trash, Lawn Service, Pest control" at bounding box center [863, 215] width 215 height 20
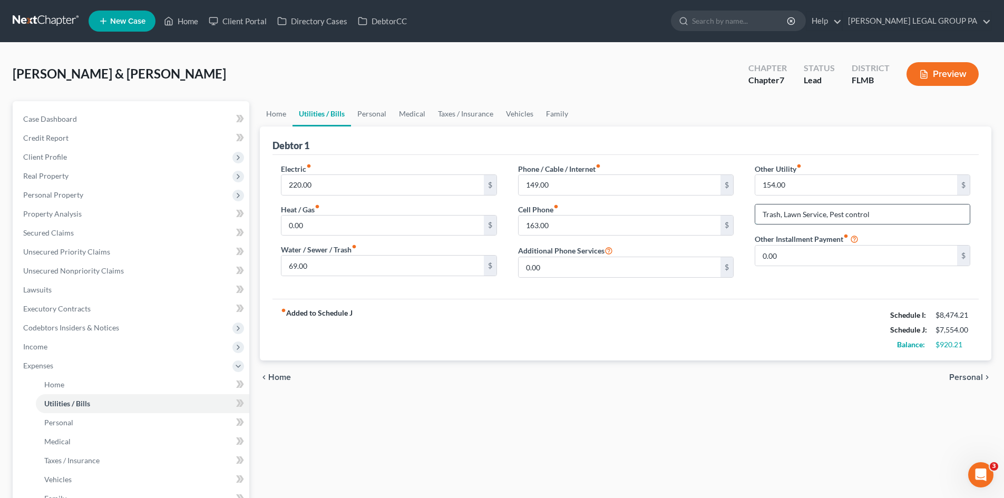
click at [810, 209] on input "Trash, Lawn Service, Pest control" at bounding box center [863, 215] width 215 height 20
click at [544, 105] on link "Family" at bounding box center [557, 113] width 35 height 25
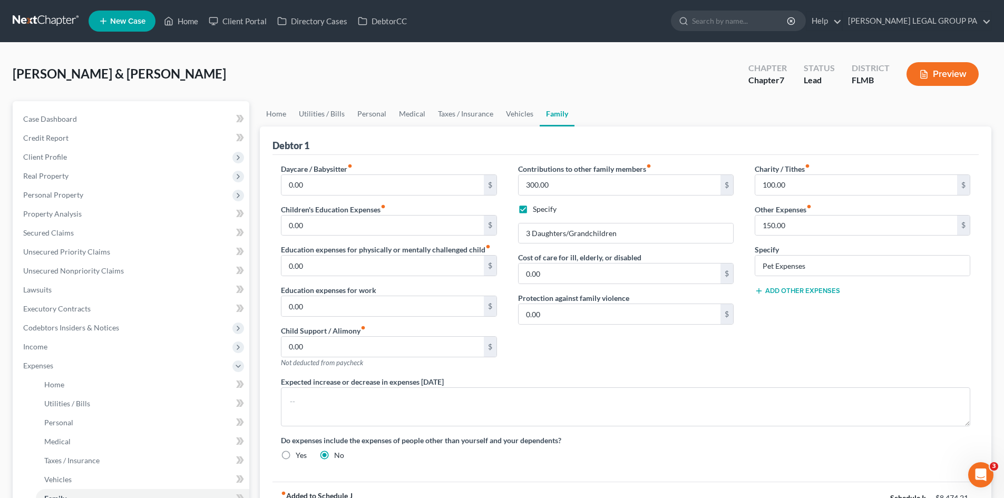
click at [789, 288] on button "Add Other Expenses" at bounding box center [797, 291] width 85 height 8
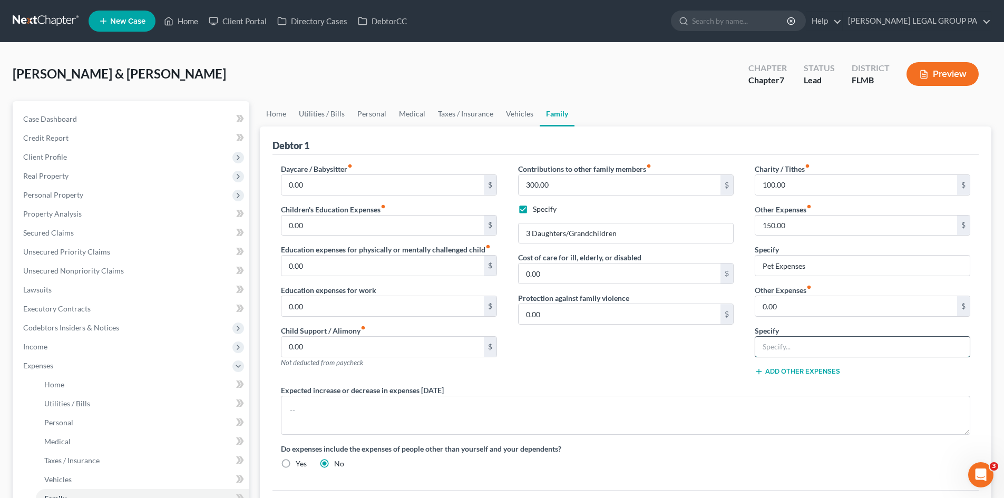
click at [793, 346] on input "text" at bounding box center [863, 347] width 215 height 20
paste input "Trash, Lawn Service, Pest control"
type input "Trash, Lawn Service, Pest control"
click at [797, 312] on input "0.00" at bounding box center [857, 306] width 202 height 20
type input "155.00"
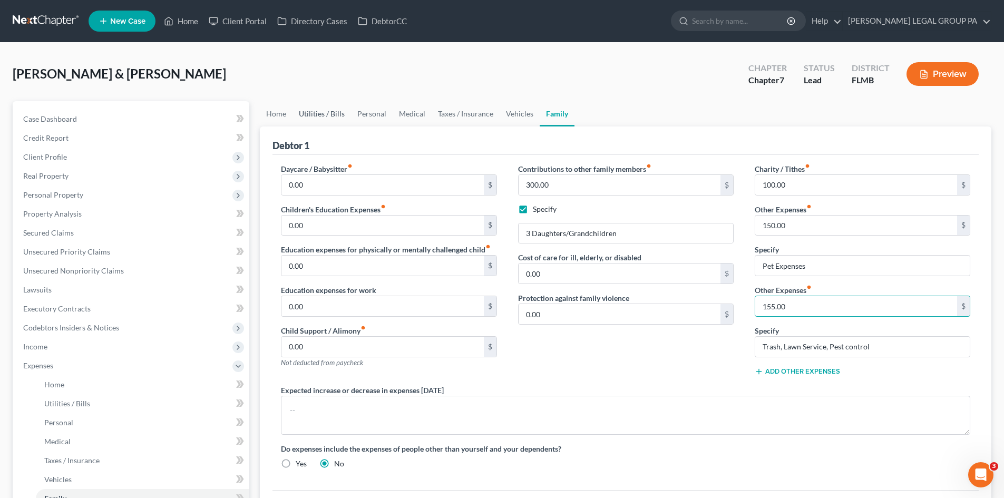
click at [333, 111] on link "Utilities / Bills" at bounding box center [322, 113] width 59 height 25
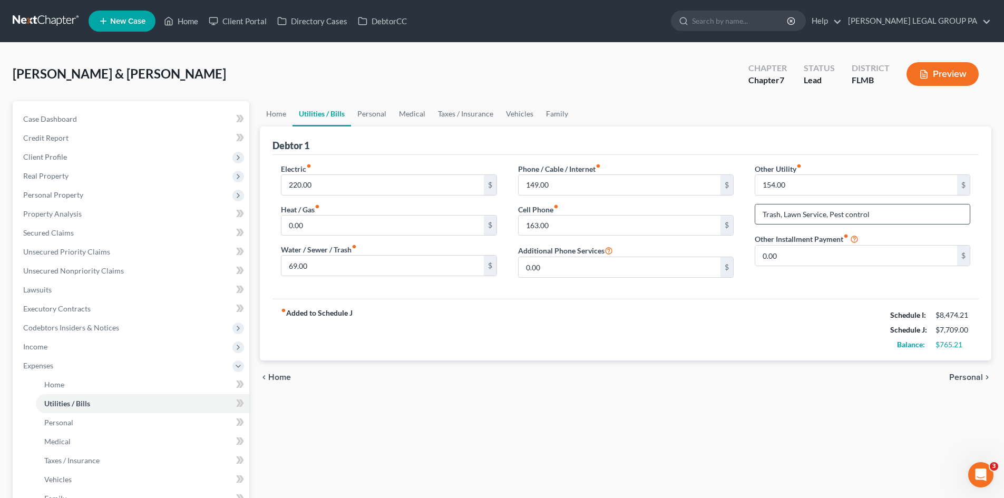
click at [901, 215] on input "Trash, Lawn Service, Pest control" at bounding box center [863, 215] width 215 height 20
drag, startPoint x: 901, startPoint y: 215, endPoint x: 779, endPoint y: 187, distance: 125.4
click at [734, 195] on div "Electric fiber_manual_record 220.00 $ Heat / Gas fiber_manual_record 0.00 $ Wat…" at bounding box center [625, 224] width 711 height 123
click at [803, 184] on input "154.00" at bounding box center [857, 185] width 202 height 20
type input "100.00"
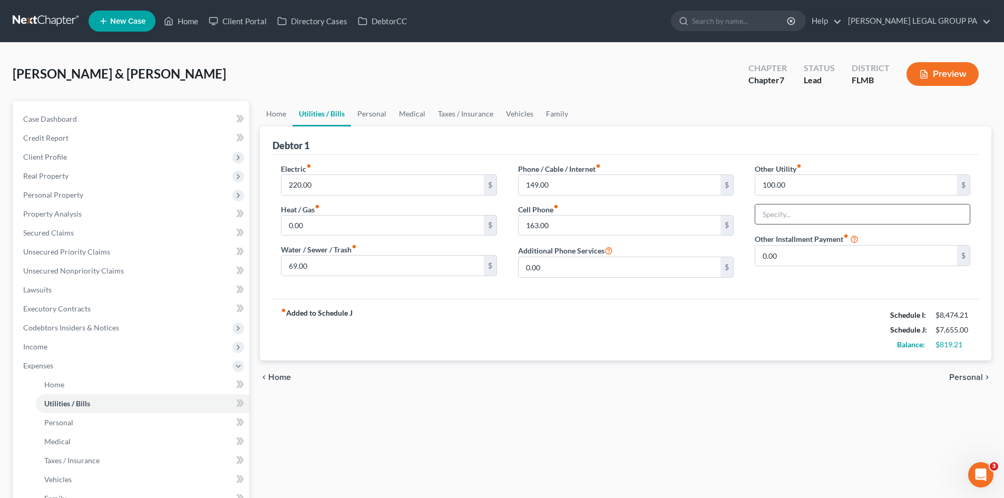
click at [822, 212] on input "text" at bounding box center [863, 215] width 215 height 20
type input "Streaming Services"
click at [686, 316] on div "fiber_manual_record Added to Schedule J Schedule I: $8,474.21 Schedule J: $7,65…" at bounding box center [626, 330] width 706 height 62
click at [370, 117] on link "Personal" at bounding box center [372, 113] width 42 height 25
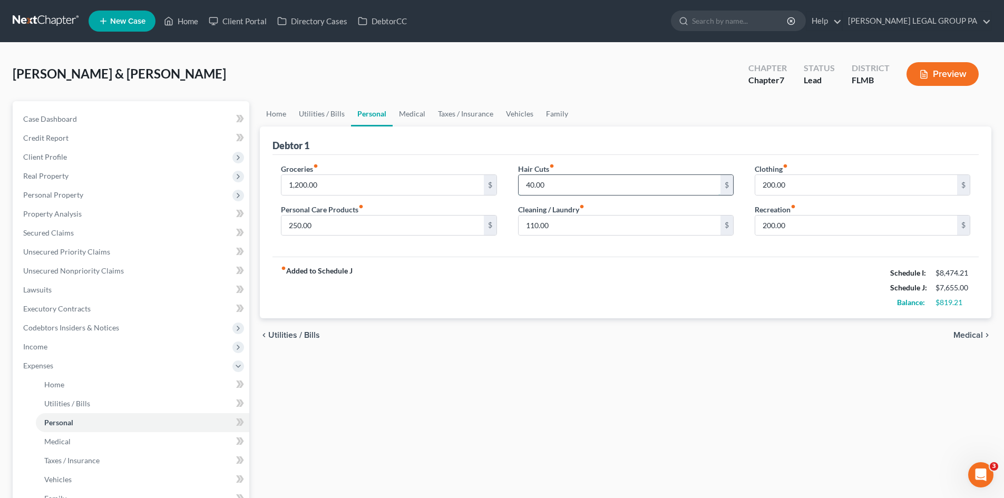
click at [561, 176] on input "40.00" at bounding box center [620, 185] width 202 height 20
type input "75.00"
drag, startPoint x: 604, startPoint y: 336, endPoint x: 656, endPoint y: 255, distance: 96.5
click at [604, 337] on div "chevron_left Utilities / Bills Medical chevron_right" at bounding box center [626, 335] width 732 height 34
click at [406, 117] on link "Medical" at bounding box center [412, 113] width 39 height 25
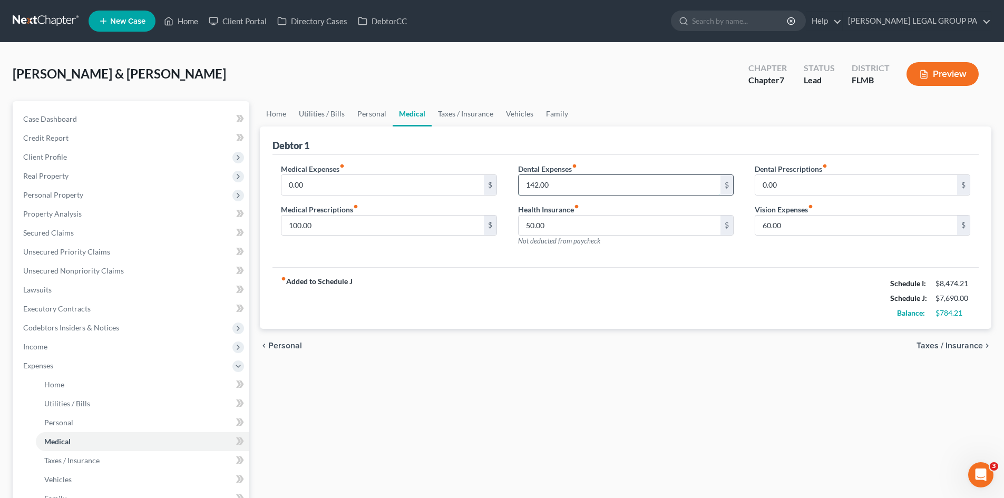
click at [585, 180] on input "142.00" at bounding box center [620, 185] width 202 height 20
click at [615, 434] on div "Home Utilities / Bills Personal Medical Taxes / Insurance Vehicles Family Debto…" at bounding box center [626, 377] width 742 height 552
click at [444, 117] on link "Taxes / Insurance" at bounding box center [466, 113] width 68 height 25
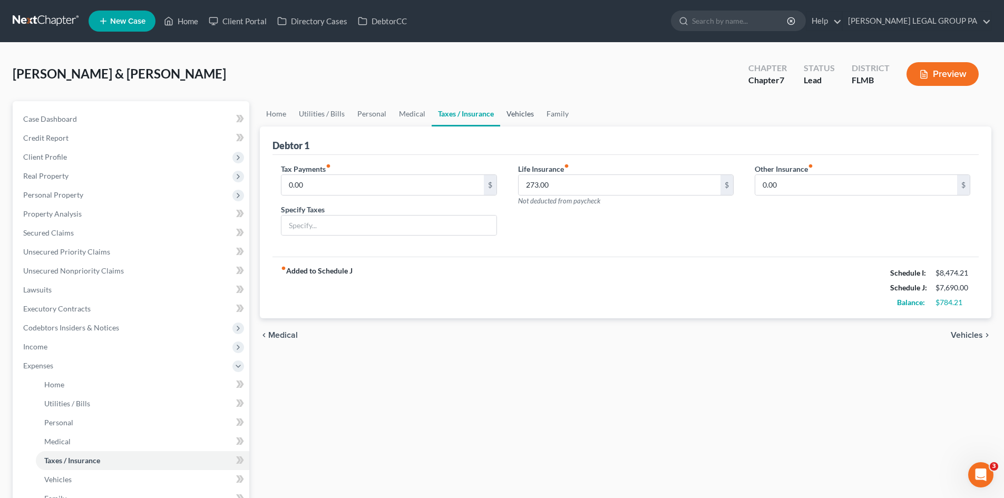
click at [519, 110] on link "Vehicles" at bounding box center [520, 113] width 40 height 25
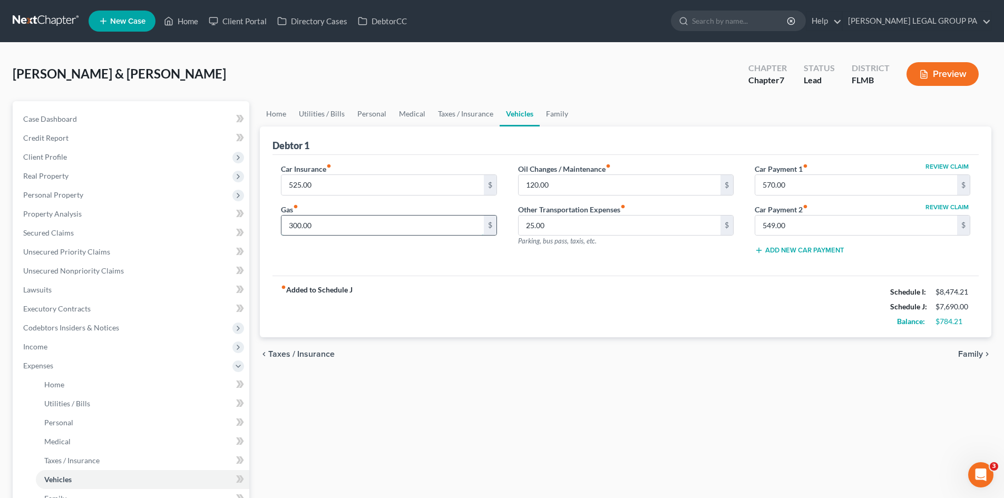
click at [449, 222] on input "300.00" at bounding box center [383, 226] width 202 height 20
type input "350.00"
click at [531, 321] on div "fiber_manual_record Added to Schedule J Schedule I: $8,474.21 Schedule J: $7,74…" at bounding box center [626, 307] width 706 height 62
click at [558, 228] on input "25.00" at bounding box center [620, 226] width 202 height 20
click at [527, 335] on div "fiber_manual_record Added to Schedule J Schedule I: $8,474.21 Schedule J: $7,74…" at bounding box center [626, 307] width 706 height 62
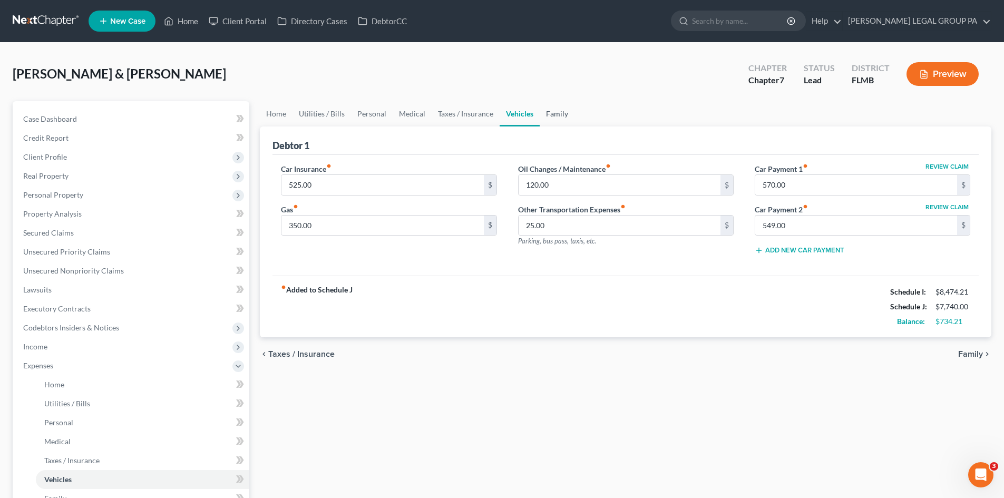
click at [564, 115] on link "Family" at bounding box center [557, 113] width 35 height 25
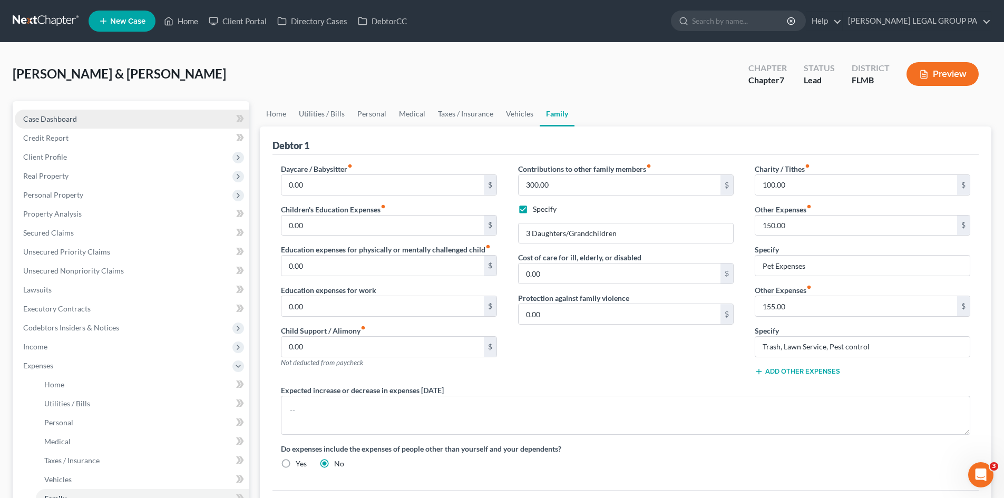
click at [103, 114] on link "Case Dashboard" at bounding box center [132, 119] width 235 height 19
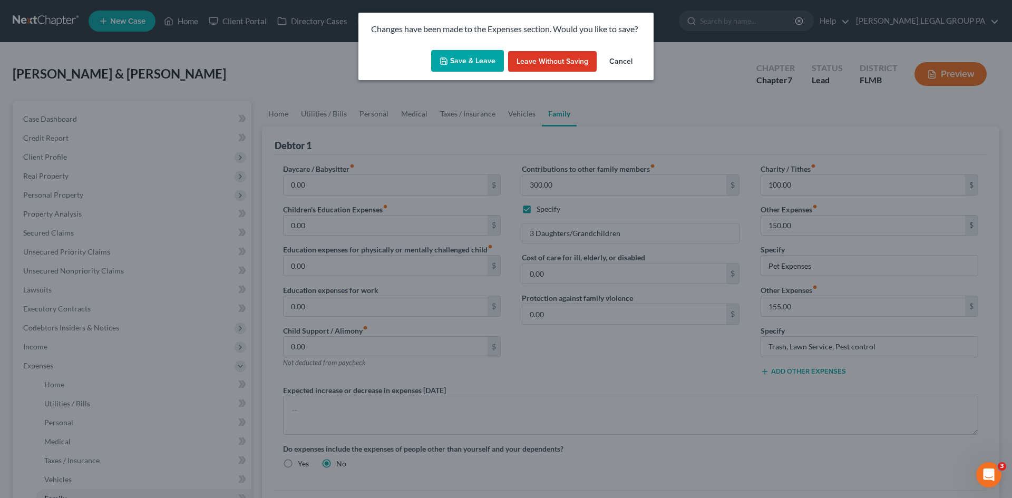
click at [448, 66] on button "Save & Leave" at bounding box center [467, 61] width 73 height 22
